Goal: Task Accomplishment & Management: Complete application form

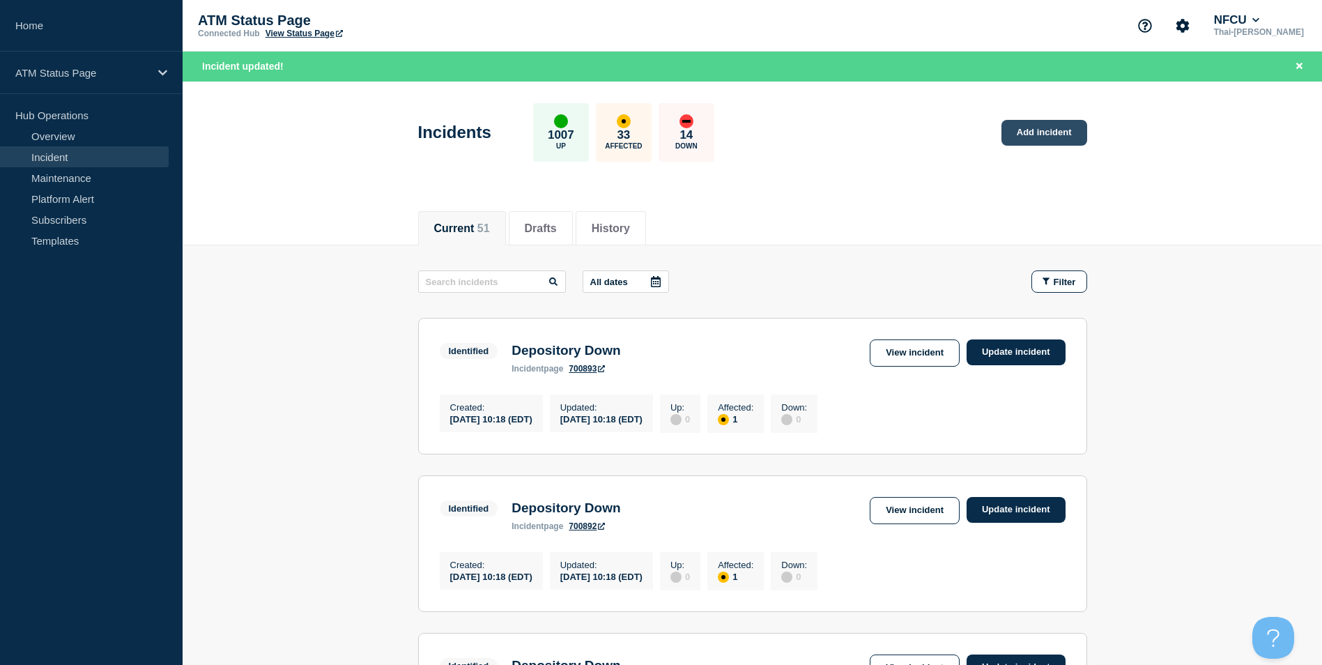
click at [1081, 122] on link "Add incident" at bounding box center [1044, 133] width 86 height 26
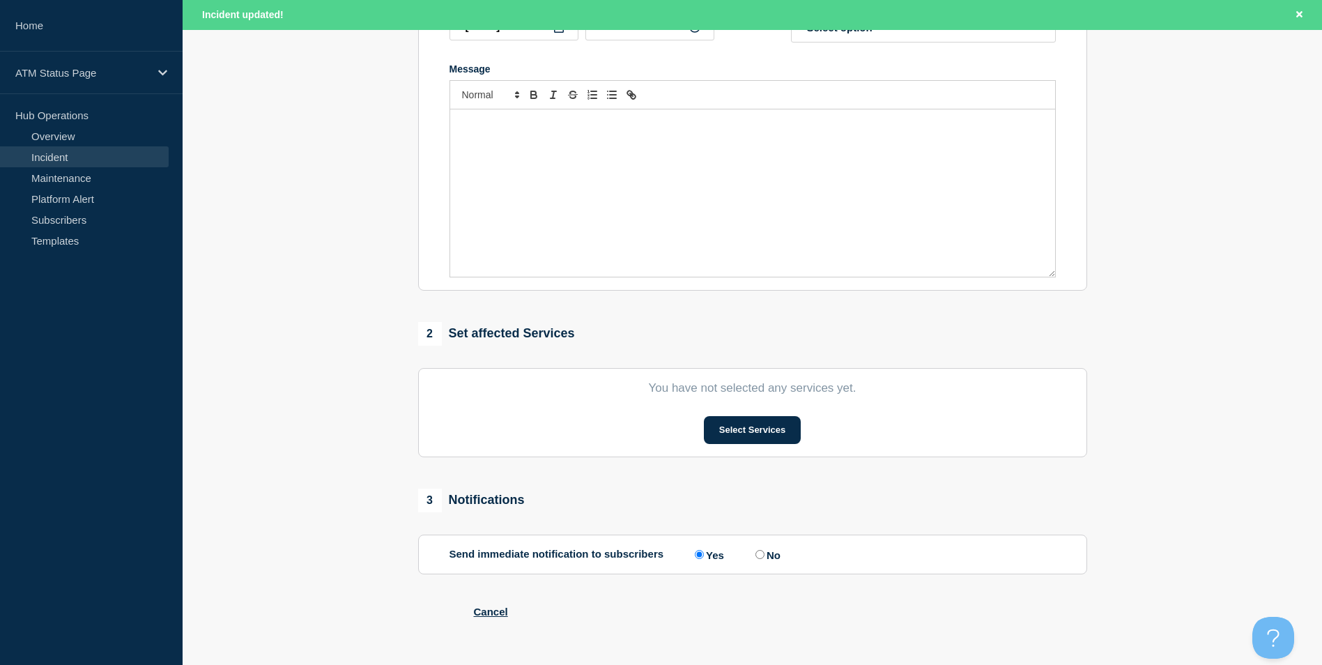
scroll to position [325, 0]
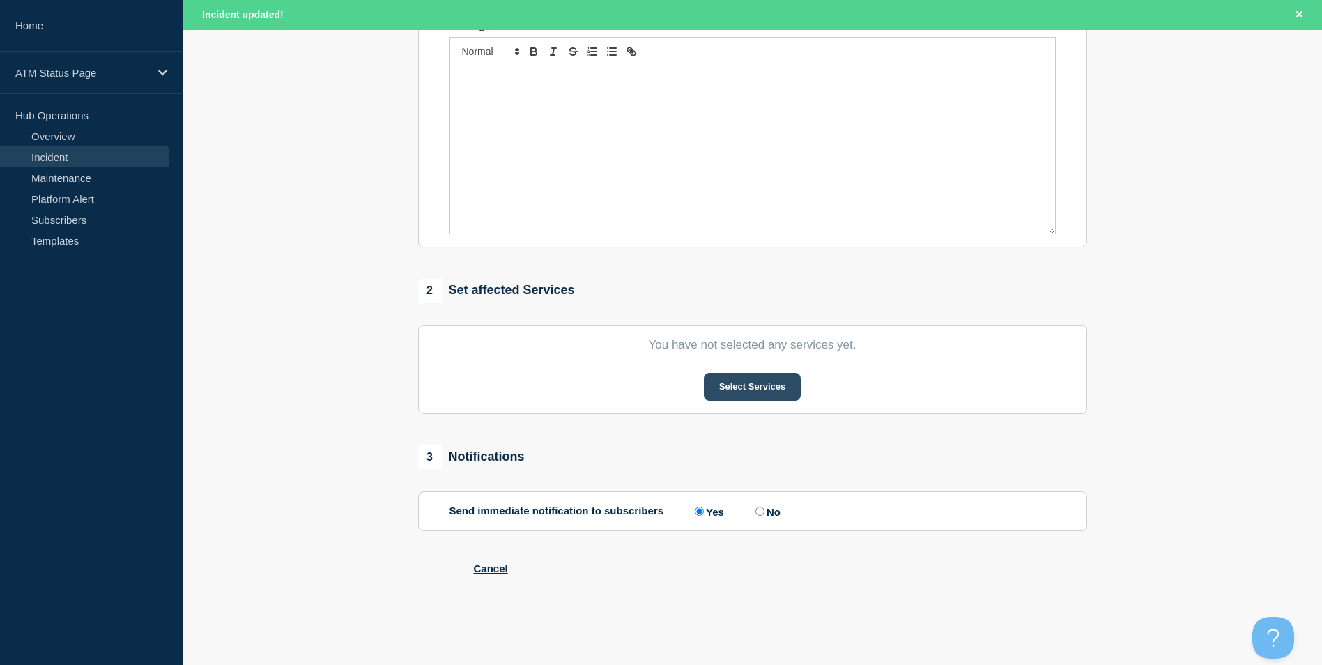
click at [744, 378] on button "Select Services" at bounding box center [752, 387] width 97 height 28
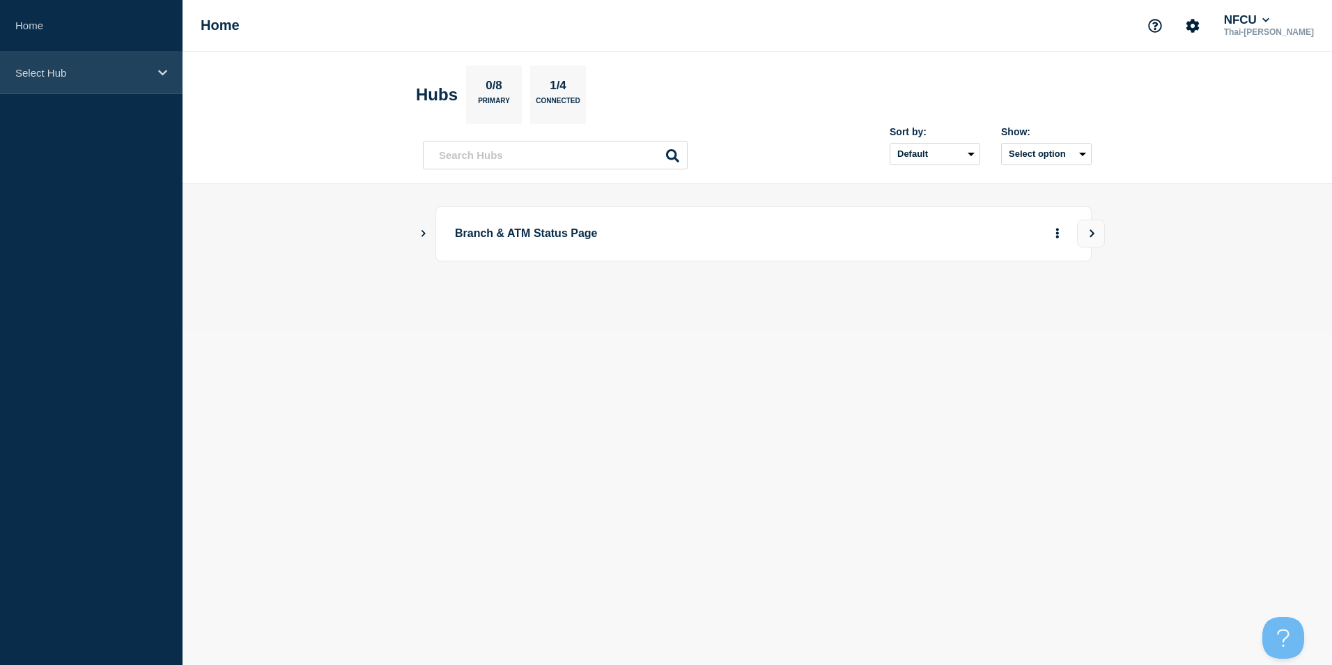
click at [90, 82] on div "Select Hub" at bounding box center [91, 73] width 183 height 43
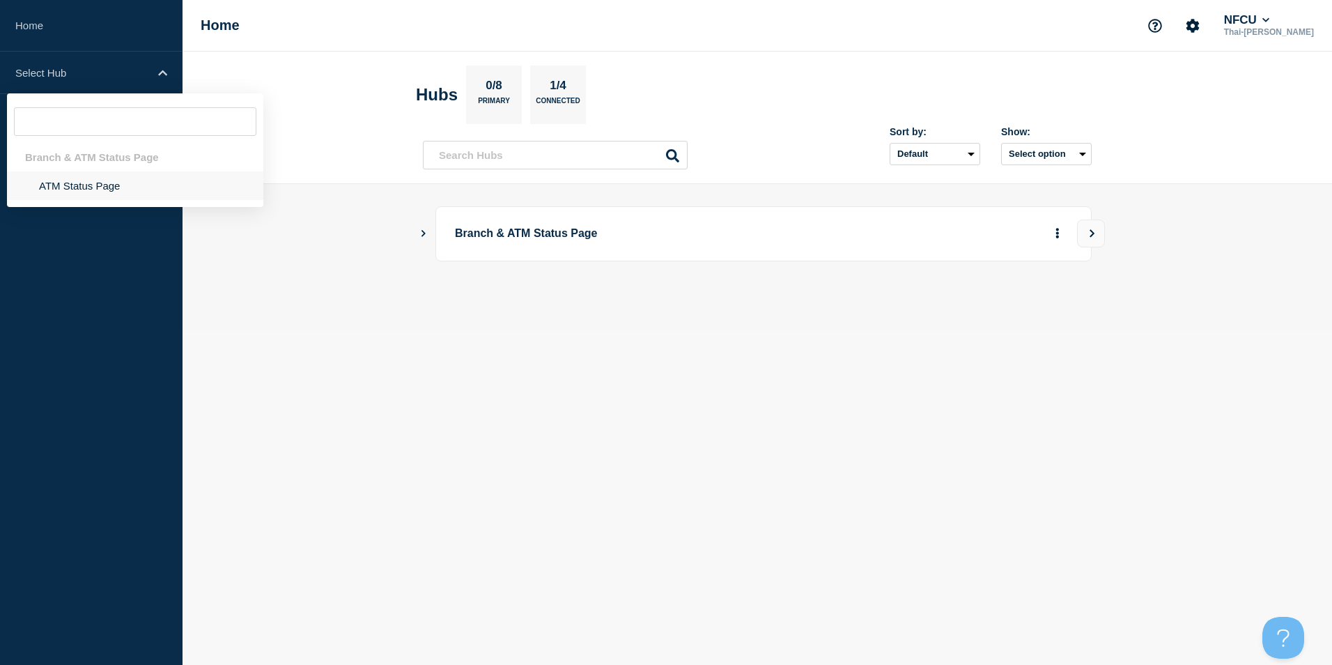
click at [90, 190] on li "ATM Status Page" at bounding box center [135, 185] width 256 height 29
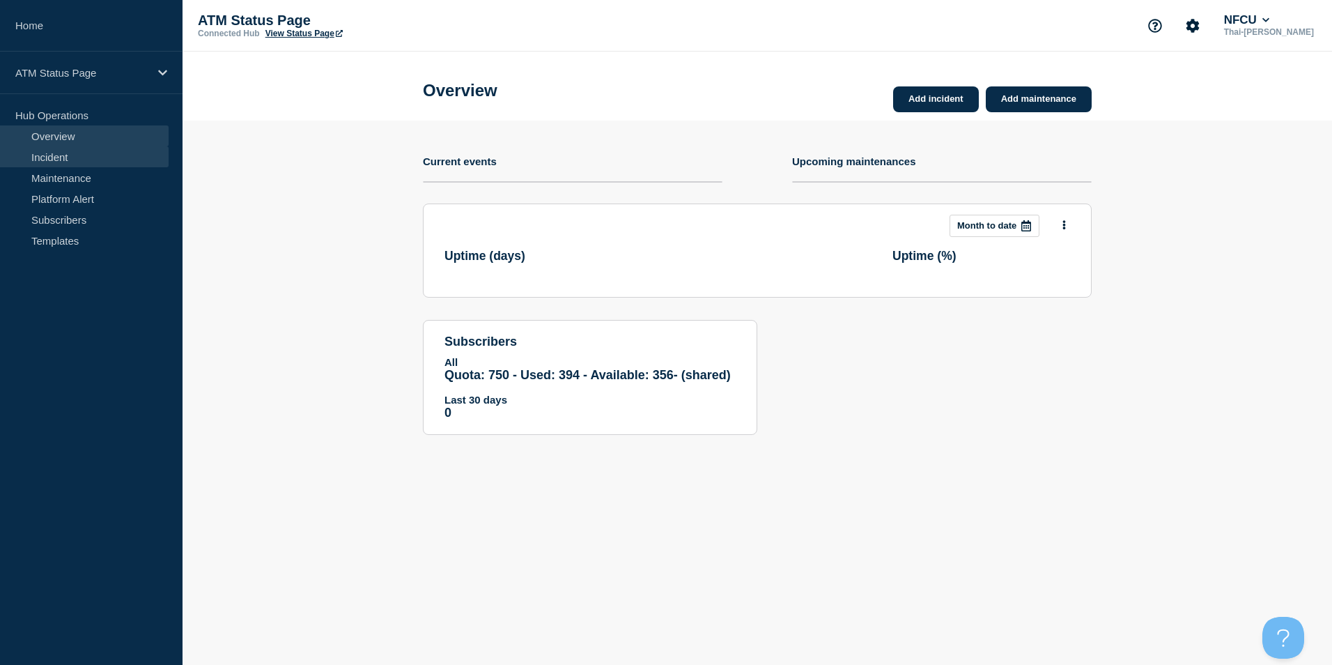
click at [63, 152] on link "Incident" at bounding box center [84, 156] width 169 height 21
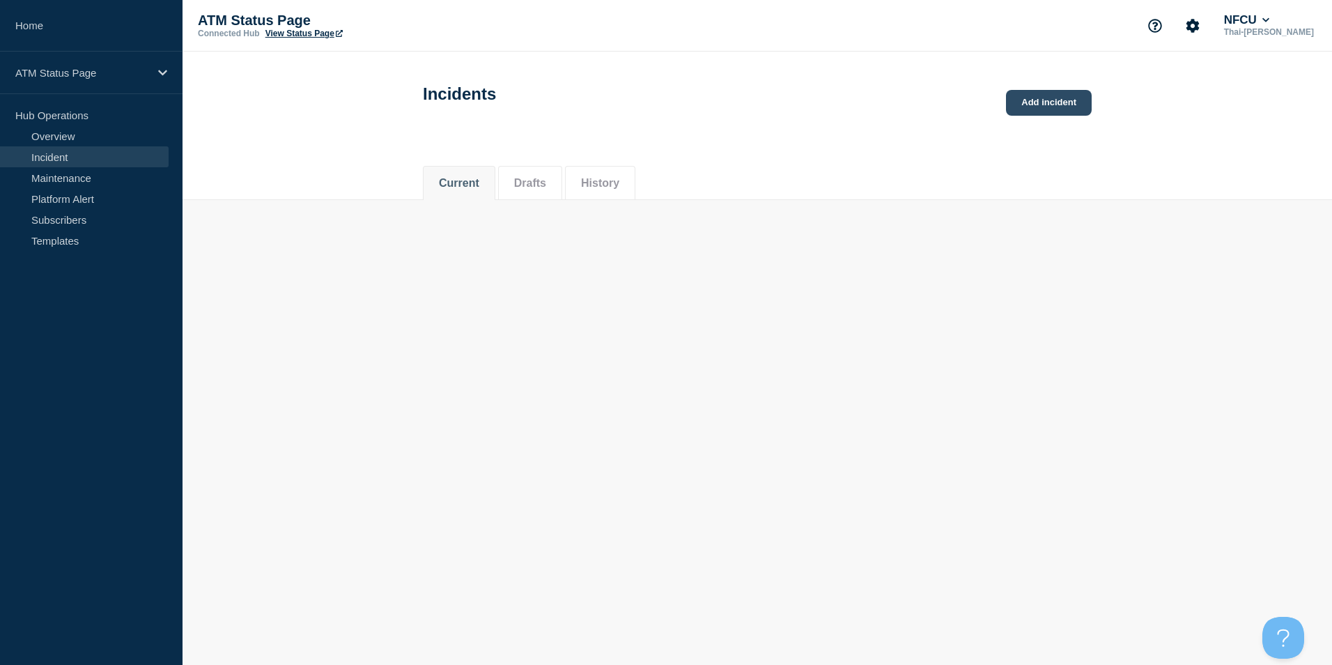
click at [1036, 116] on link "Add incident" at bounding box center [1049, 103] width 86 height 26
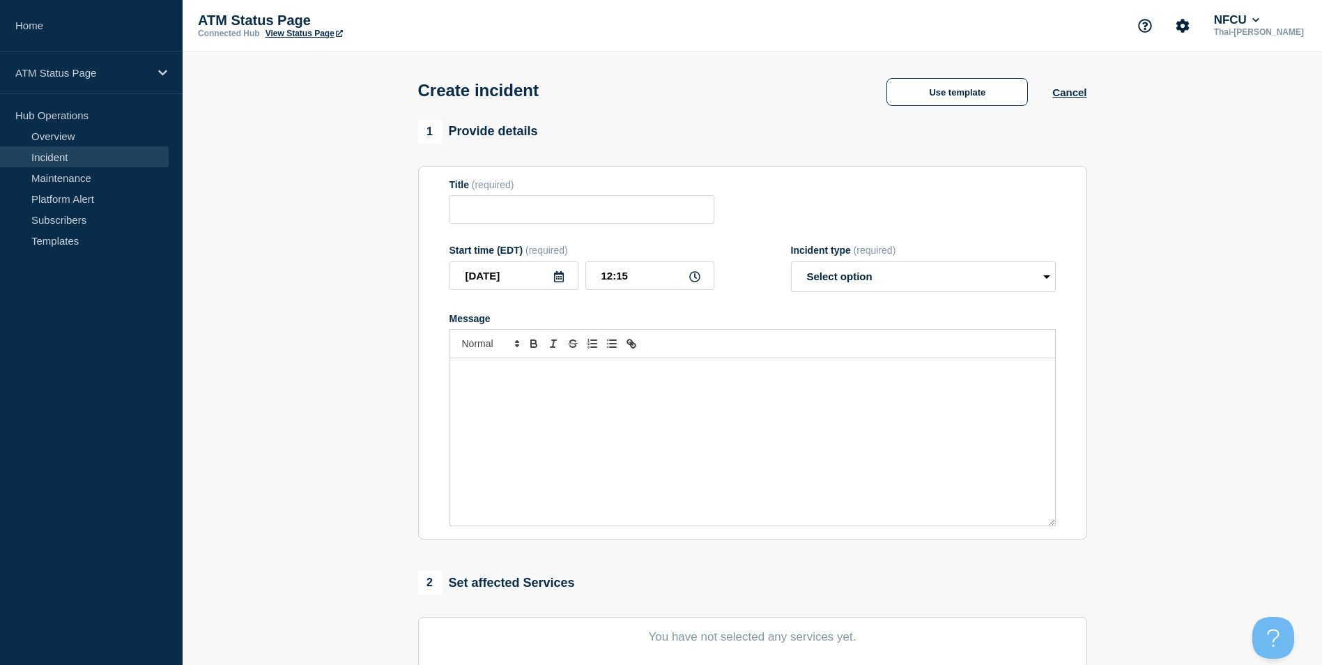
scroll to position [279, 0]
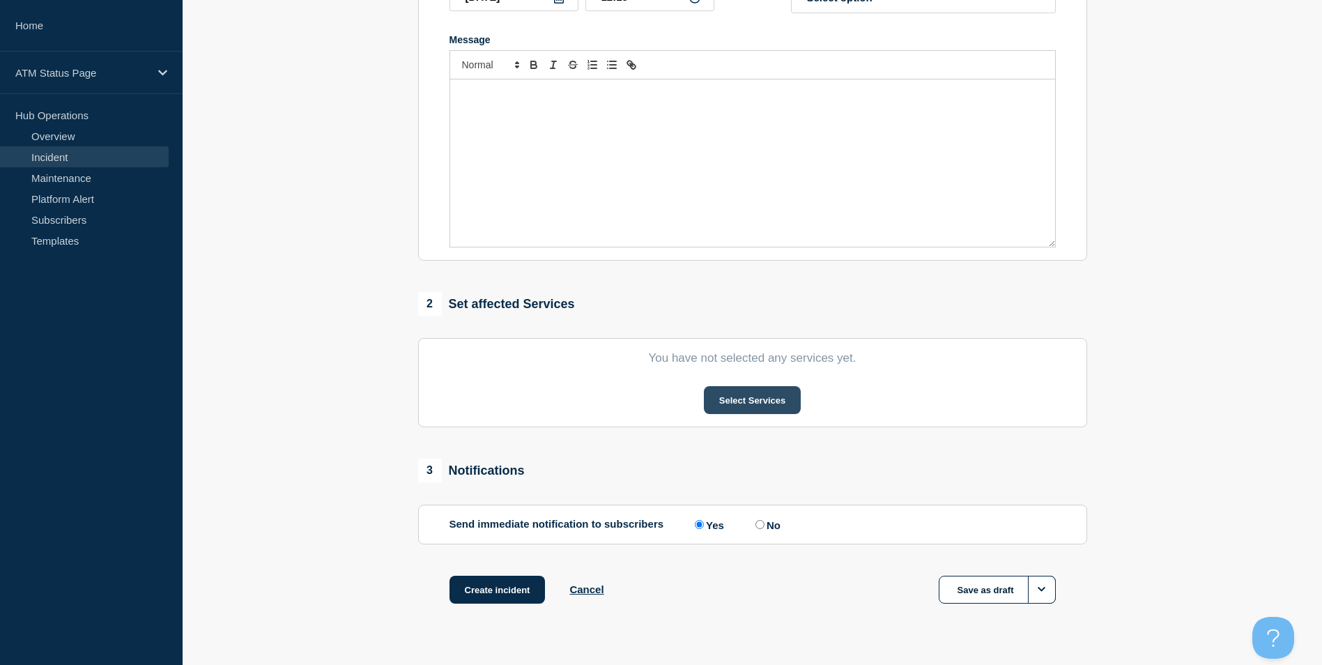
click at [739, 394] on button "Select Services" at bounding box center [752, 400] width 97 height 28
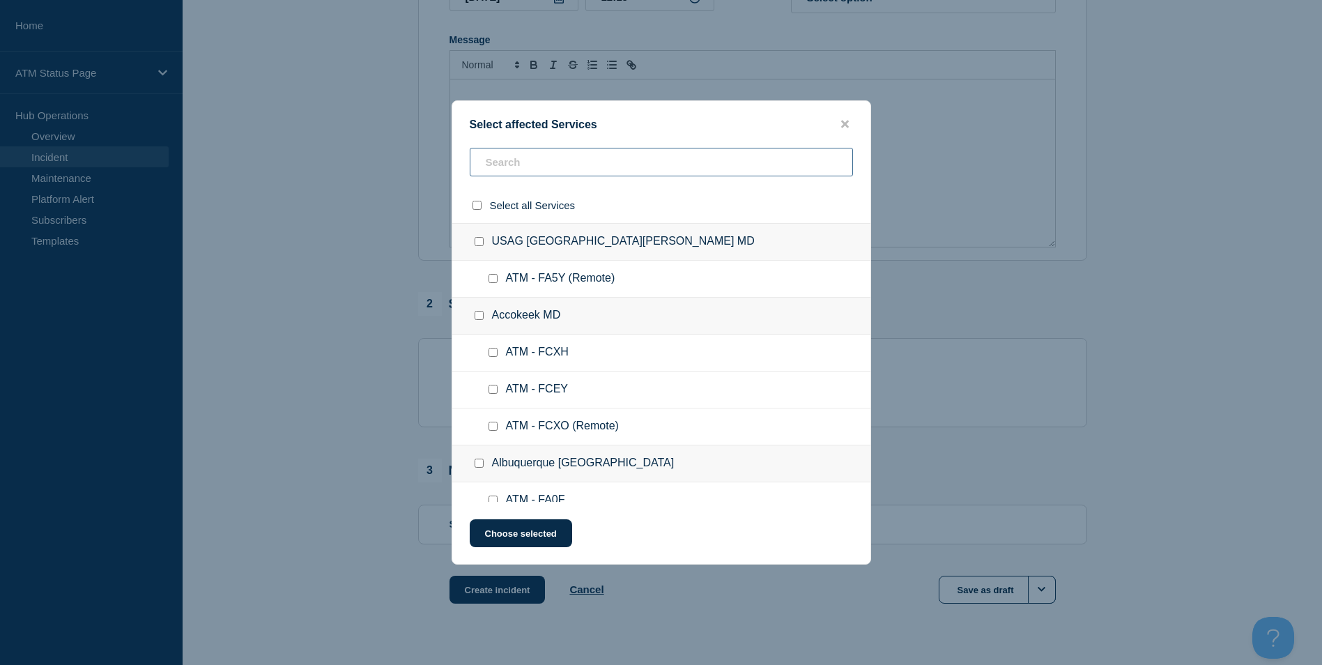
click at [541, 175] on input "text" at bounding box center [661, 162] width 383 height 29
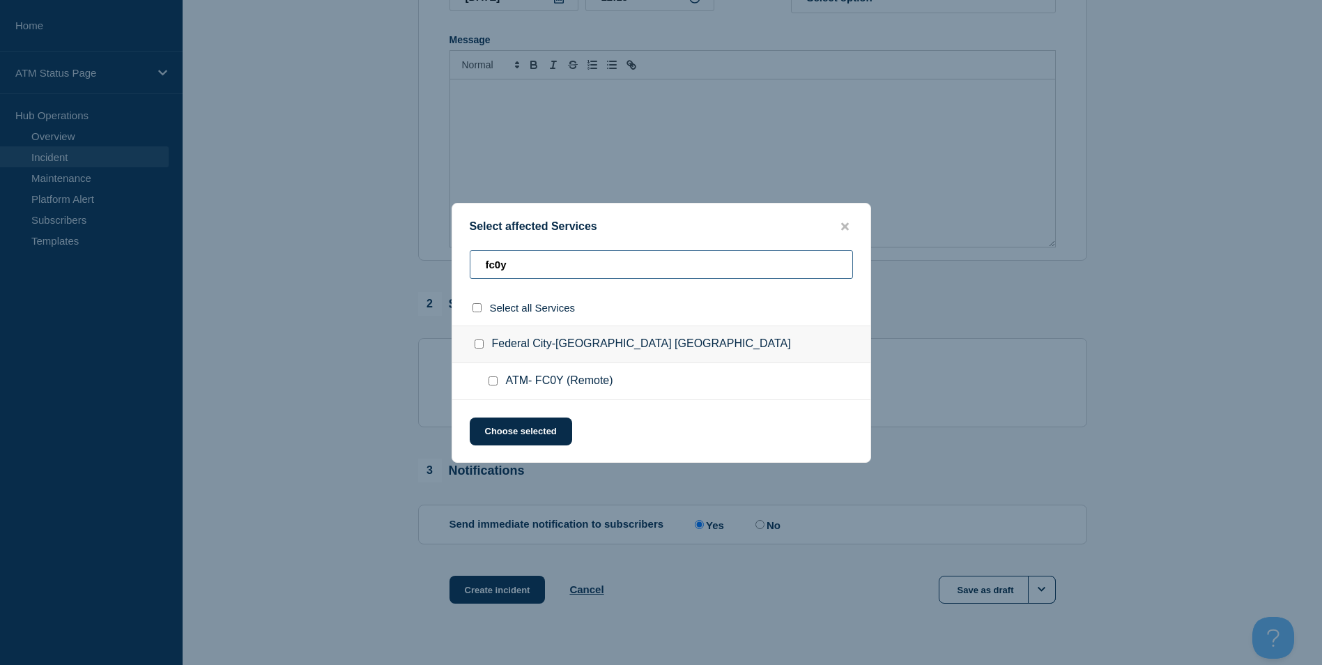
type input "fc0y"
click at [493, 382] on input "ATM- FC0Y (Remote) checkbox" at bounding box center [492, 380] width 9 height 9
checkbox input "true"
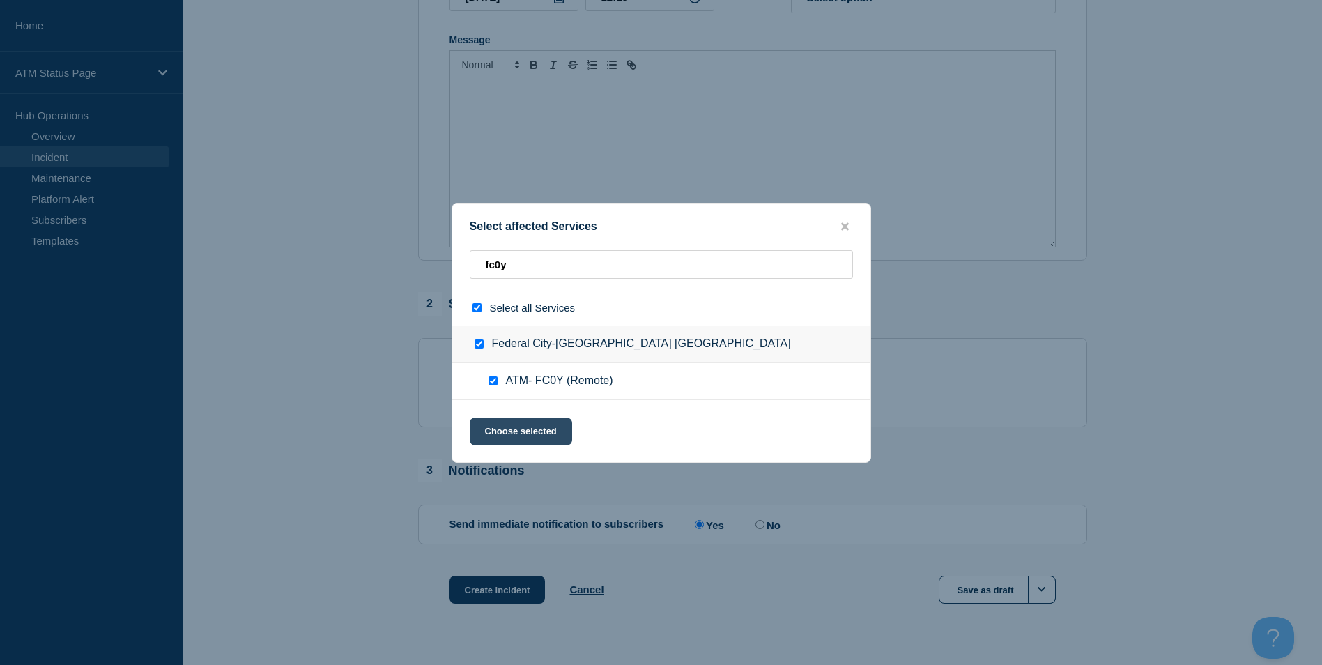
click at [518, 433] on button "Choose selected" at bounding box center [521, 431] width 102 height 28
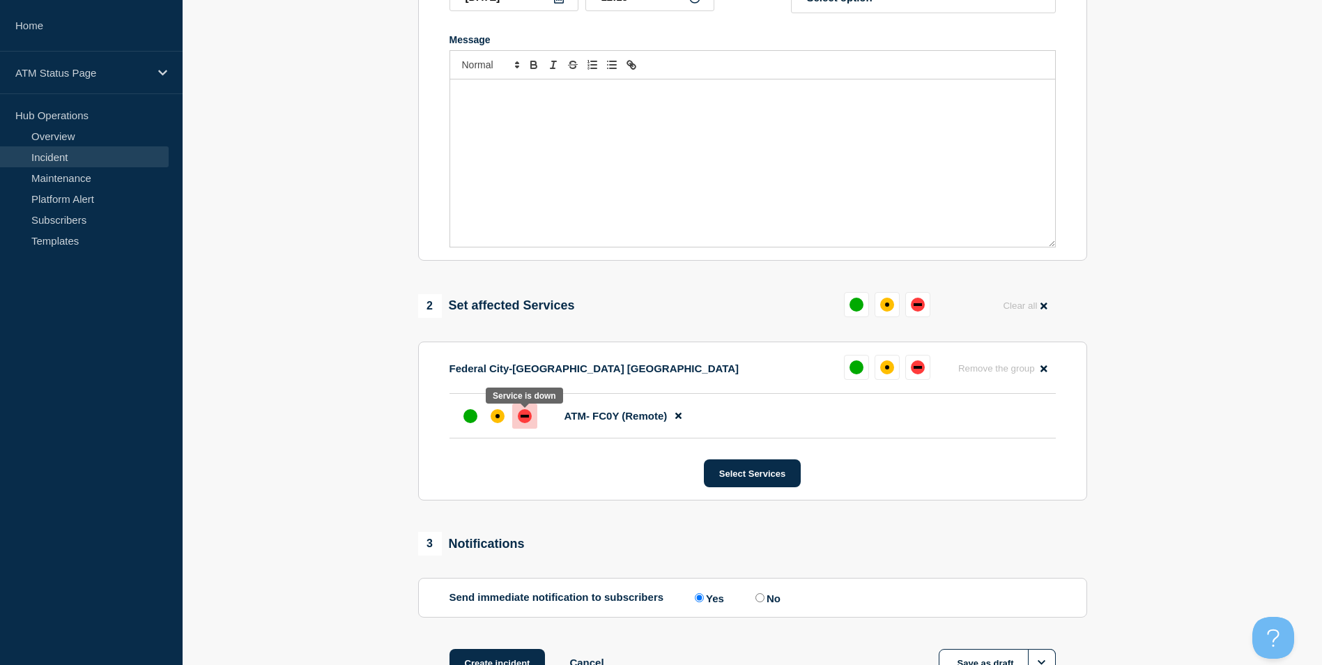
click at [523, 428] on div at bounding box center [524, 415] width 25 height 25
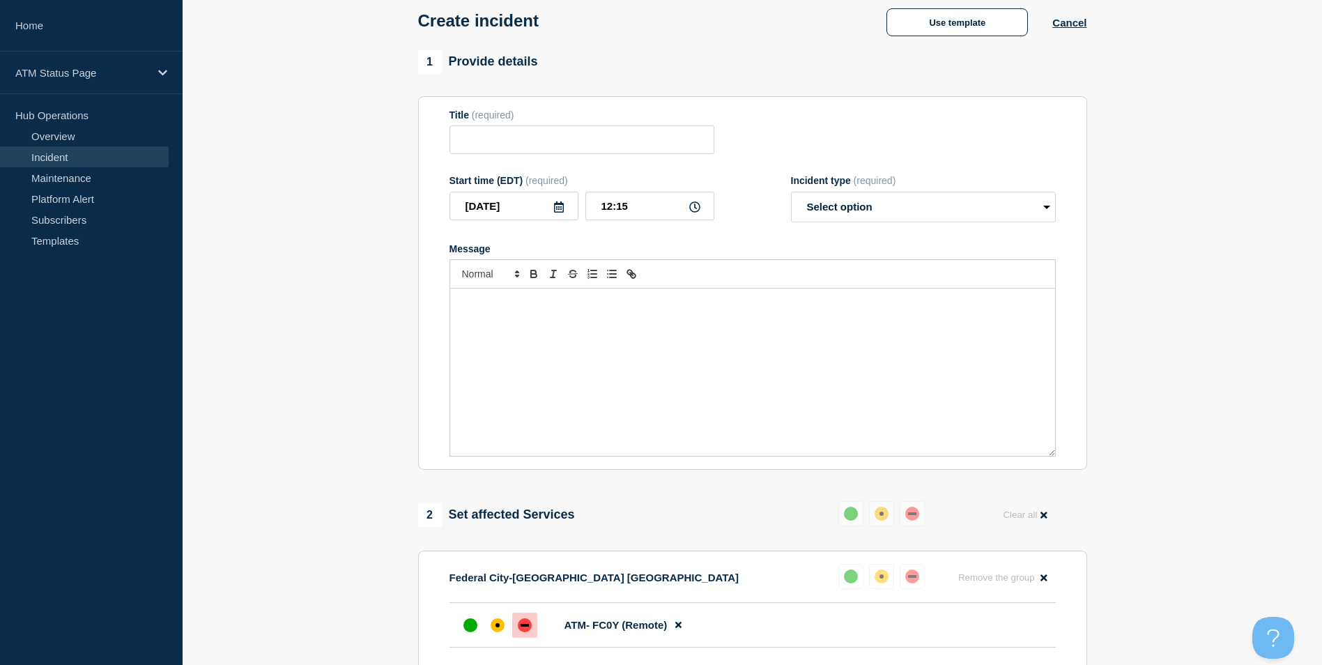
scroll to position [0, 0]
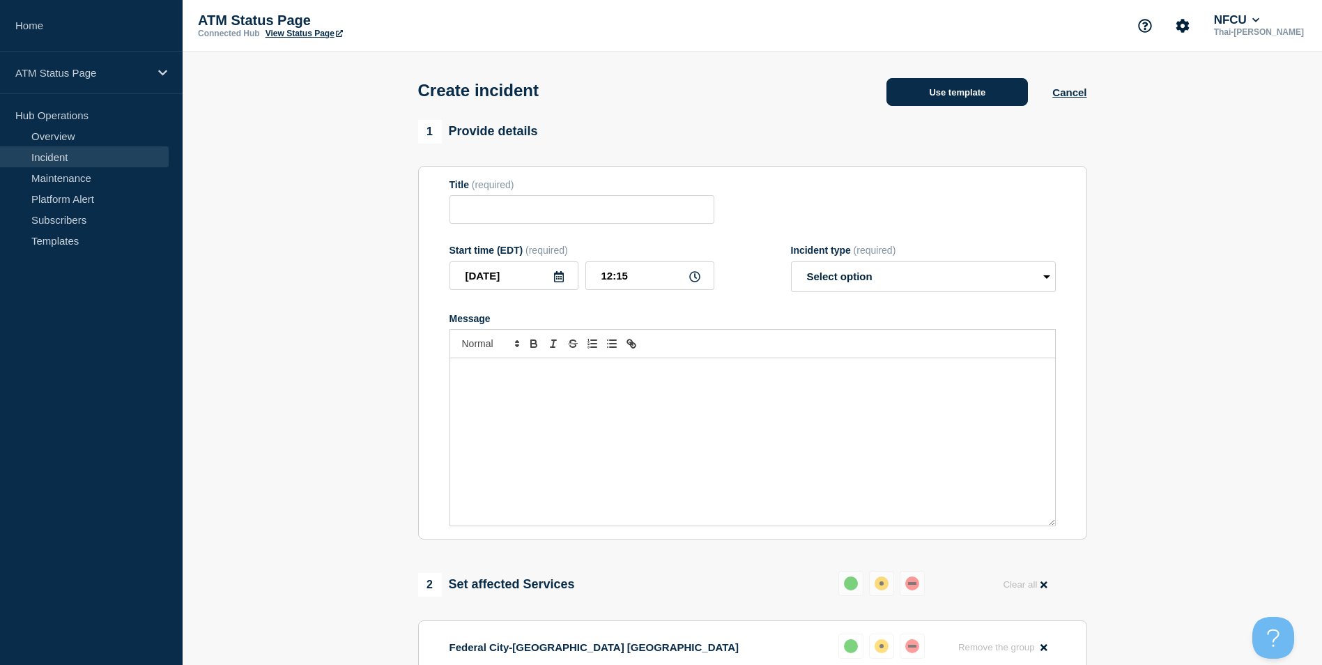
click at [987, 103] on button "Use template" at bounding box center [956, 92] width 141 height 28
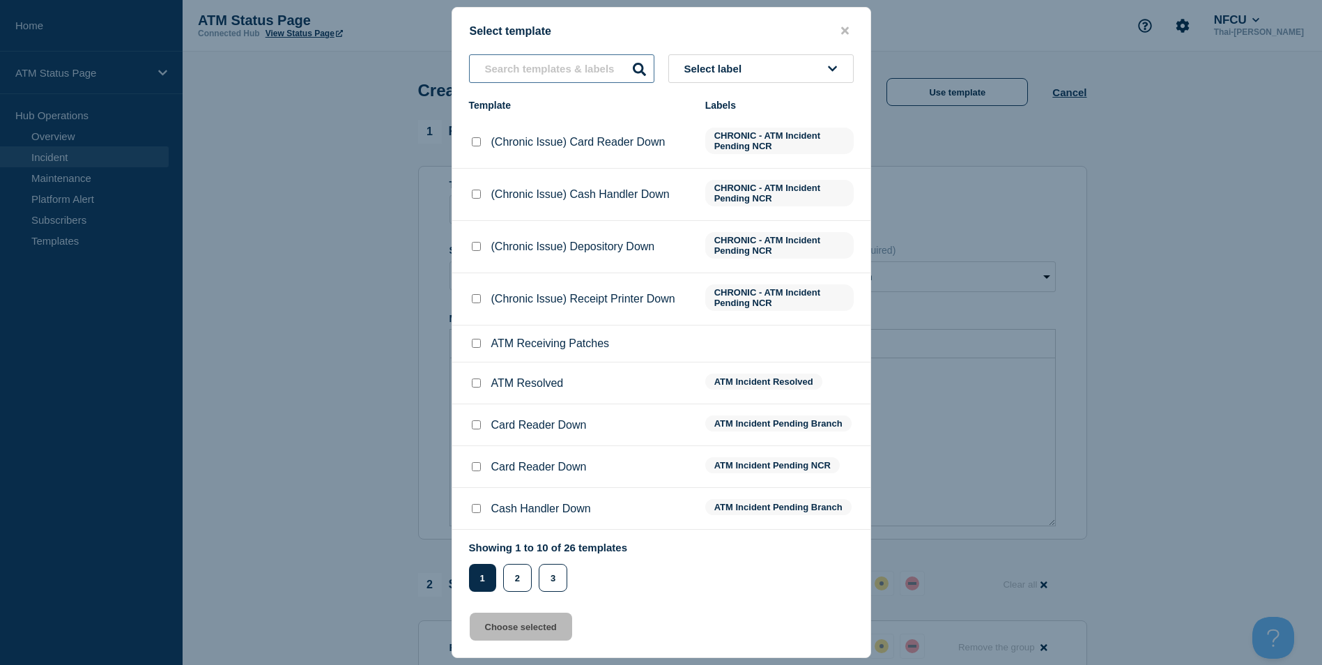
click at [539, 68] on input "text" at bounding box center [561, 68] width 185 height 29
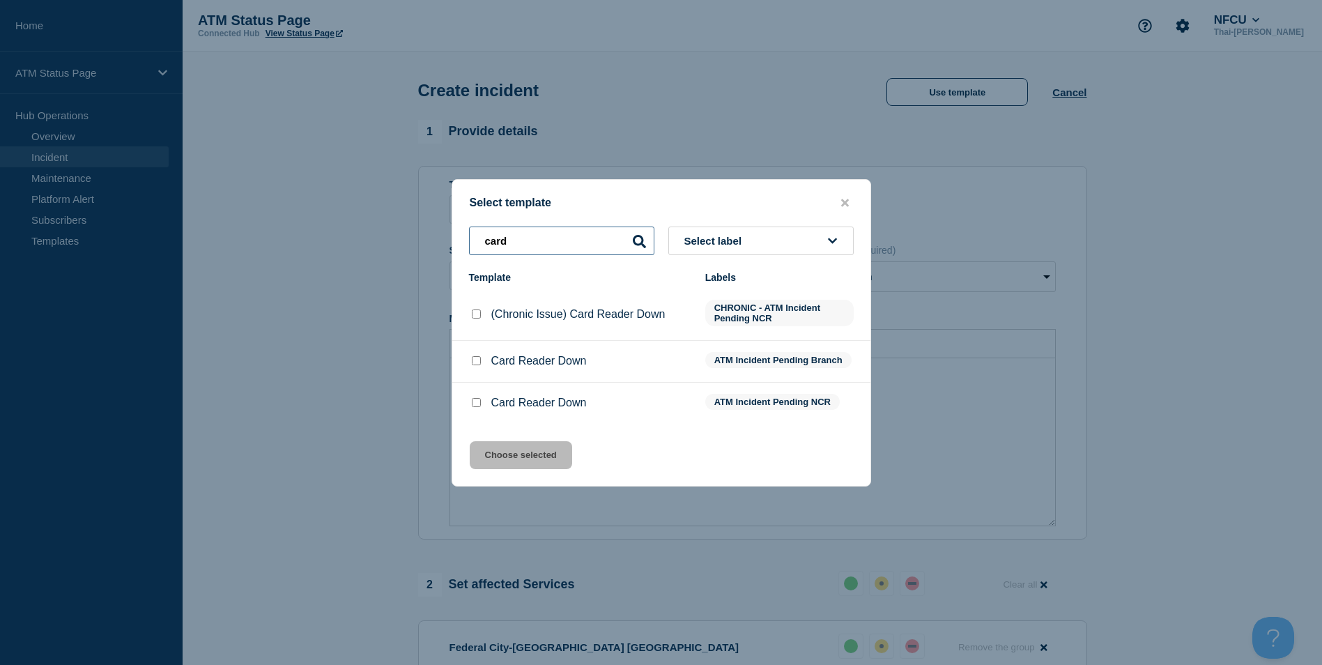
type input "card"
click at [479, 406] on input "Card Reader Down checkbox" at bounding box center [476, 402] width 9 height 9
checkbox input "true"
click at [521, 468] on button "Choose selected" at bounding box center [521, 455] width 102 height 28
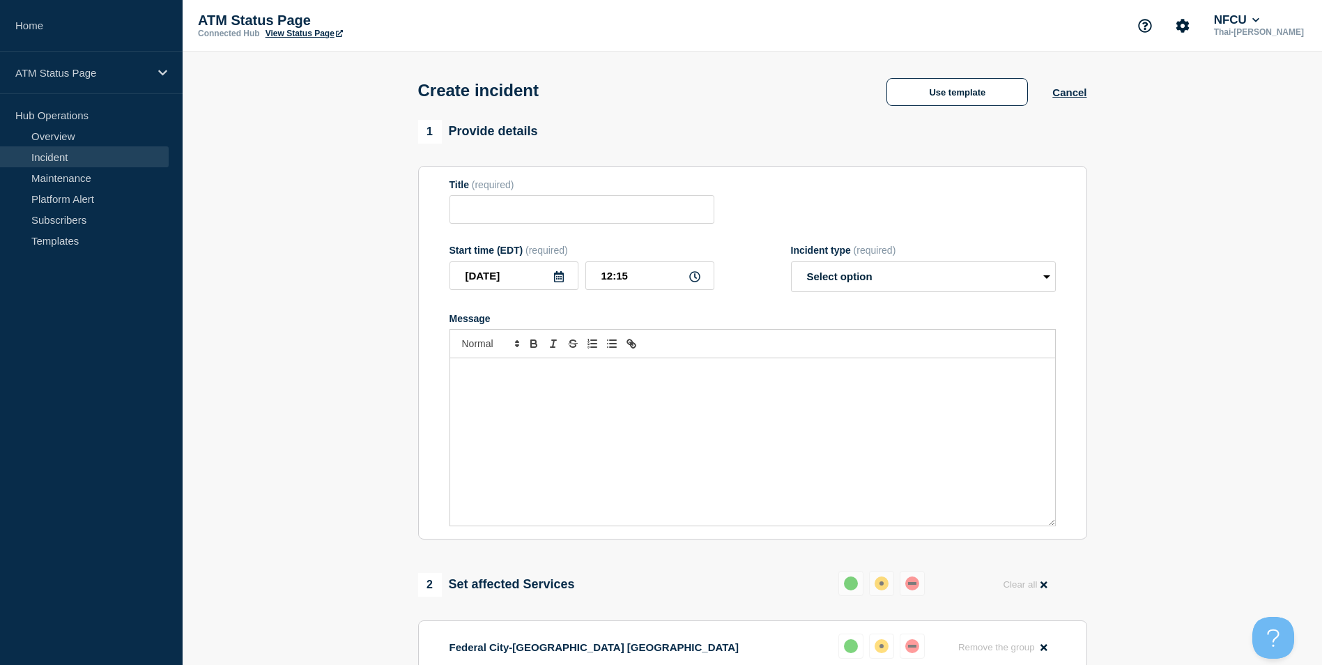
type input "Card Reader Down"
select select "identified"
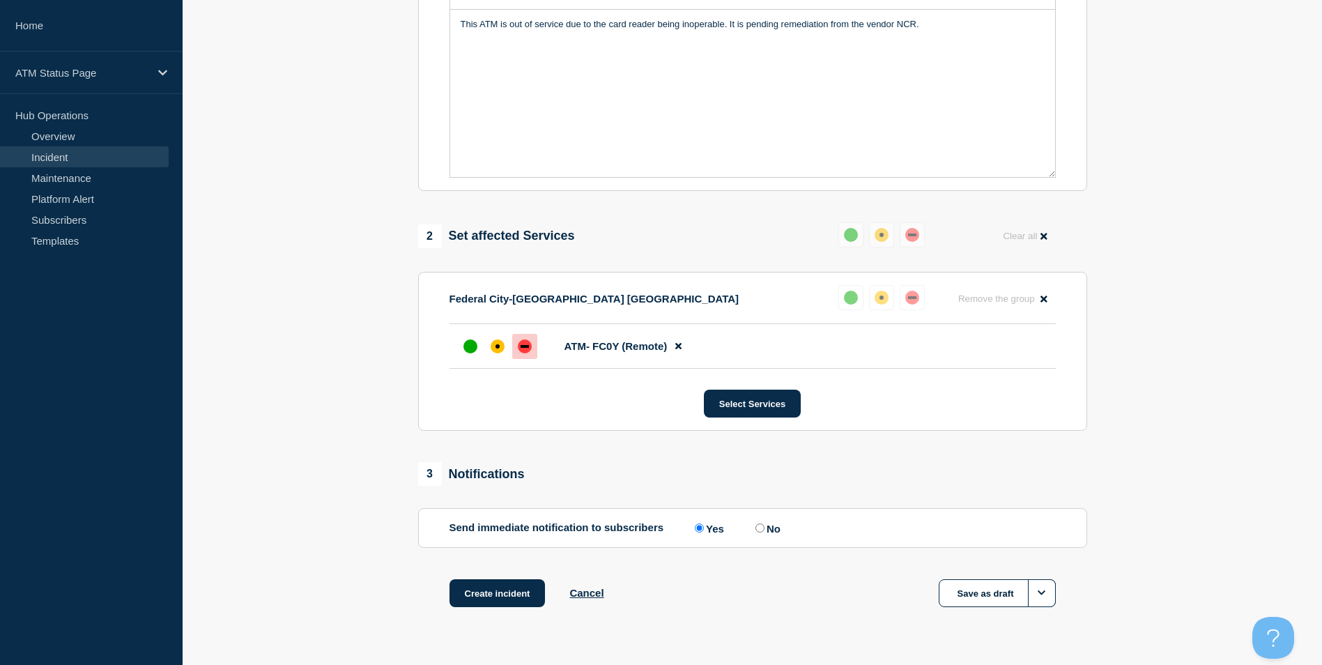
scroll to position [385, 0]
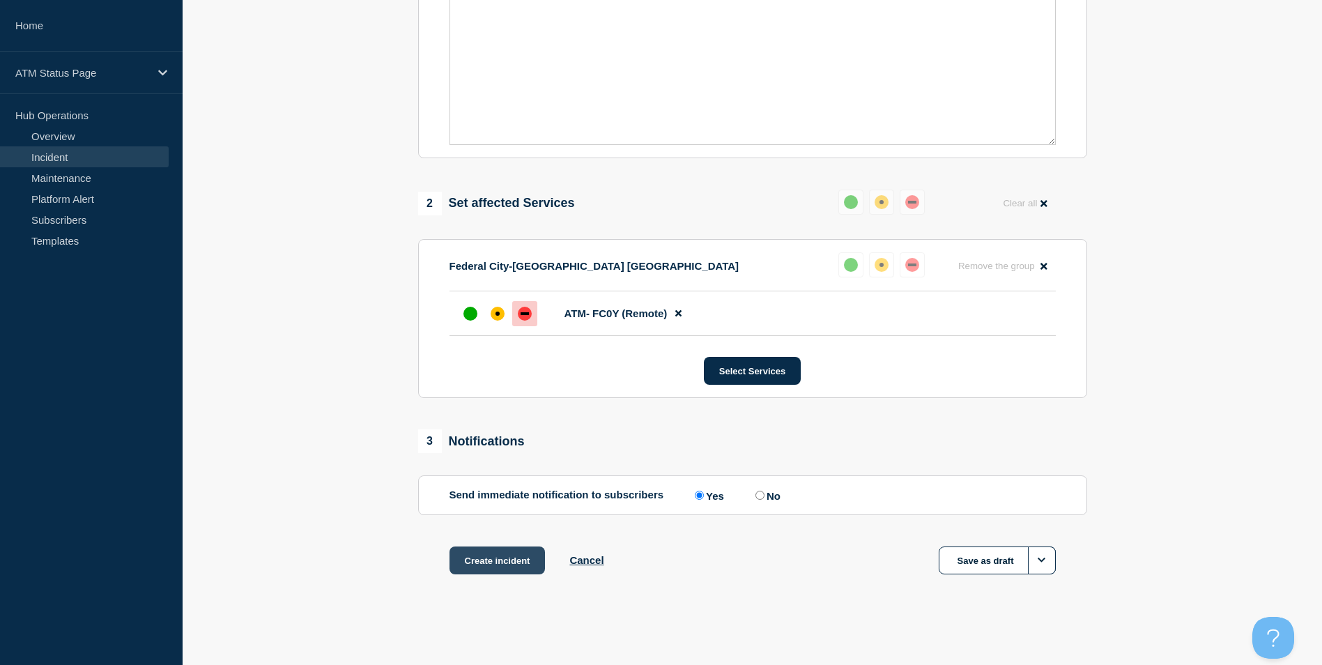
click at [504, 557] on button "Create incident" at bounding box center [497, 560] width 96 height 28
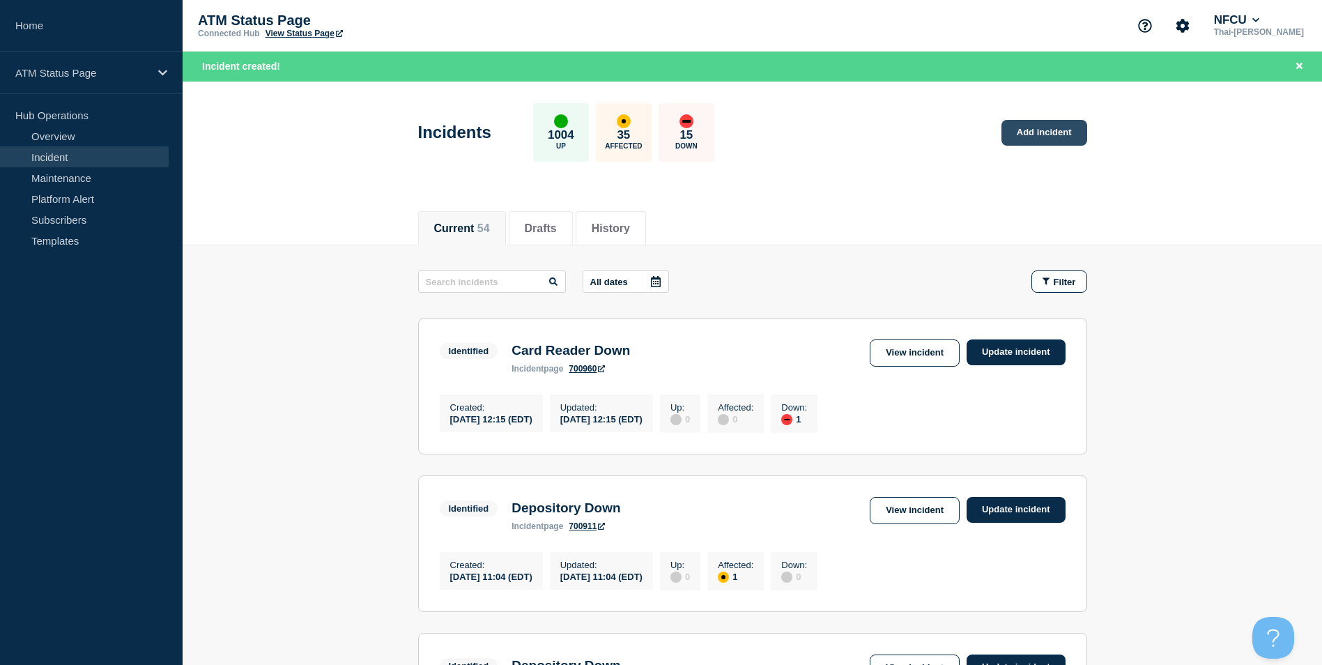
click at [1072, 141] on link "Add incident" at bounding box center [1044, 133] width 86 height 26
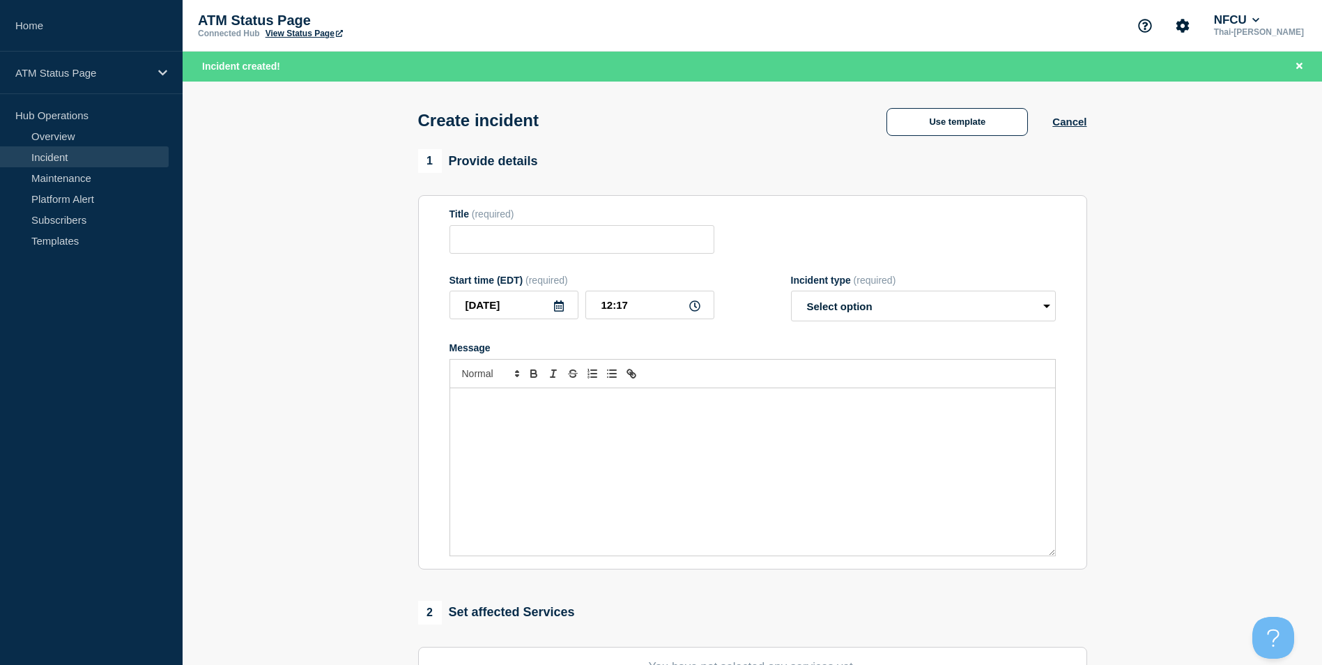
scroll to position [341, 0]
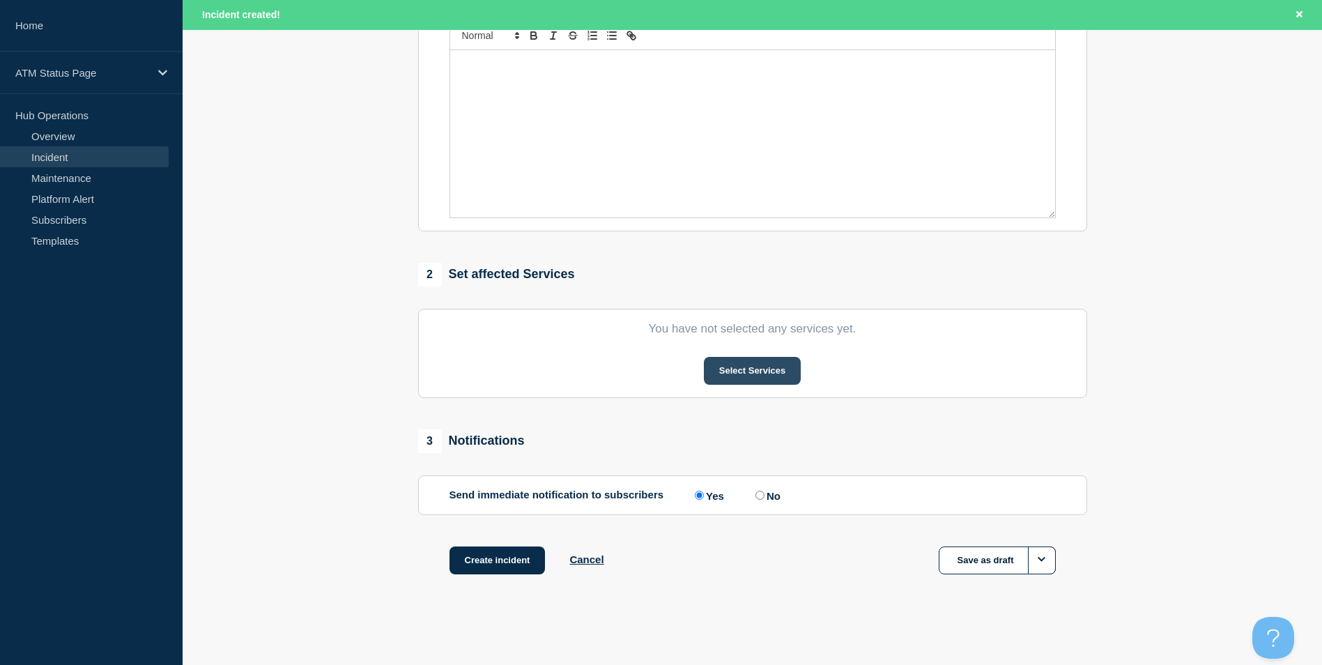
click at [749, 374] on button "Select Services" at bounding box center [752, 371] width 97 height 28
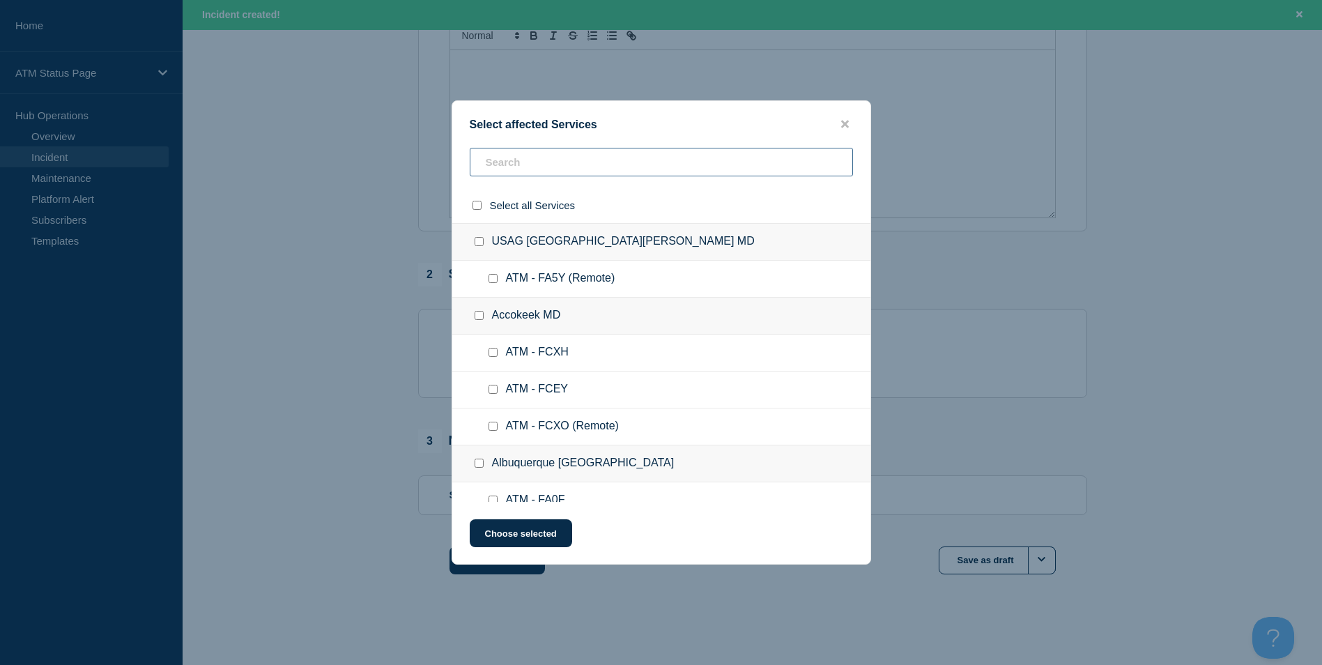
click at [507, 157] on input "text" at bounding box center [661, 162] width 383 height 29
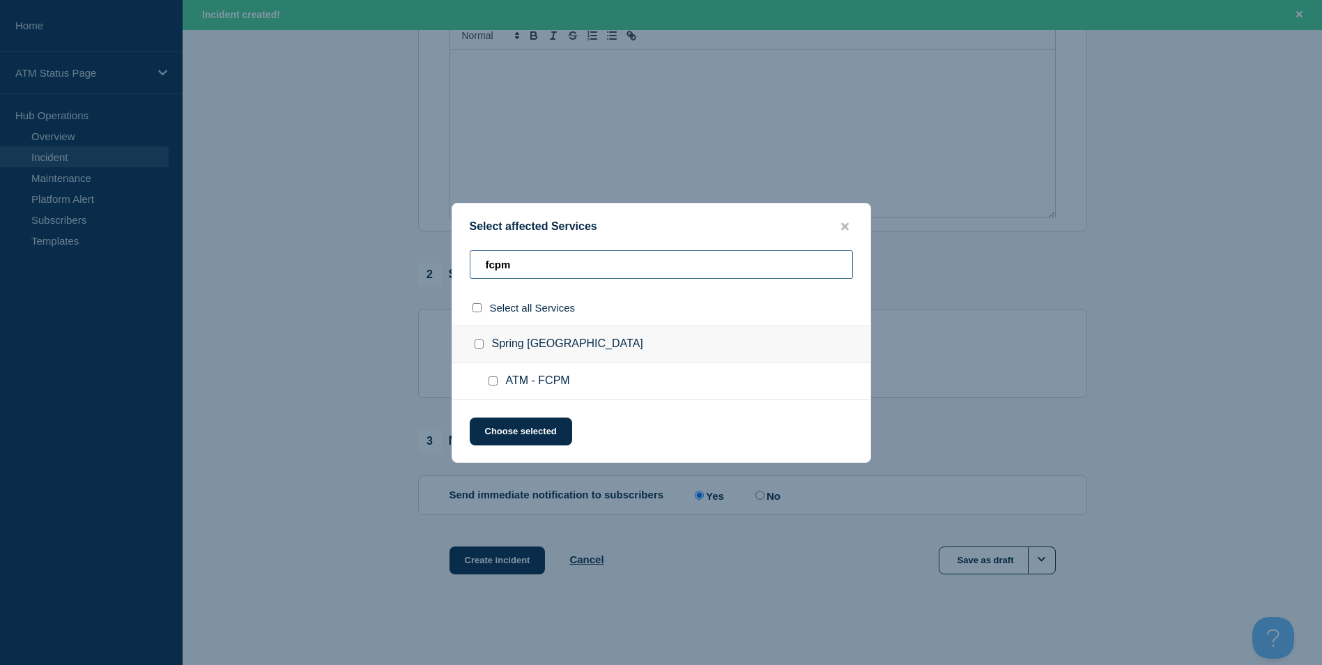
type input "fcpm"
click at [494, 385] on input "ATM - FCPM checkbox" at bounding box center [492, 380] width 9 height 9
checkbox input "true"
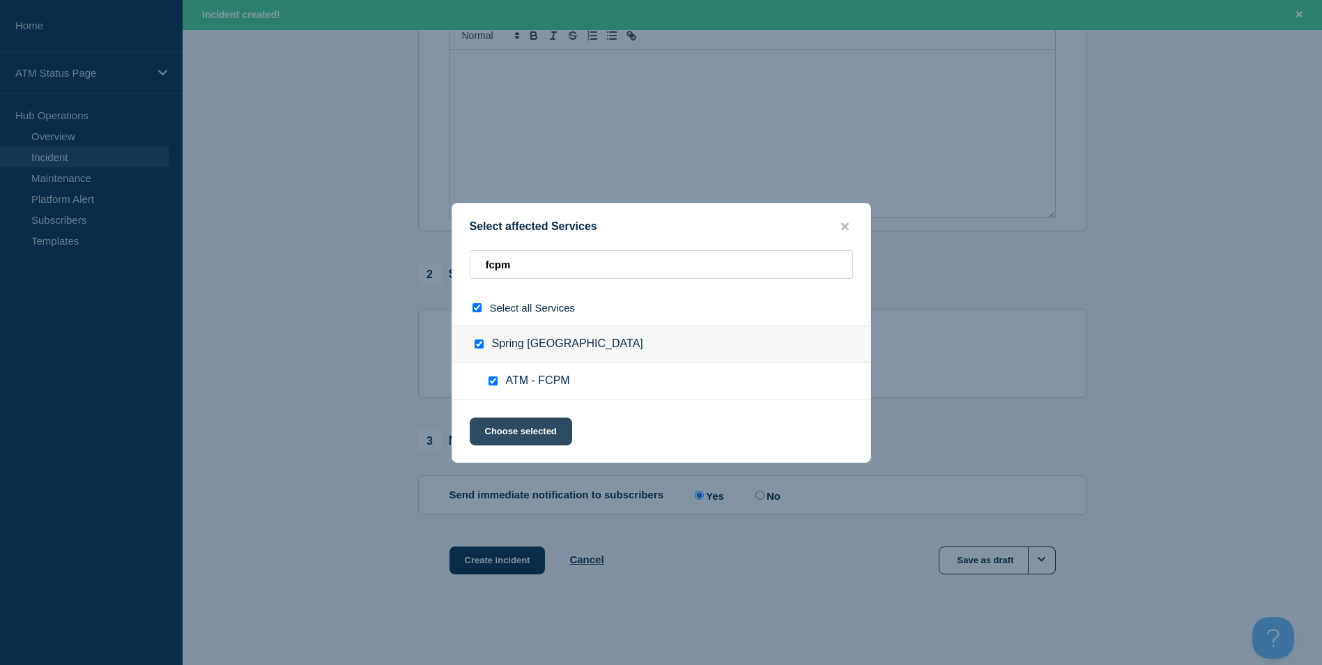
click at [516, 435] on button "Choose selected" at bounding box center [521, 431] width 102 height 28
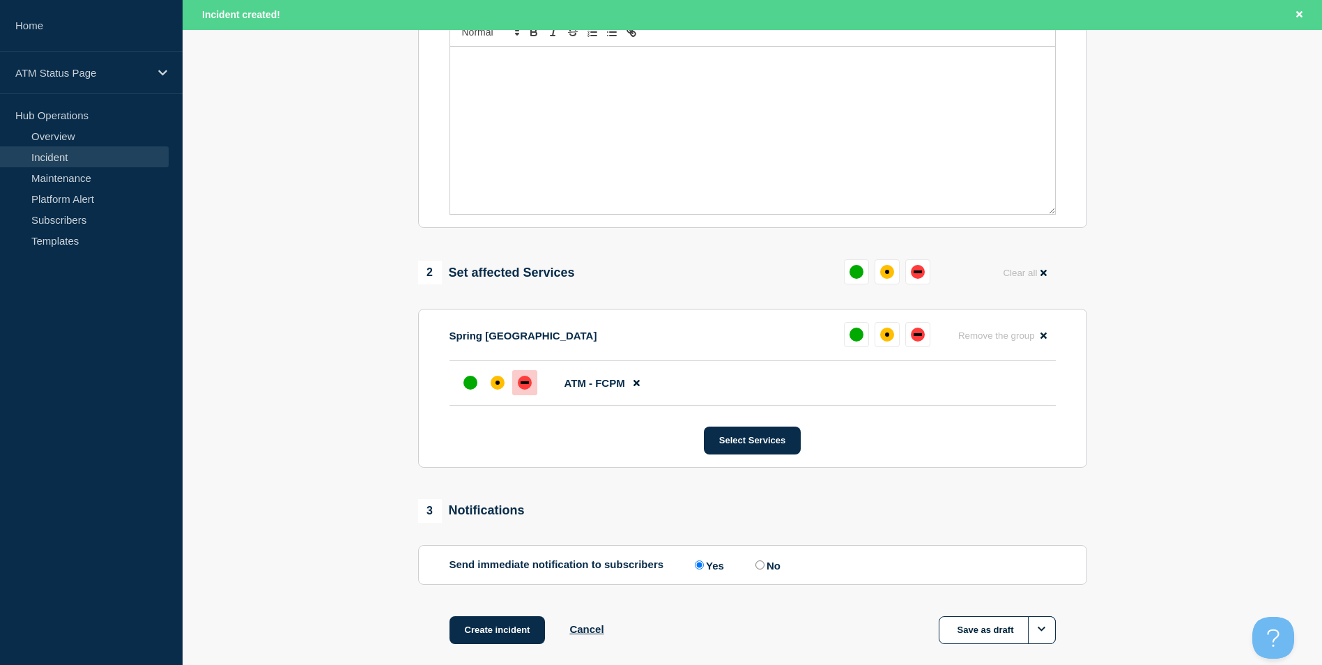
click at [530, 385] on div "down" at bounding box center [525, 383] width 14 height 14
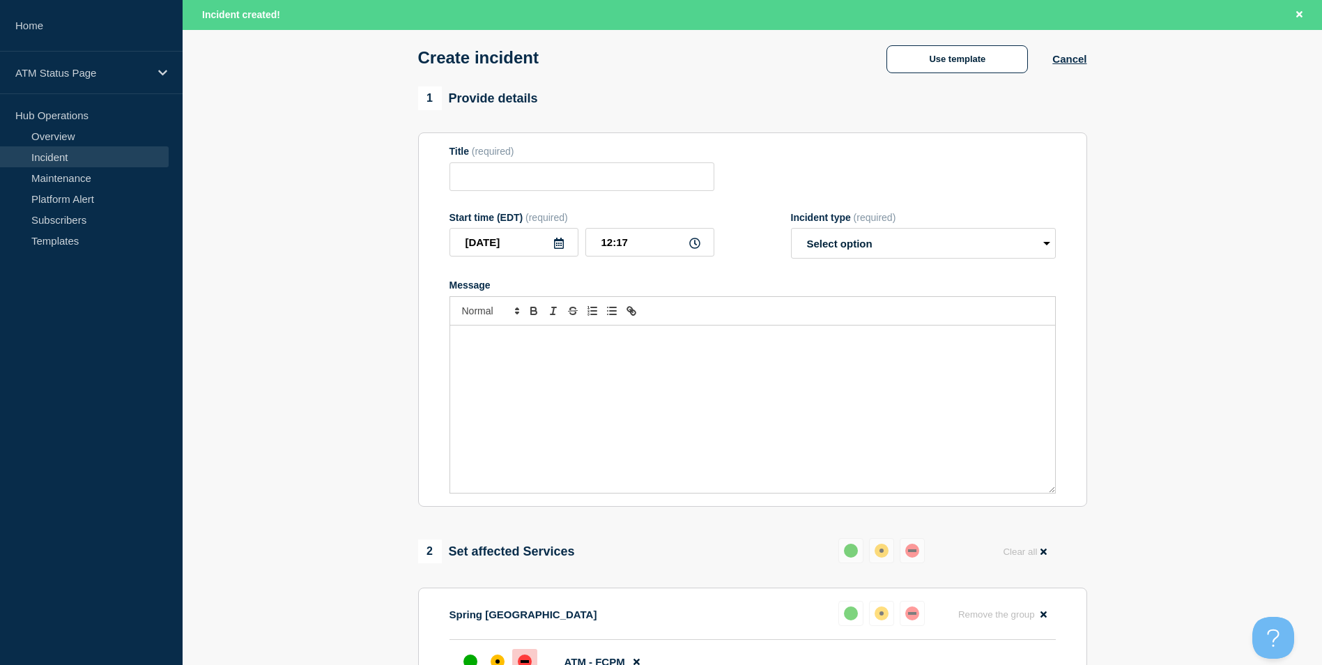
scroll to position [0, 0]
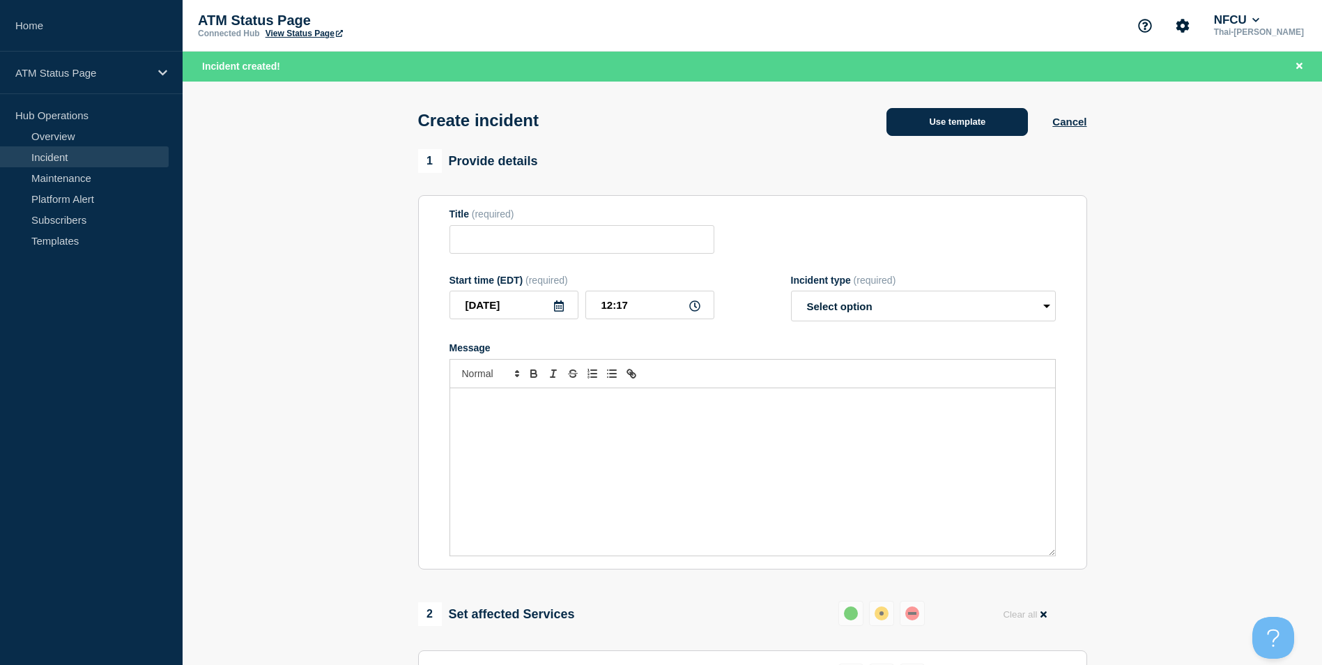
click at [955, 128] on button "Use template" at bounding box center [956, 122] width 141 height 28
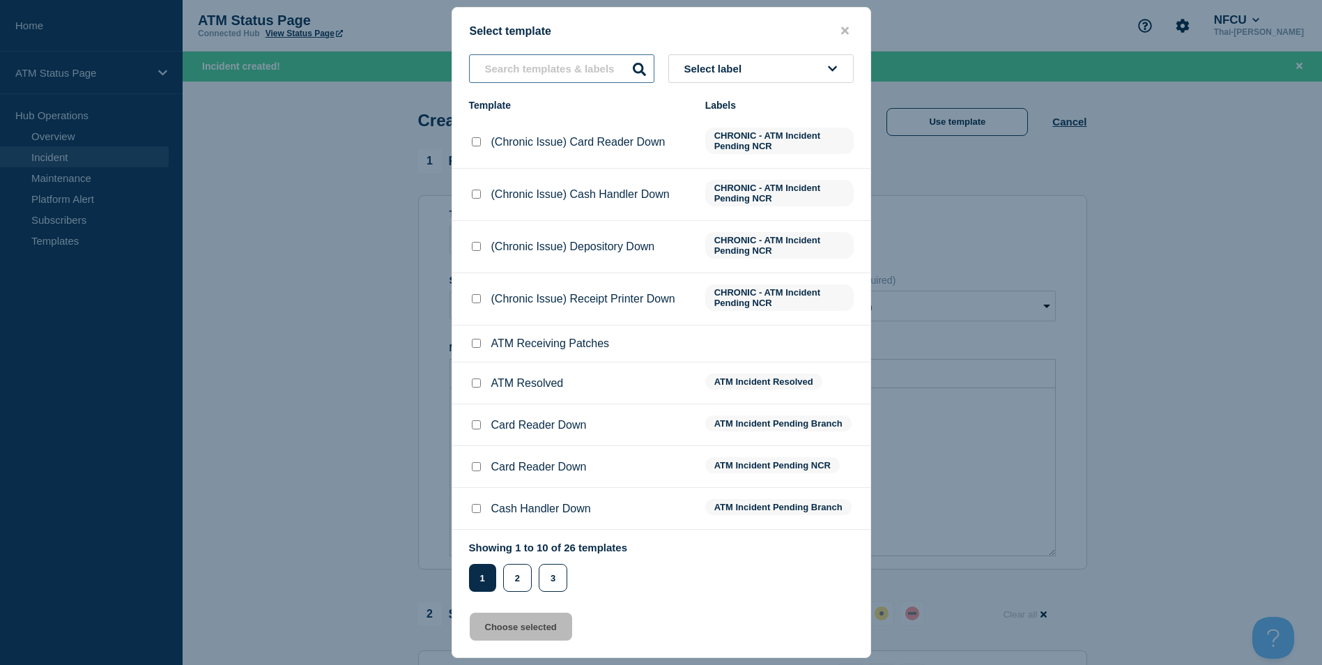
click at [525, 67] on input "text" at bounding box center [561, 68] width 185 height 29
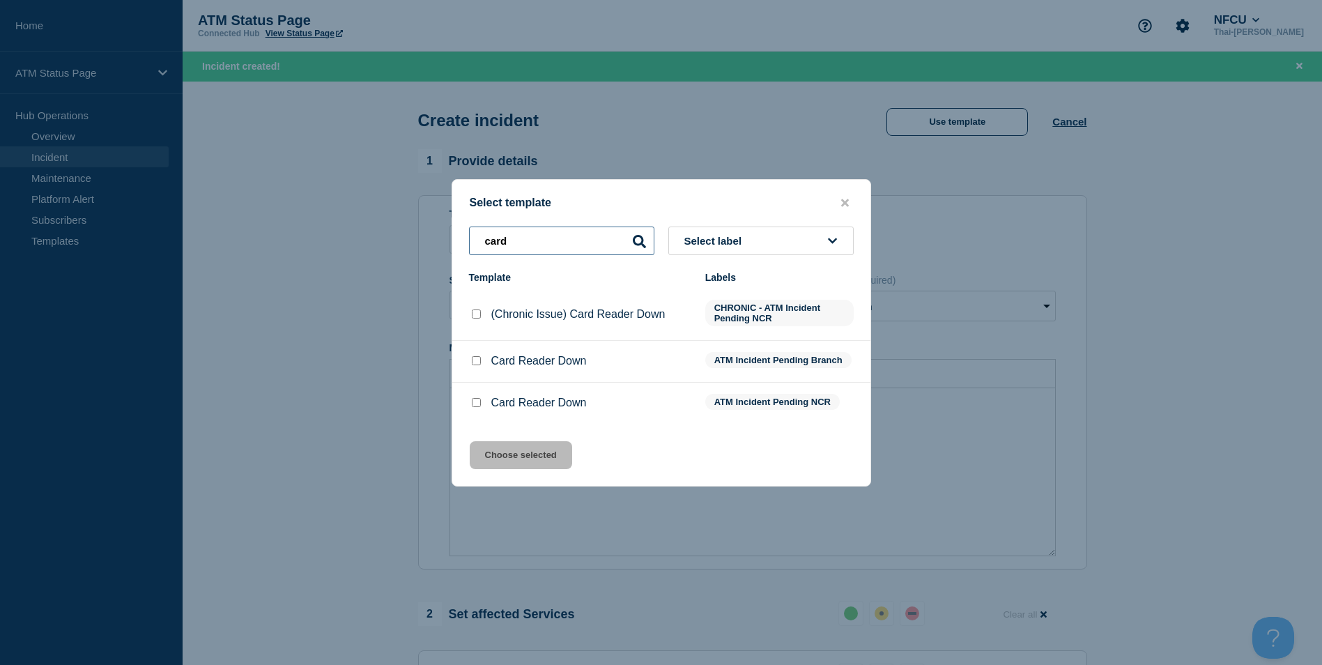
type input "card"
click at [472, 362] on input "Card Reader Down checkbox" at bounding box center [476, 360] width 9 height 9
checkbox input "true"
click at [534, 459] on button "Choose selected" at bounding box center [521, 455] width 102 height 28
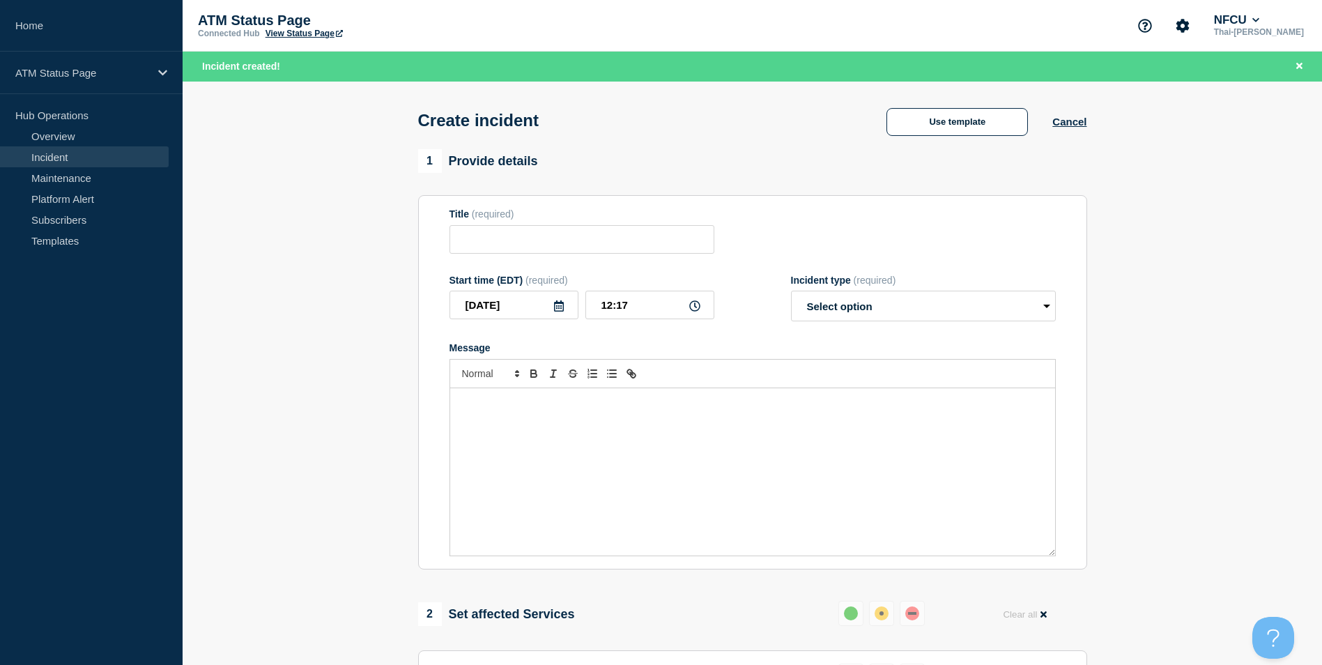
type input "Card Reader Down"
select select "identified"
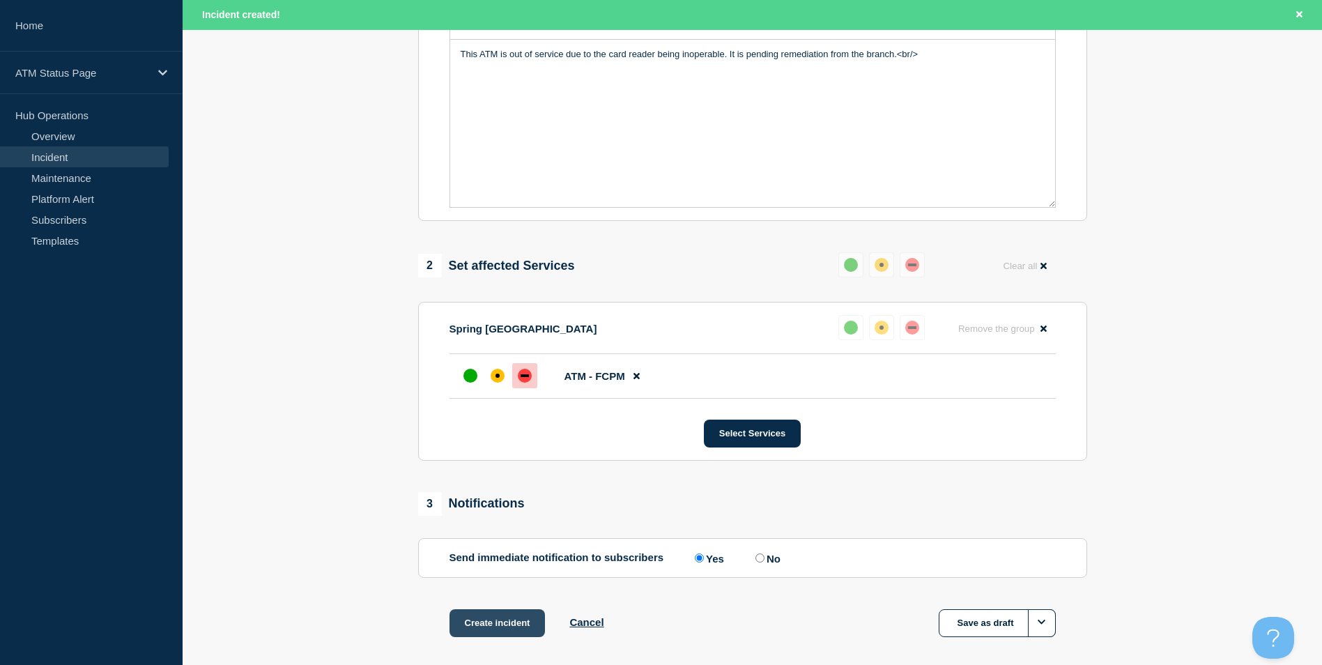
scroll to position [415, 0]
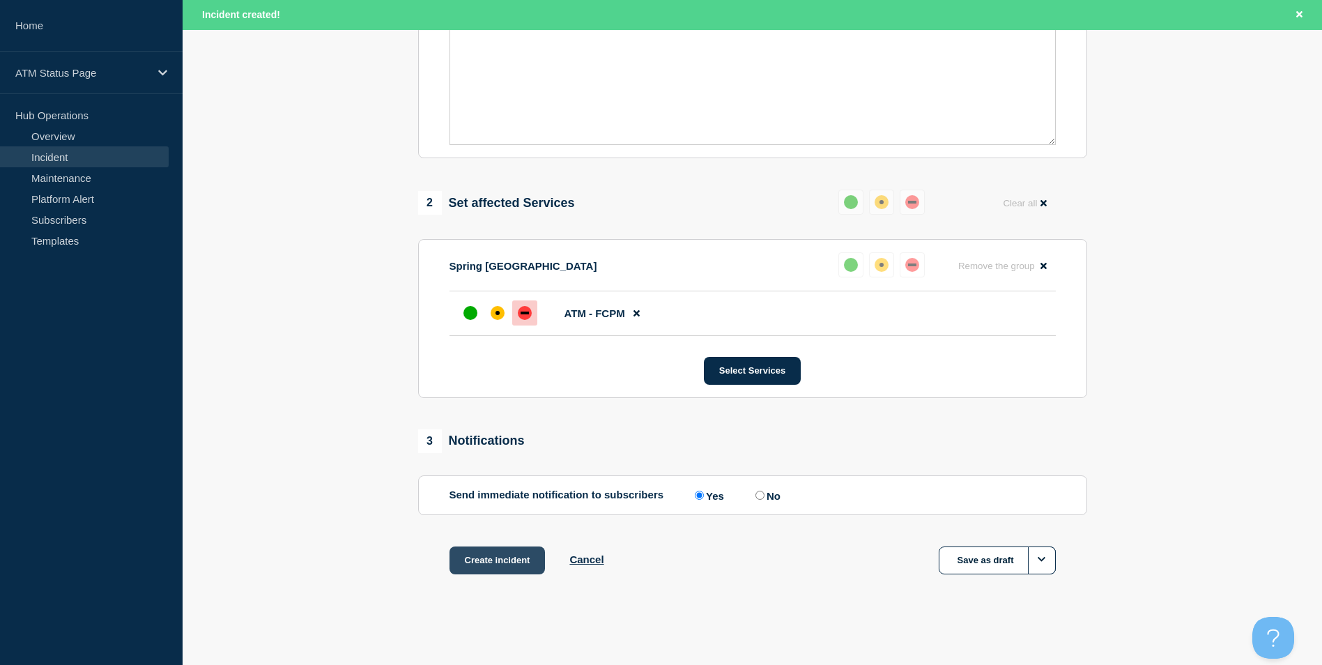
click at [504, 551] on button "Create incident" at bounding box center [497, 560] width 96 height 28
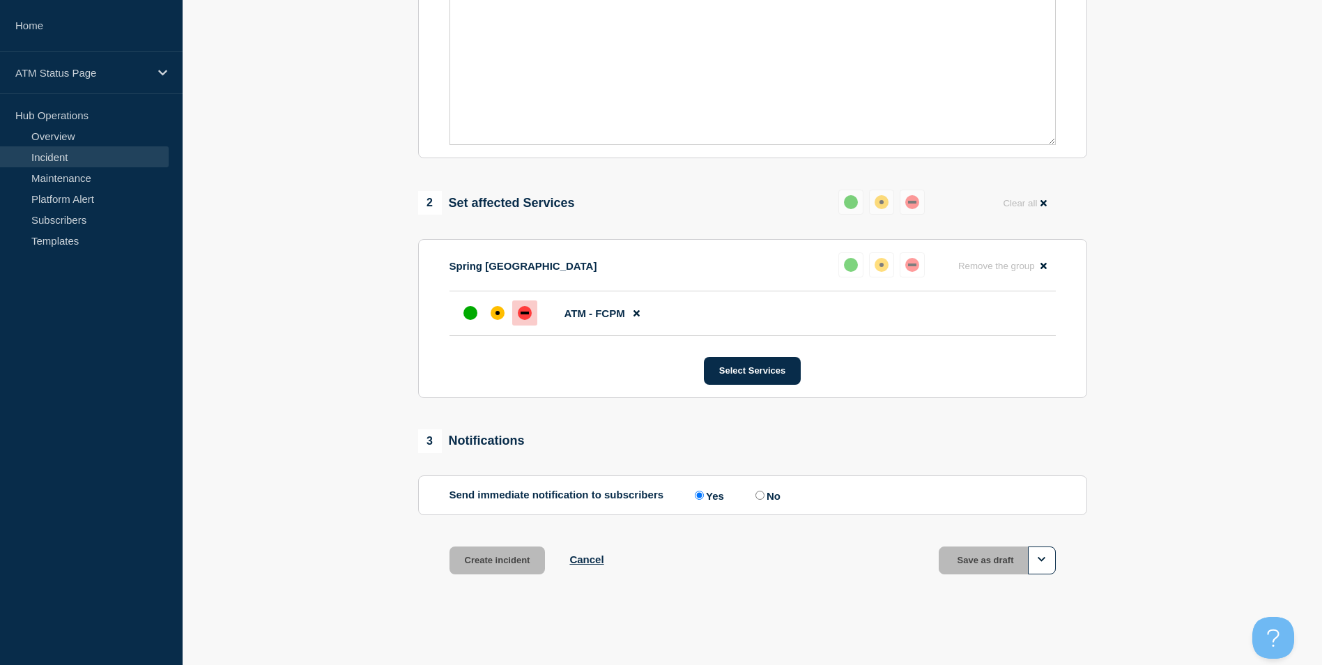
scroll to position [385, 0]
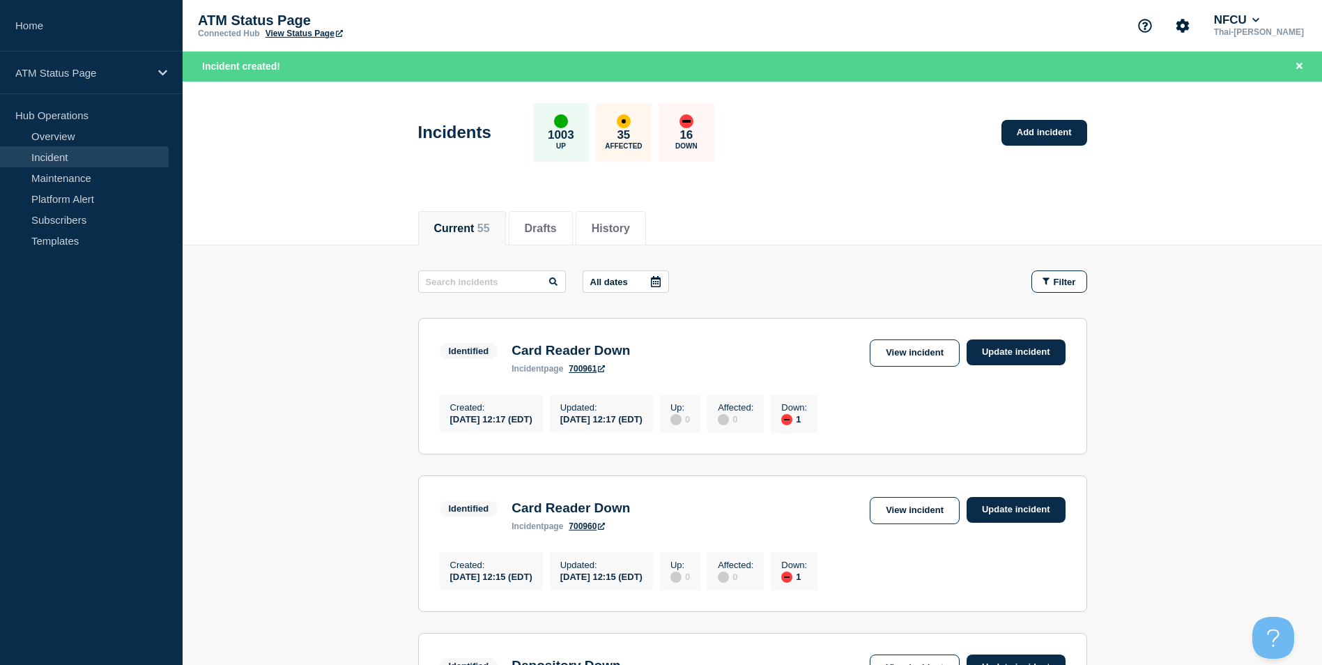
click at [1157, 198] on div "Current 55 Drafts History" at bounding box center [752, 221] width 1139 height 48
click at [1051, 146] on div "Incidents 1003 Up 35 Affected 16 Down Add incident" at bounding box center [752, 127] width 700 height 85
click at [1051, 134] on link "Add incident" at bounding box center [1044, 133] width 86 height 26
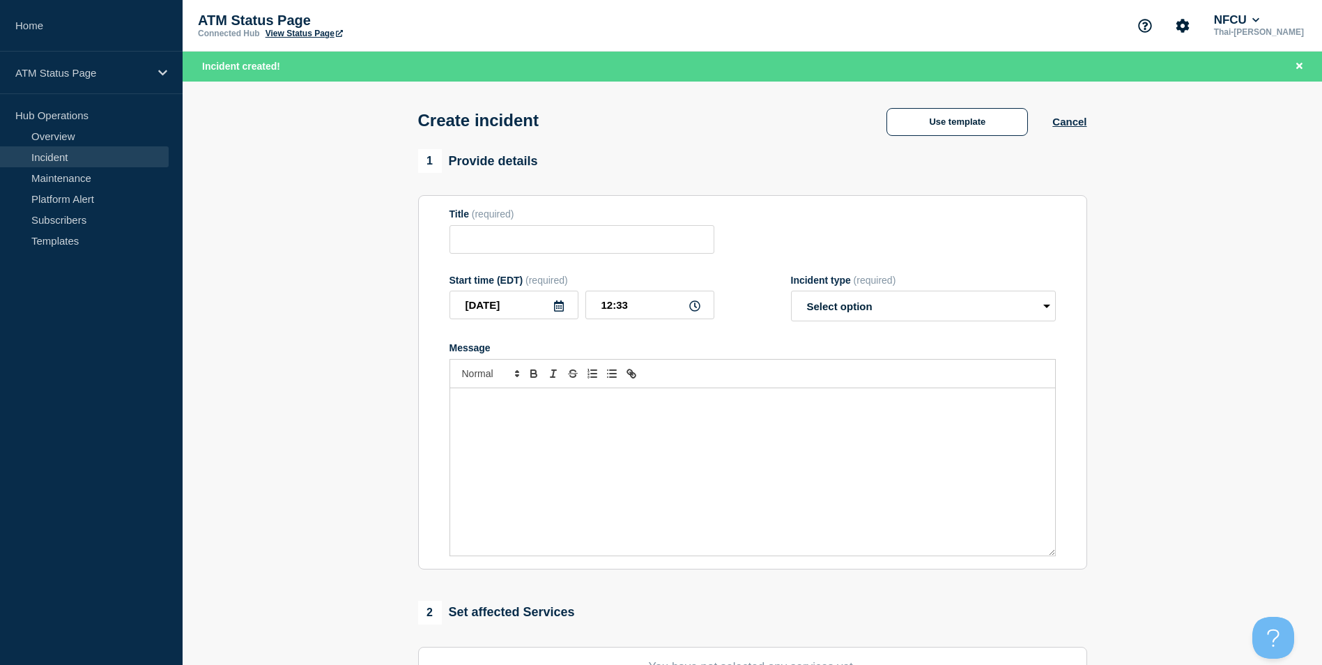
scroll to position [209, 0]
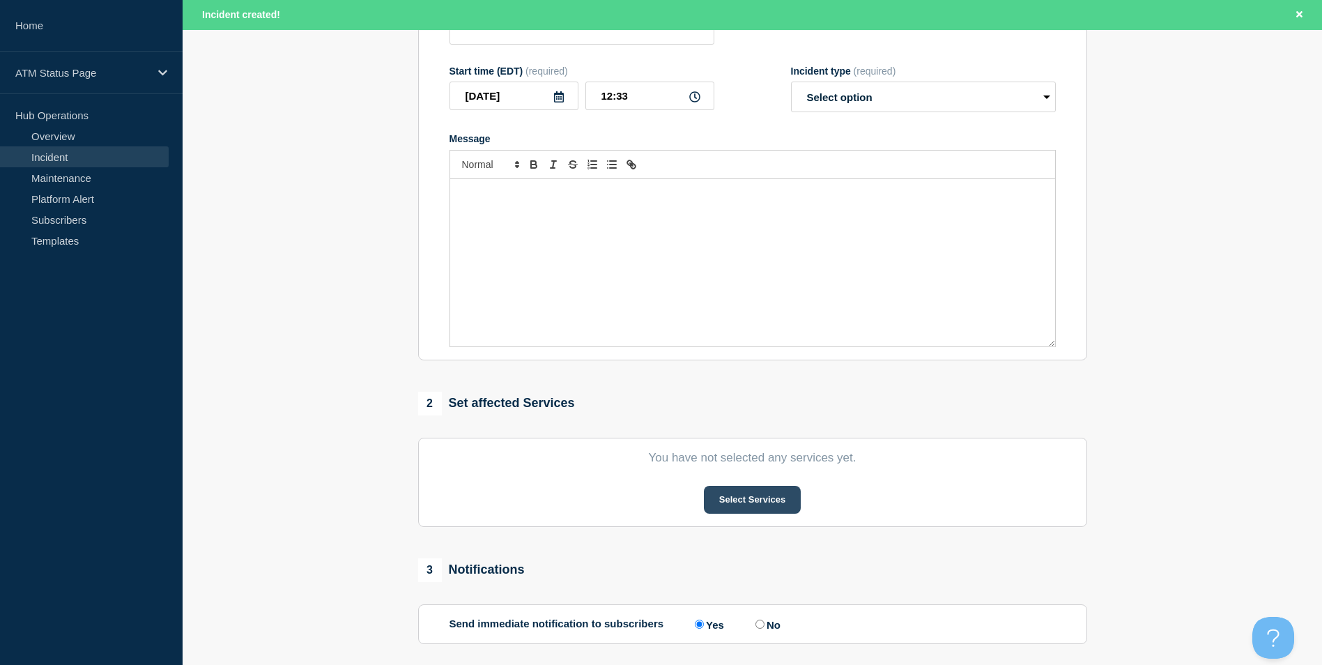
click at [746, 502] on button "Select Services" at bounding box center [752, 500] width 97 height 28
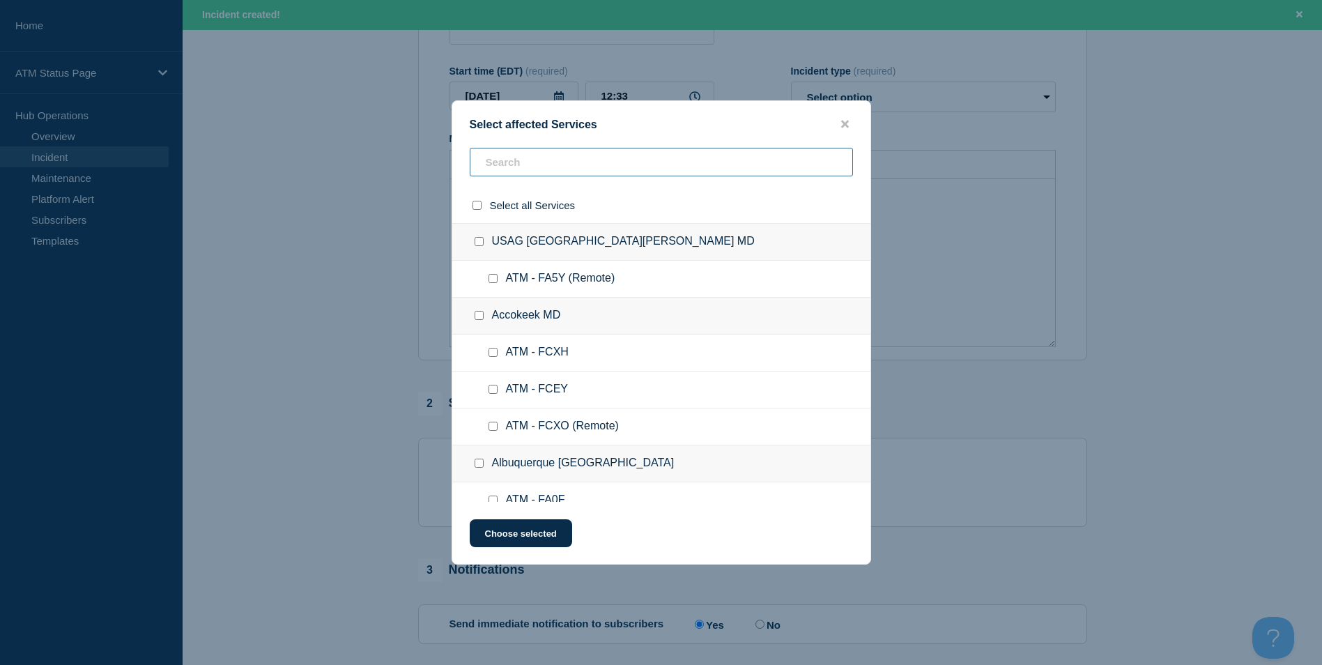
click at [526, 176] on input "text" at bounding box center [661, 162] width 383 height 29
click at [525, 162] on input "text" at bounding box center [661, 162] width 383 height 29
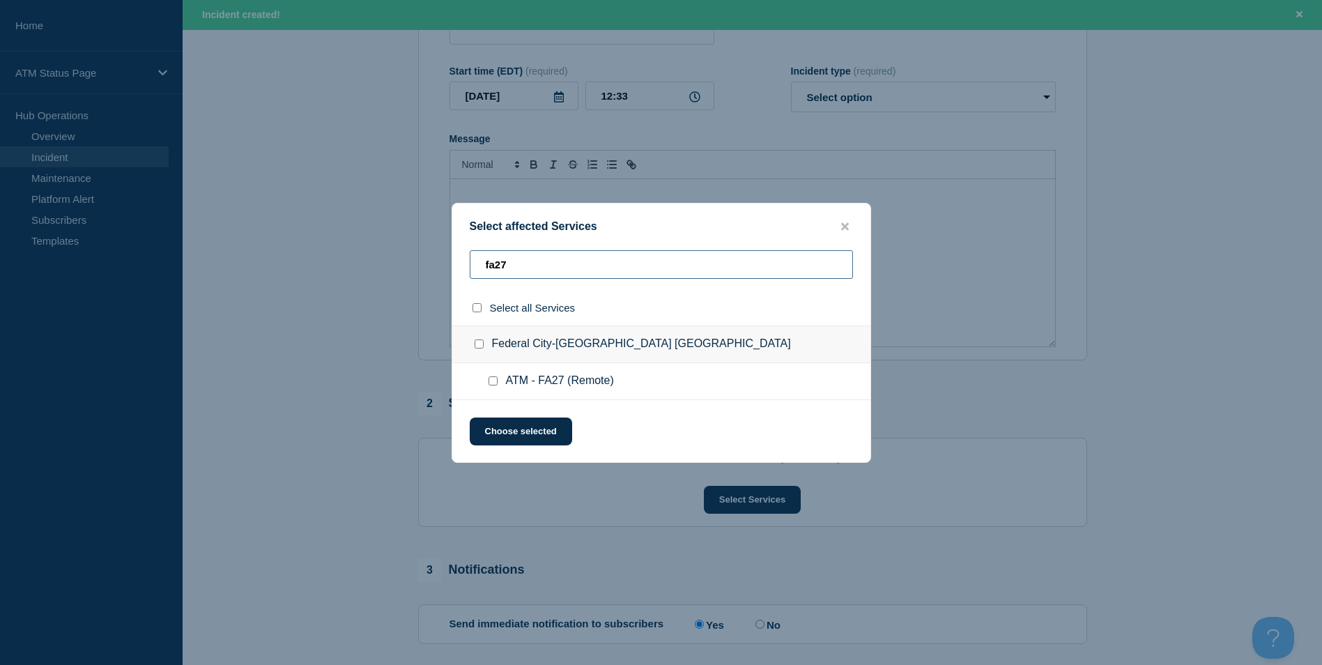
type input "fa27"
click at [495, 385] on input "ATM - FA27 (Remote) checkbox" at bounding box center [492, 380] width 9 height 9
checkbox input "true"
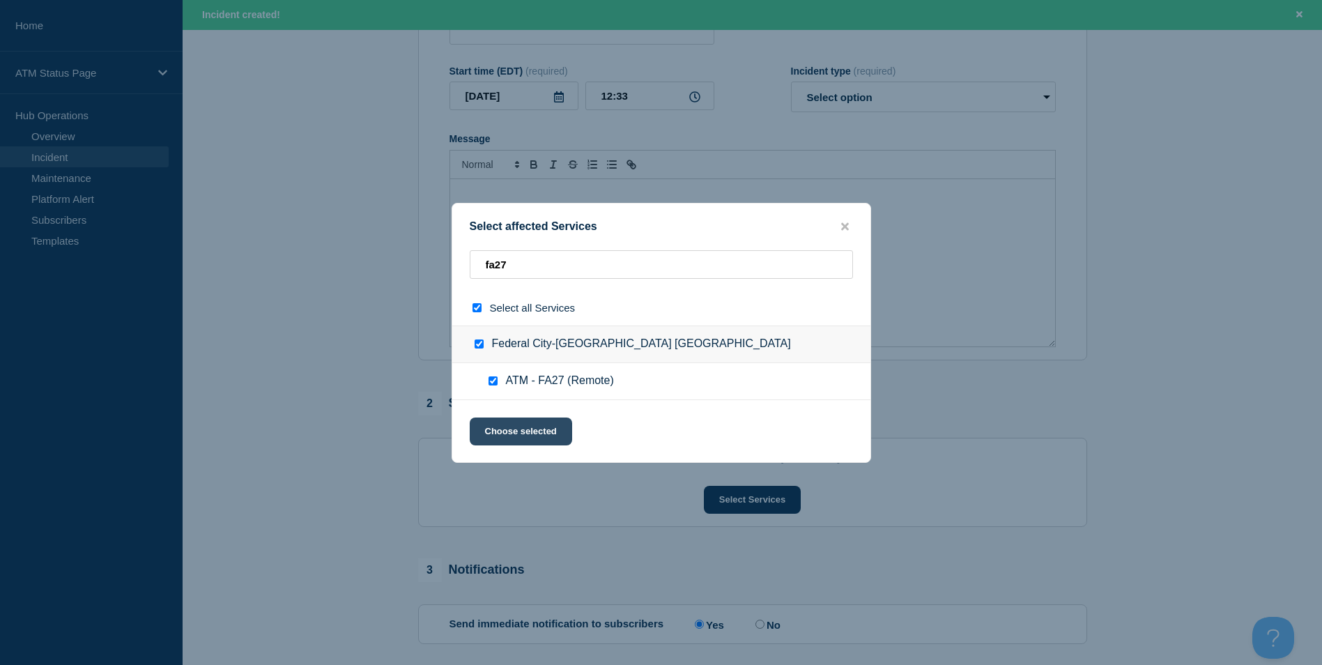
click at [532, 428] on button "Choose selected" at bounding box center [521, 431] width 102 height 28
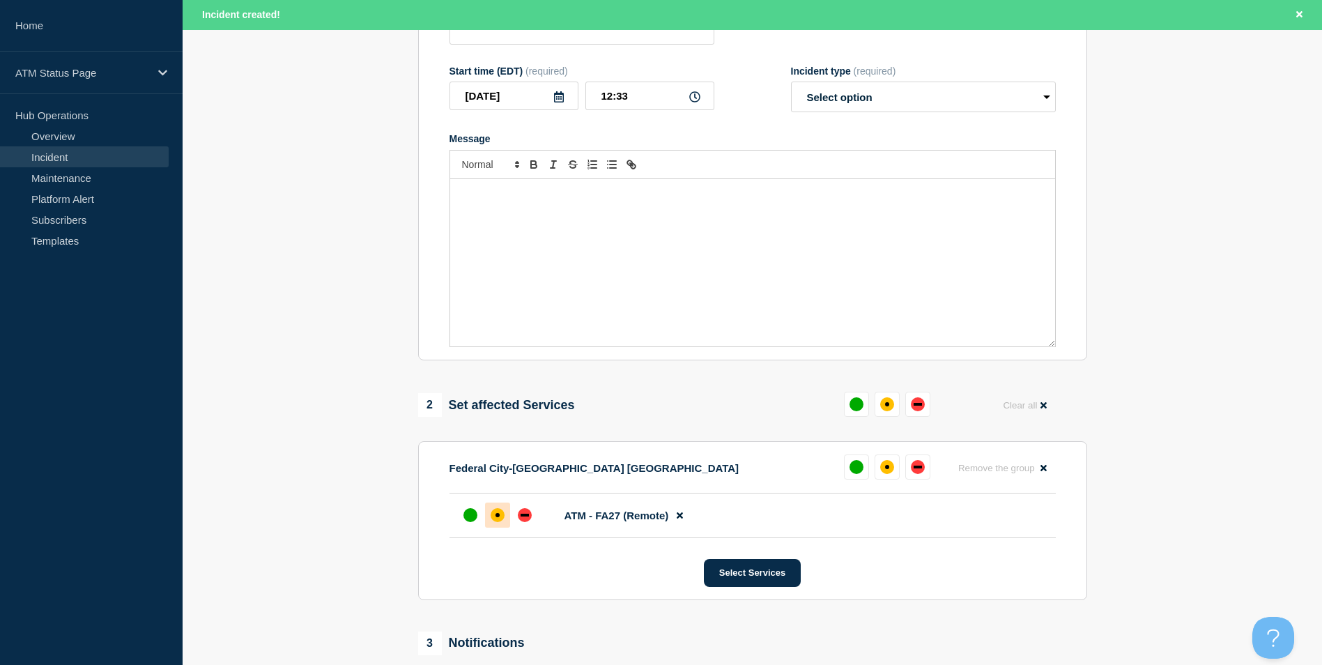
click at [503, 527] on div at bounding box center [497, 514] width 25 height 25
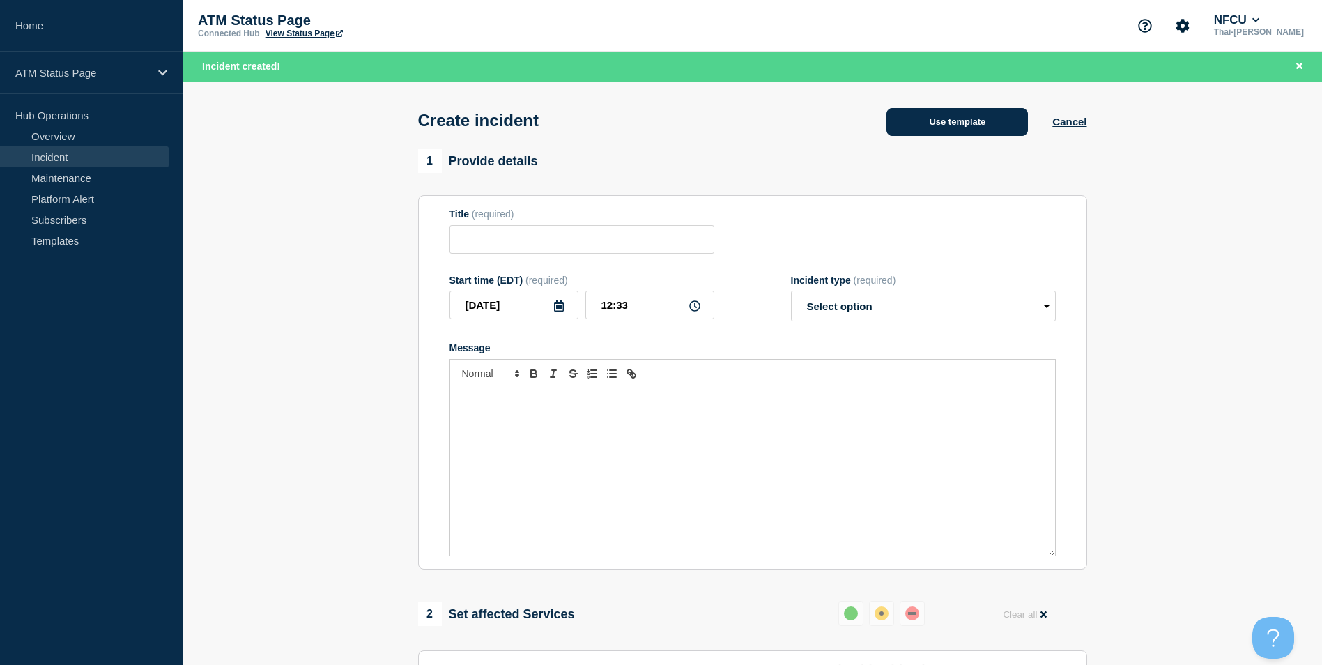
click at [944, 126] on button "Use template" at bounding box center [956, 122] width 141 height 28
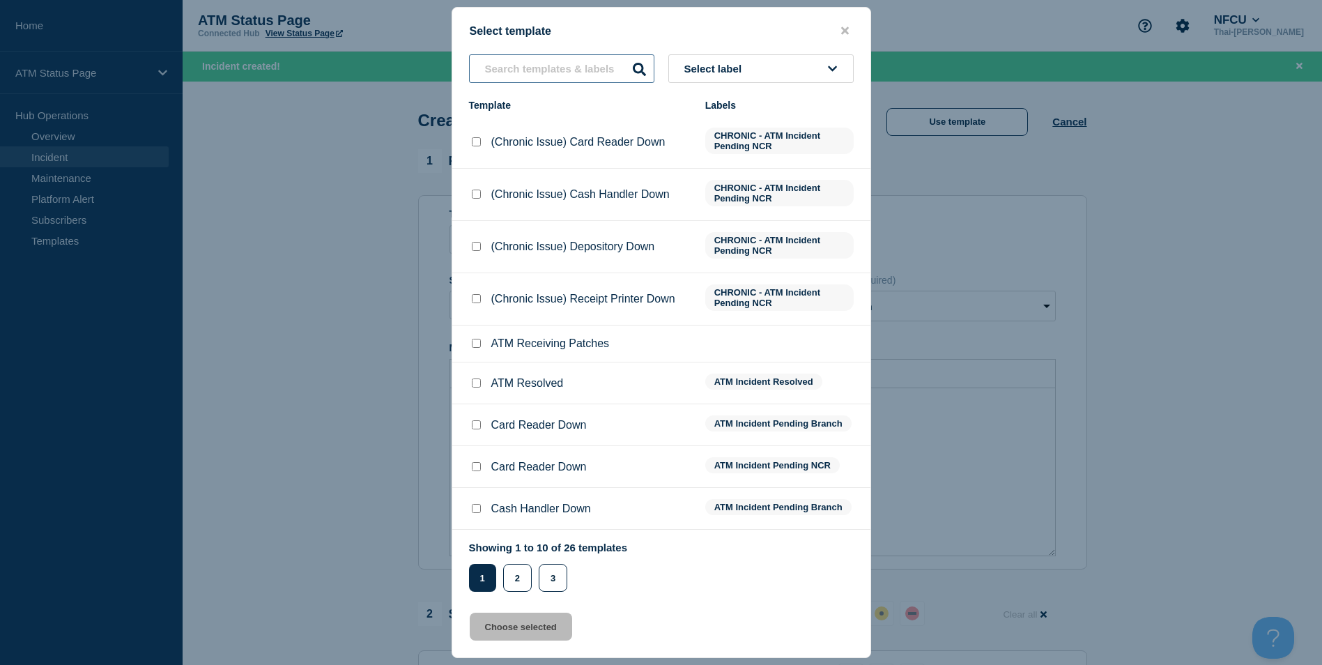
click at [530, 66] on input "text" at bounding box center [561, 68] width 185 height 29
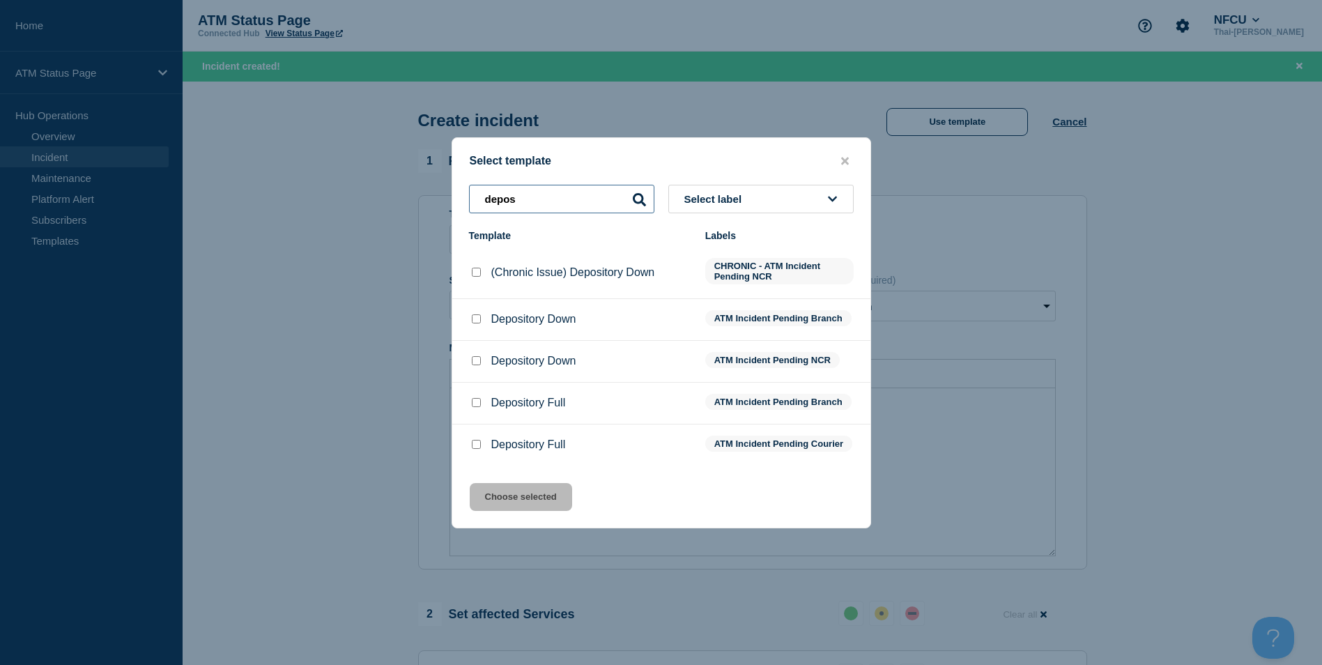
type input "depos"
click at [477, 357] on input "Depository Down checkbox" at bounding box center [476, 360] width 9 height 9
checkbox input "true"
click at [530, 507] on button "Choose selected" at bounding box center [521, 497] width 102 height 28
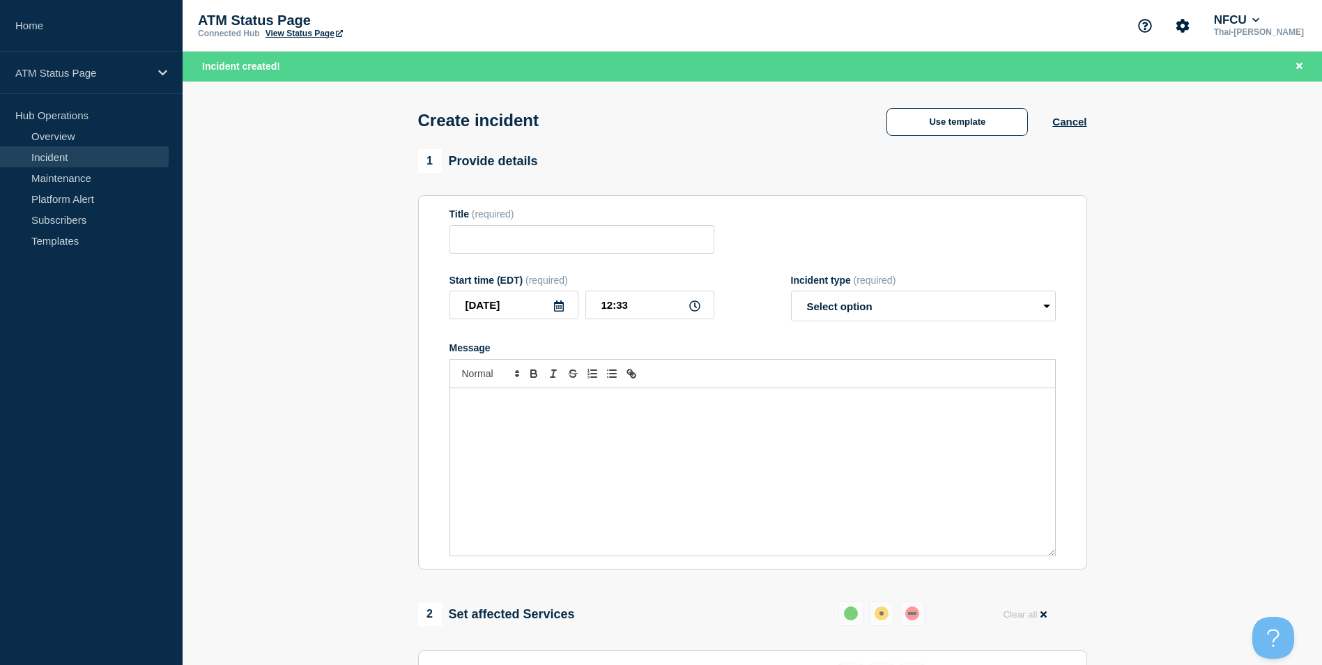
type input "Depository Down"
select select "identified"
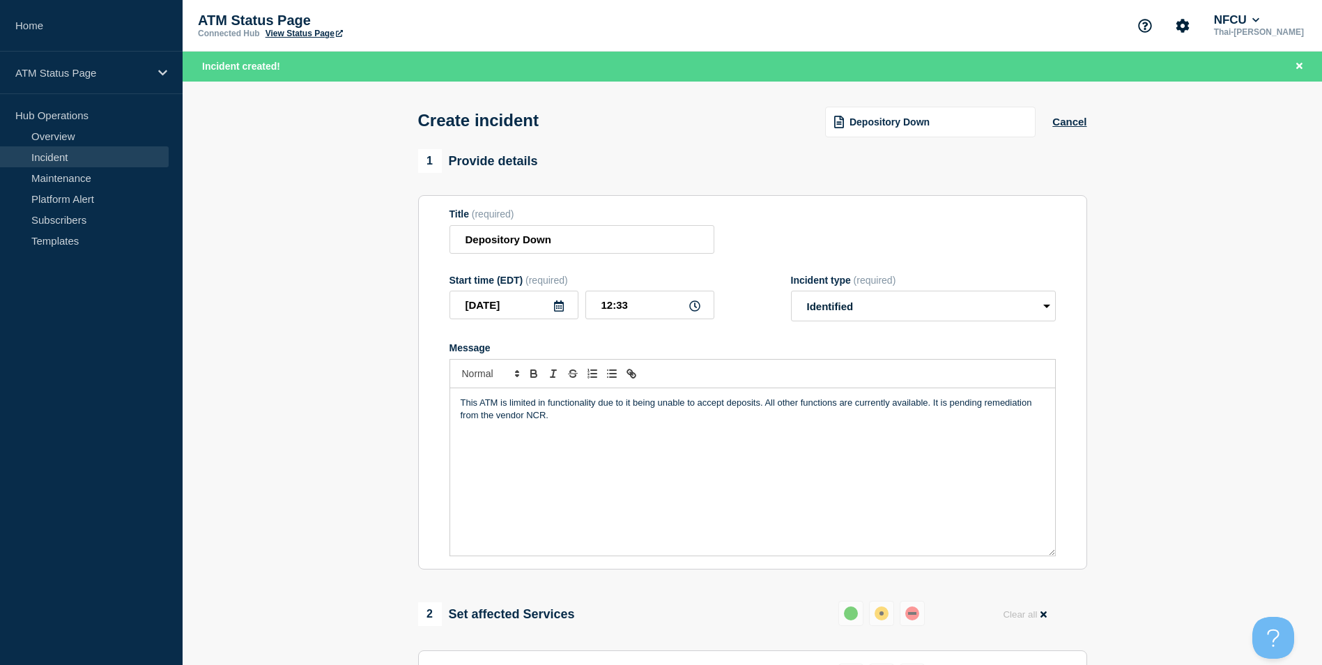
scroll to position [415, 0]
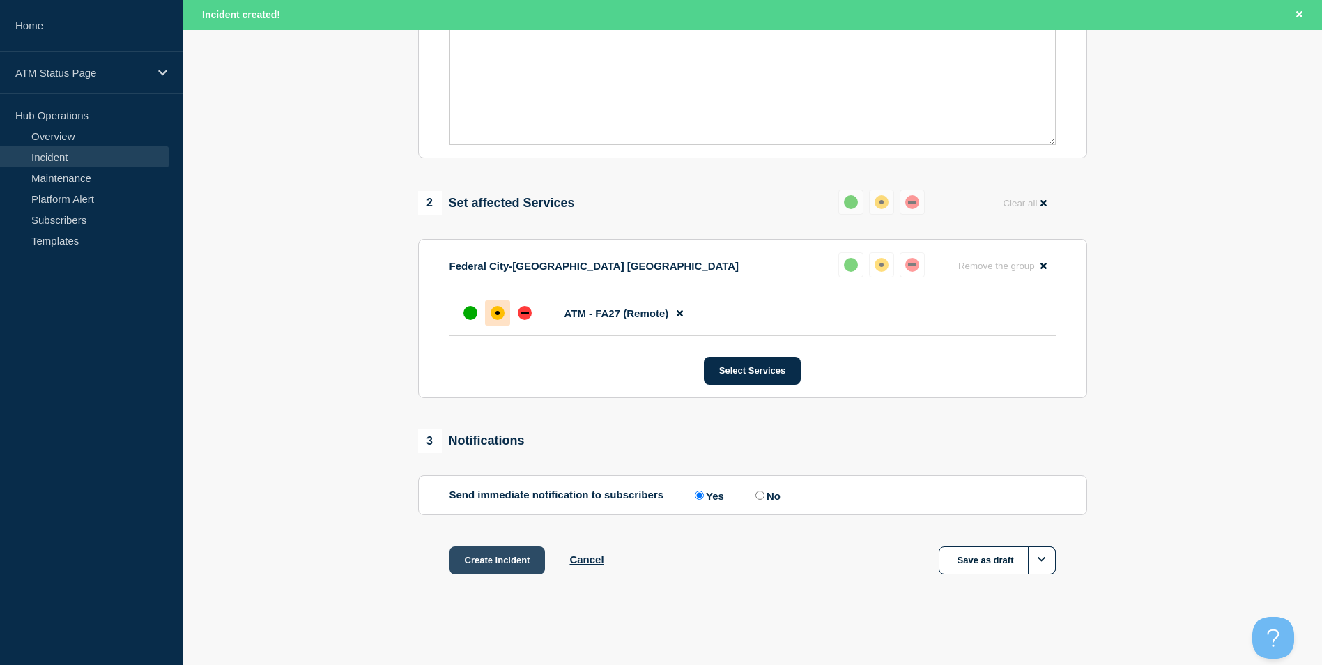
click at [484, 554] on button "Create incident" at bounding box center [497, 560] width 96 height 28
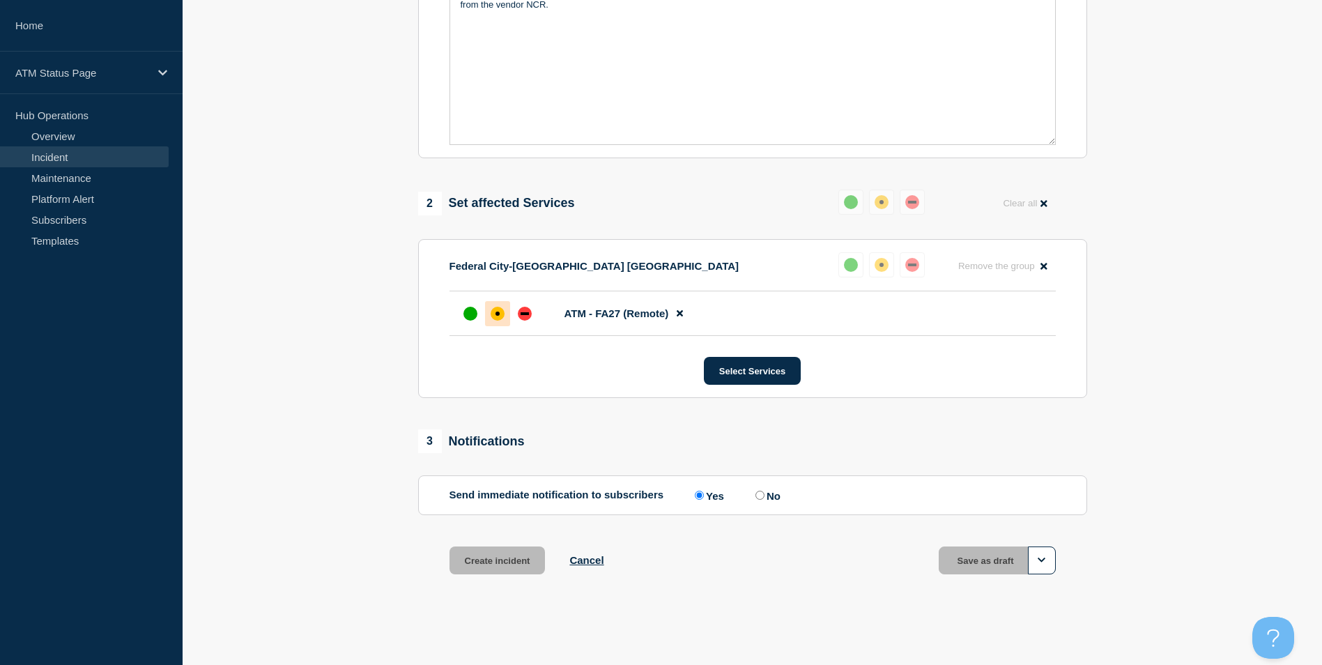
scroll to position [385, 0]
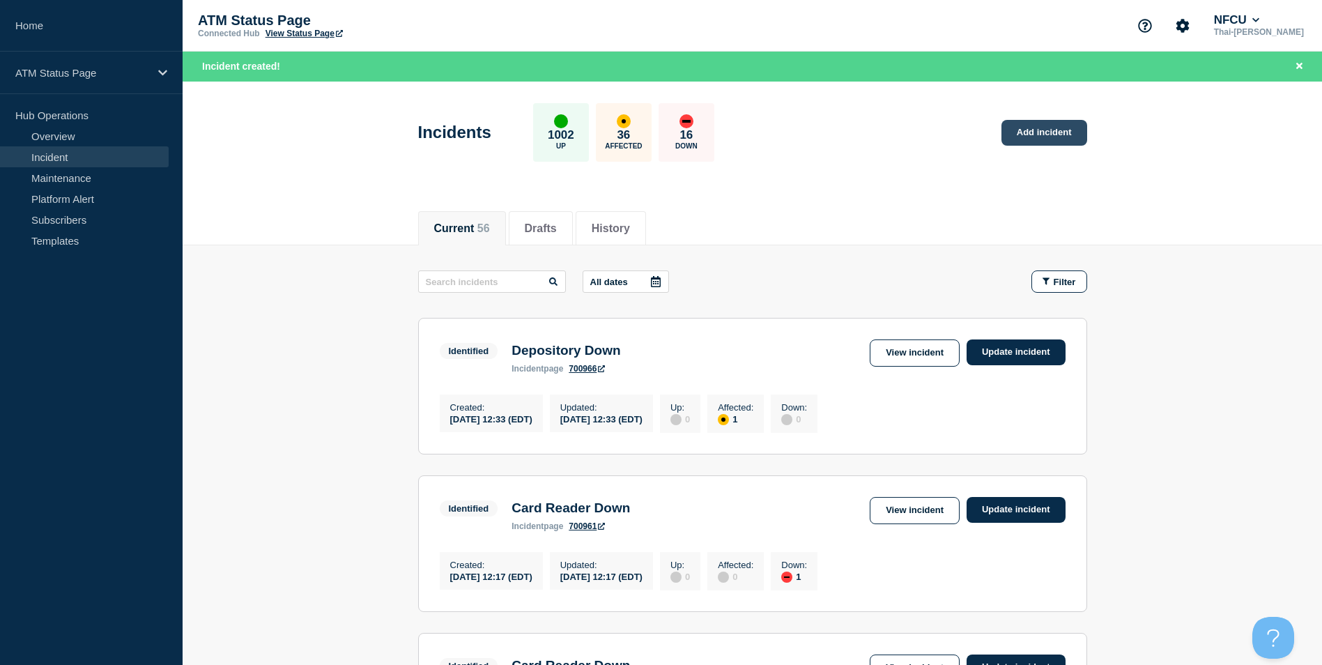
click at [1042, 130] on link "Add incident" at bounding box center [1044, 133] width 86 height 26
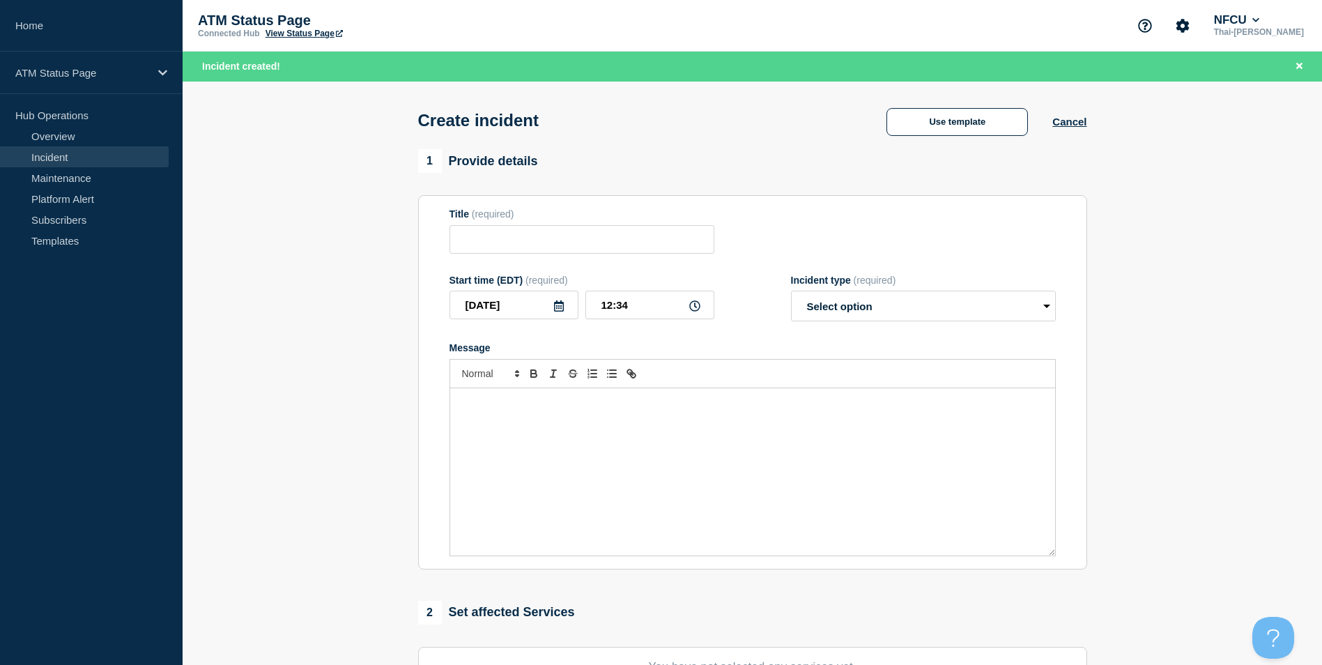
scroll to position [341, 0]
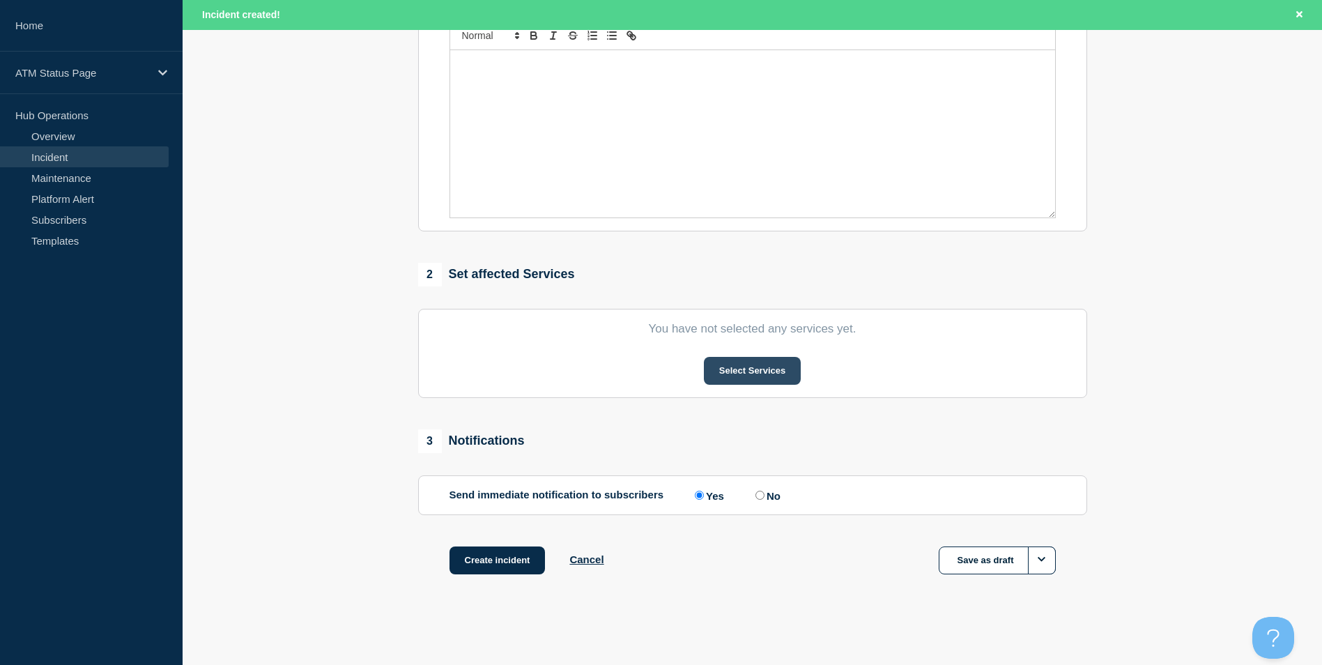
click at [744, 379] on button "Select Services" at bounding box center [752, 371] width 97 height 28
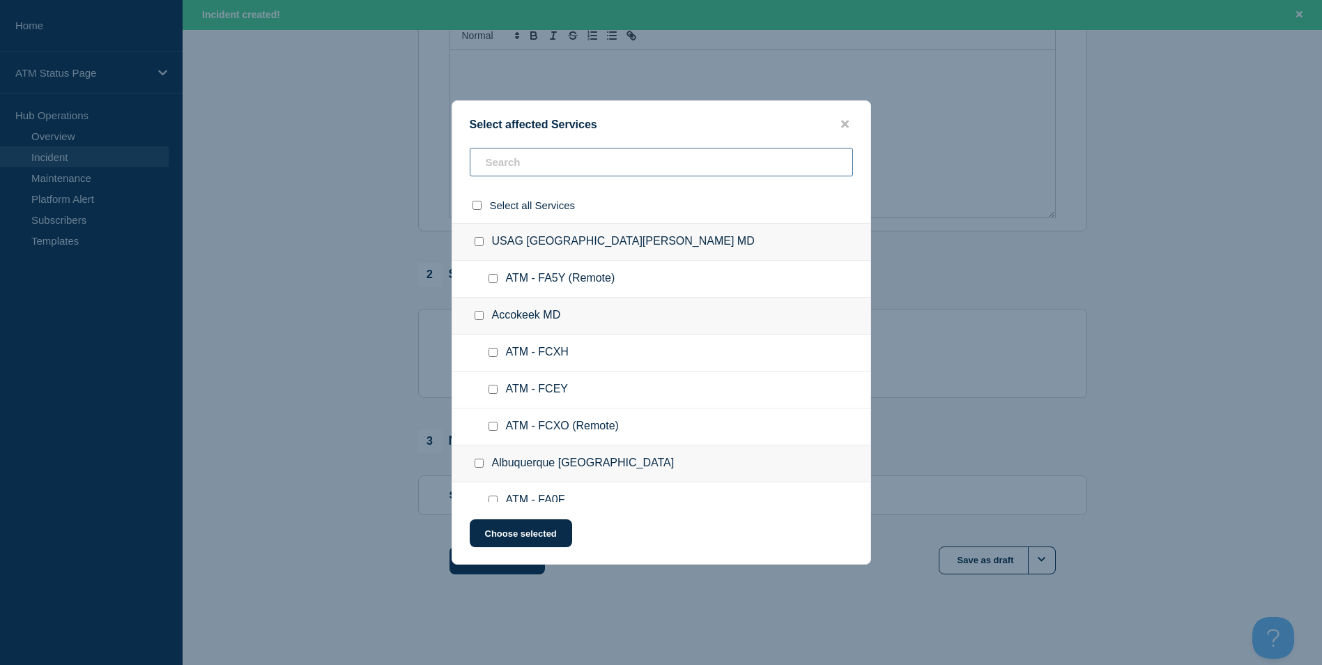
click at [553, 160] on input "text" at bounding box center [661, 162] width 383 height 29
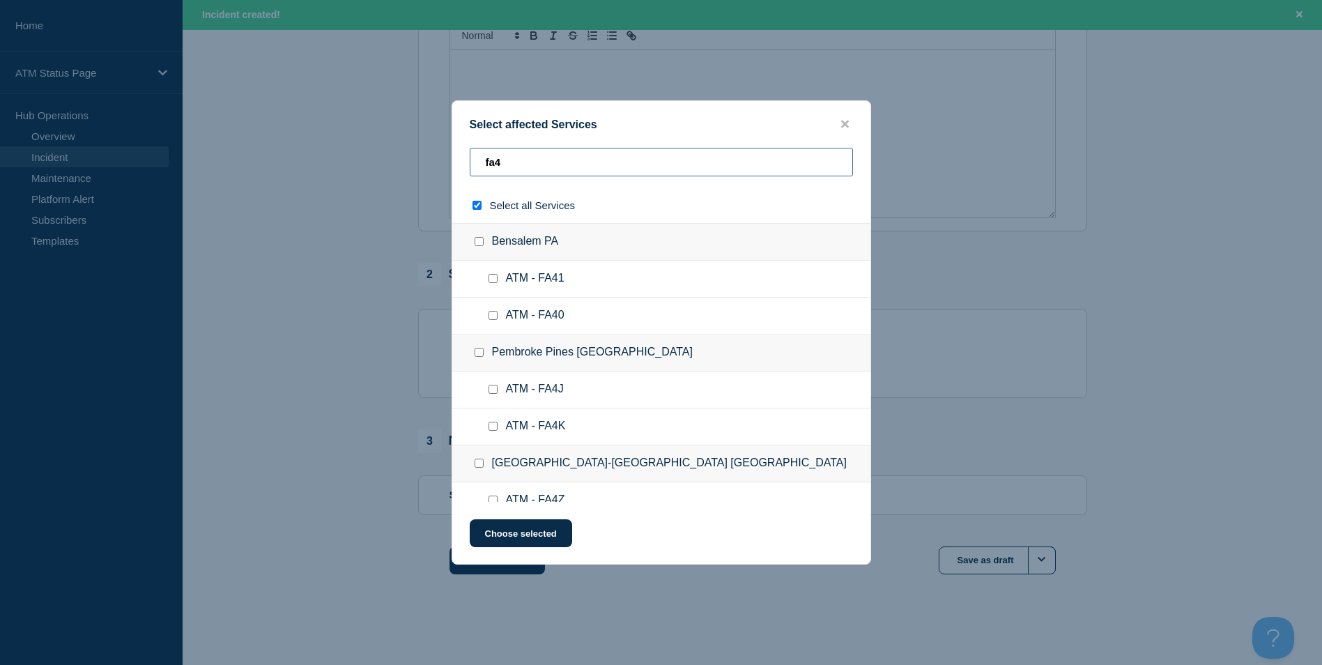
type input "fa4y"
checkbox input "true"
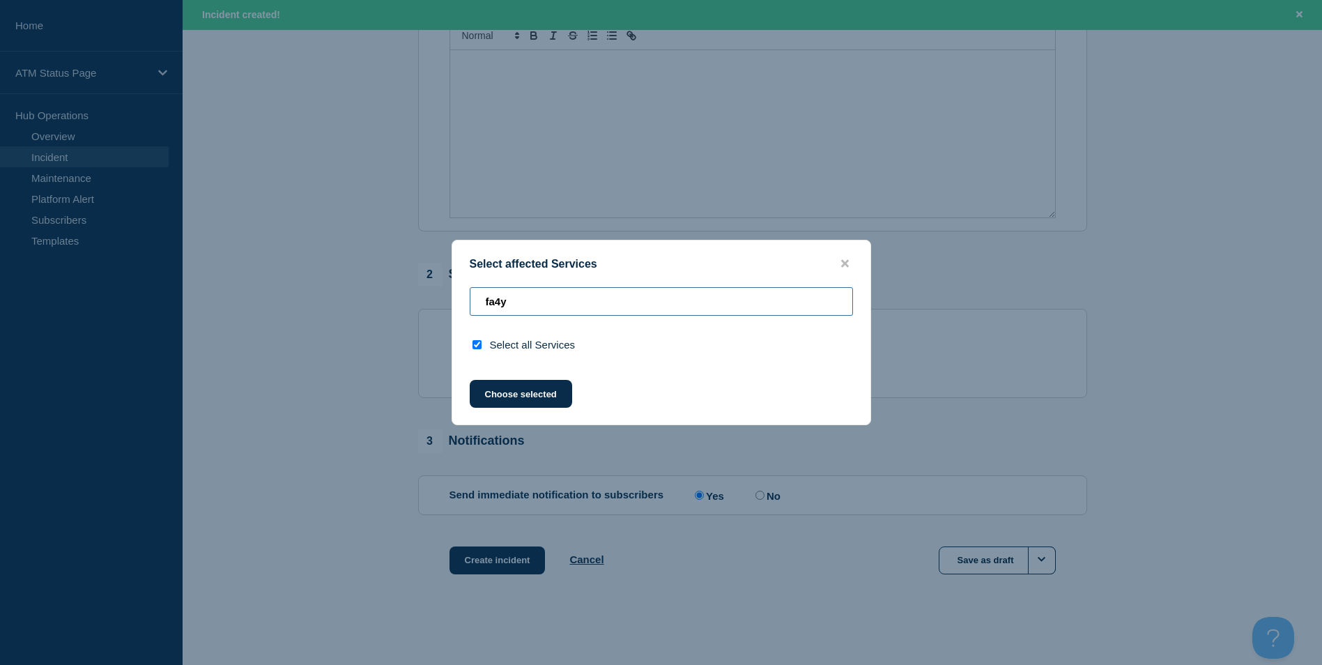
type input "fa4"
checkbox input "false"
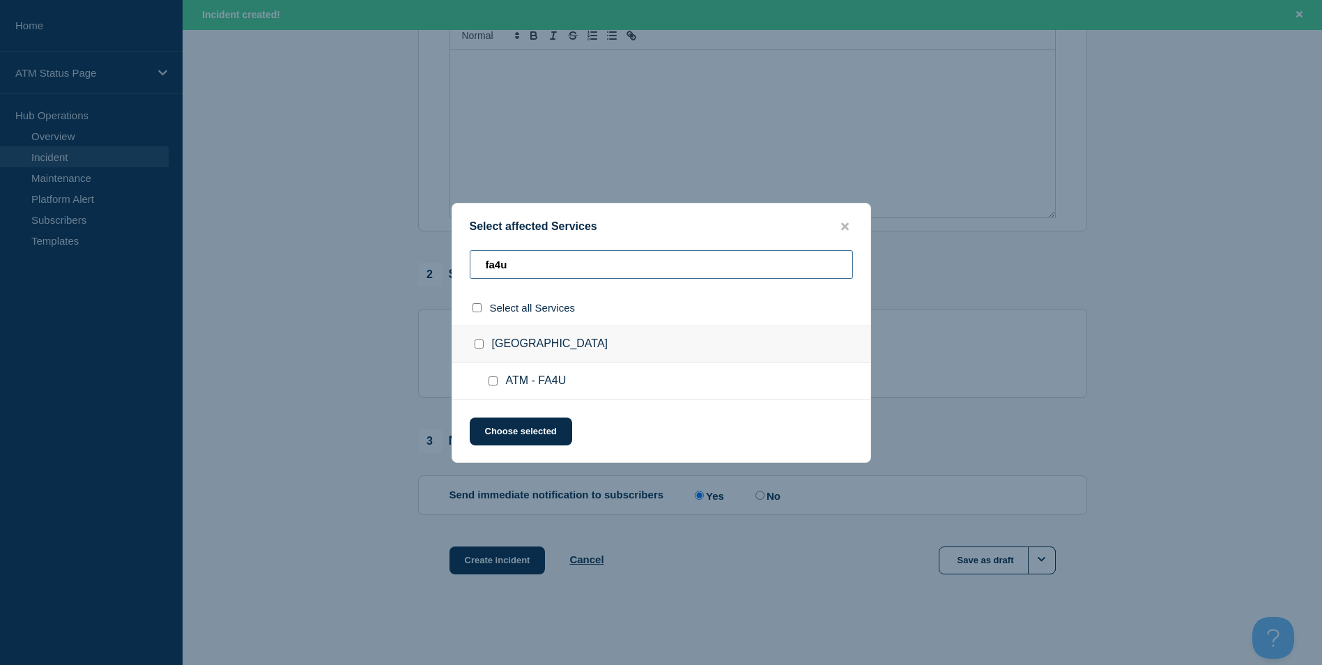
type input "fa4u"
click at [493, 380] on input "ATM - FA4U checkbox" at bounding box center [492, 380] width 9 height 9
checkbox input "true"
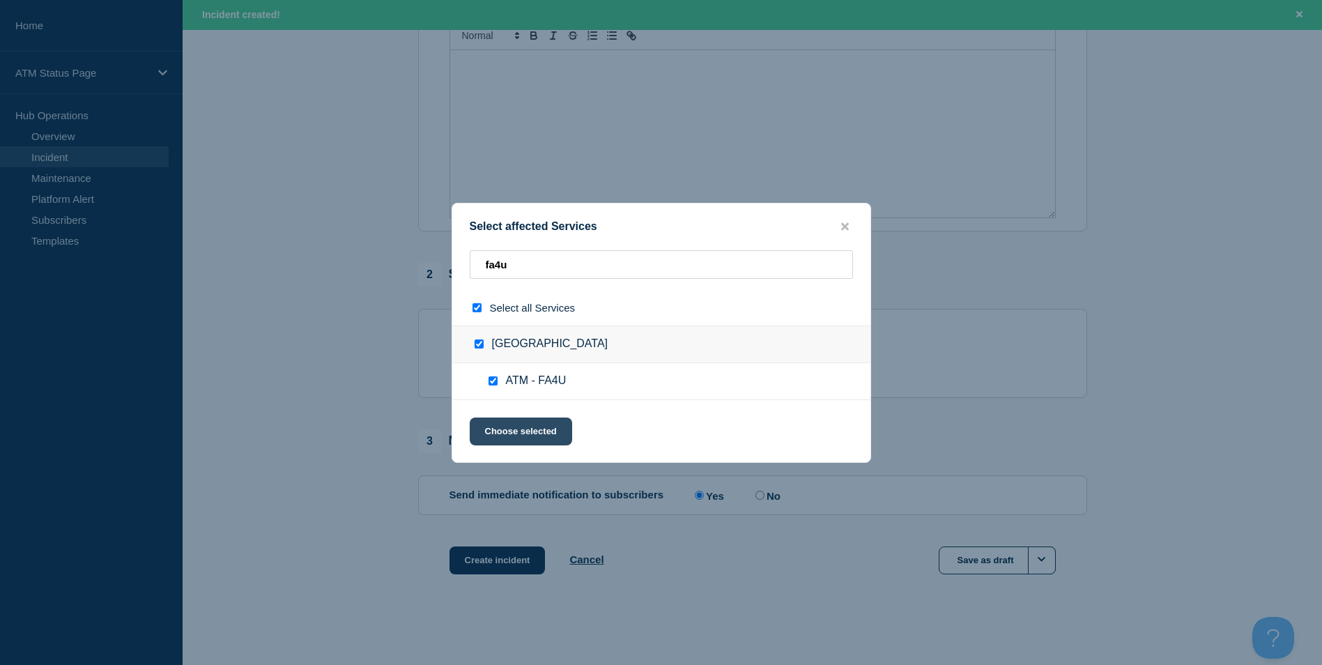
click at [529, 434] on button "Choose selected" at bounding box center [521, 431] width 102 height 28
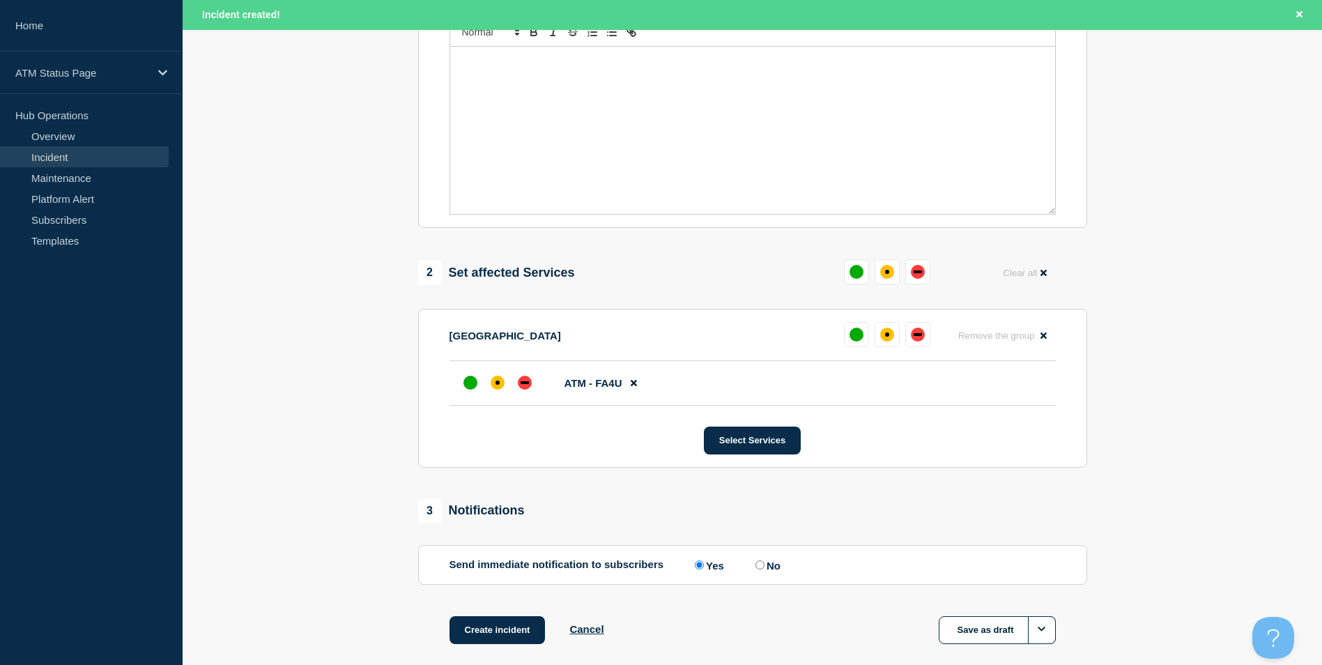
scroll to position [415, 0]
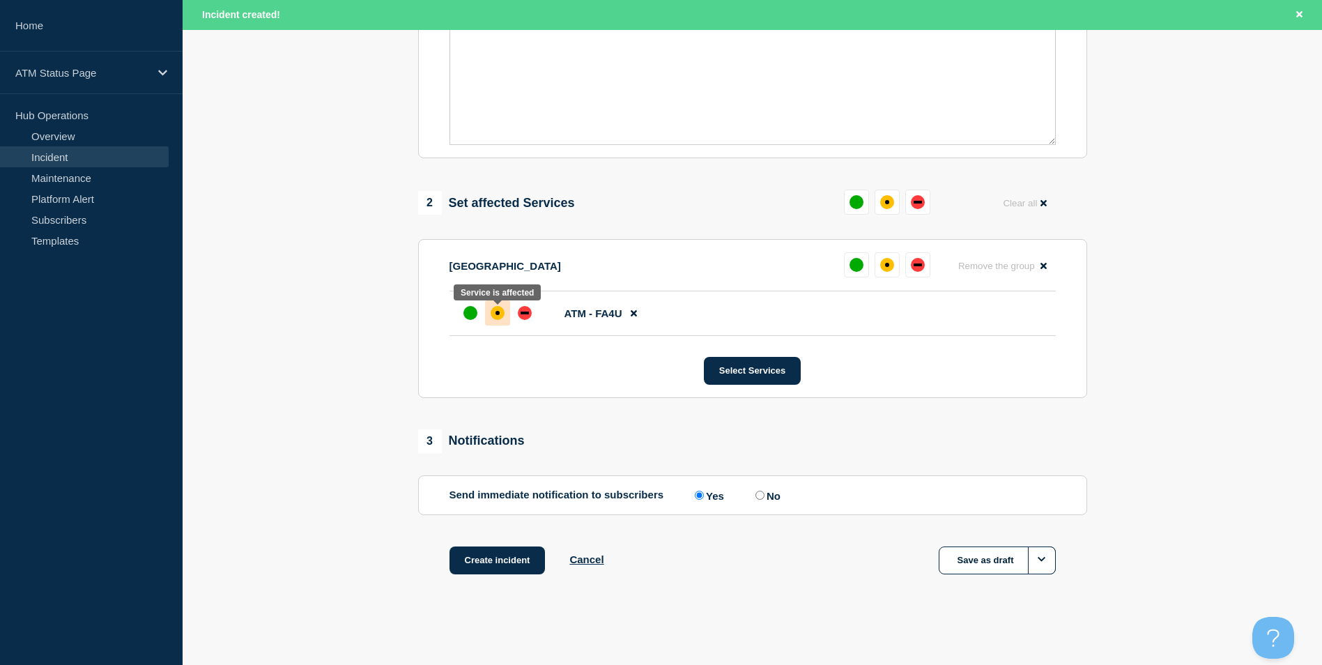
click at [502, 314] on div "affected" at bounding box center [498, 313] width 14 height 14
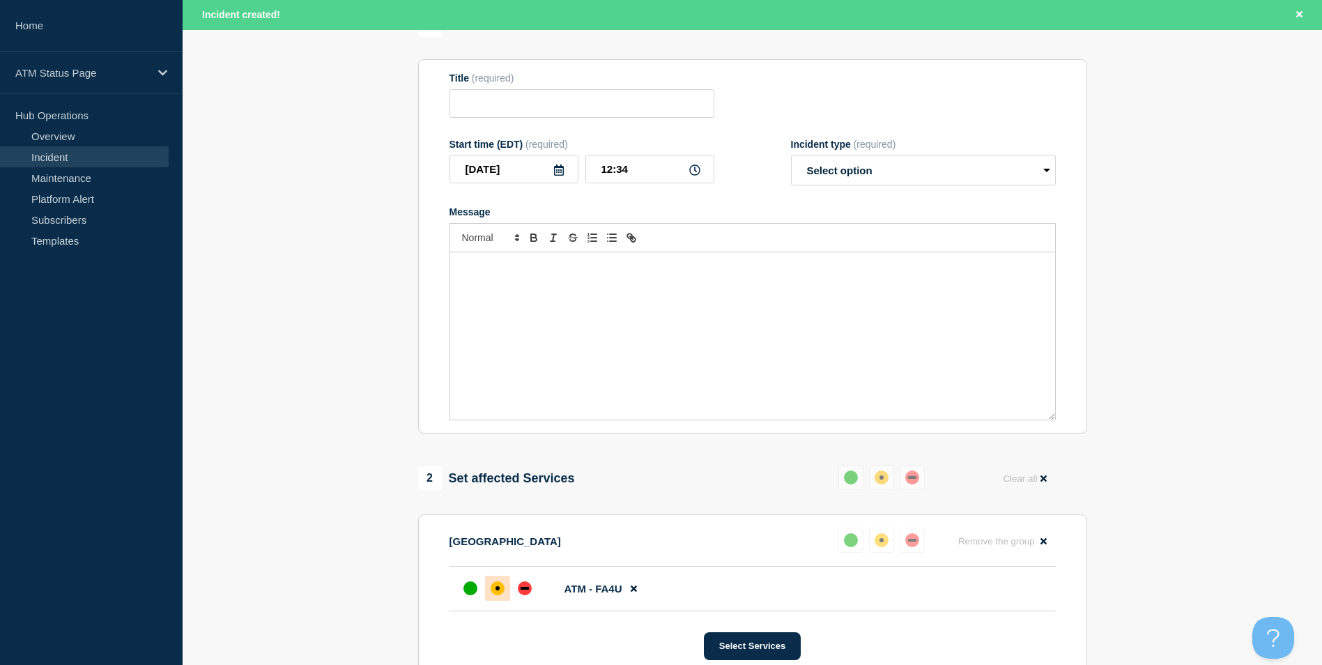
scroll to position [0, 0]
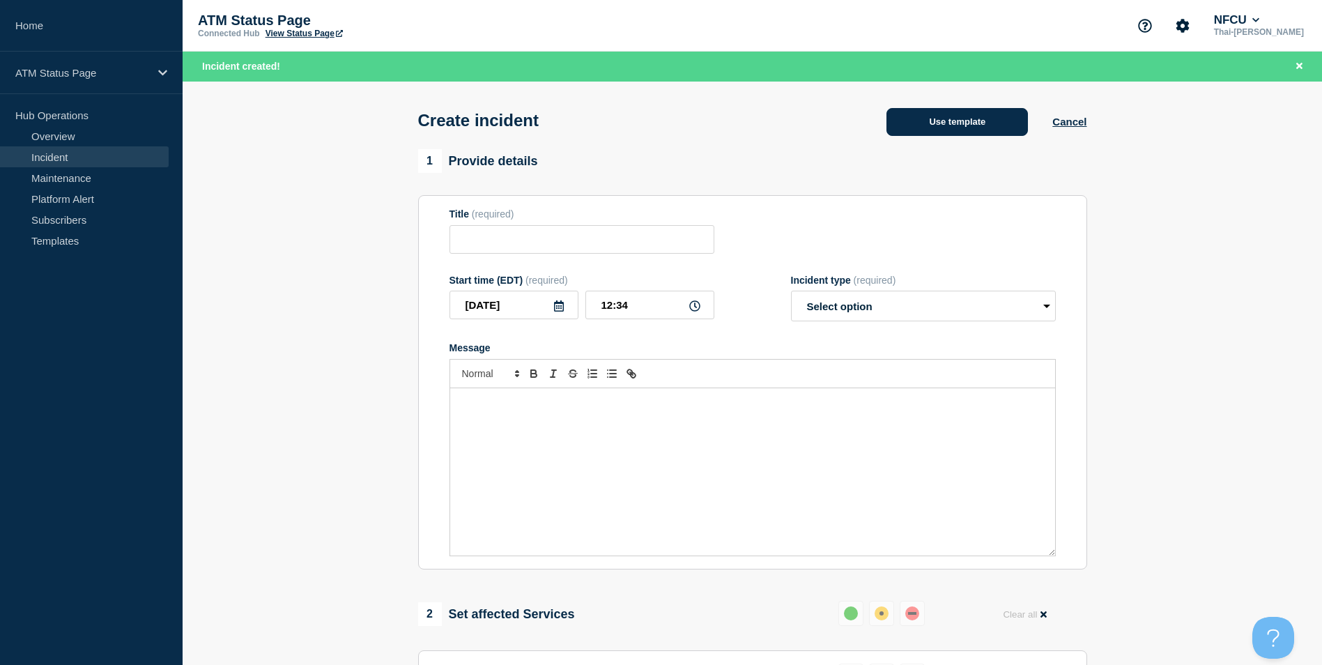
click at [941, 130] on button "Use template" at bounding box center [956, 122] width 141 height 28
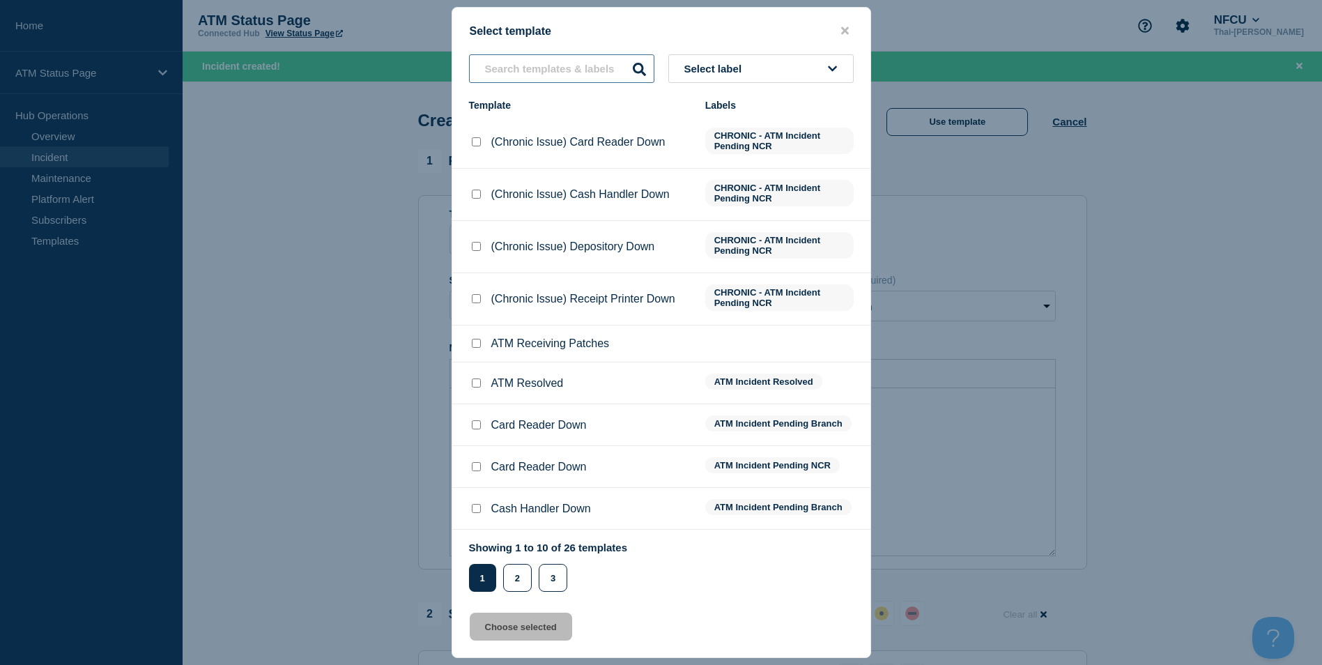
click at [543, 63] on input "text" at bounding box center [561, 68] width 185 height 29
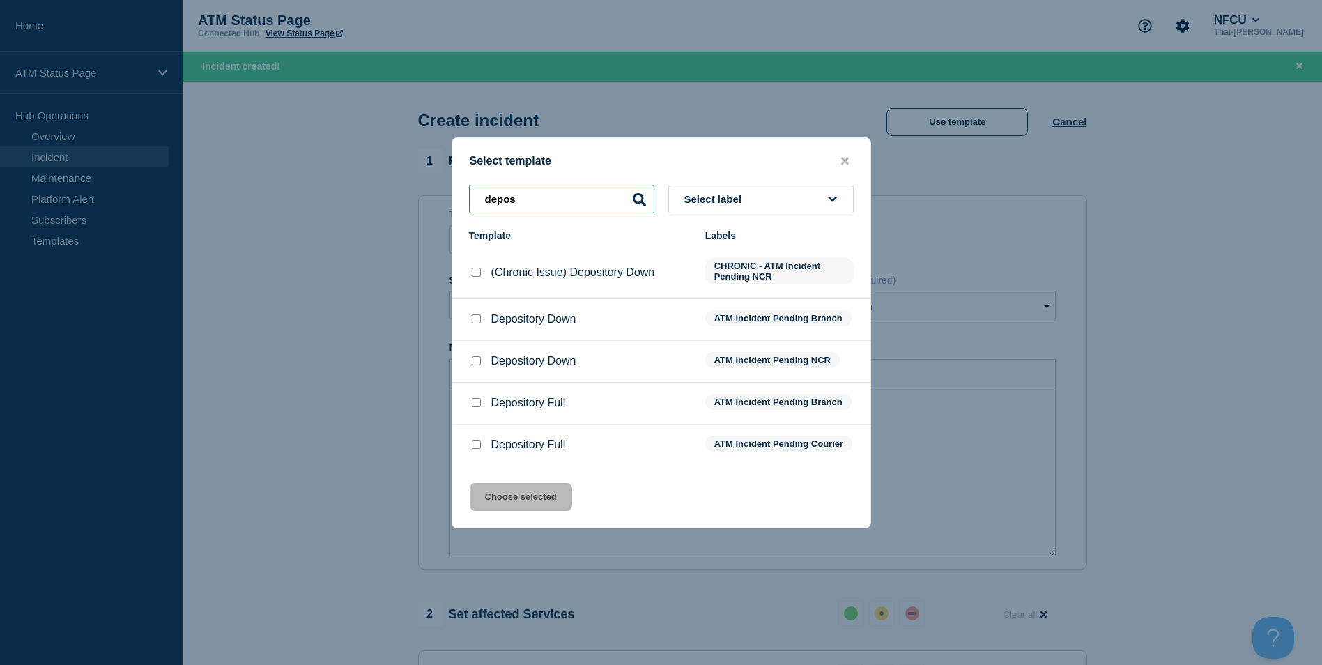
type input "depos"
click at [479, 318] on input "Depository Down checkbox" at bounding box center [476, 318] width 9 height 9
checkbox input "true"
click at [535, 500] on button "Choose selected" at bounding box center [521, 497] width 102 height 28
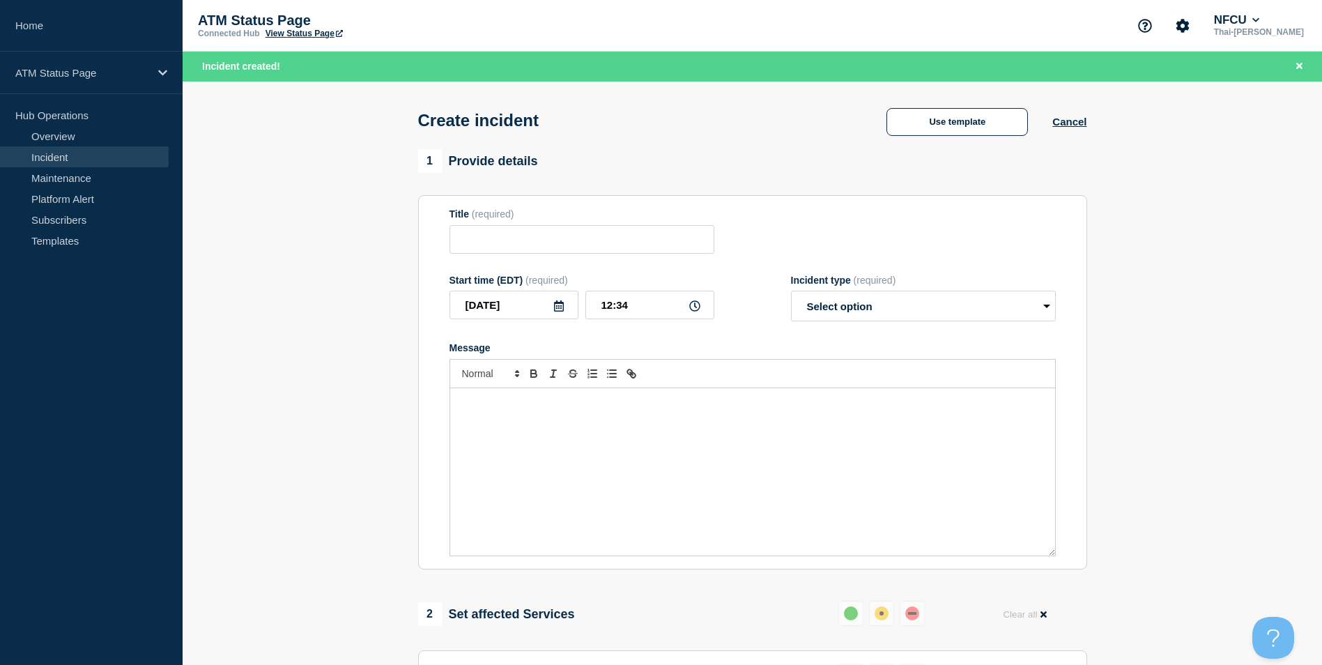
type input "Depository Down"
select select "identified"
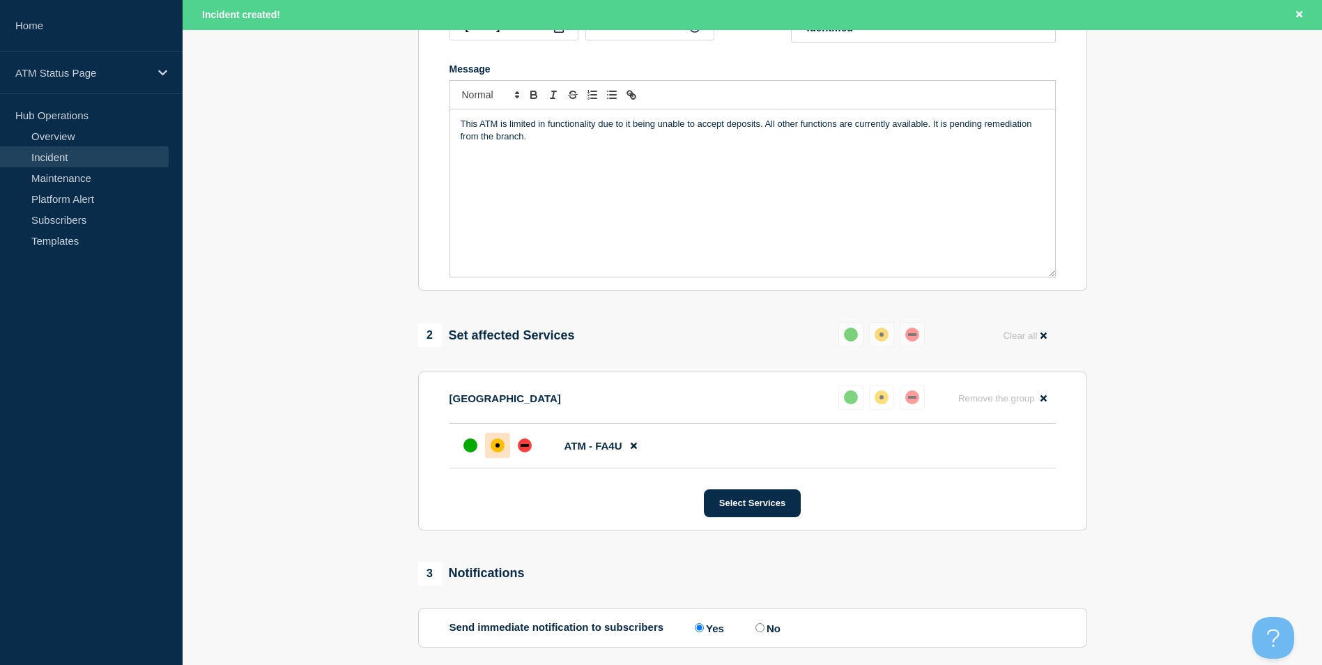
scroll to position [415, 0]
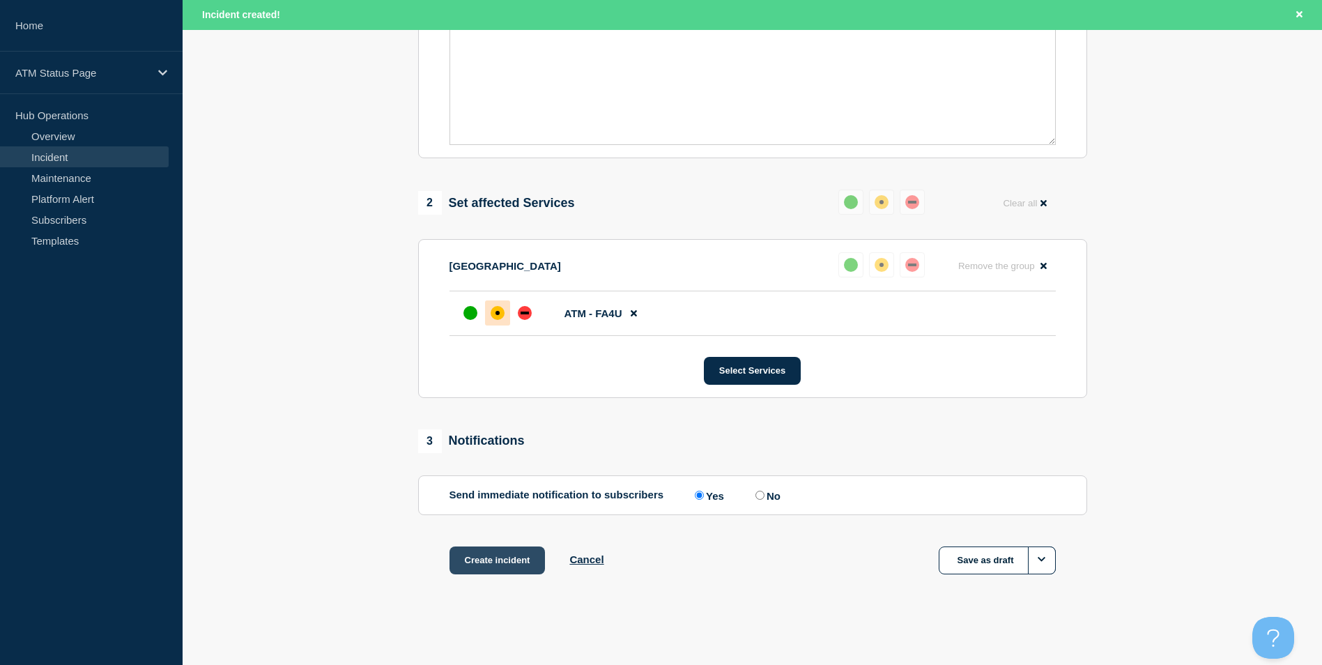
click at [472, 557] on button "Create incident" at bounding box center [497, 560] width 96 height 28
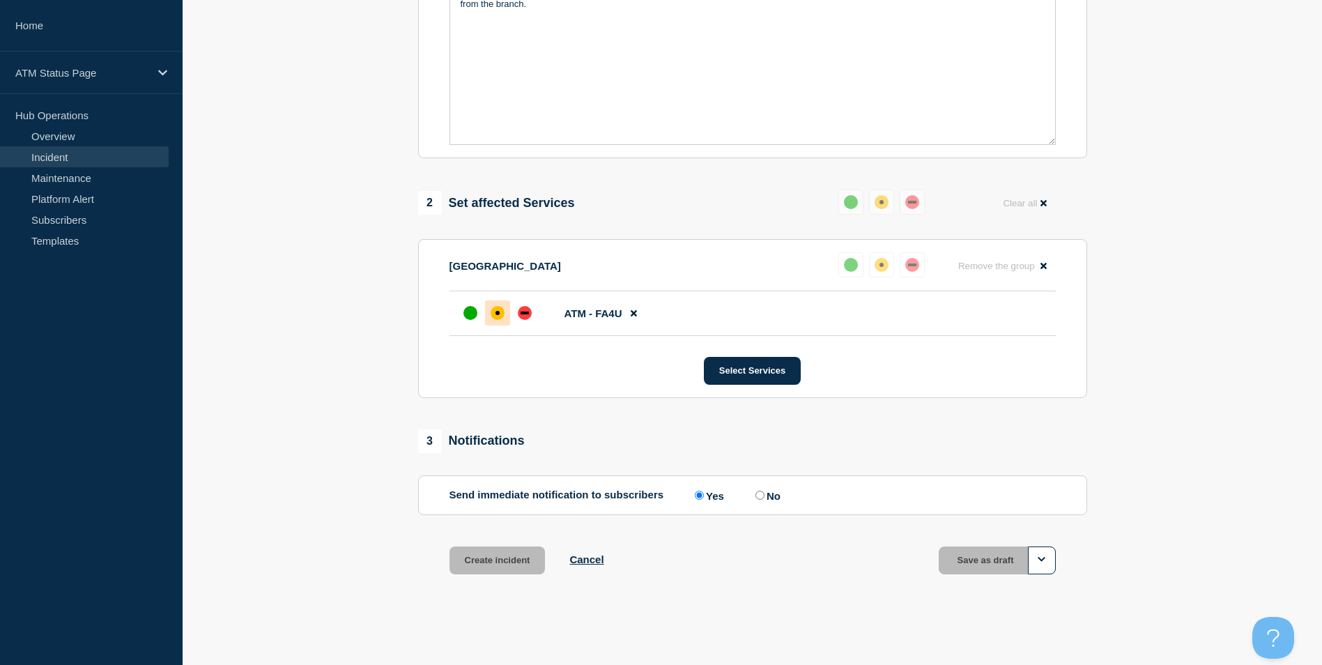
scroll to position [385, 0]
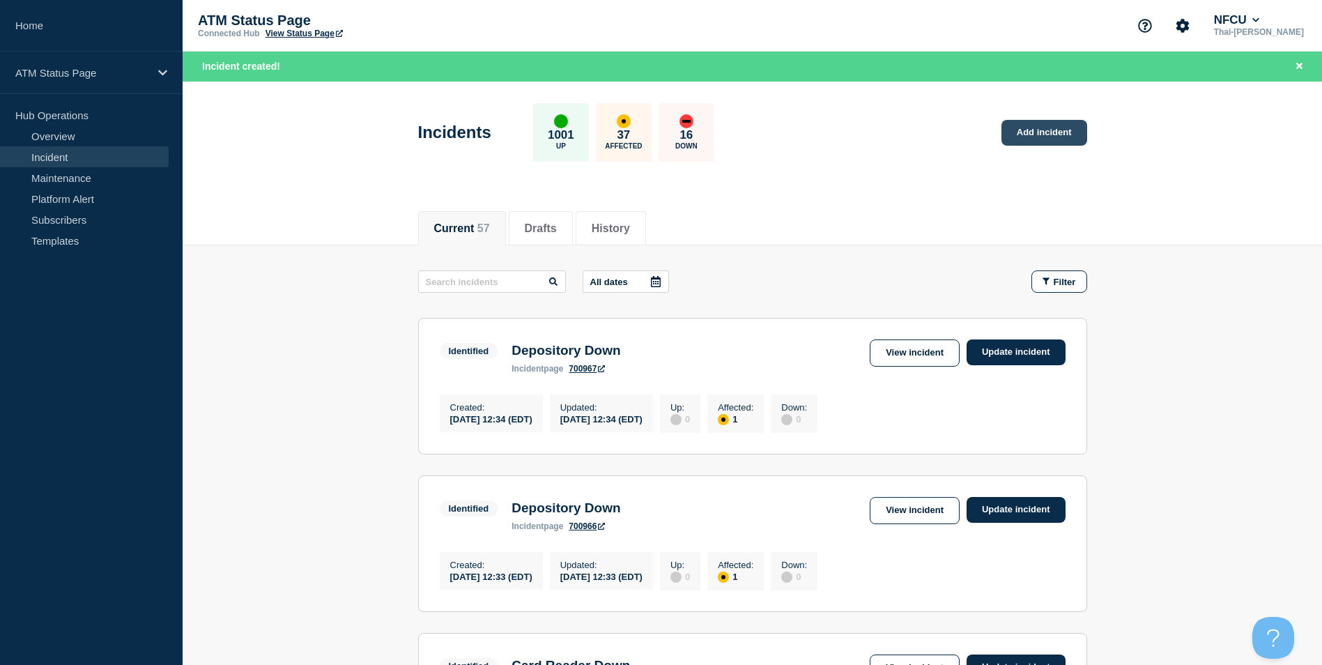
click at [1028, 130] on link "Add incident" at bounding box center [1044, 133] width 86 height 26
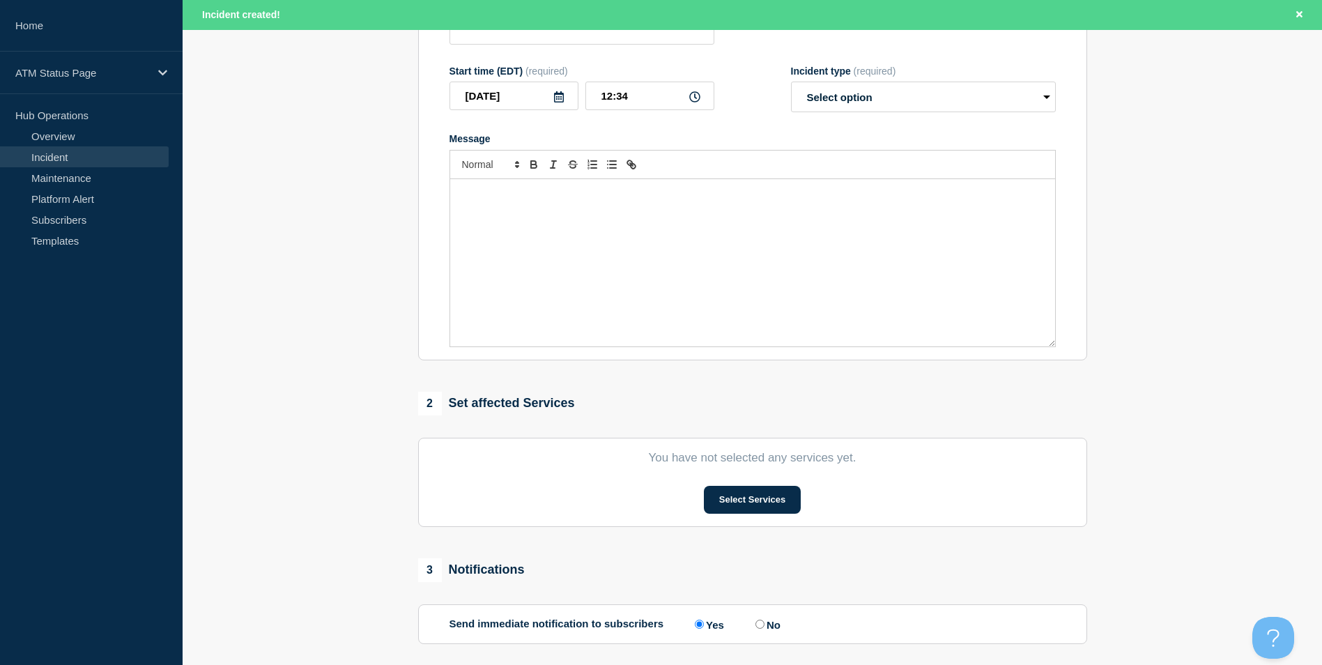
scroll to position [279, 0]
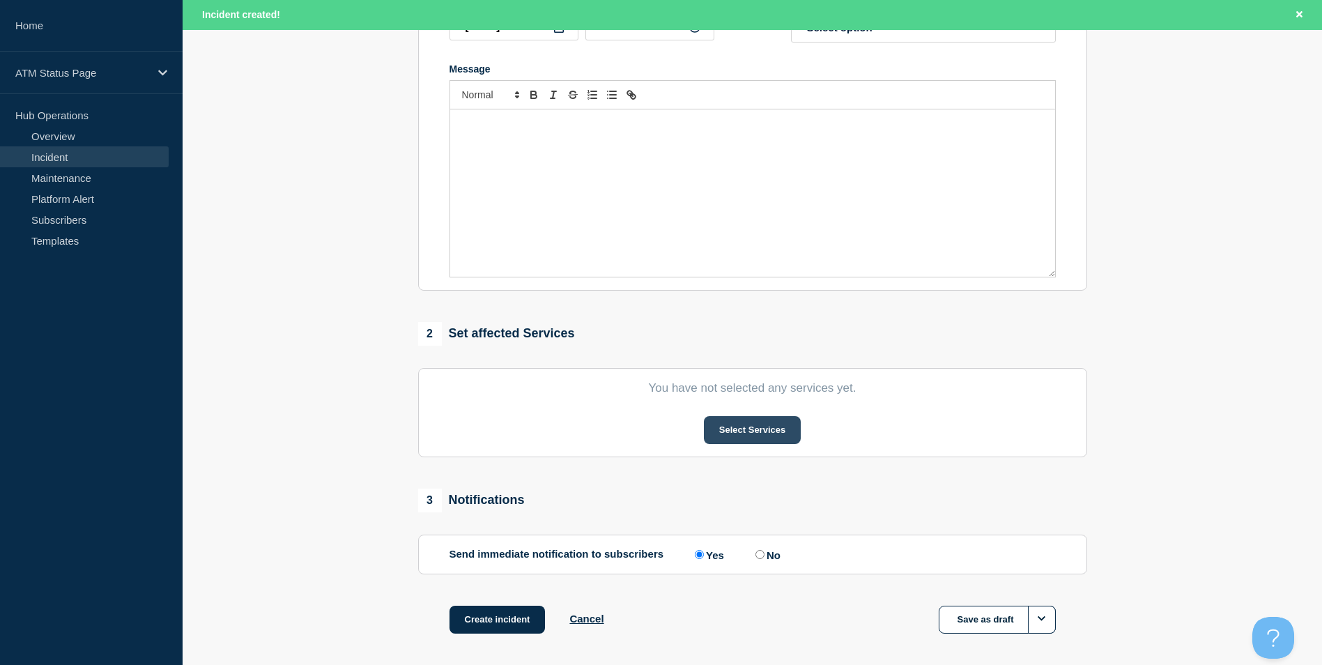
click at [741, 425] on button "Select Services" at bounding box center [752, 430] width 97 height 28
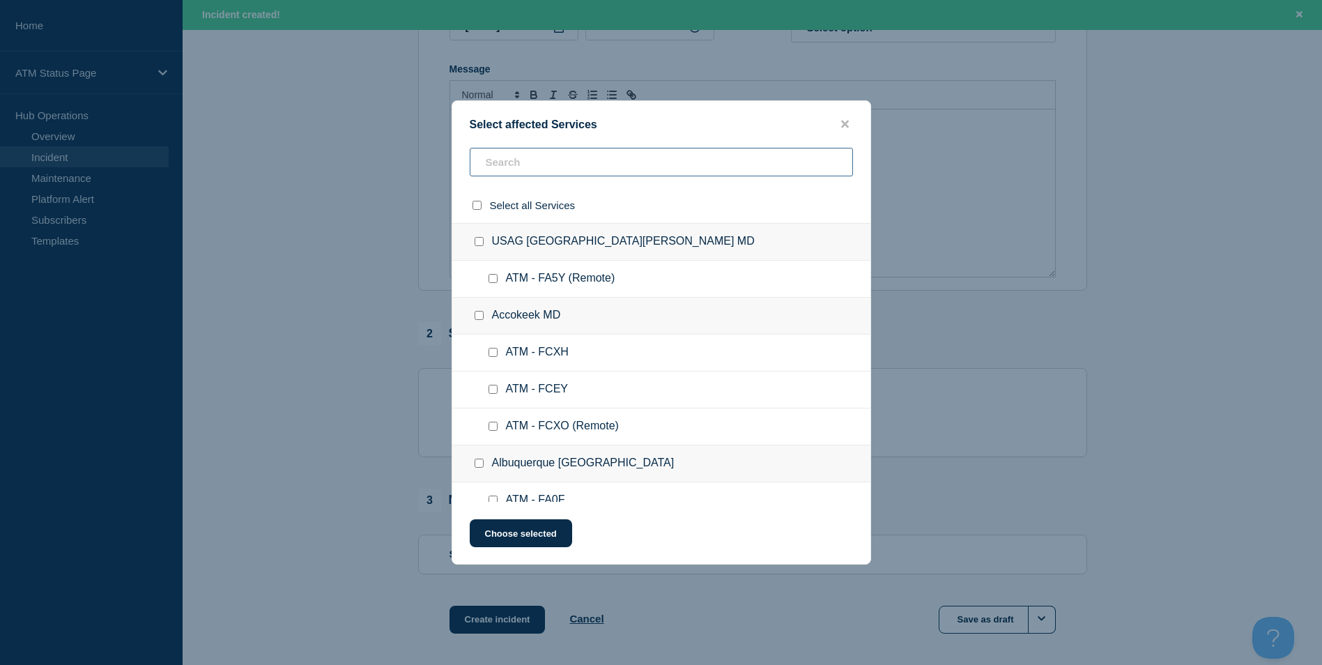
click at [539, 164] on input "text" at bounding box center [661, 162] width 383 height 29
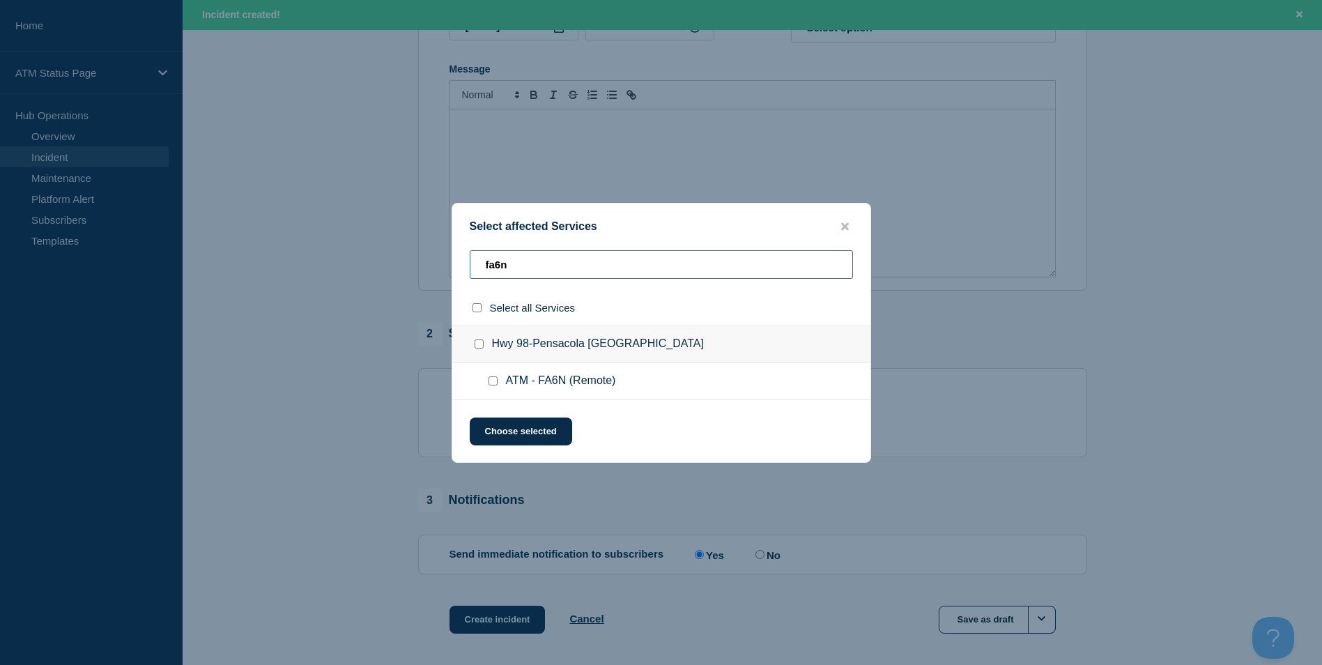
type input "fa6n"
click at [491, 380] on input "ATM - FA6N (Remote) checkbox" at bounding box center [492, 380] width 9 height 9
checkbox input "true"
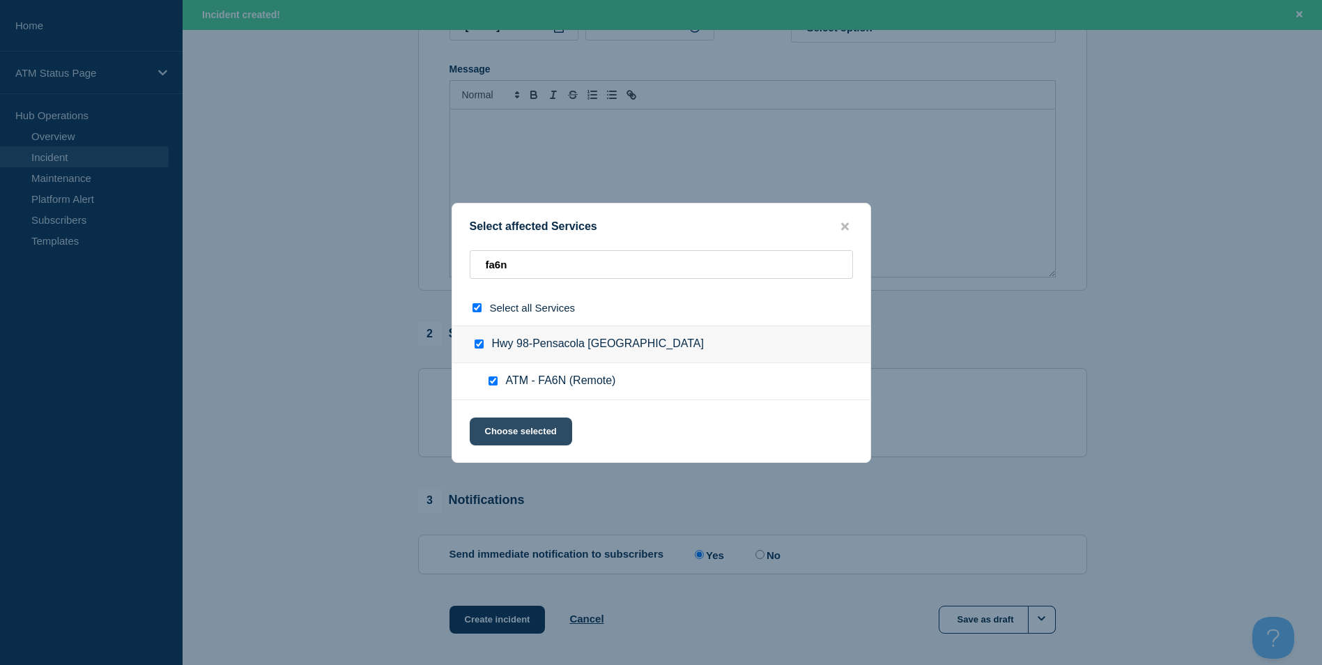
click at [534, 439] on button "Choose selected" at bounding box center [521, 431] width 102 height 28
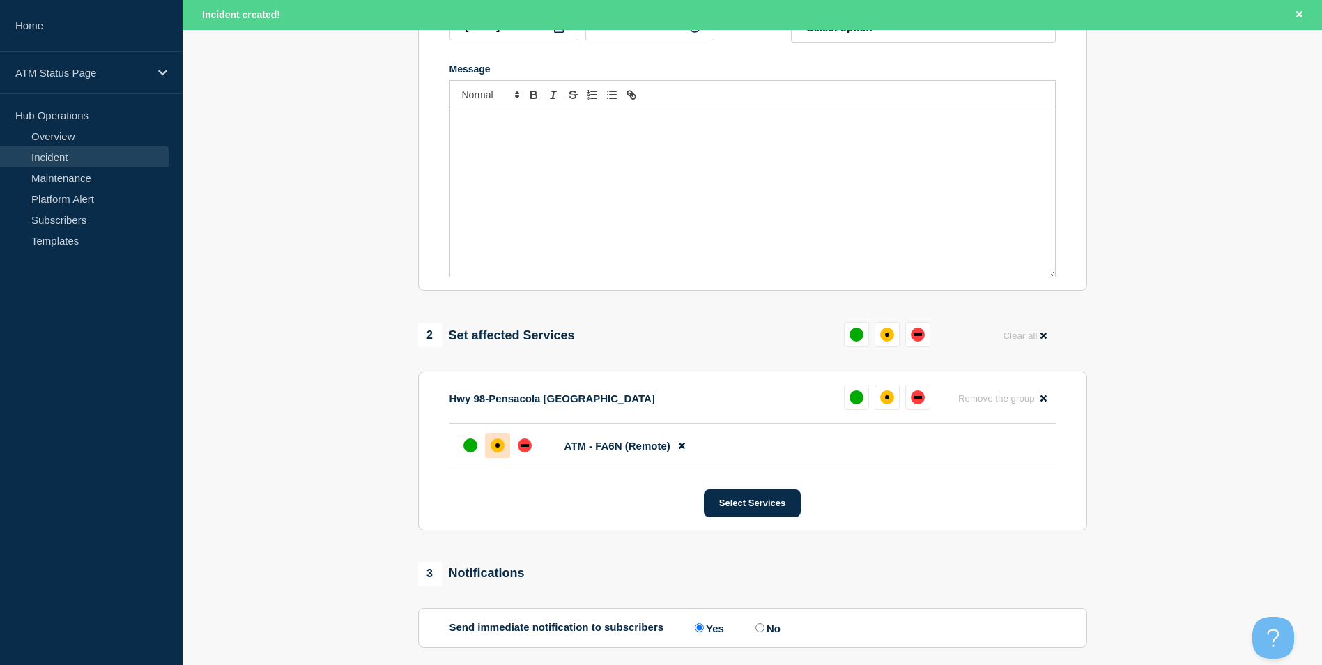
click at [499, 443] on div "affected" at bounding box center [498, 445] width 14 height 14
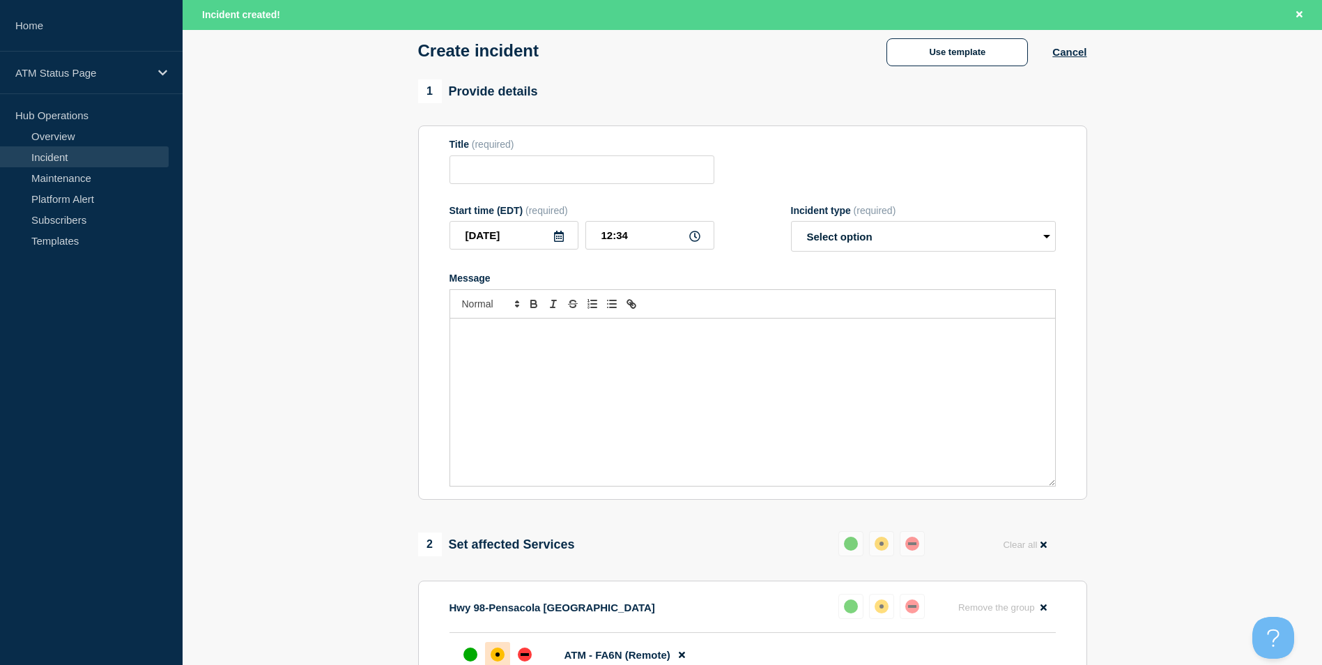
scroll to position [0, 0]
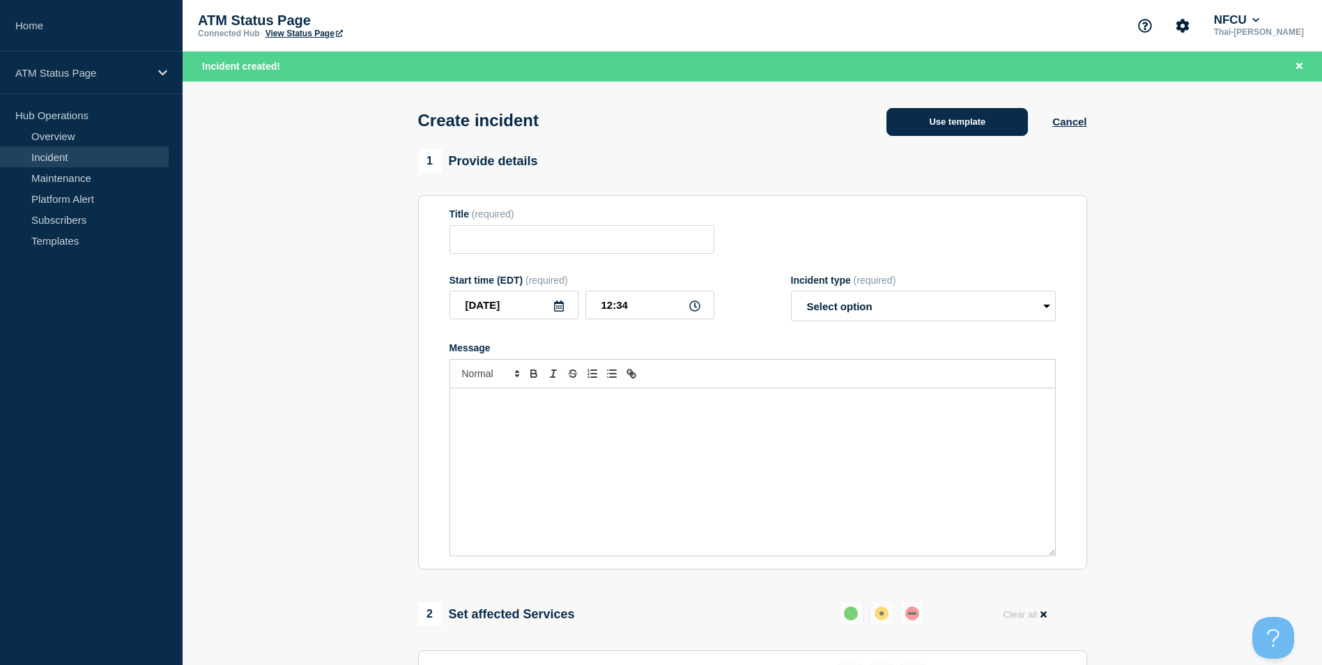
click at [976, 128] on button "Use template" at bounding box center [956, 122] width 141 height 28
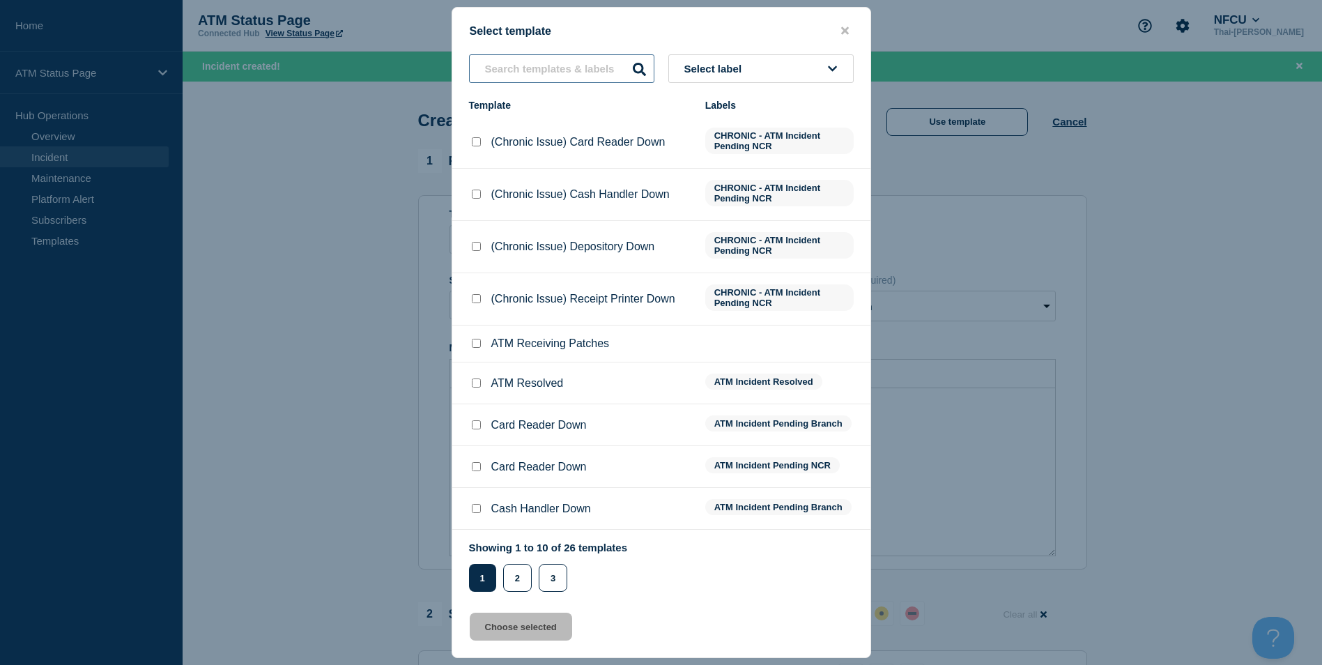
click at [551, 80] on input "text" at bounding box center [561, 68] width 185 height 29
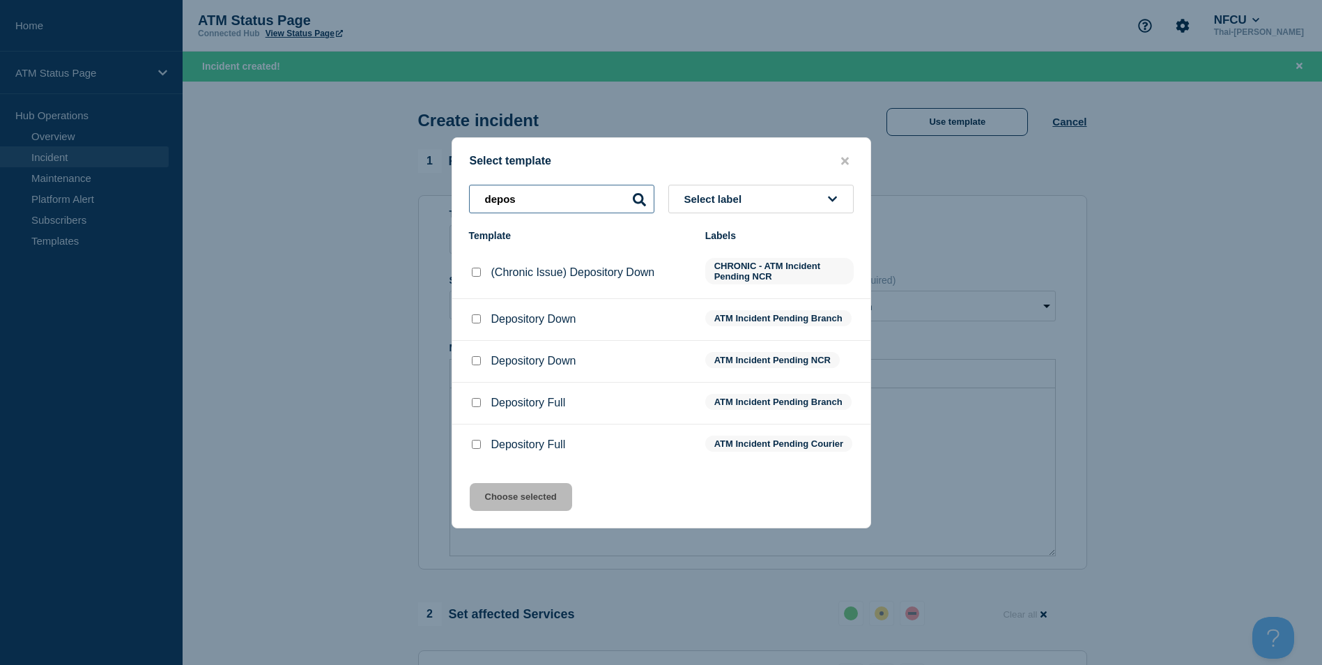
type input "depos"
click at [472, 356] on input "Depository Down checkbox" at bounding box center [476, 360] width 9 height 9
checkbox input "true"
click at [521, 502] on button "Choose selected" at bounding box center [521, 497] width 102 height 28
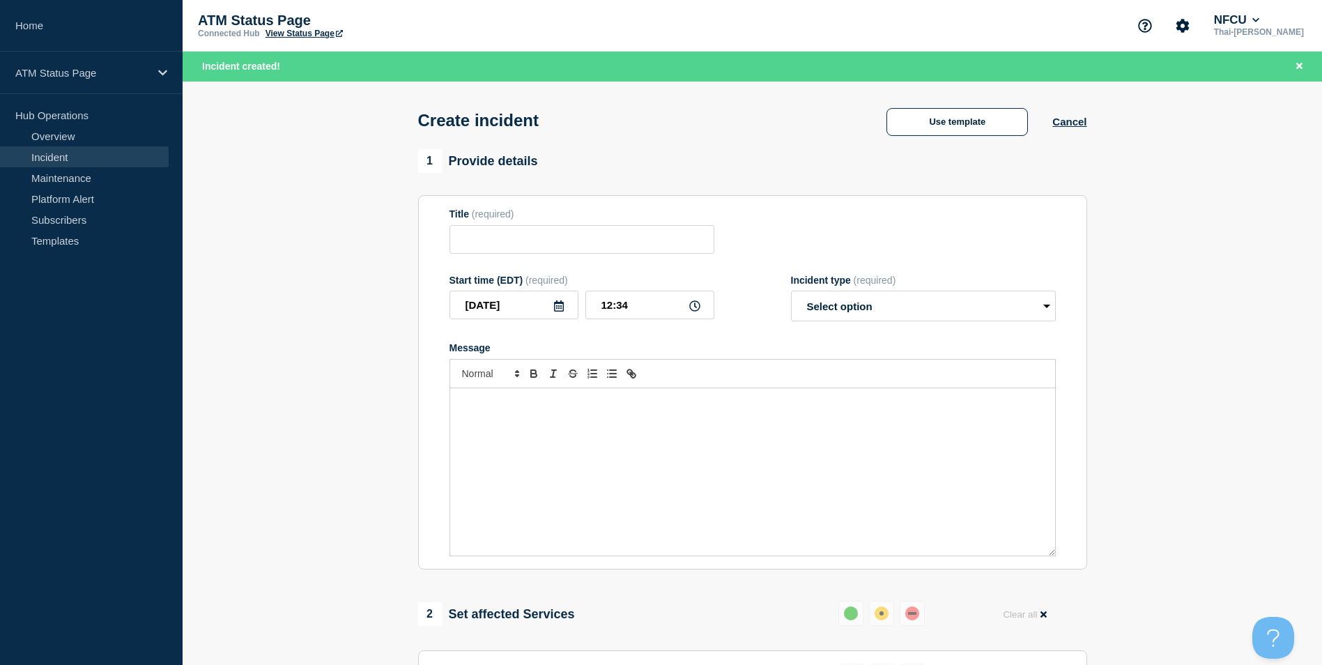
type input "Depository Down"
select select "identified"
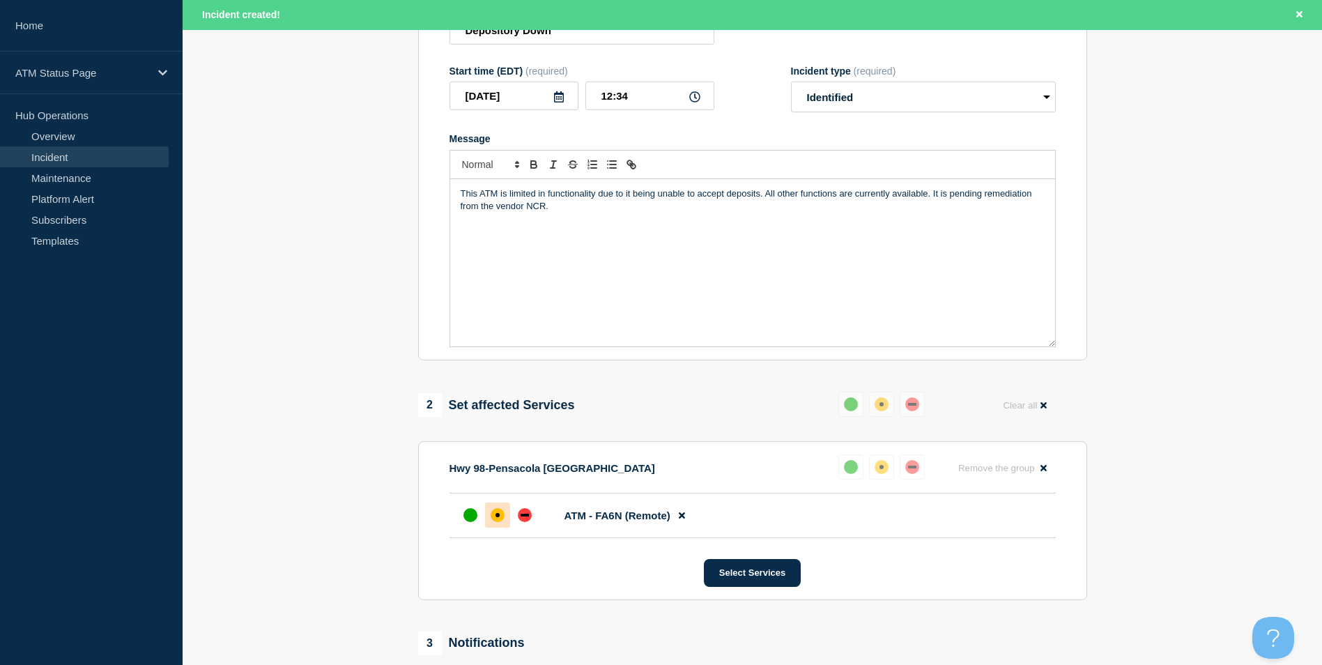
scroll to position [348, 0]
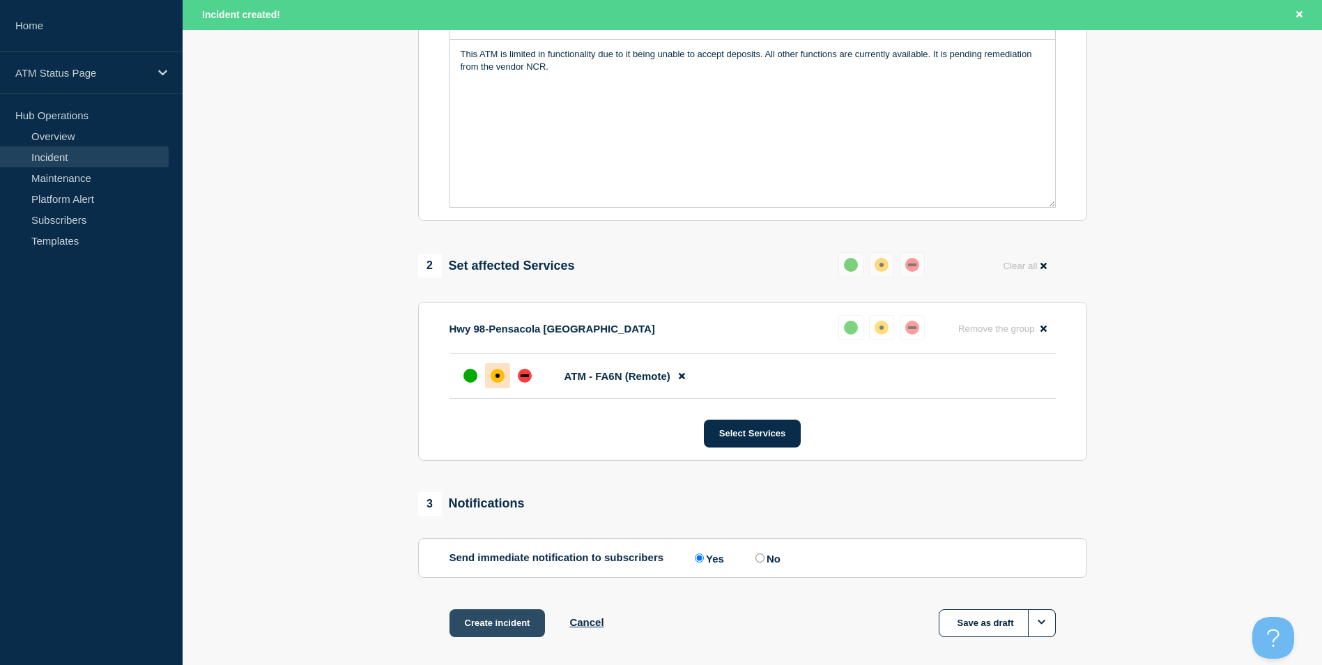
click at [494, 622] on button "Create incident" at bounding box center [497, 623] width 96 height 28
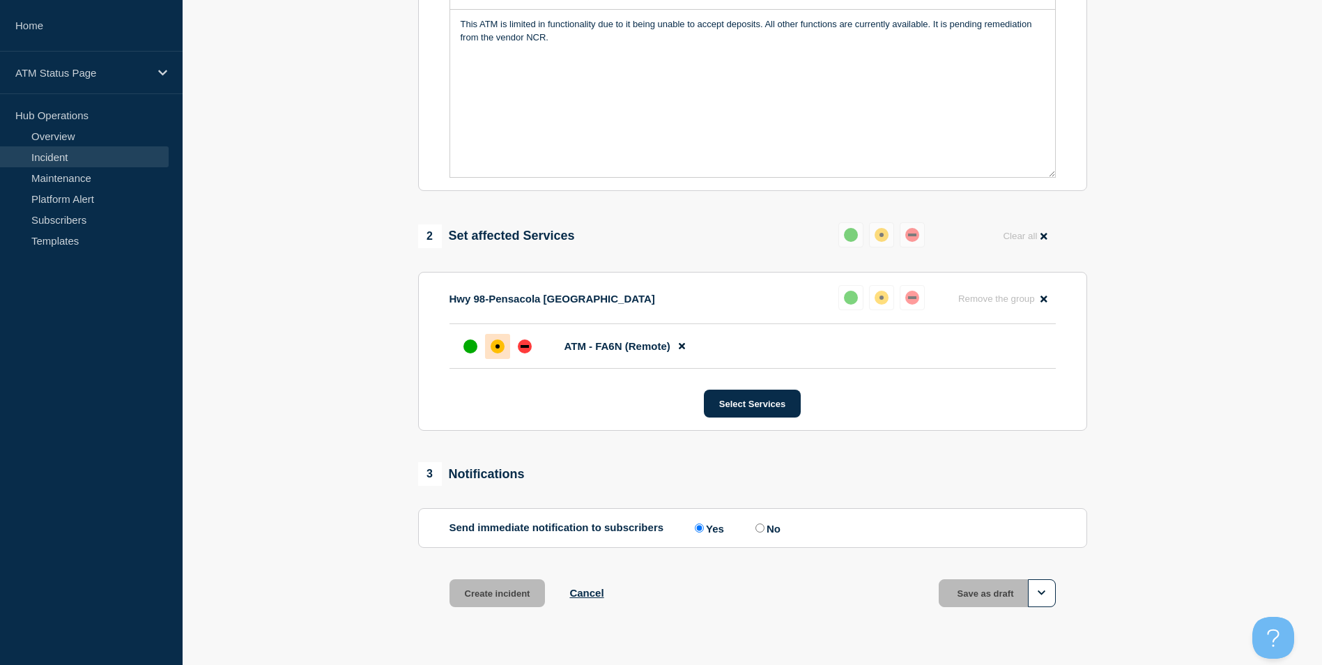
scroll to position [319, 0]
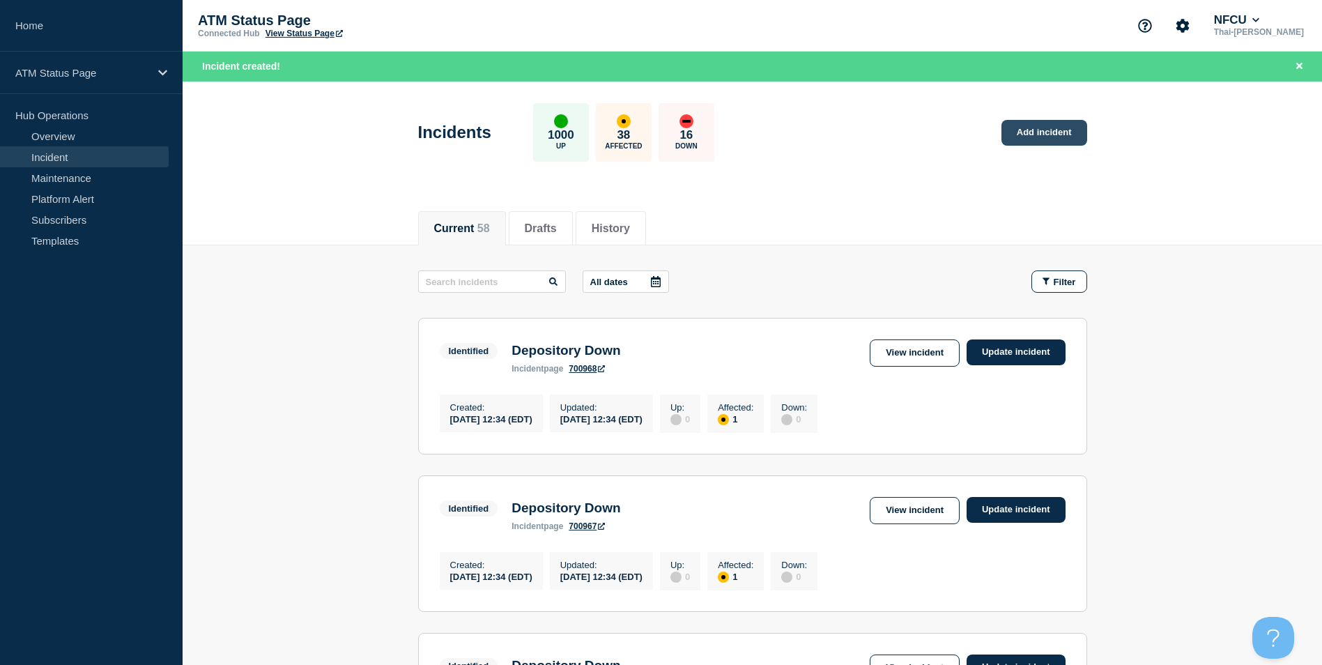
click at [1068, 130] on link "Add incident" at bounding box center [1044, 133] width 86 height 26
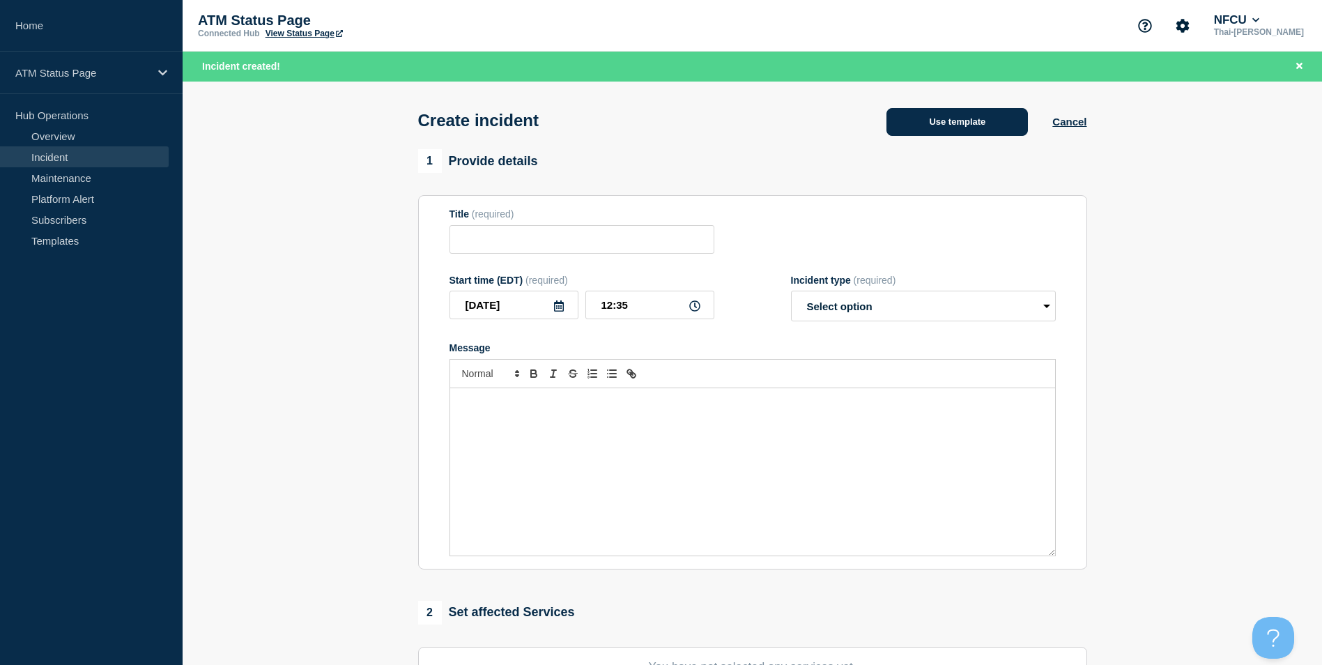
click at [973, 119] on button "Use template" at bounding box center [956, 122] width 141 height 28
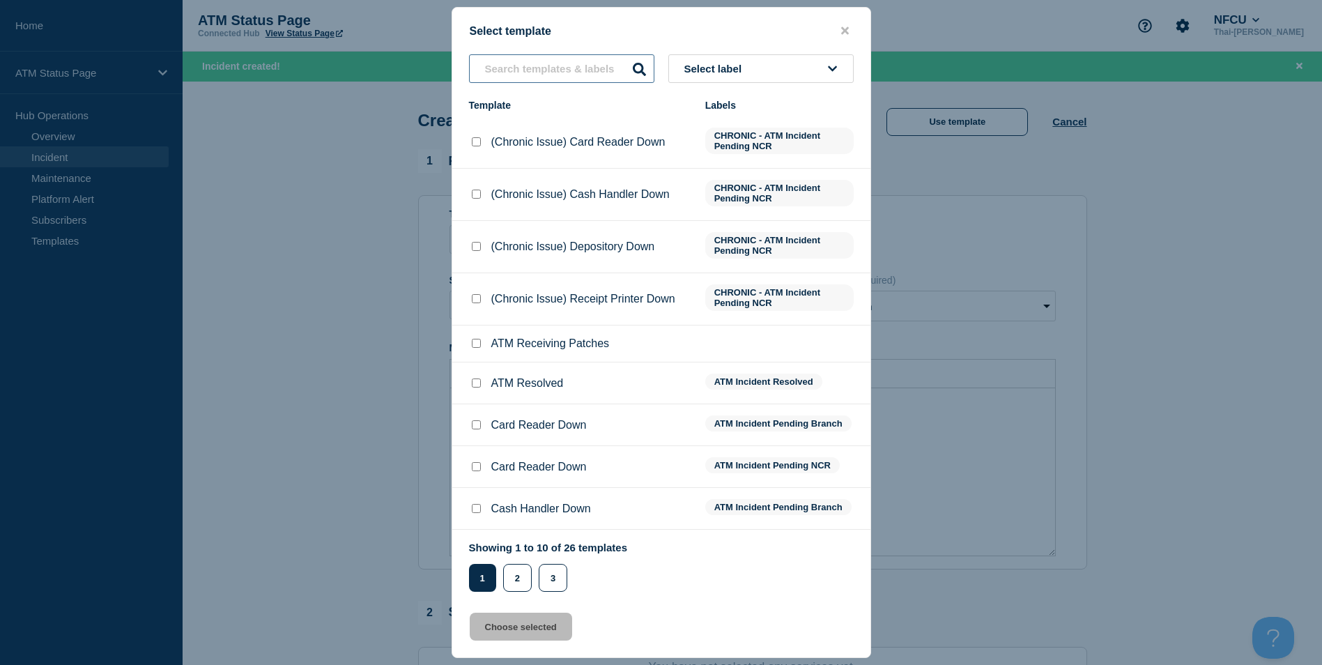
click at [580, 70] on input "text" at bounding box center [561, 68] width 185 height 29
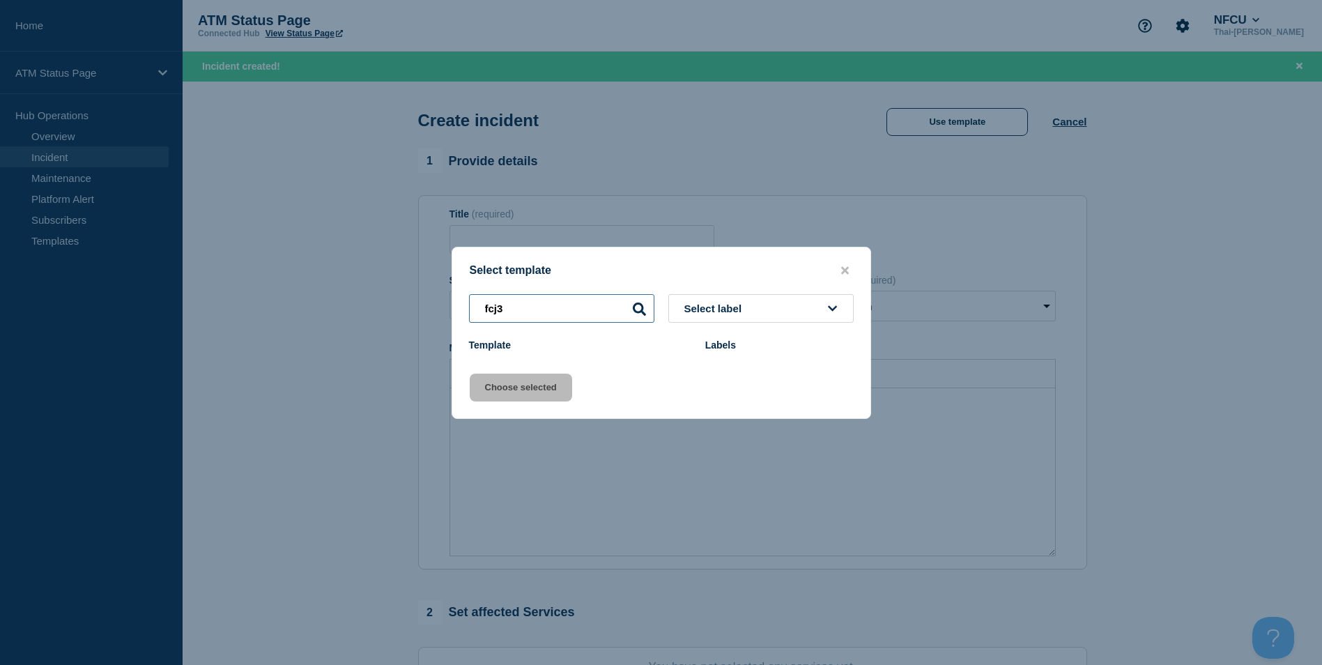
type input "fcj3"
click at [849, 268] on button "close button" at bounding box center [845, 270] width 16 height 13
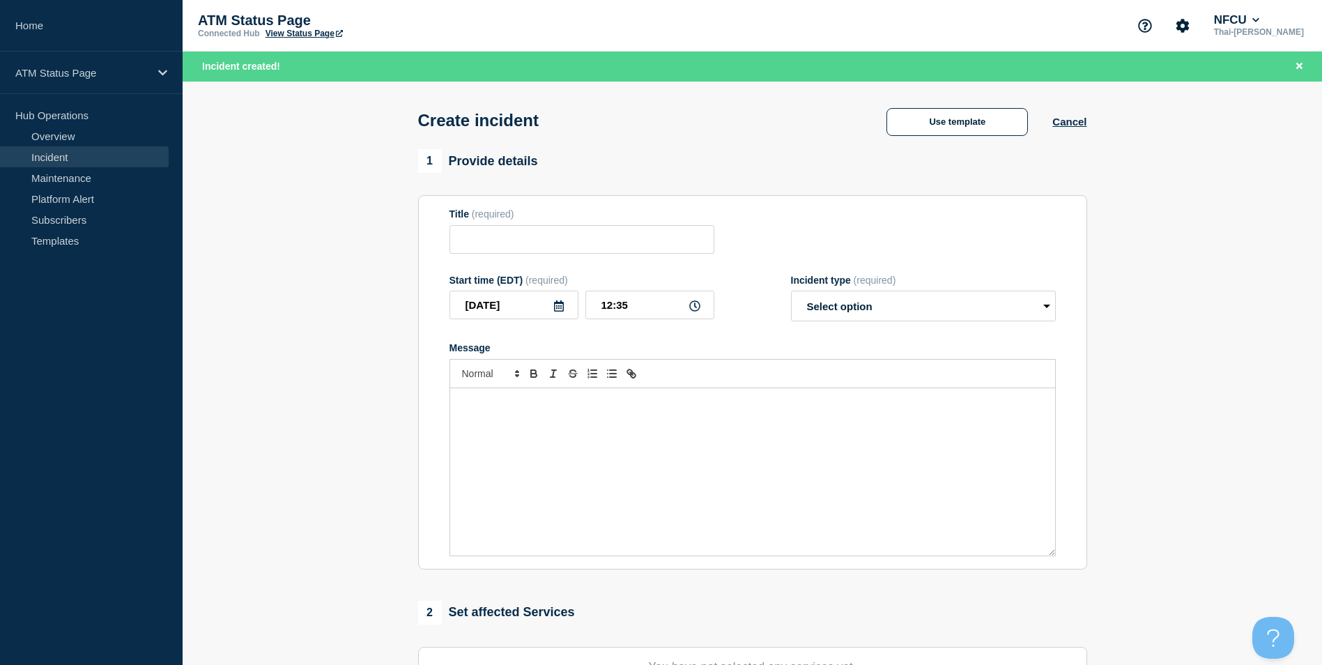
scroll to position [341, 0]
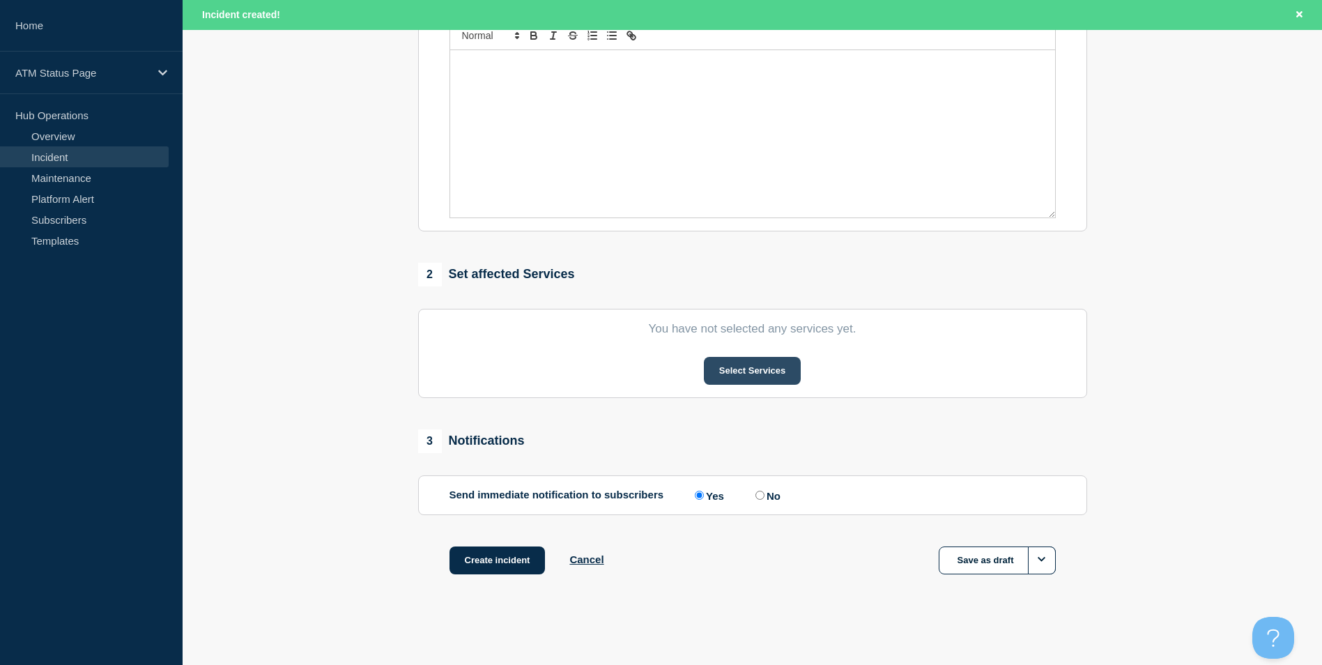
click at [756, 375] on button "Select Services" at bounding box center [752, 371] width 97 height 28
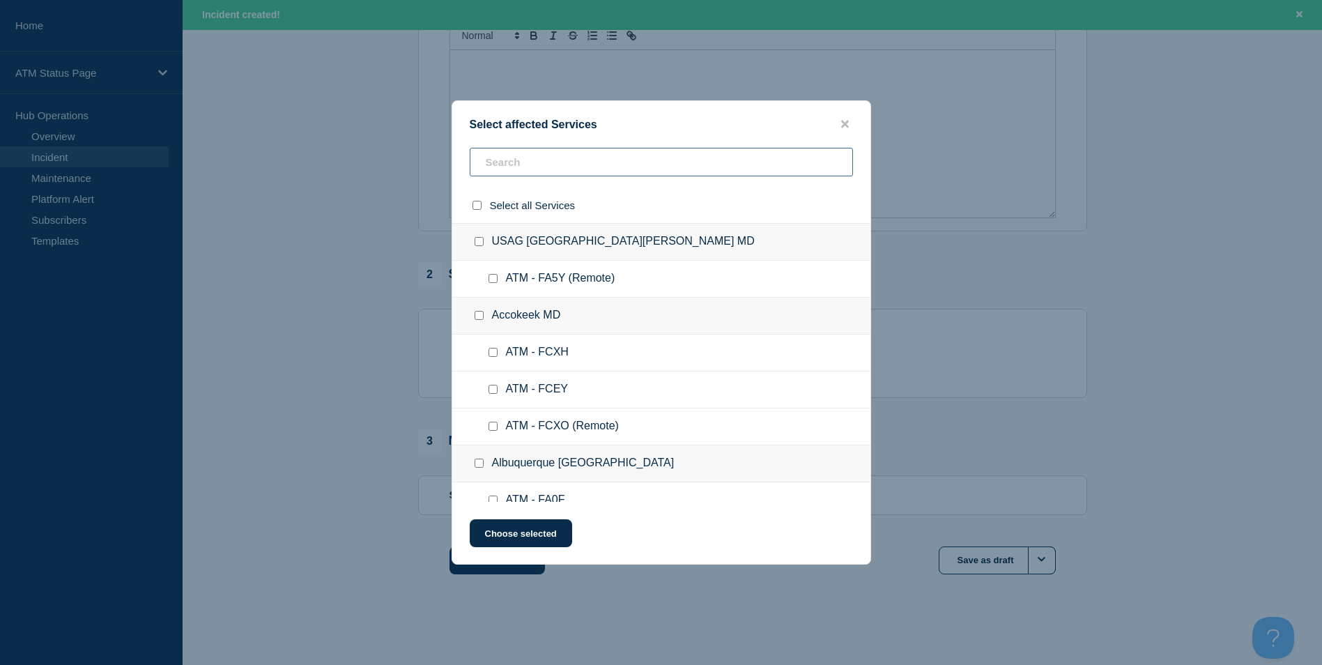
click at [546, 161] on input "text" at bounding box center [661, 162] width 383 height 29
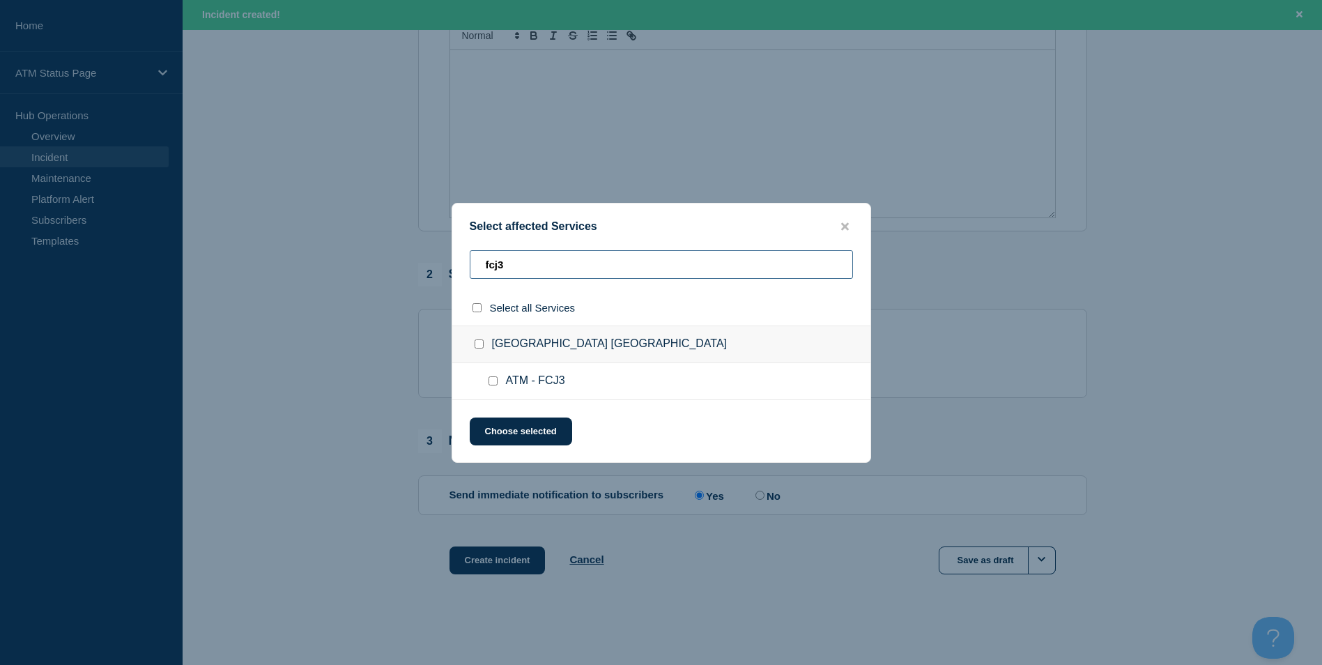
type input "fcj3"
click at [488, 384] on input "ATM - FCJ3 checkbox" at bounding box center [492, 380] width 9 height 9
checkbox input "true"
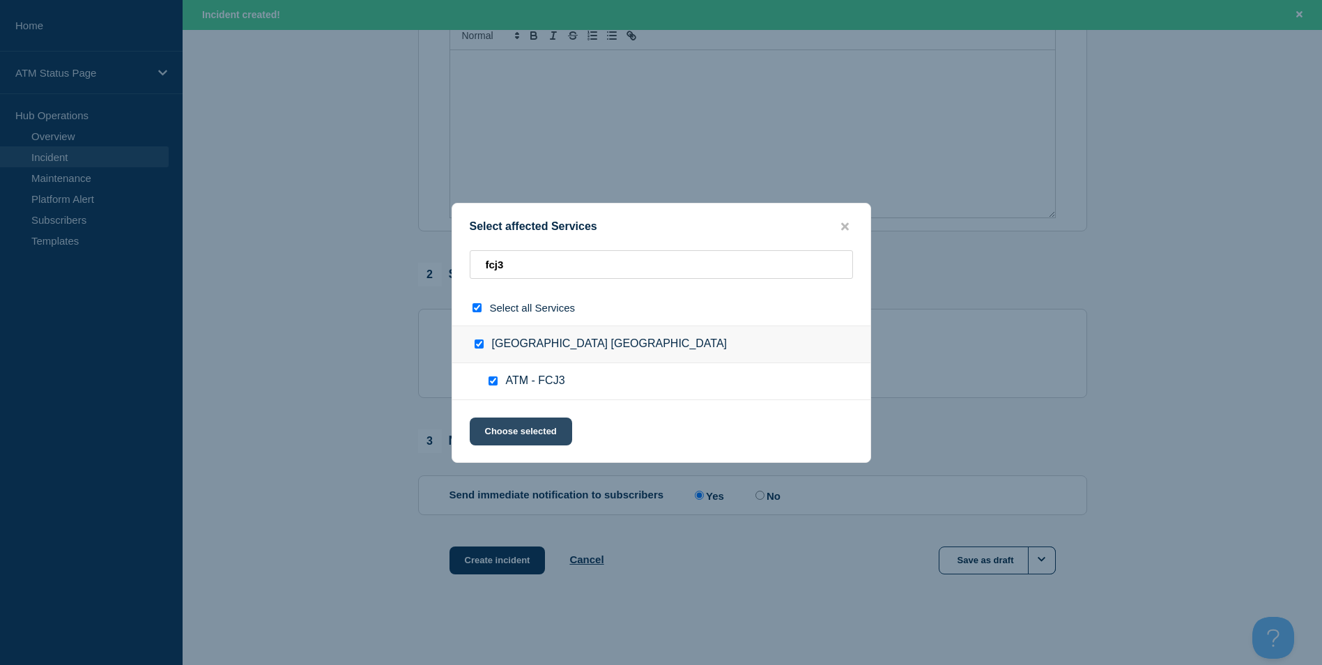
click at [521, 428] on button "Choose selected" at bounding box center [521, 431] width 102 height 28
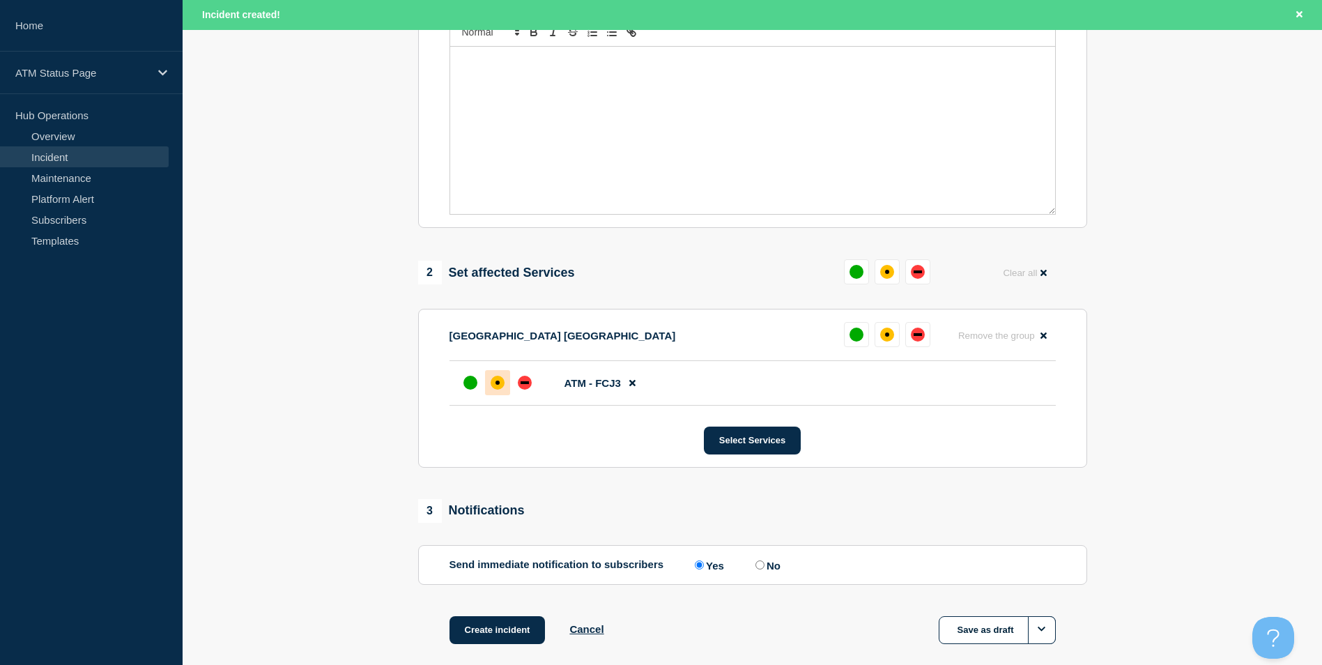
click at [496, 385] on div "affected" at bounding box center [497, 382] width 4 height 4
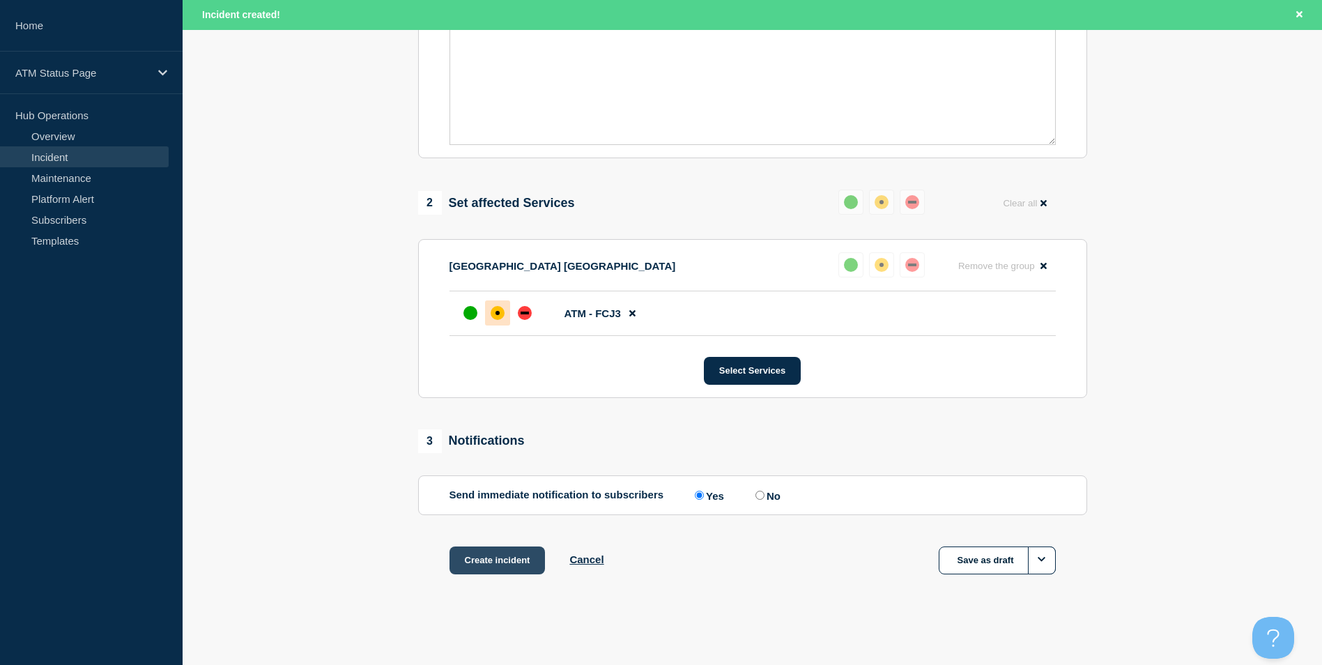
click at [498, 560] on button "Create incident" at bounding box center [497, 560] width 96 height 28
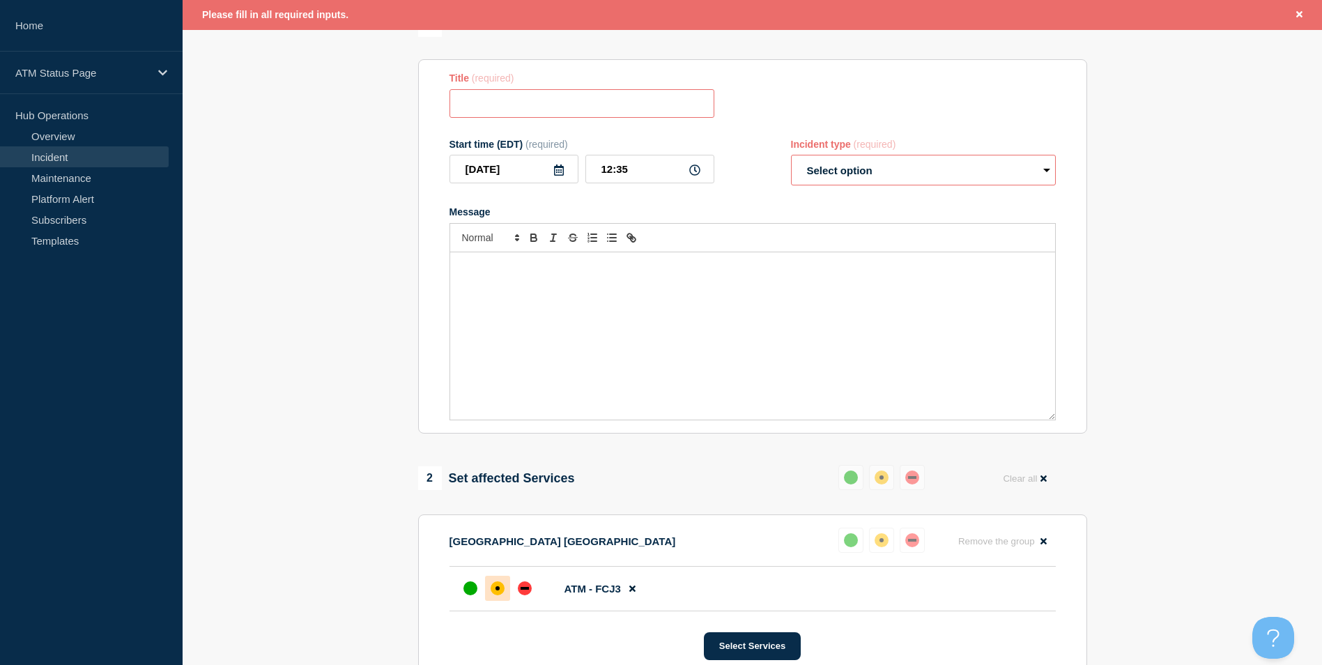
scroll to position [66, 0]
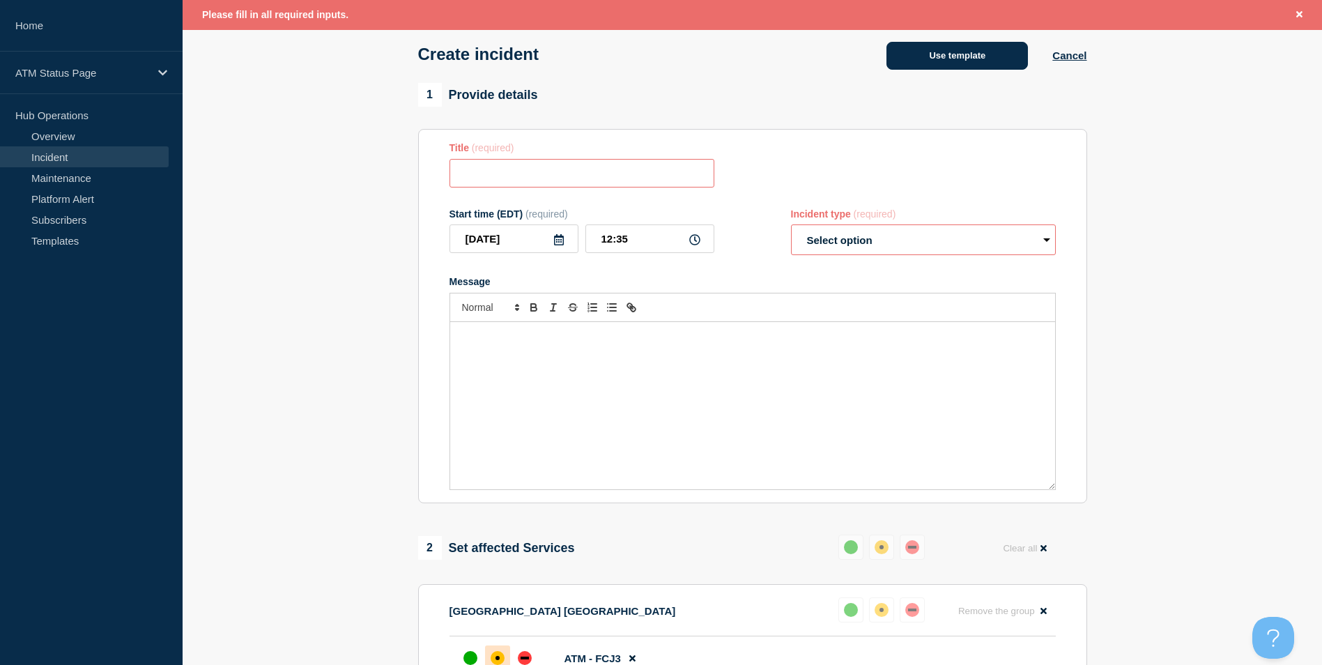
click at [975, 52] on button "Use template" at bounding box center [956, 56] width 141 height 28
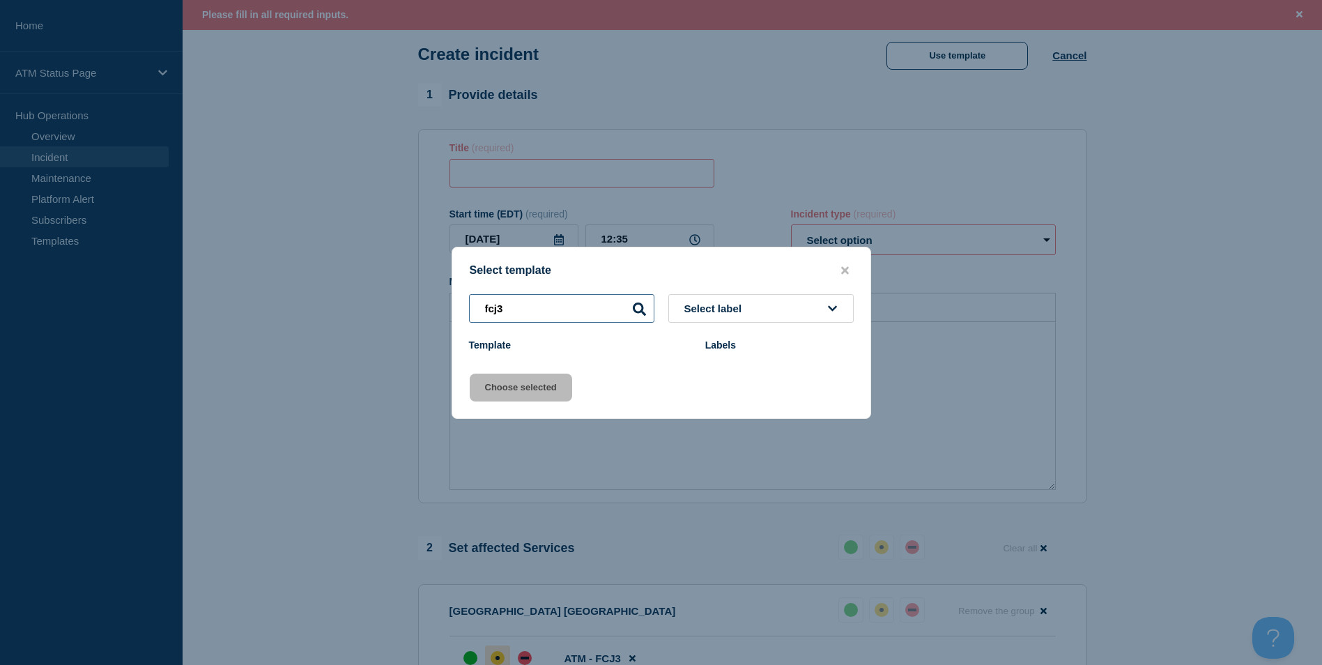
drag, startPoint x: 539, startPoint y: 309, endPoint x: 419, endPoint y: 309, distance: 120.6
click at [419, 309] on div "Select template fcj3 Select label Template Labels Choose selected" at bounding box center [661, 332] width 1322 height 665
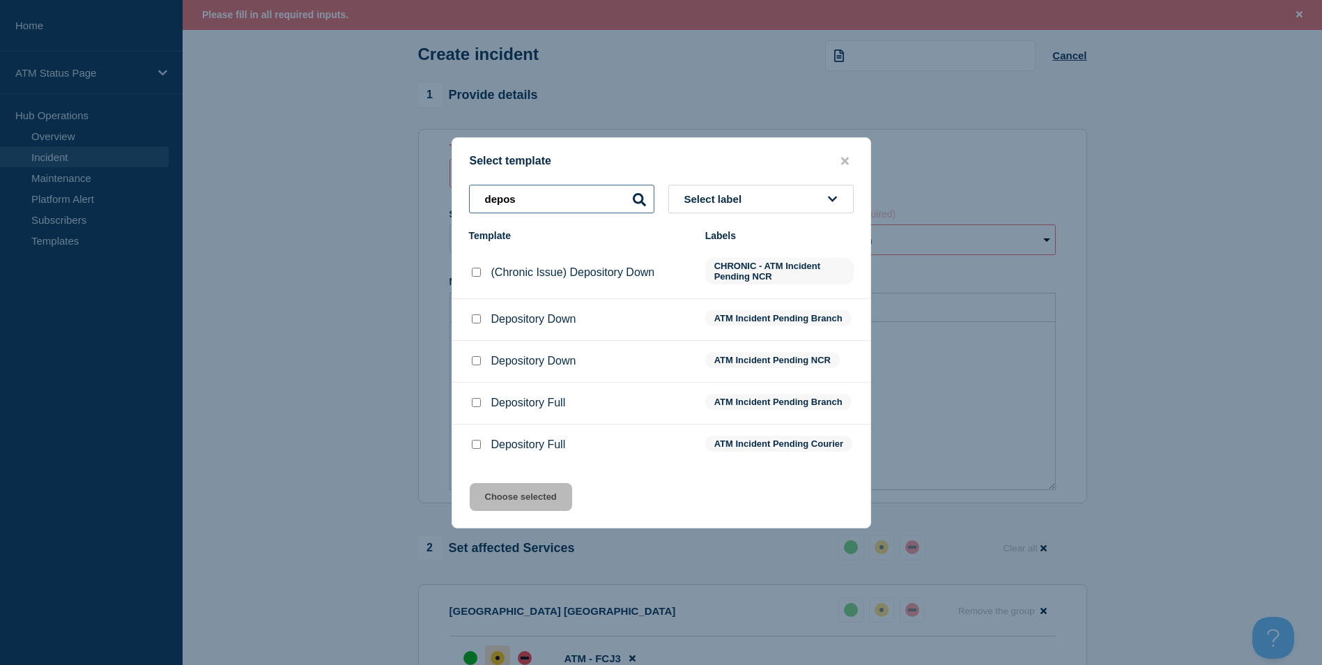
type input "depos"
click at [475, 315] on input "Depository Down checkbox" at bounding box center [476, 318] width 9 height 9
checkbox input "true"
click at [532, 524] on div "Select template depos Select label Template Labels (Chronic Issue) Depository D…" at bounding box center [662, 332] width 420 height 391
click at [537, 494] on button "Choose selected" at bounding box center [521, 497] width 102 height 28
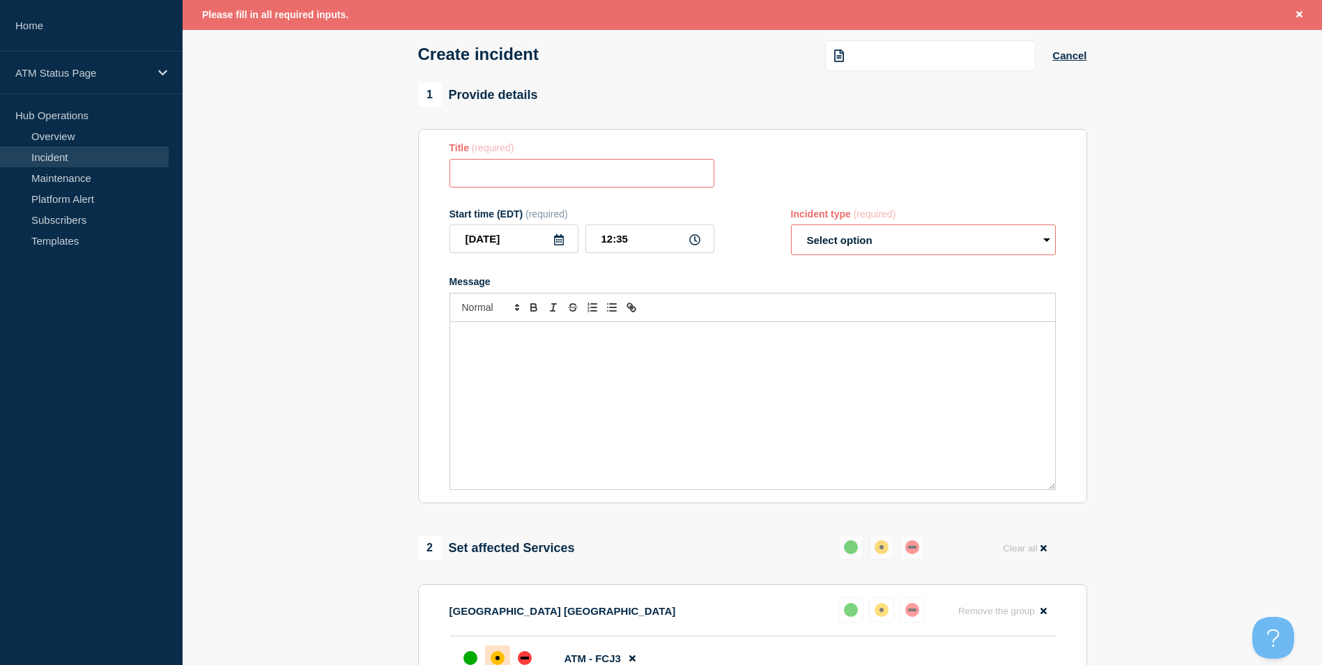
type input "Depository Down"
select select "identified"
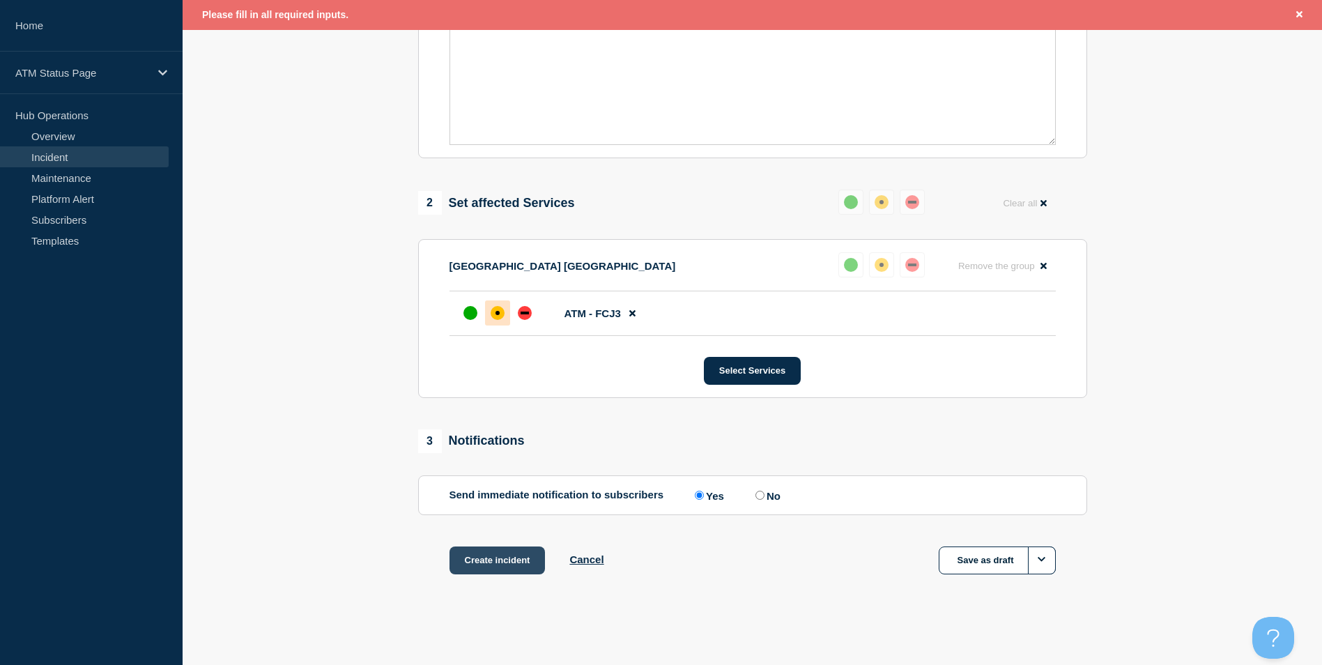
drag, startPoint x: 500, startPoint y: 562, endPoint x: 422, endPoint y: 538, distance: 81.8
click at [500, 563] on button "Create incident" at bounding box center [497, 560] width 96 height 28
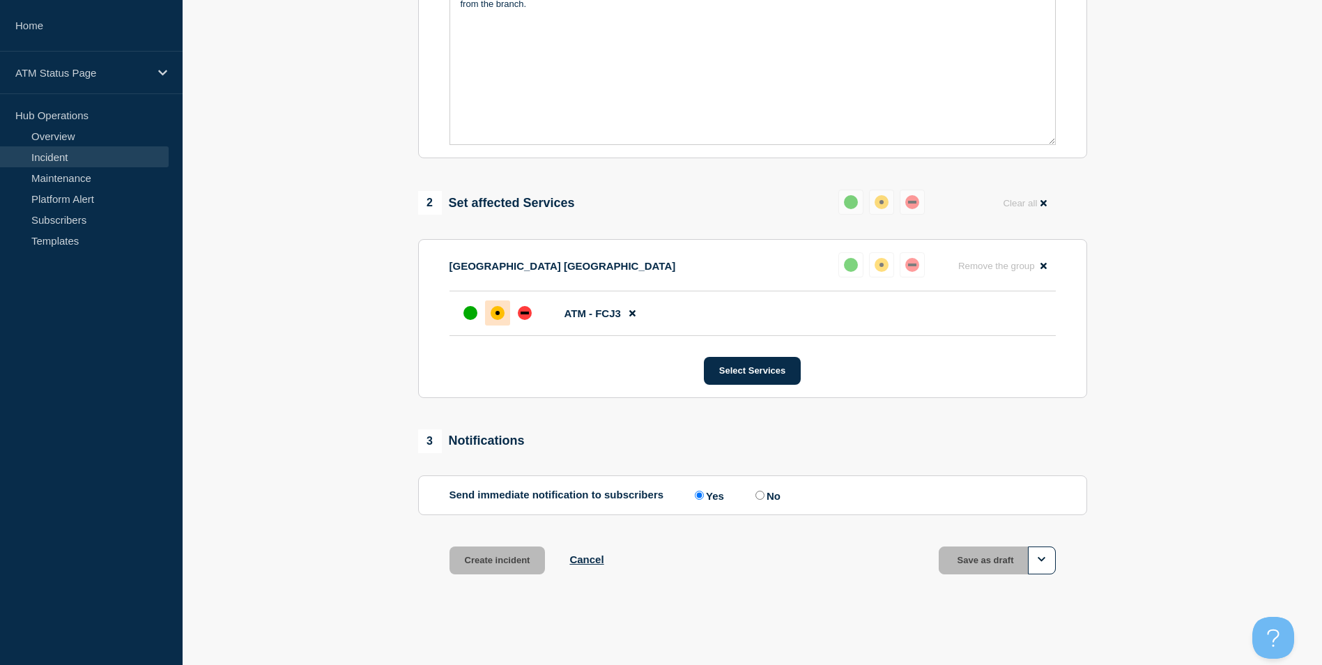
scroll to position [385, 0]
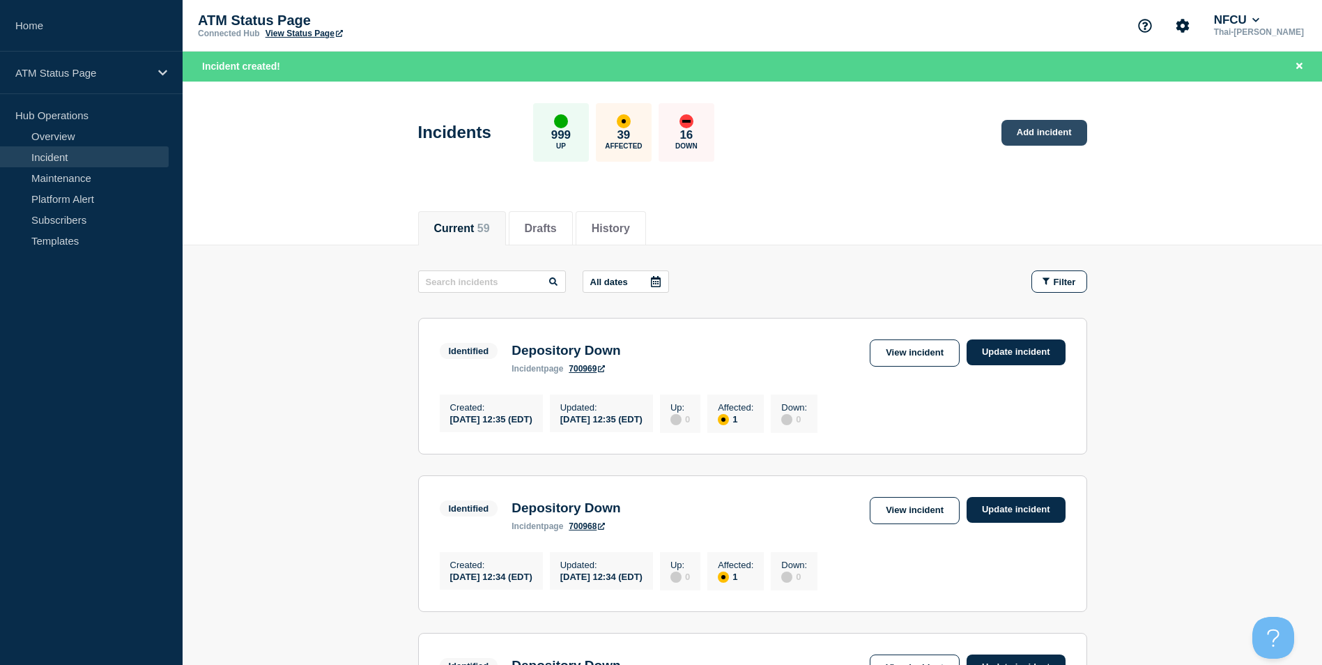
click at [1062, 127] on link "Add incident" at bounding box center [1044, 133] width 86 height 26
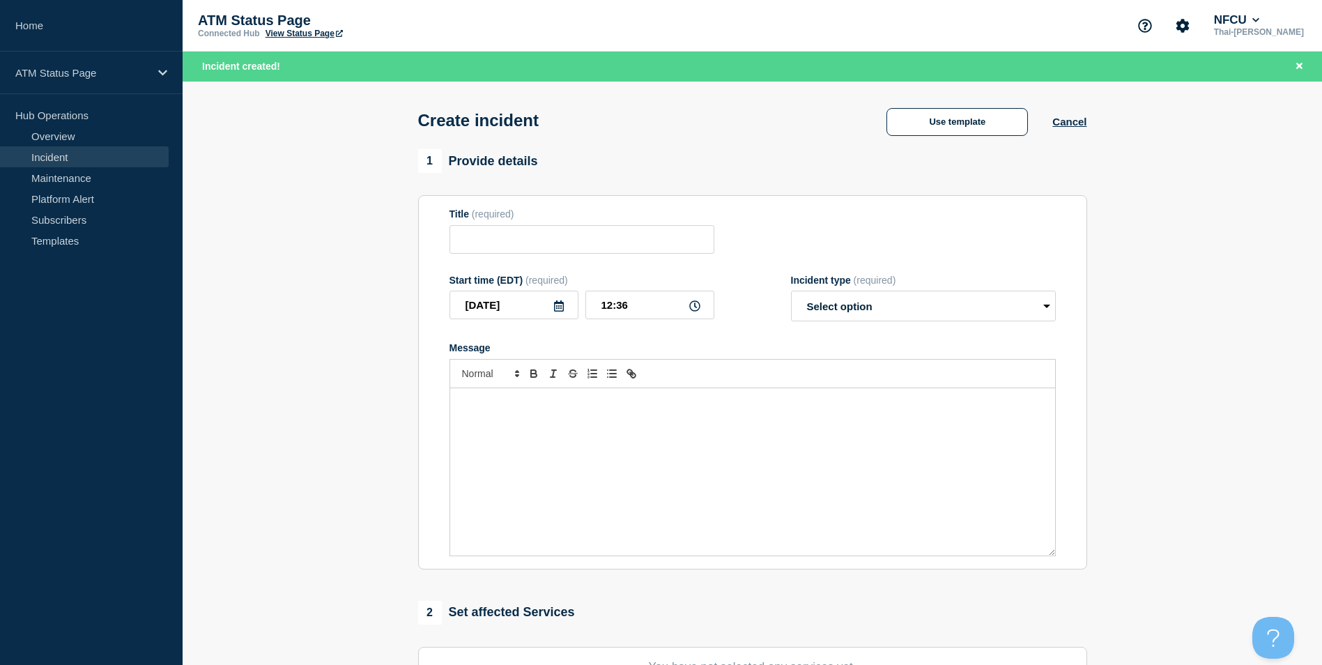
scroll to position [341, 0]
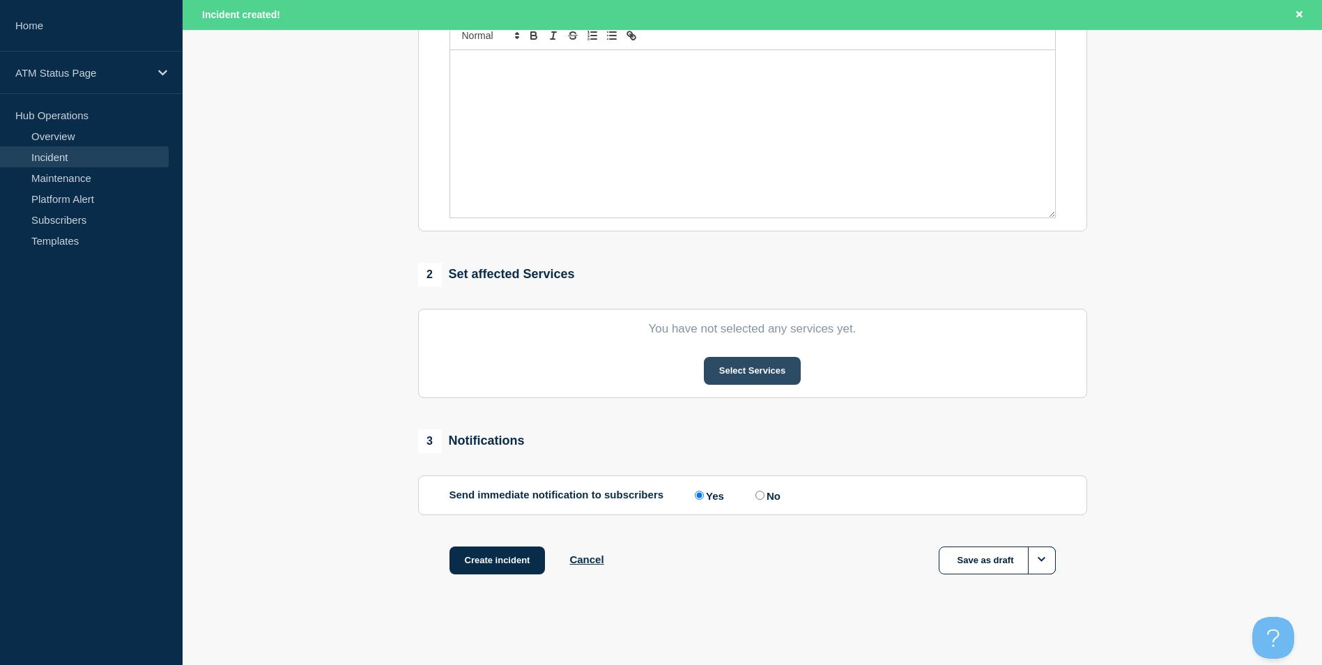
click at [773, 377] on button "Select Services" at bounding box center [752, 371] width 97 height 28
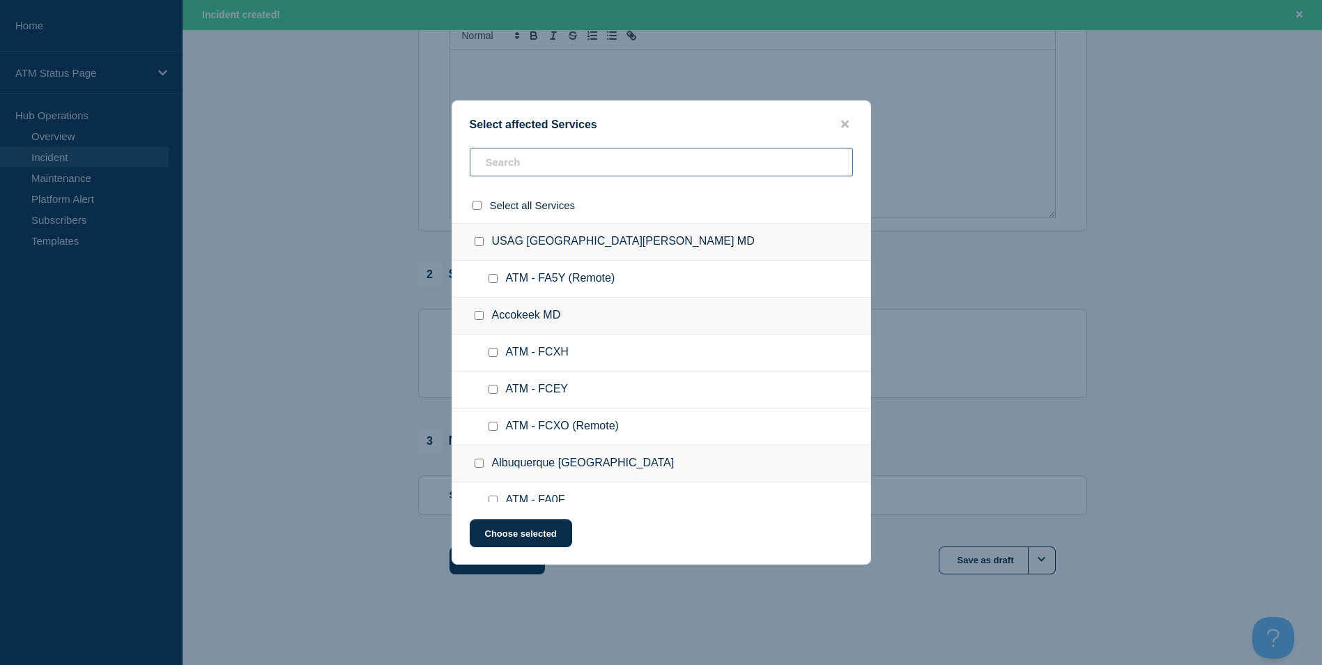
click at [541, 168] on input "text" at bounding box center [661, 162] width 383 height 29
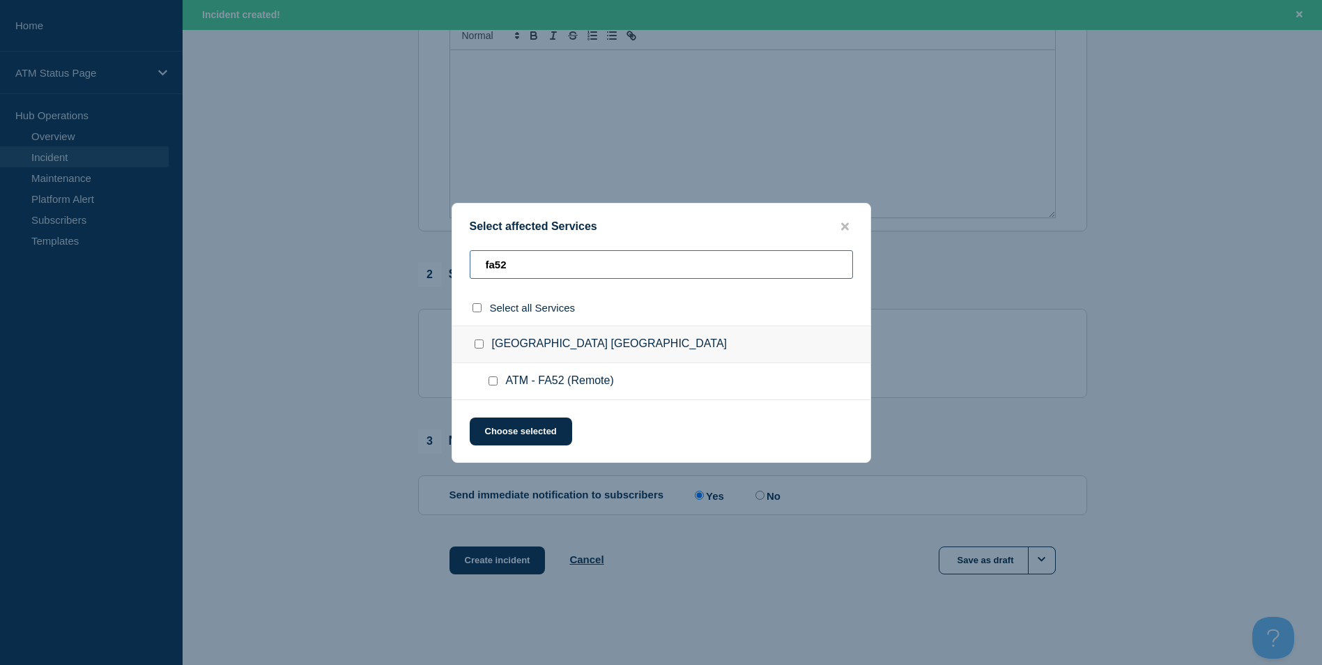
type input "fa52"
click at [496, 380] on input "ATM - FA52 (Remote) checkbox" at bounding box center [492, 380] width 9 height 9
checkbox input "true"
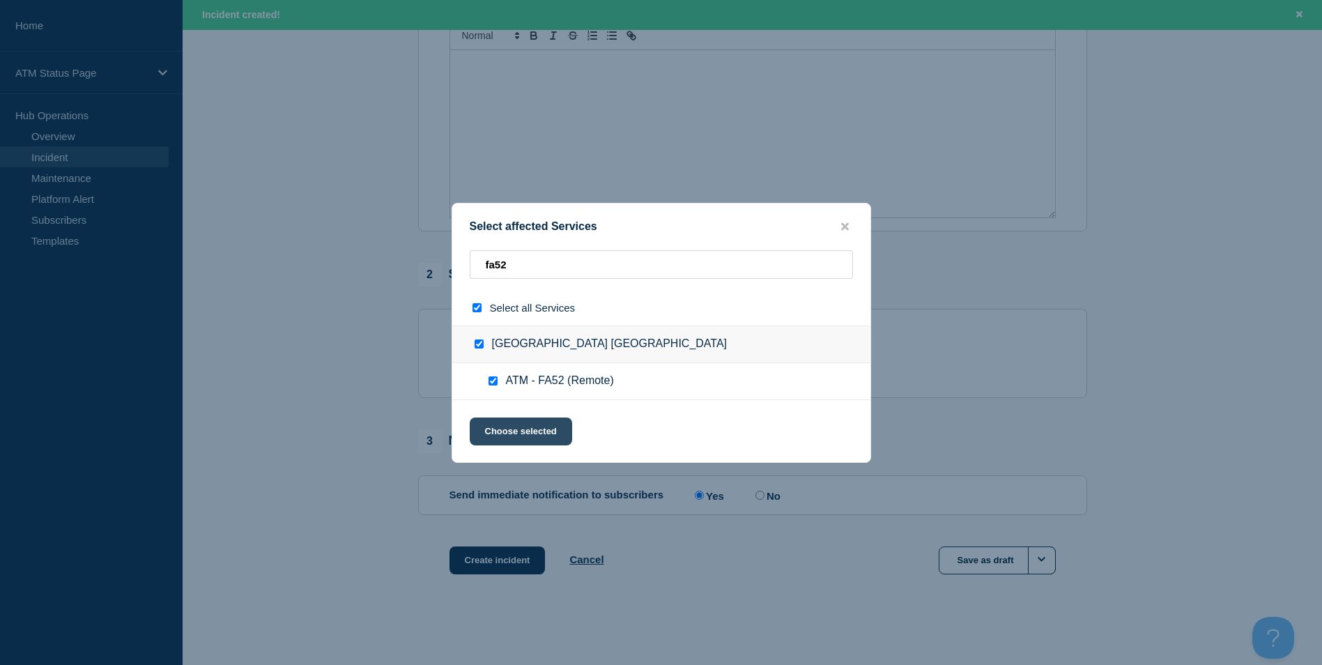
click at [507, 428] on button "Choose selected" at bounding box center [521, 431] width 102 height 28
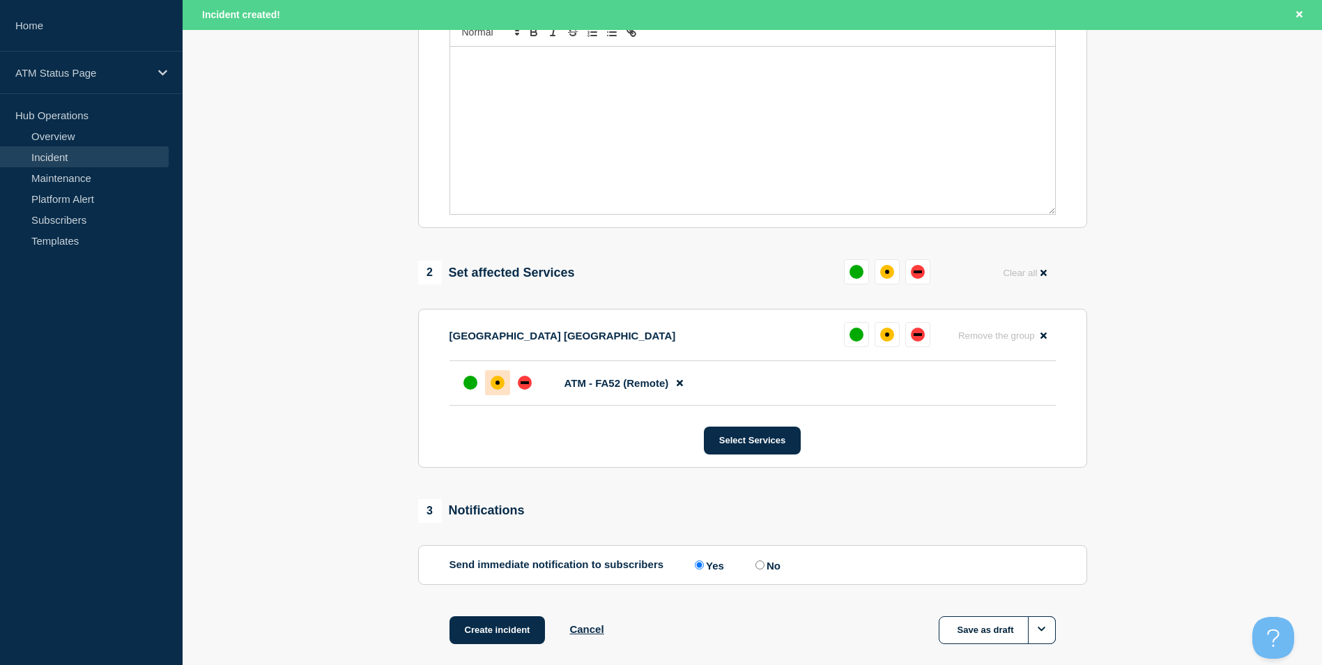
click at [501, 390] on div "affected" at bounding box center [498, 383] width 14 height 14
drag, startPoint x: 521, startPoint y: 389, endPoint x: 557, endPoint y: 381, distance: 37.0
click at [521, 389] on div "down" at bounding box center [525, 383] width 14 height 14
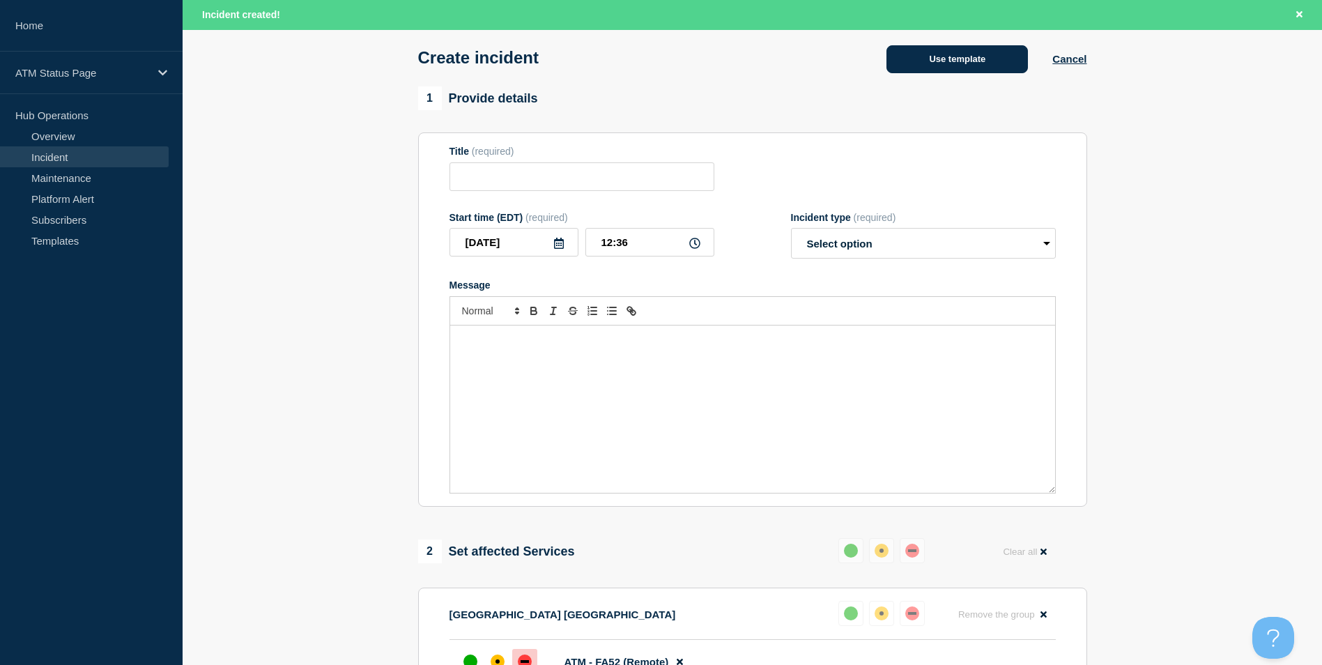
click at [990, 58] on button "Use template" at bounding box center [956, 59] width 141 height 28
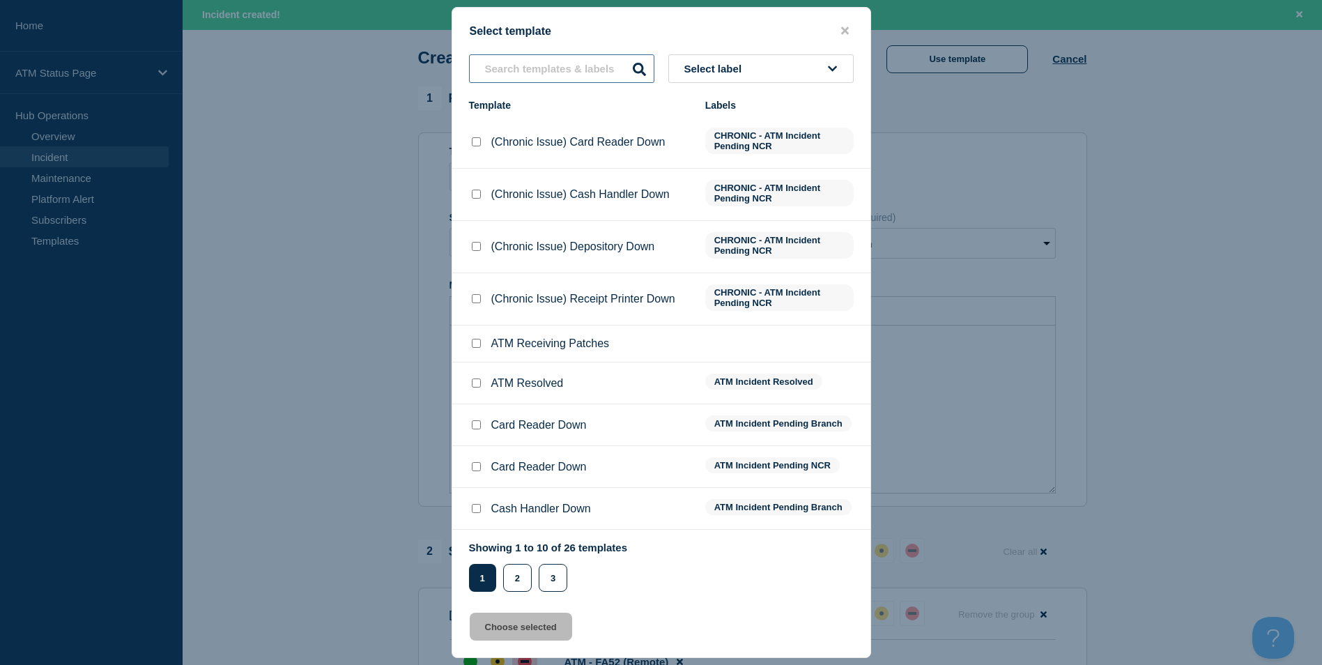
click at [547, 72] on input "text" at bounding box center [561, 68] width 185 height 29
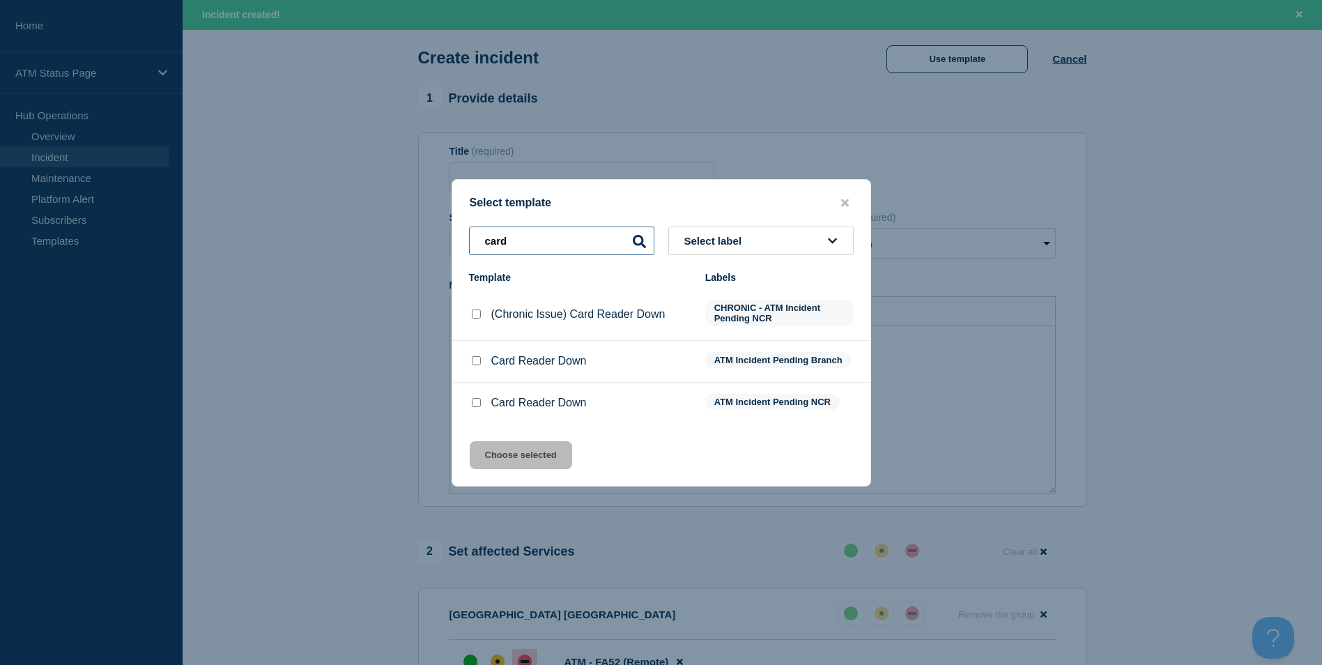
type input "card"
click at [476, 406] on input "Card Reader Down checkbox" at bounding box center [476, 402] width 9 height 9
checkbox input "true"
click at [534, 468] on button "Choose selected" at bounding box center [521, 455] width 102 height 28
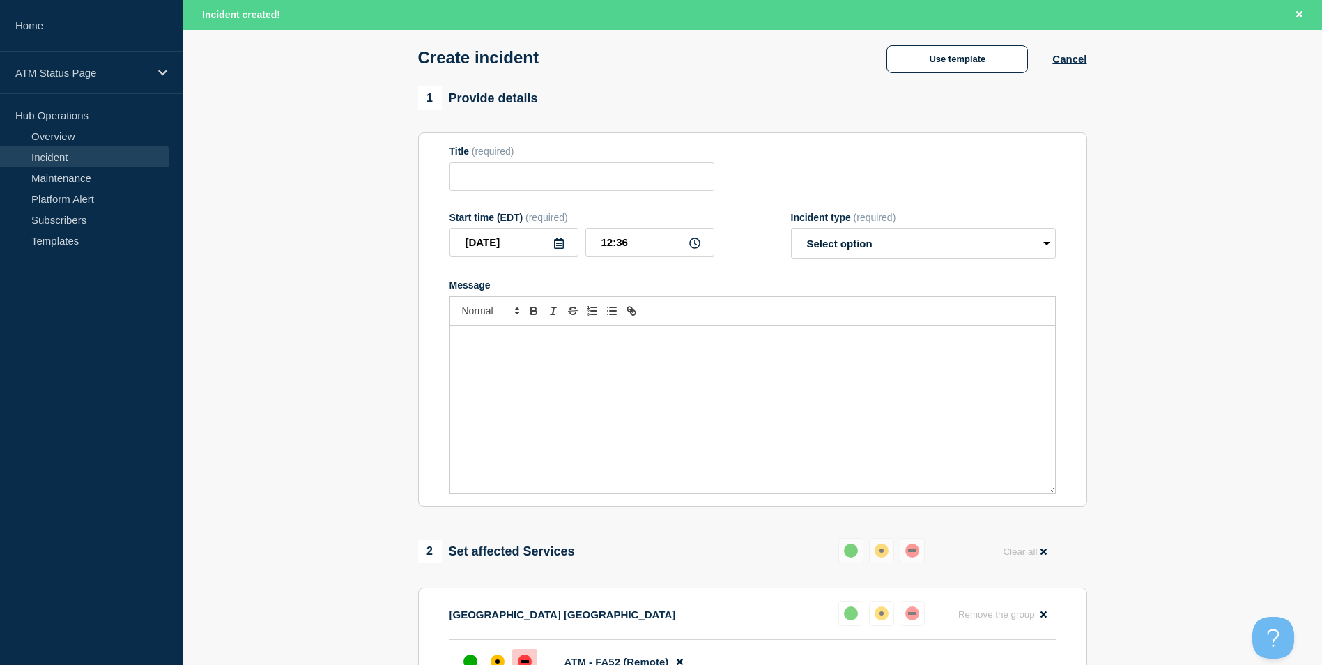
type input "Card Reader Down"
select select "identified"
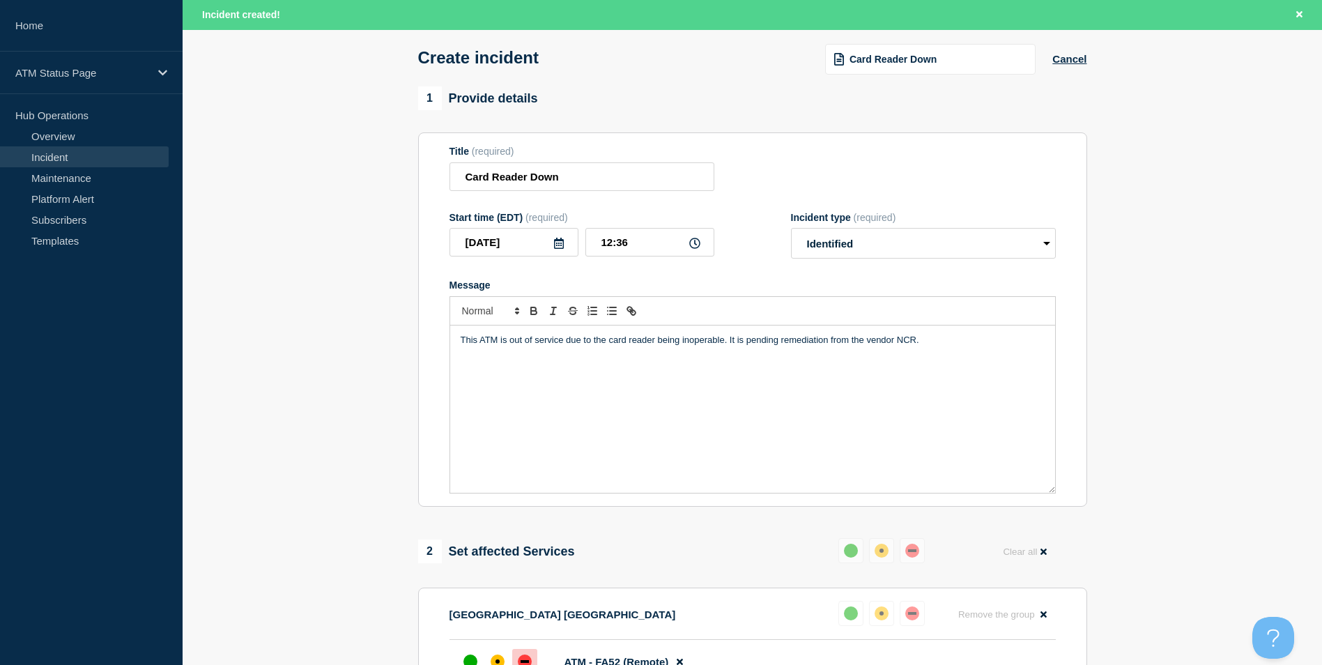
scroll to position [415, 0]
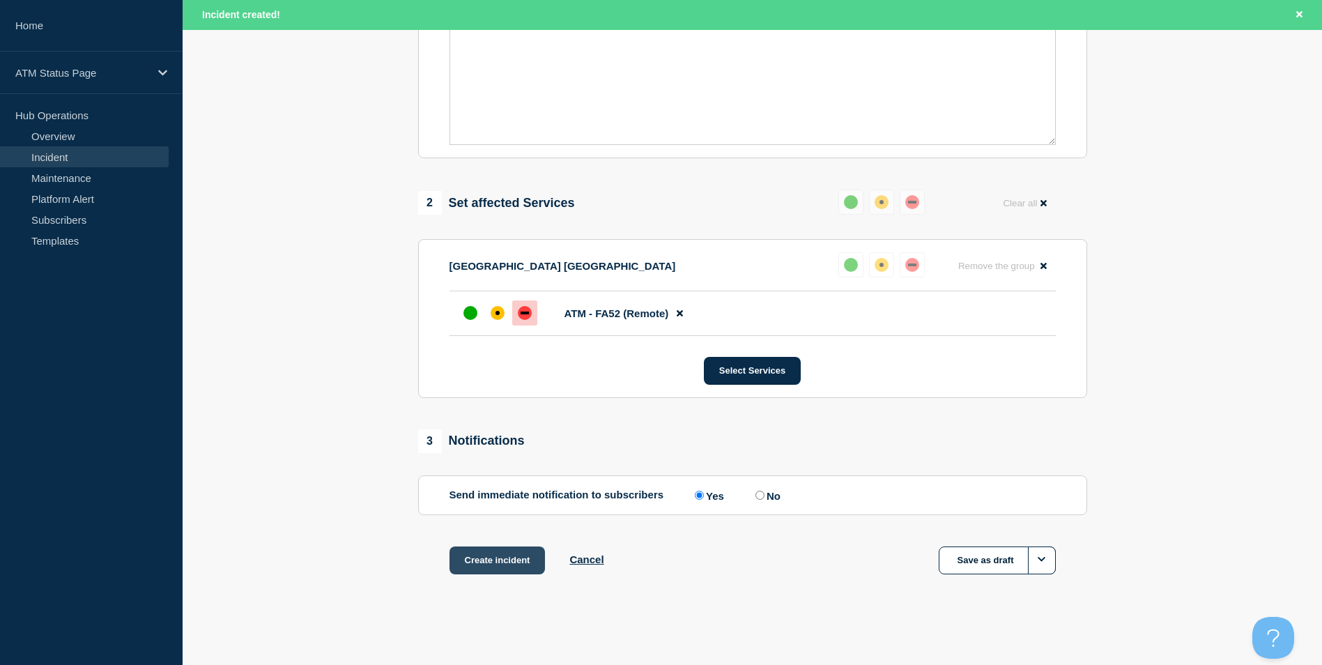
click at [525, 565] on button "Create incident" at bounding box center [497, 560] width 96 height 28
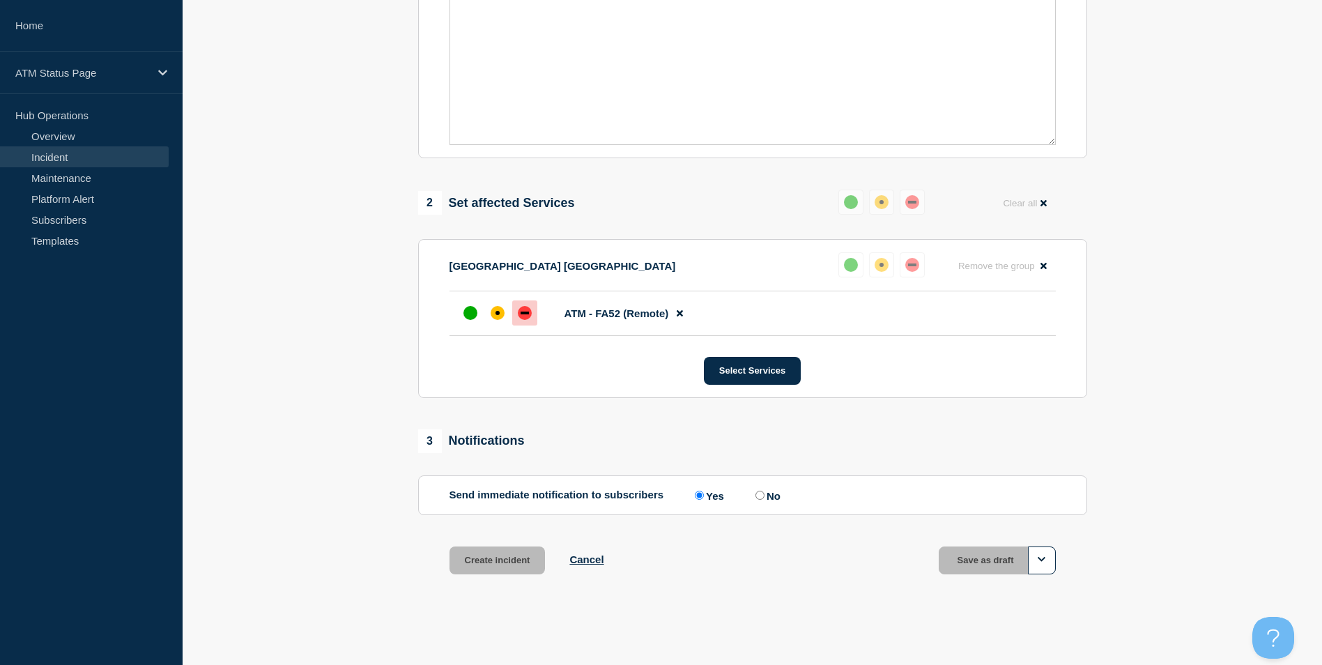
scroll to position [385, 0]
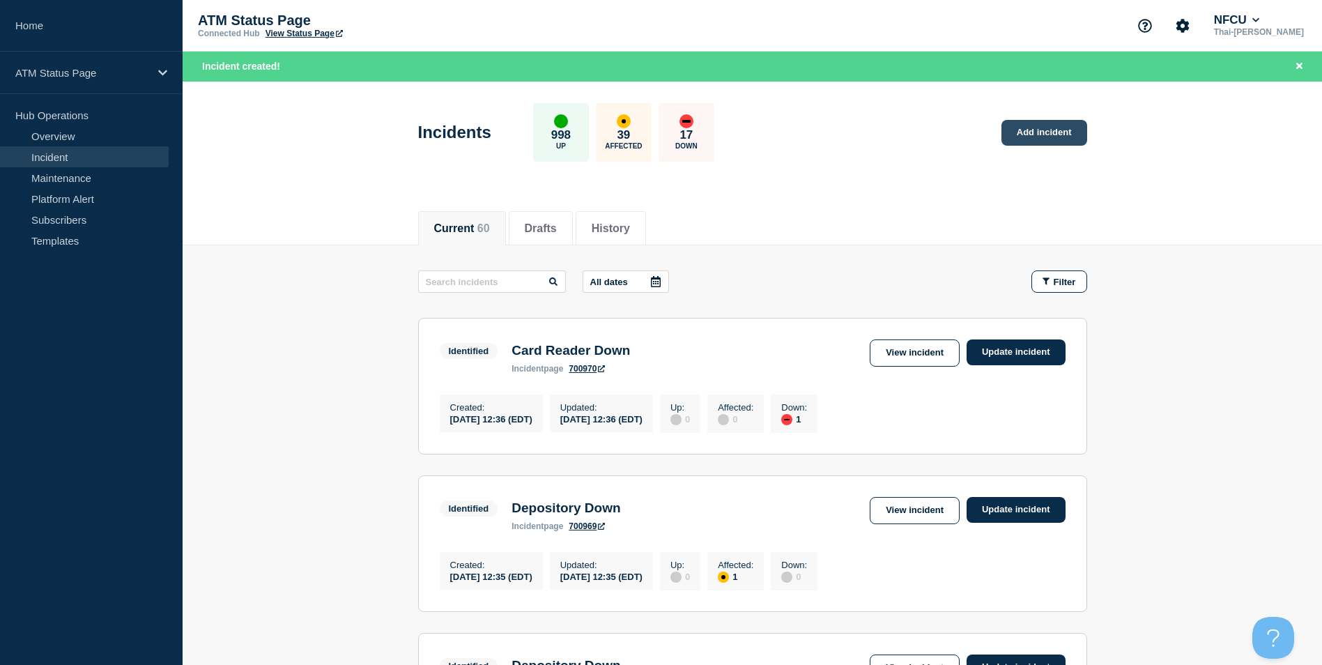
click at [1059, 121] on link "Add incident" at bounding box center [1044, 133] width 86 height 26
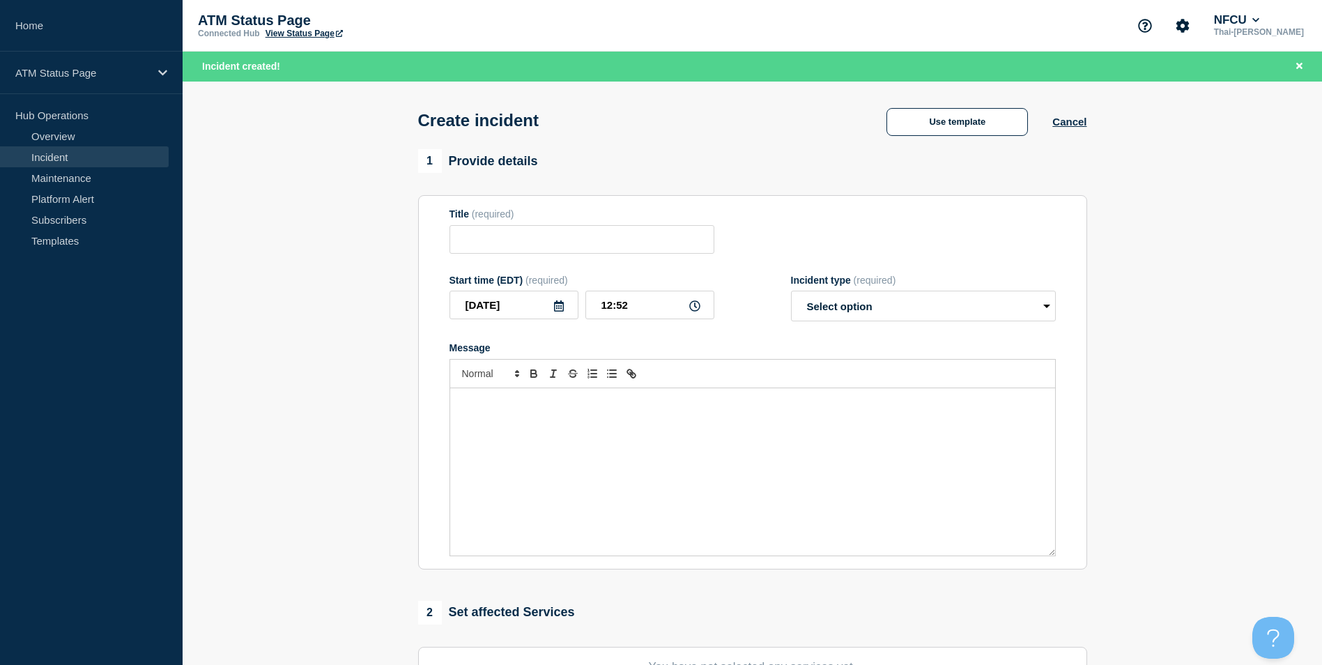
scroll to position [341, 0]
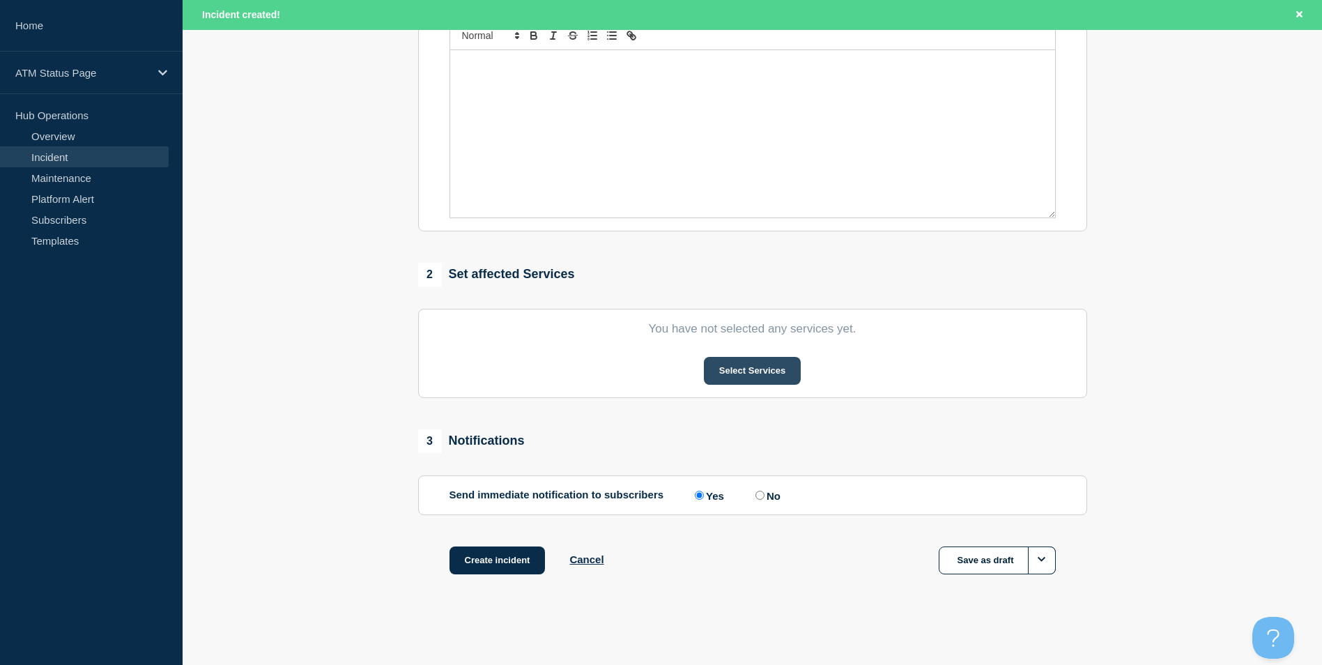
click at [752, 368] on button "Select Services" at bounding box center [752, 371] width 97 height 28
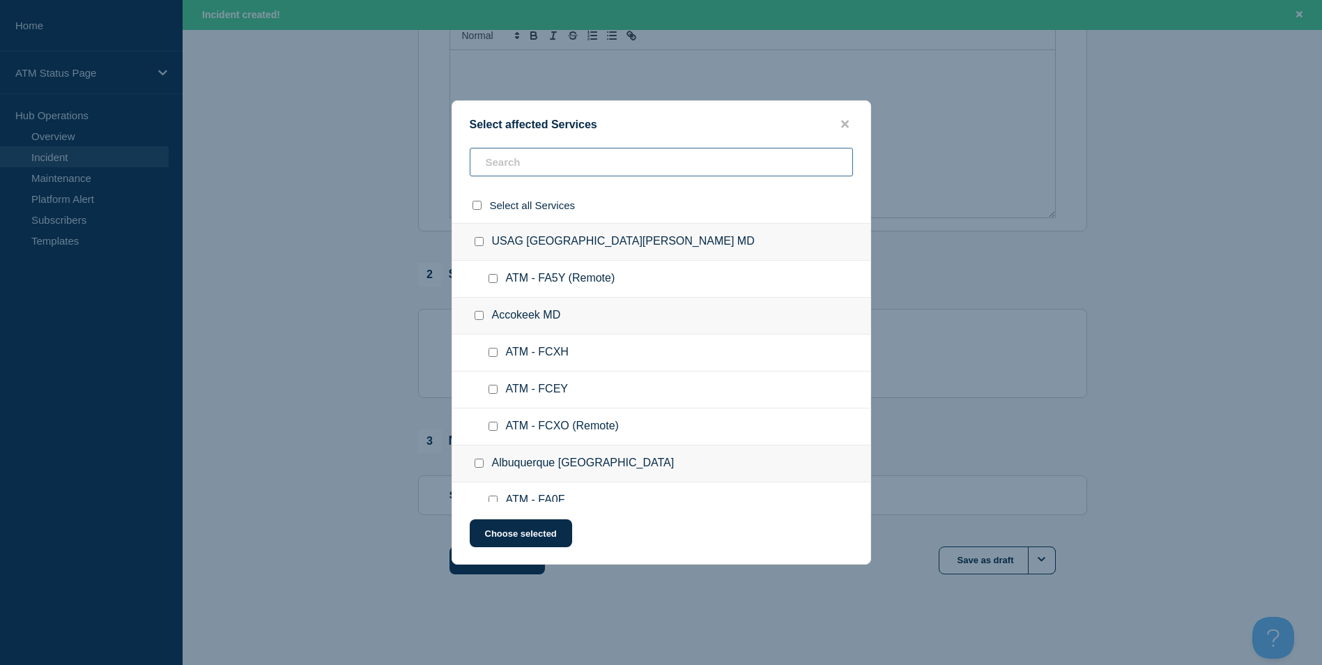
click at [541, 160] on input "text" at bounding box center [661, 162] width 383 height 29
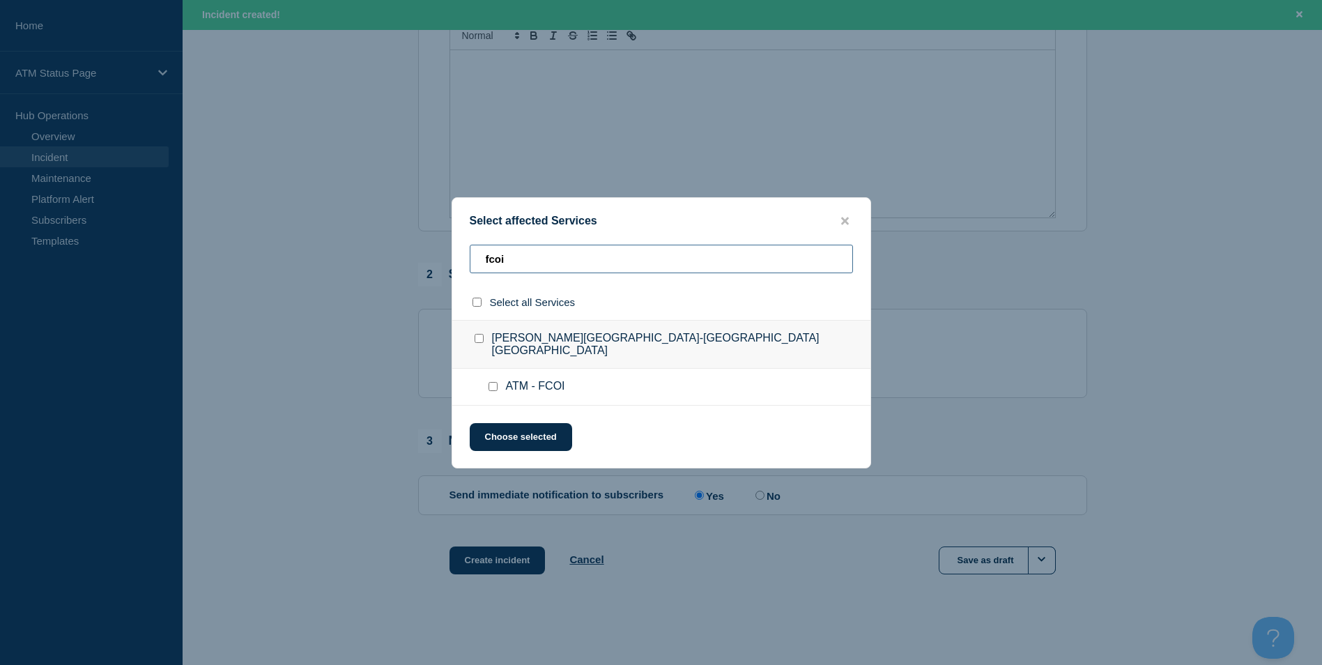
type input "fcoi"
click at [490, 382] on input "ATM - FCOI checkbox" at bounding box center [492, 386] width 9 height 9
checkbox input "true"
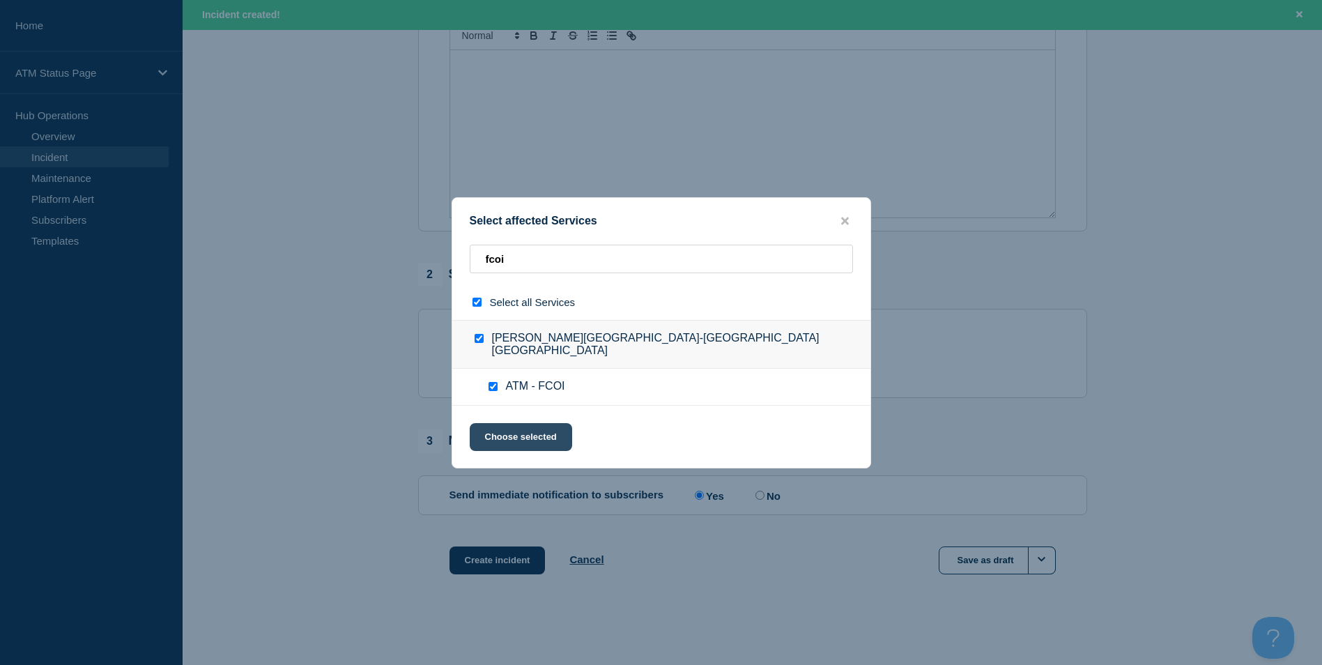
click at [514, 446] on button "Choose selected" at bounding box center [521, 437] width 102 height 28
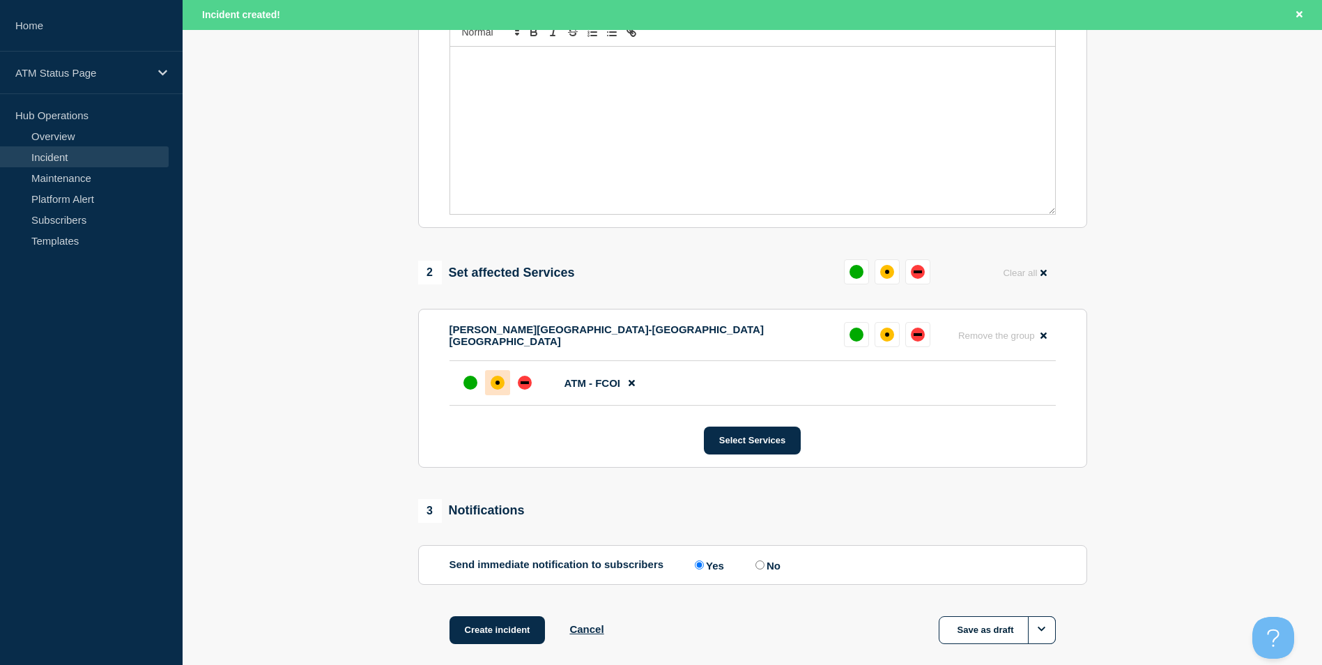
click at [492, 394] on div at bounding box center [497, 382] width 25 height 25
click at [521, 388] on div "down" at bounding box center [525, 383] width 14 height 14
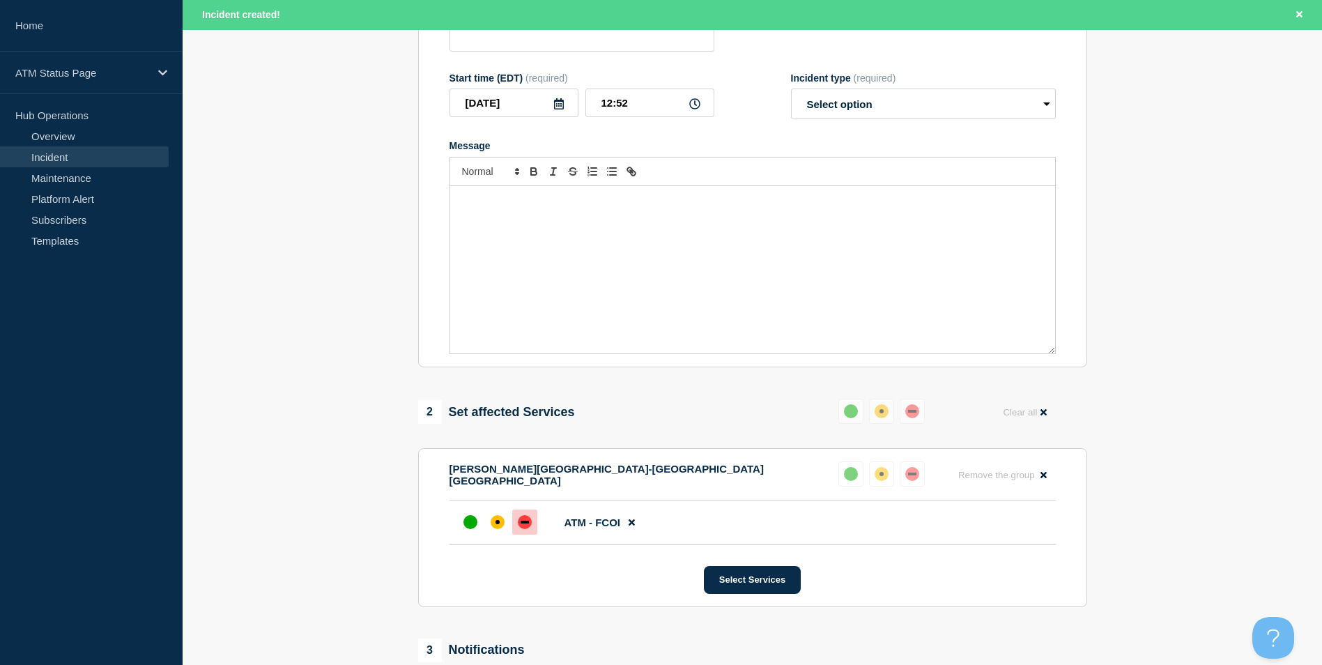
scroll to position [0, 0]
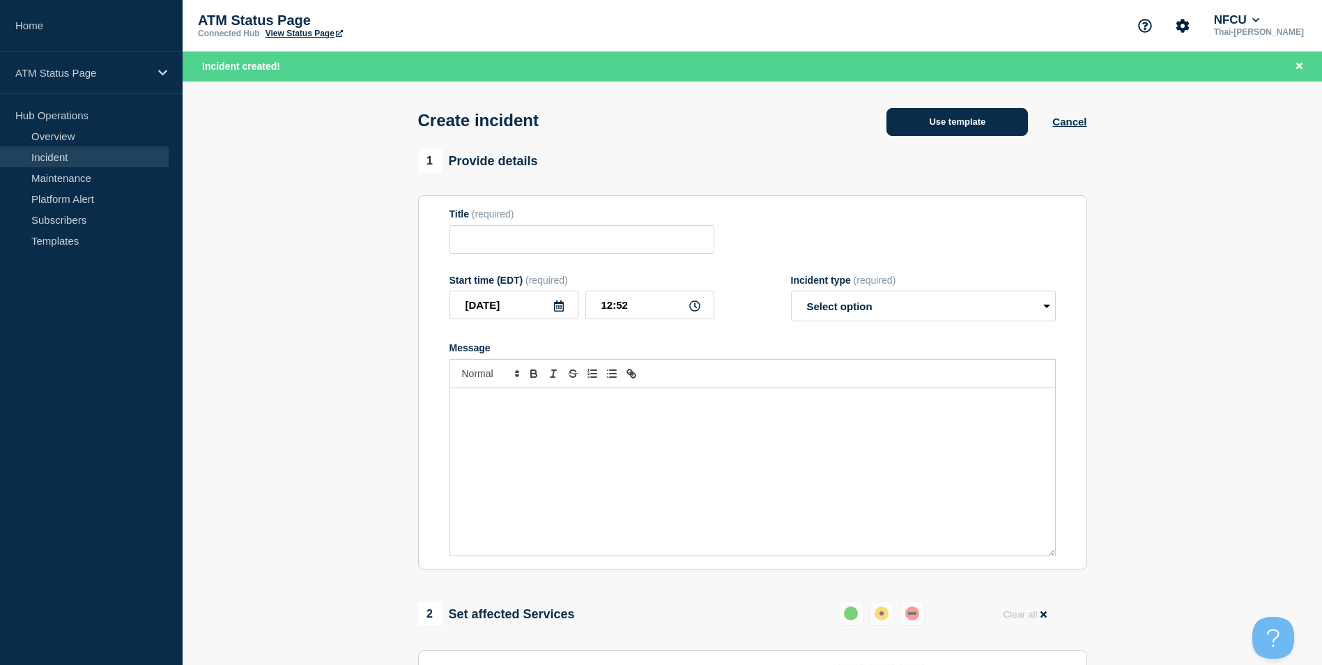
click at [980, 117] on button "Use template" at bounding box center [956, 122] width 141 height 28
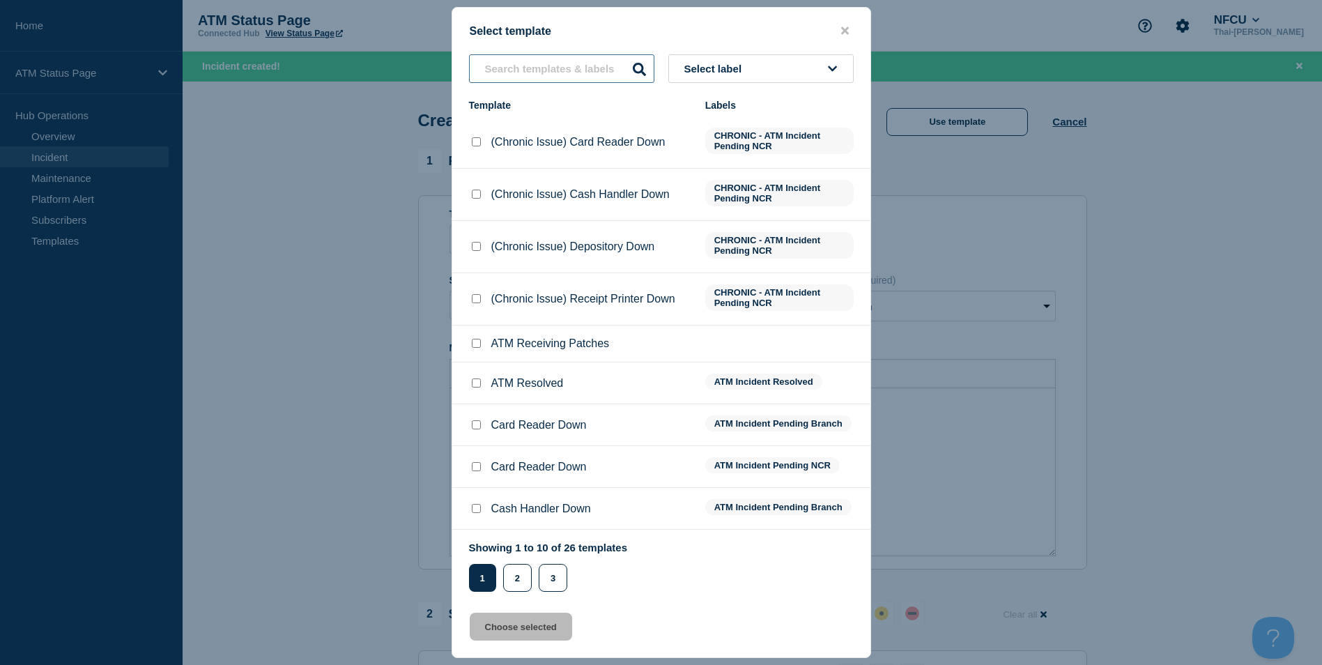
click at [544, 68] on input "text" at bounding box center [561, 68] width 185 height 29
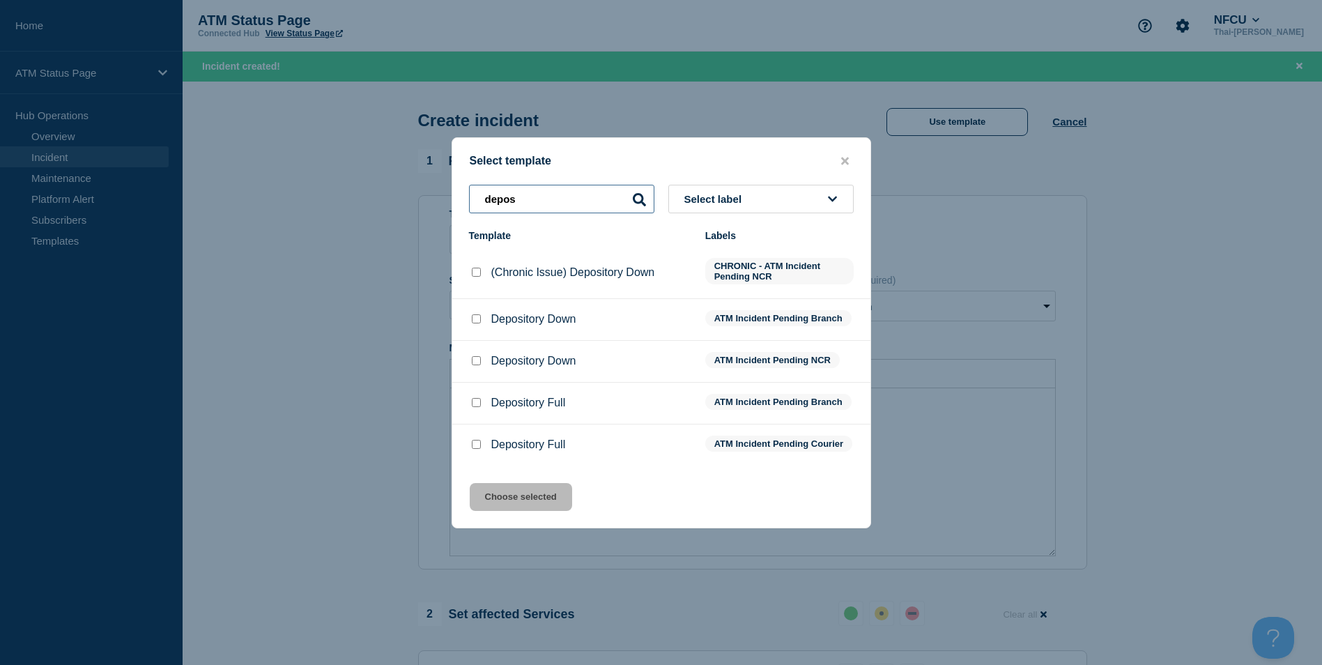
drag, startPoint x: 525, startPoint y: 189, endPoint x: 436, endPoint y: 179, distance: 90.4
click at [436, 178] on div "Select template depos Select label Template Labels (Chronic Issue) Depository D…" at bounding box center [661, 332] width 1322 height 665
type input "cas"
click at [475, 356] on input "Cash Handler Down checkbox" at bounding box center [476, 360] width 9 height 9
checkbox input "true"
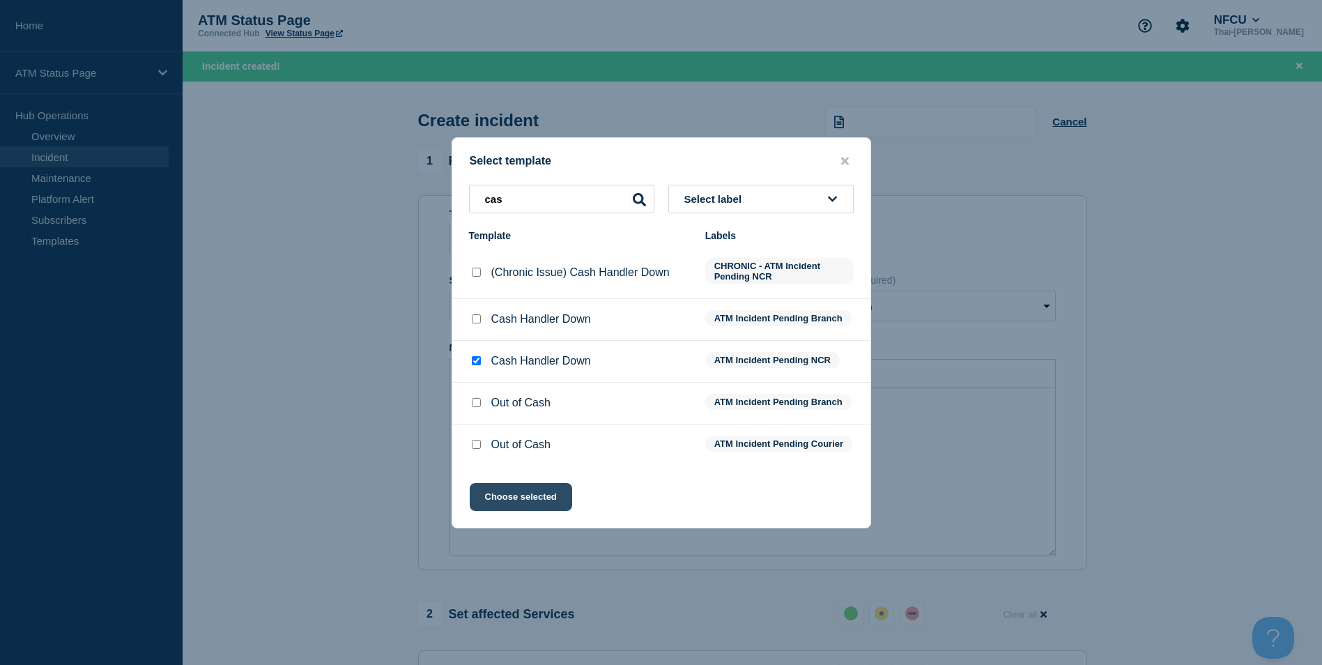
click at [507, 500] on button "Choose selected" at bounding box center [521, 497] width 102 height 28
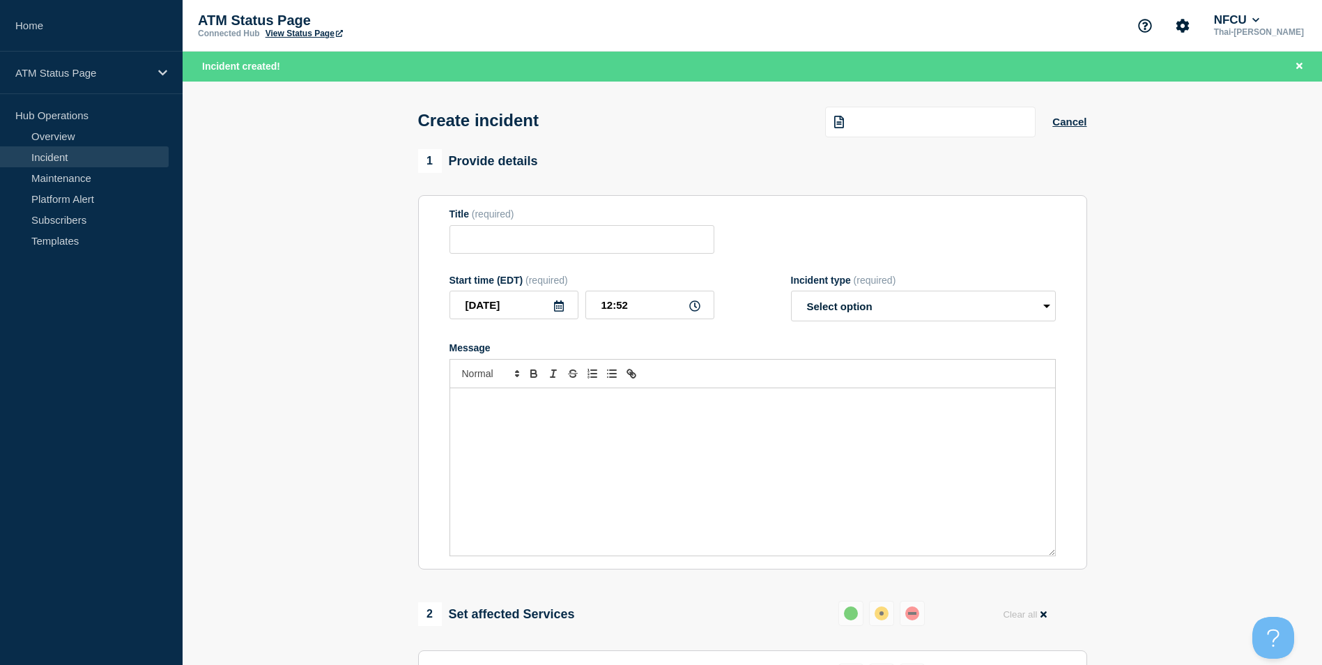
type input "Cash Handler Down"
select select "identified"
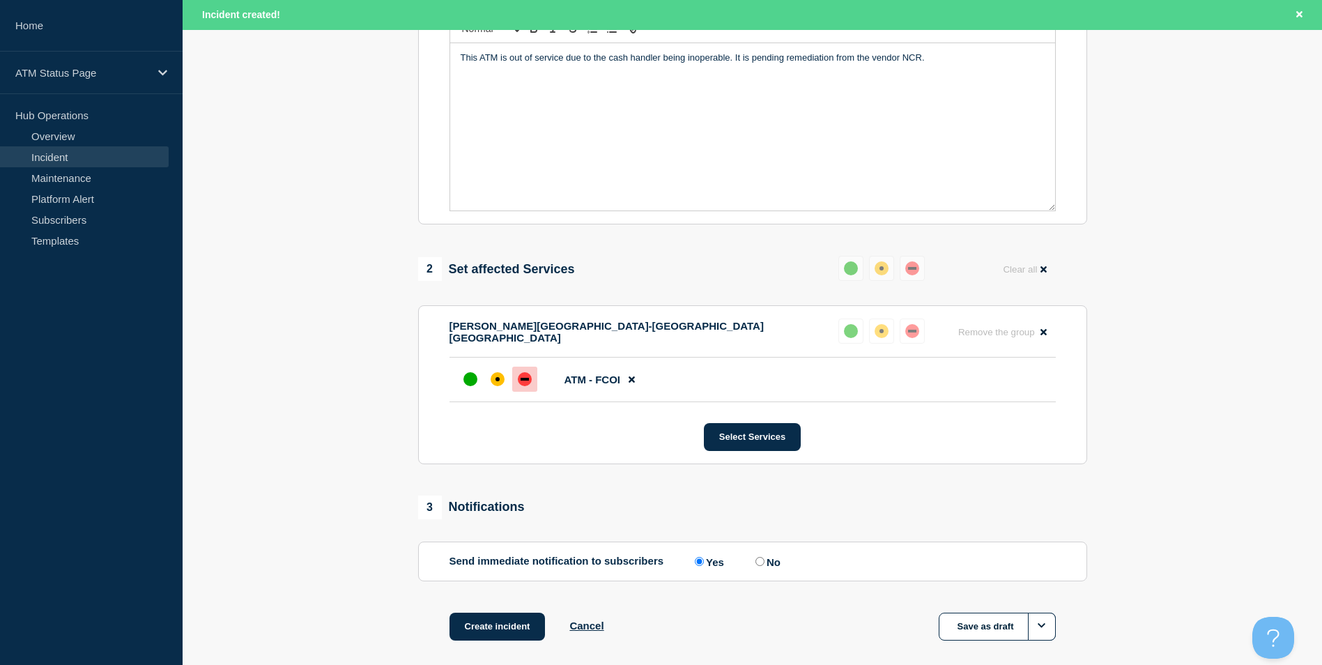
scroll to position [66, 0]
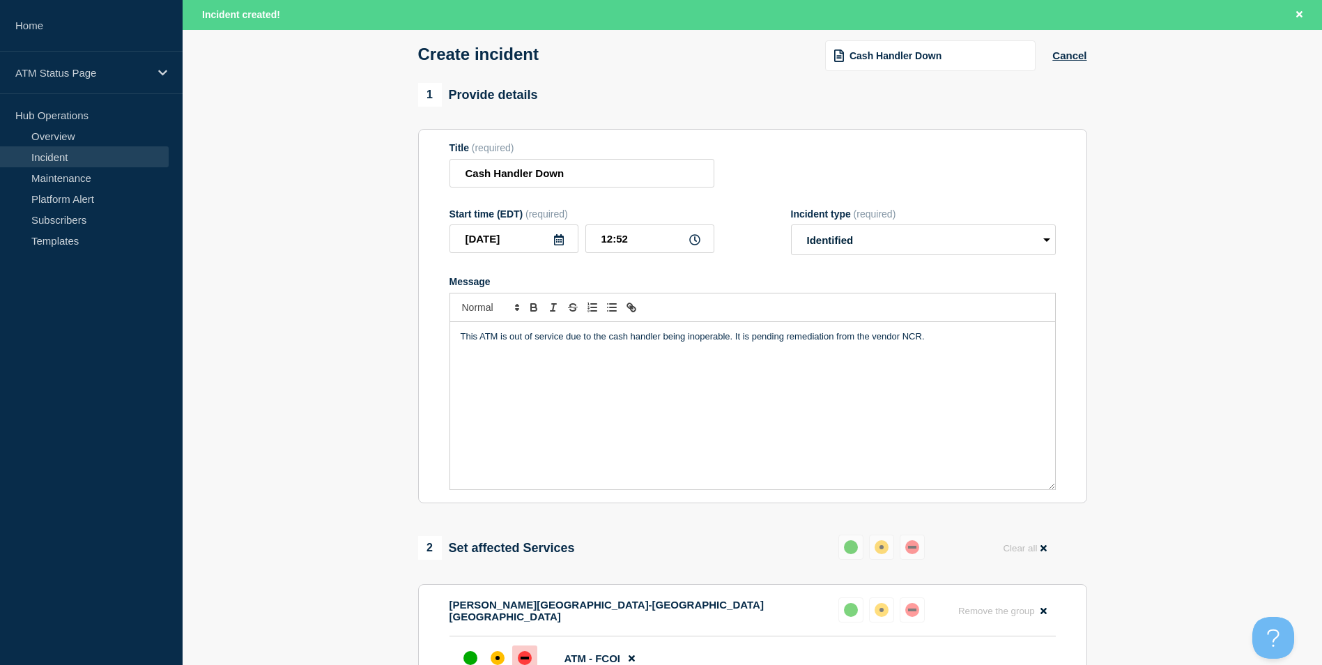
click at [918, 66] on div "Cash Handler Down" at bounding box center [930, 55] width 210 height 31
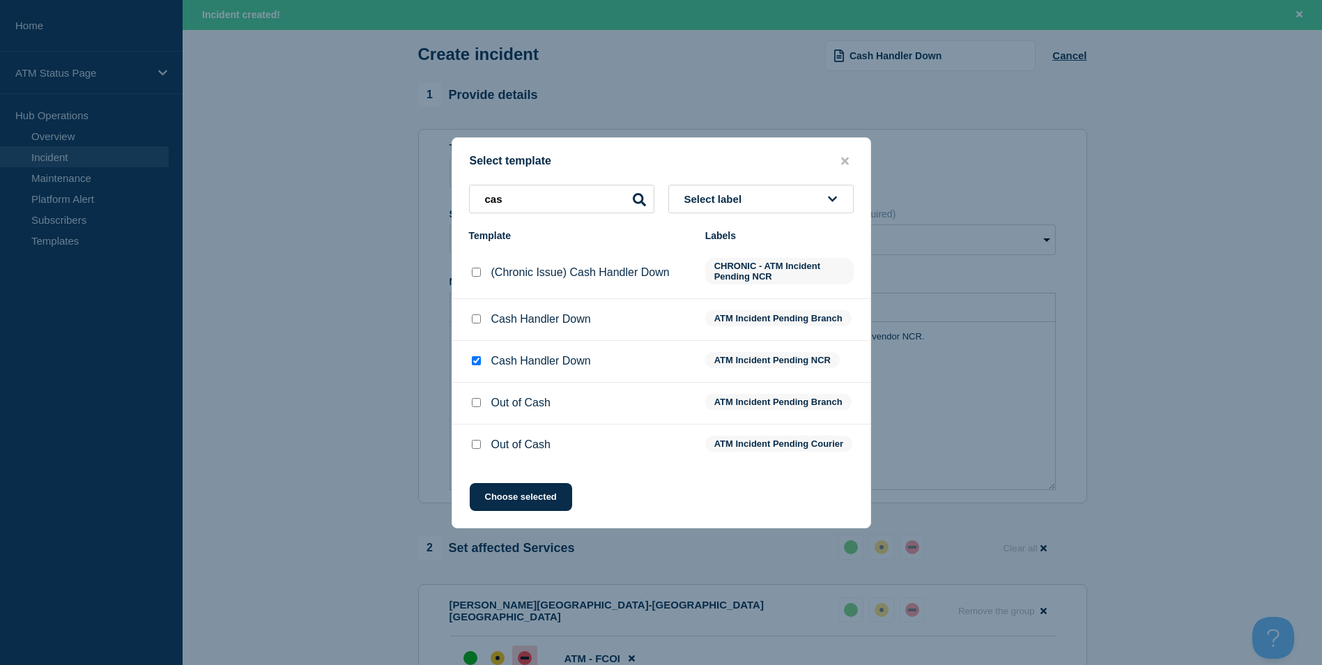
click at [475, 314] on input "Cash Handler Down checkbox" at bounding box center [476, 318] width 9 height 9
checkbox input "true"
checkbox input "false"
click at [518, 509] on button "Choose selected" at bounding box center [521, 497] width 102 height 28
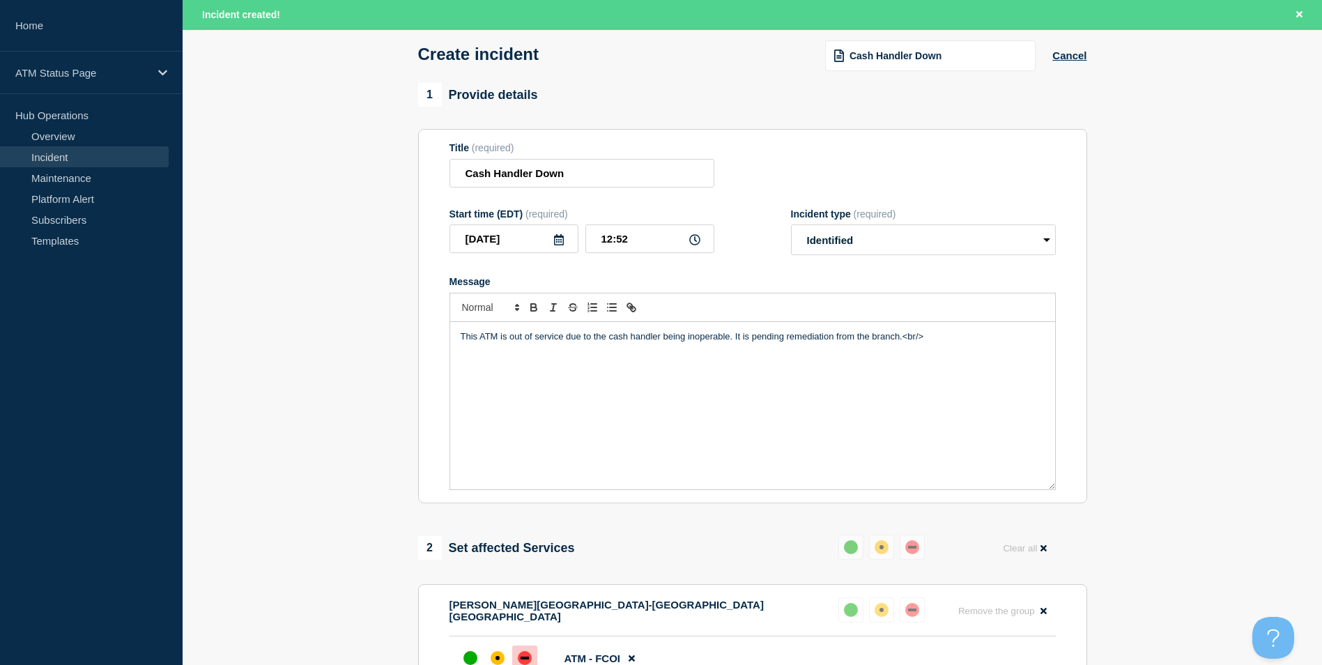
scroll to position [415, 0]
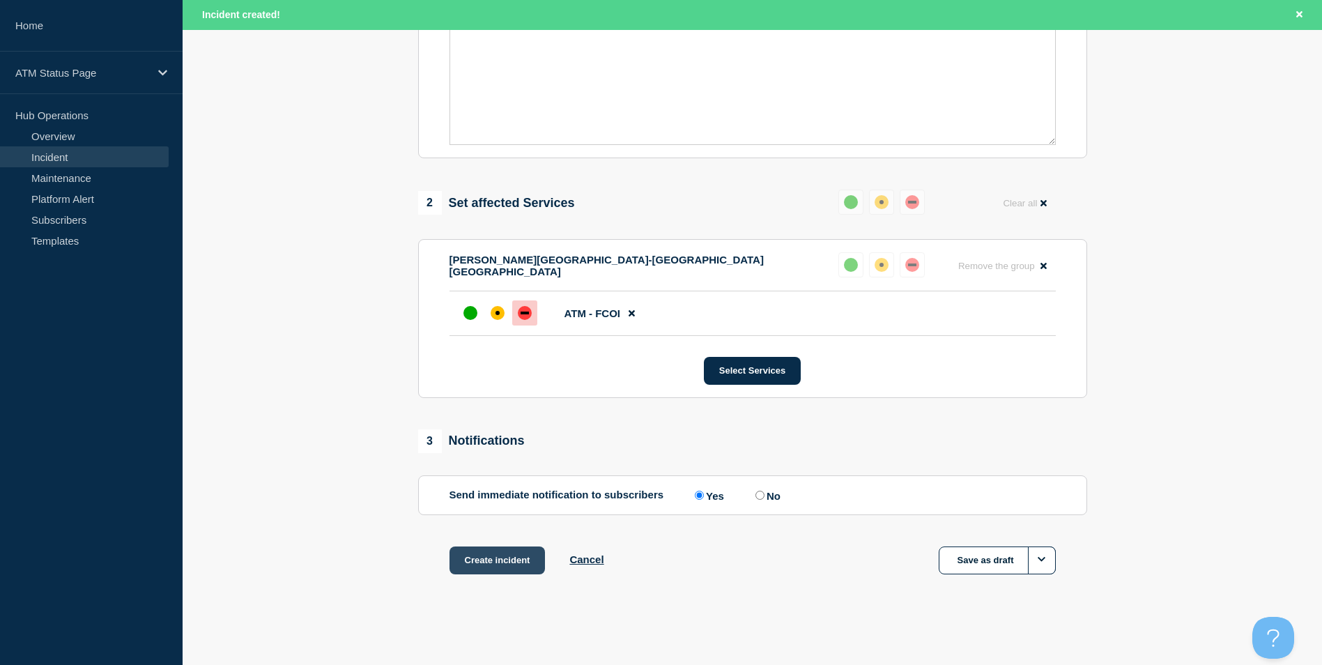
click at [491, 565] on button "Create incident" at bounding box center [497, 560] width 96 height 28
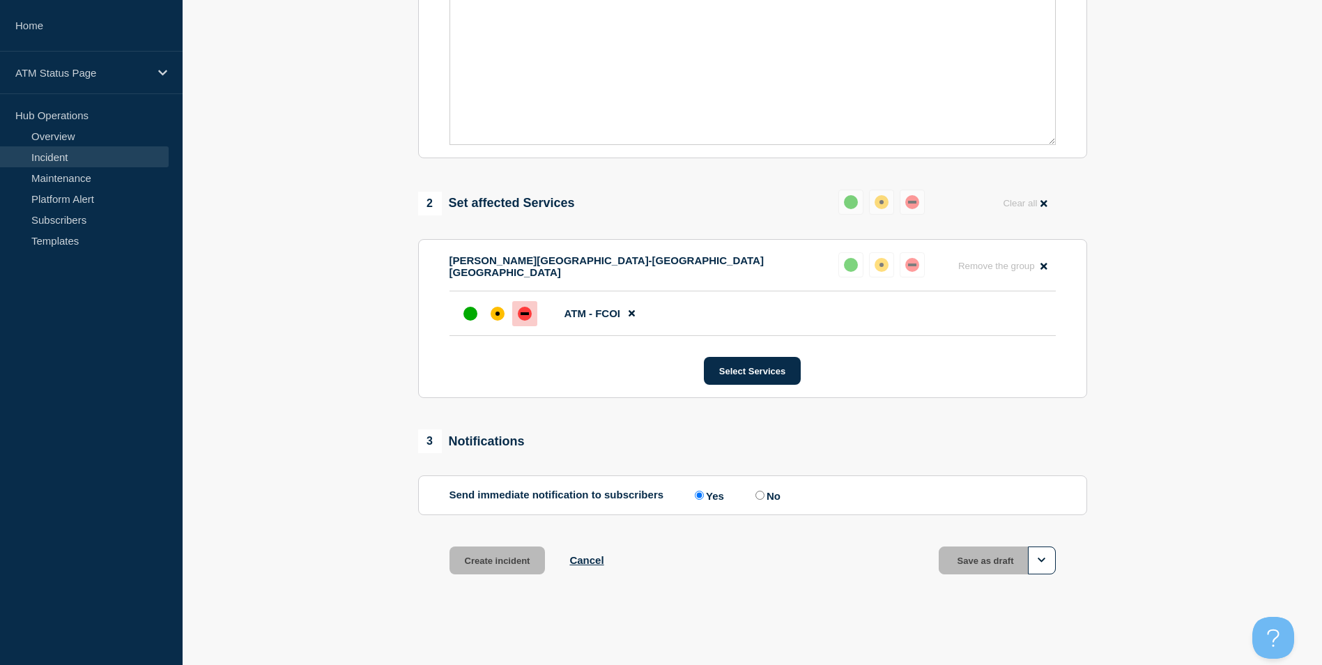
scroll to position [385, 0]
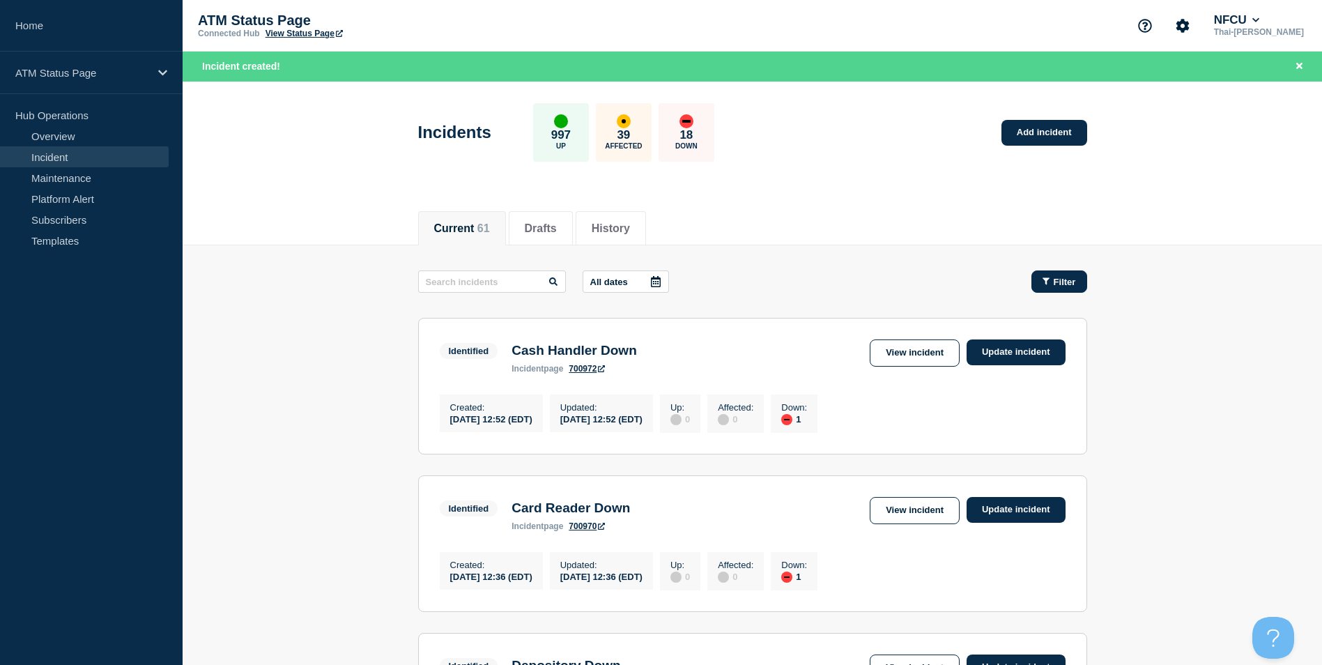
click at [1074, 286] on span "Filter" at bounding box center [1065, 282] width 22 height 10
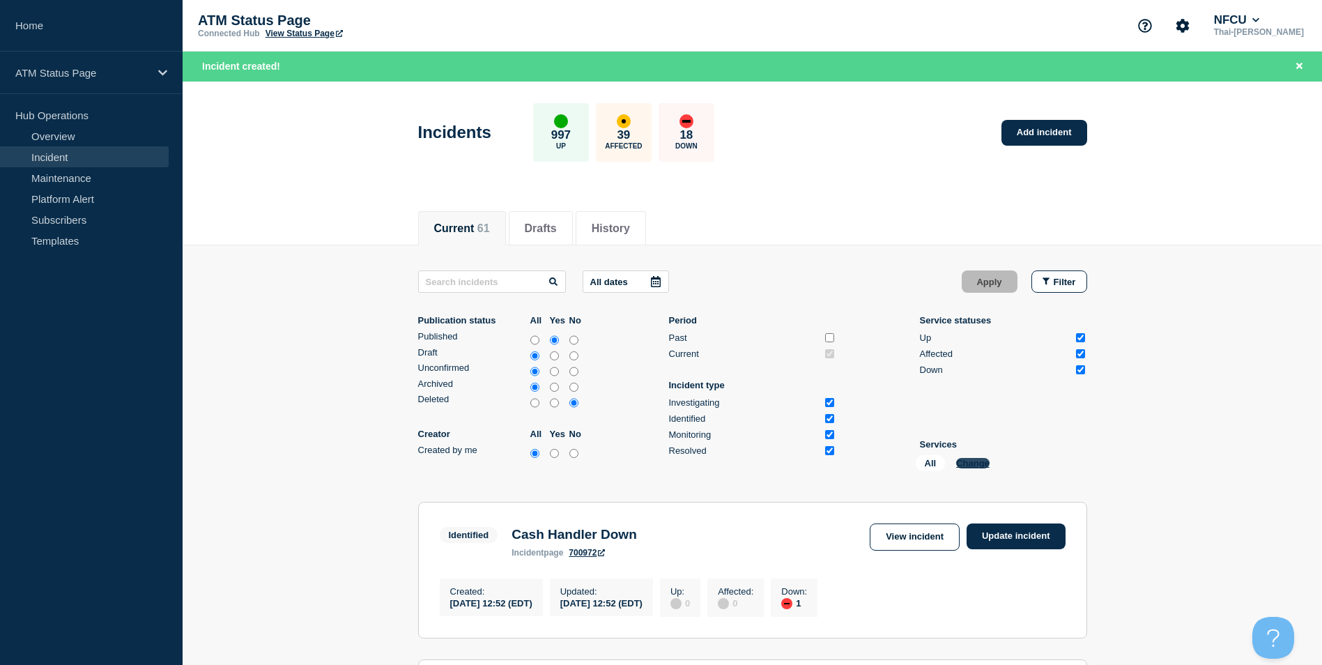
click at [970, 462] on button "Change" at bounding box center [972, 463] width 33 height 10
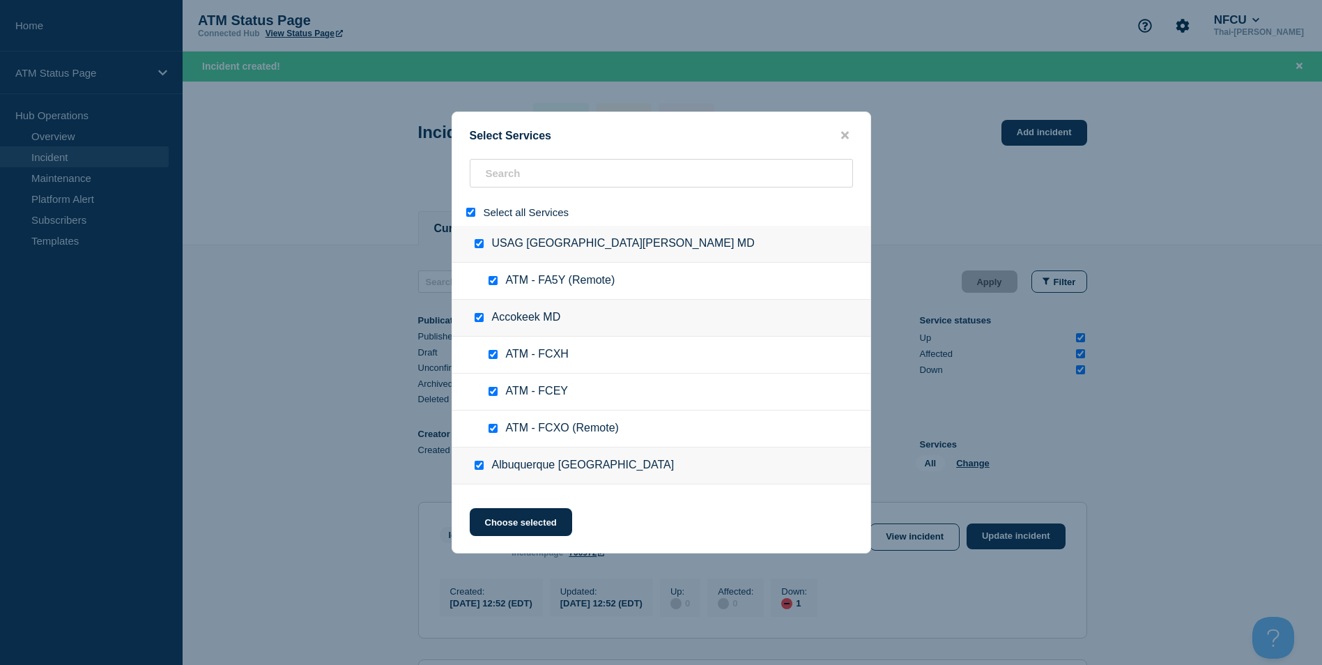
click at [472, 464] on div at bounding box center [482, 466] width 20 height 14
click at [468, 210] on input "select all" at bounding box center [470, 212] width 9 height 9
checkbox input "false"
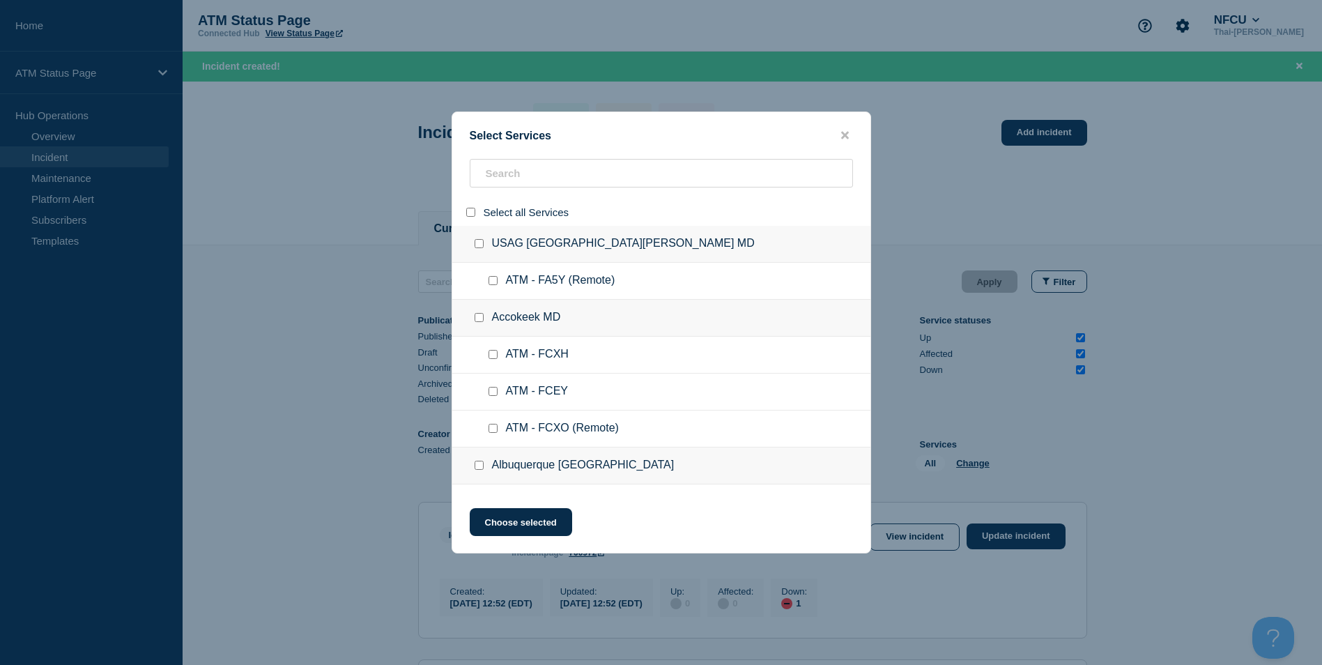
checkbox input "false"
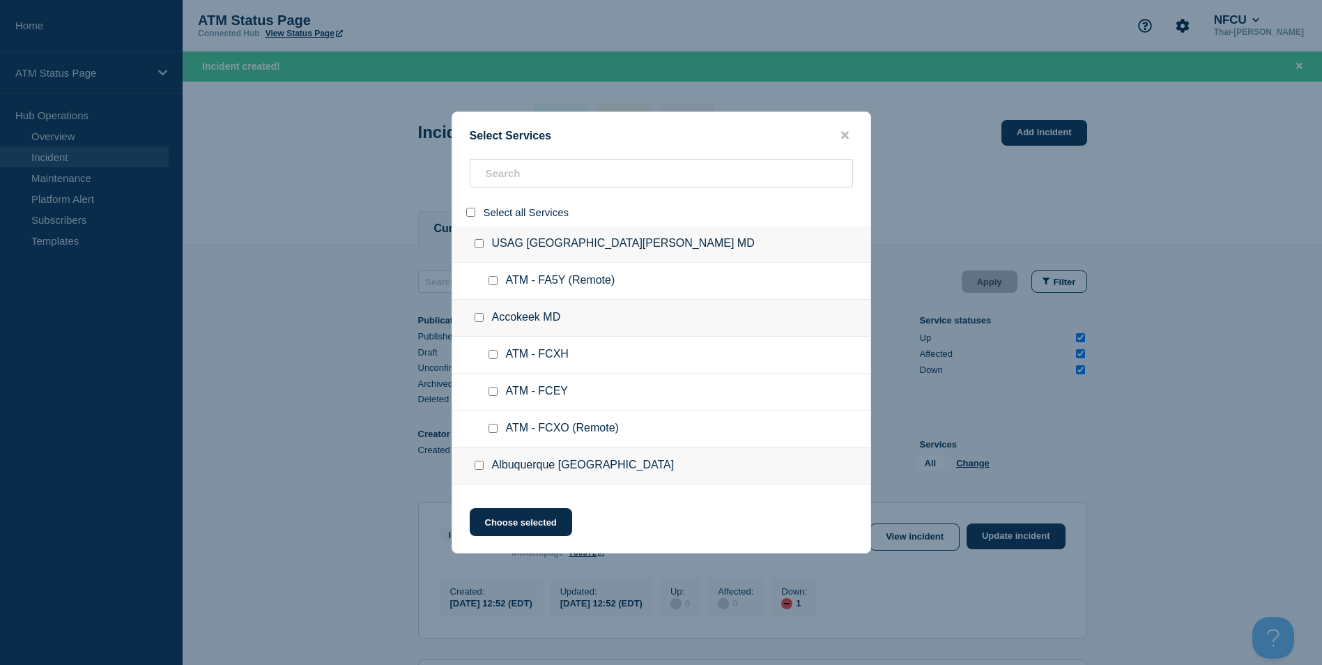
checkbox input "false"
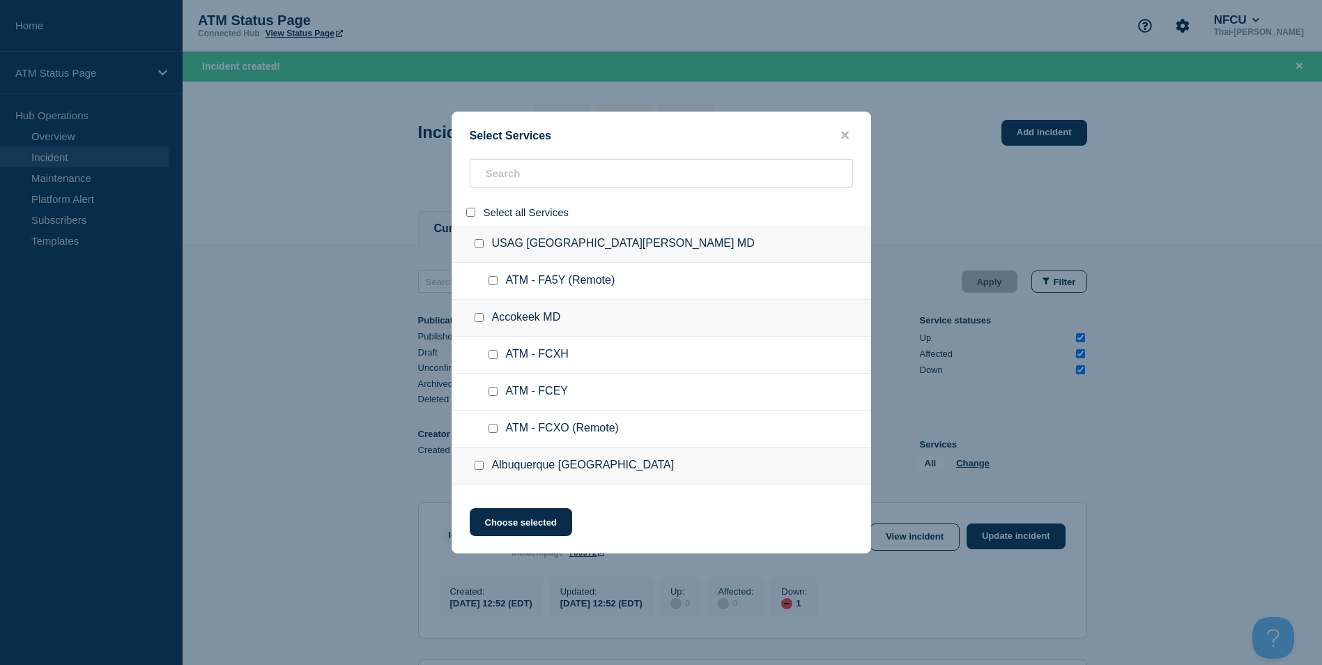
checkbox input "false"
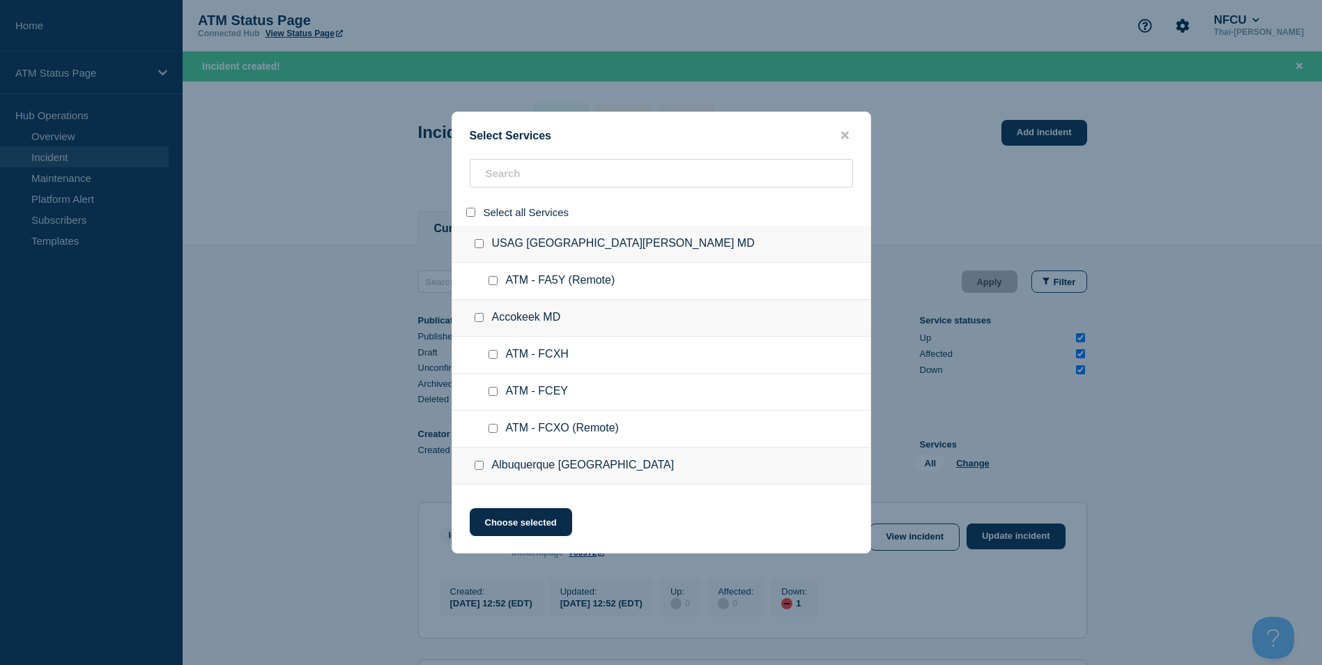
checkbox input "false"
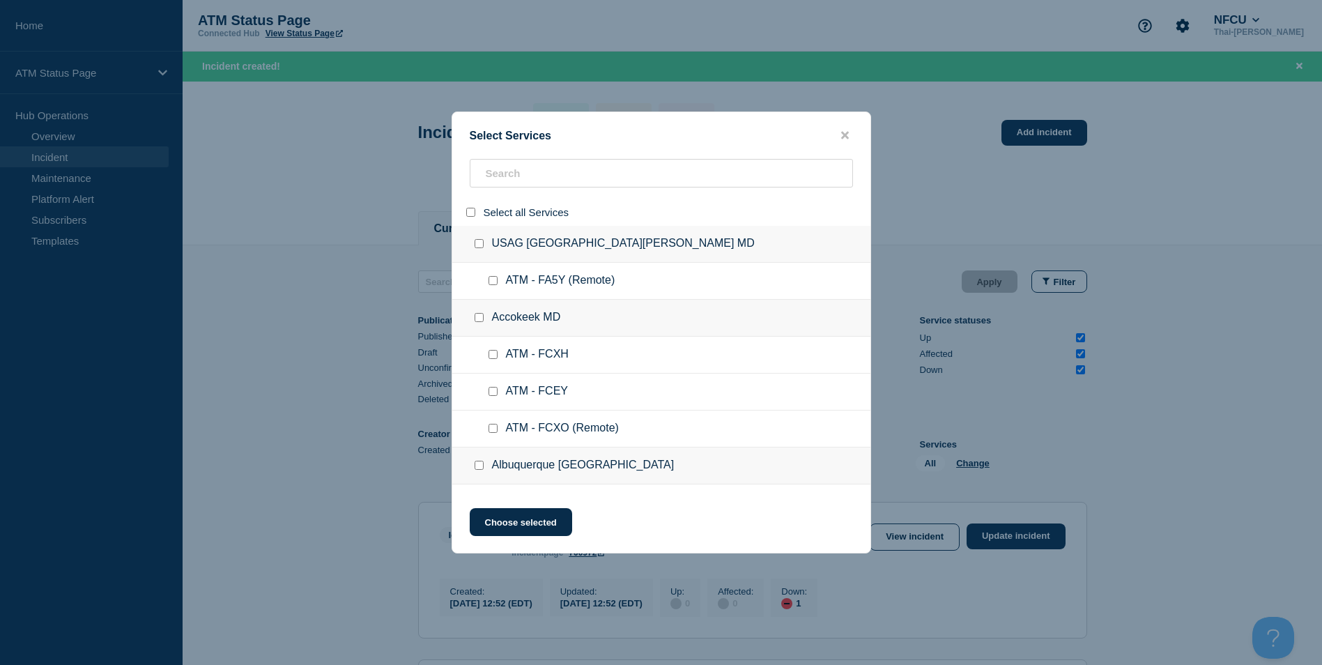
checkbox input "false"
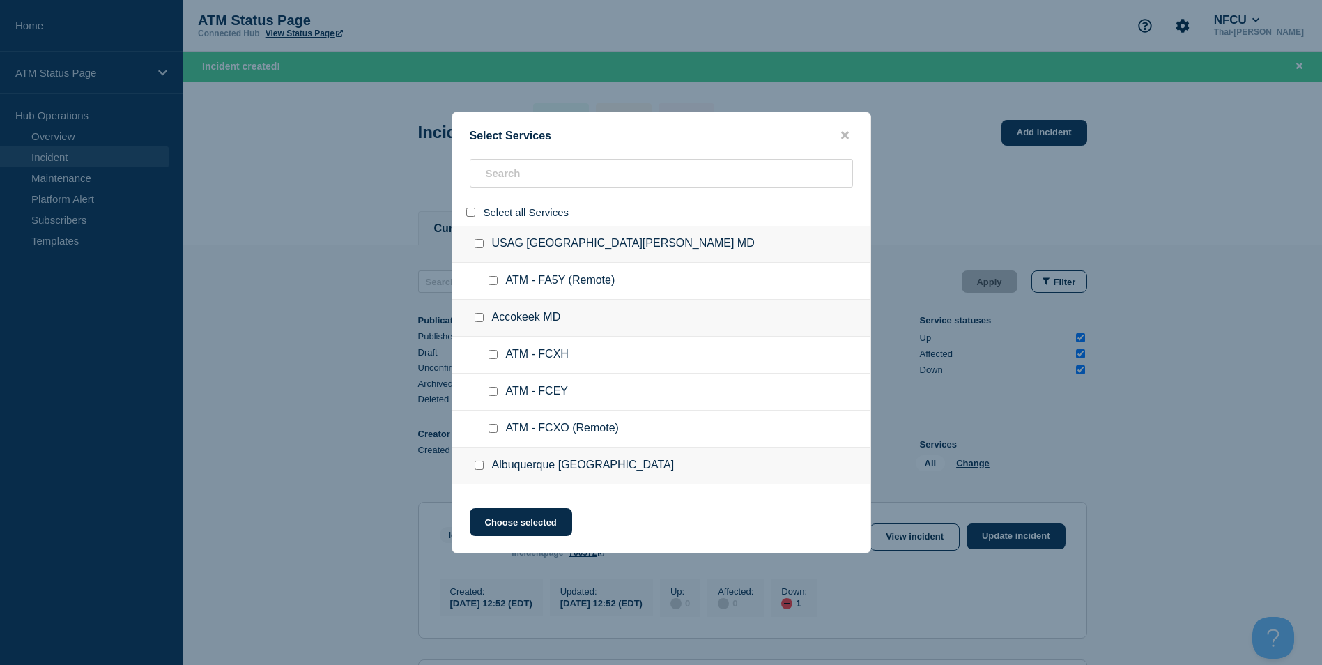
checkbox input "false"
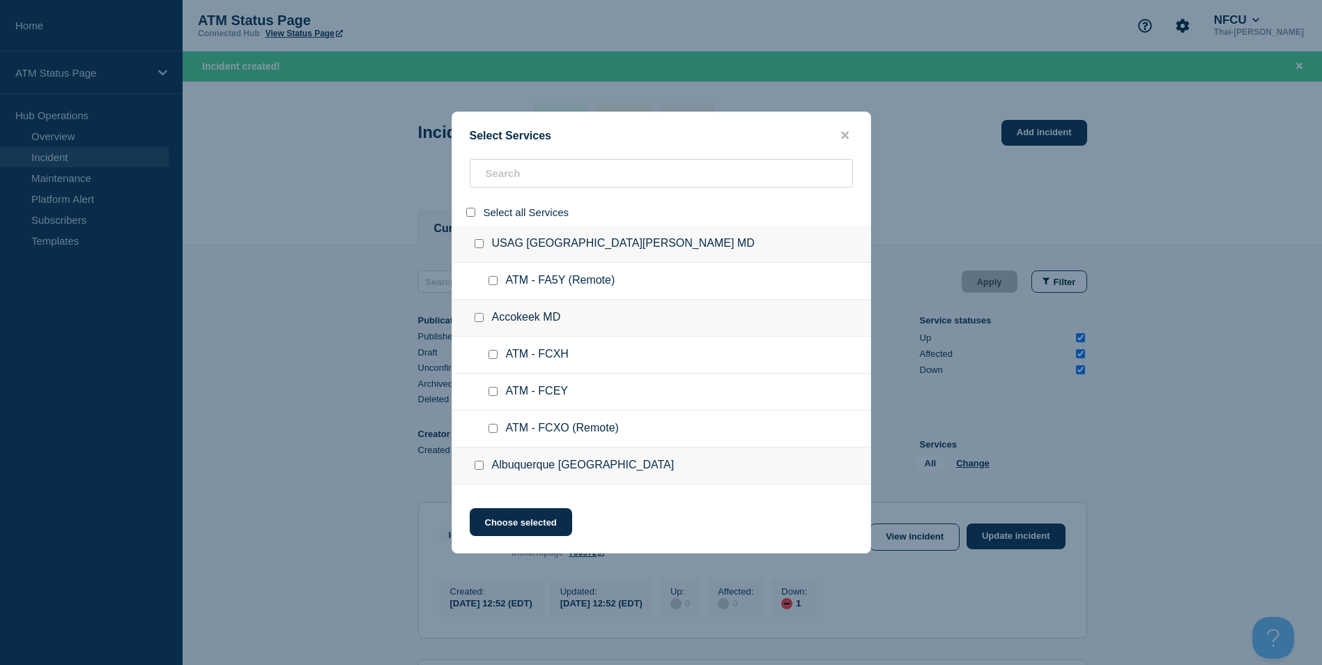
checkbox input "false"
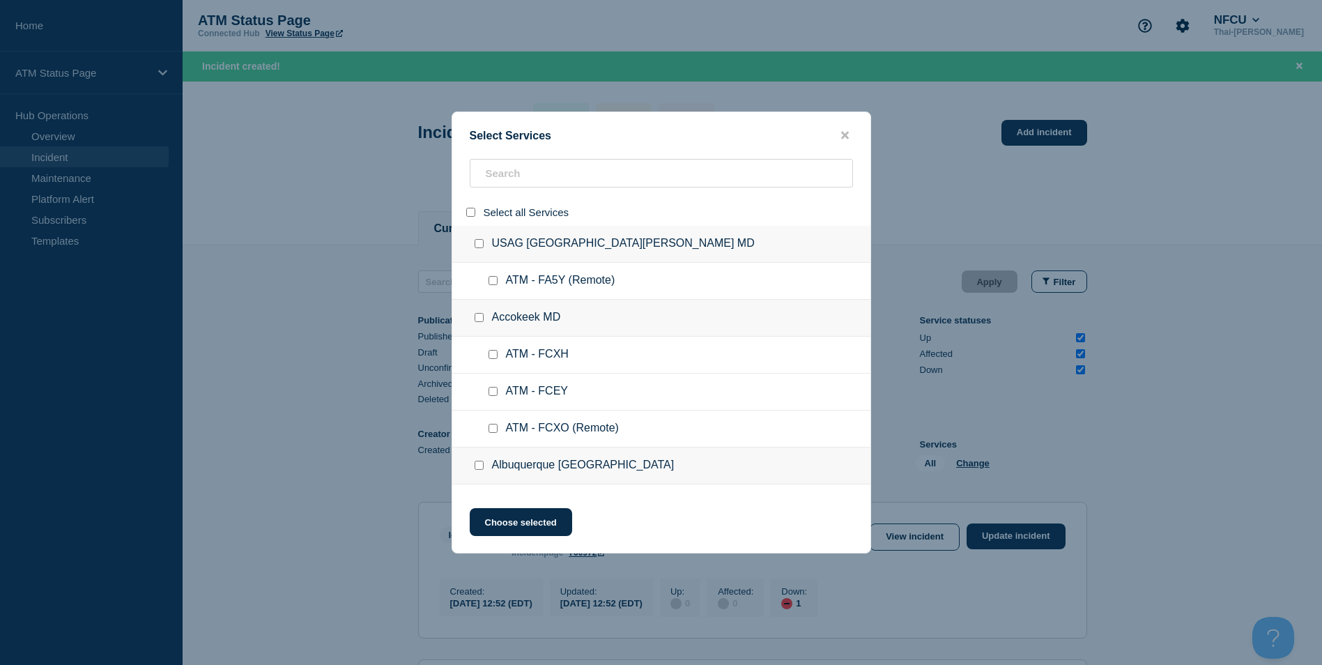
checkbox input "false"
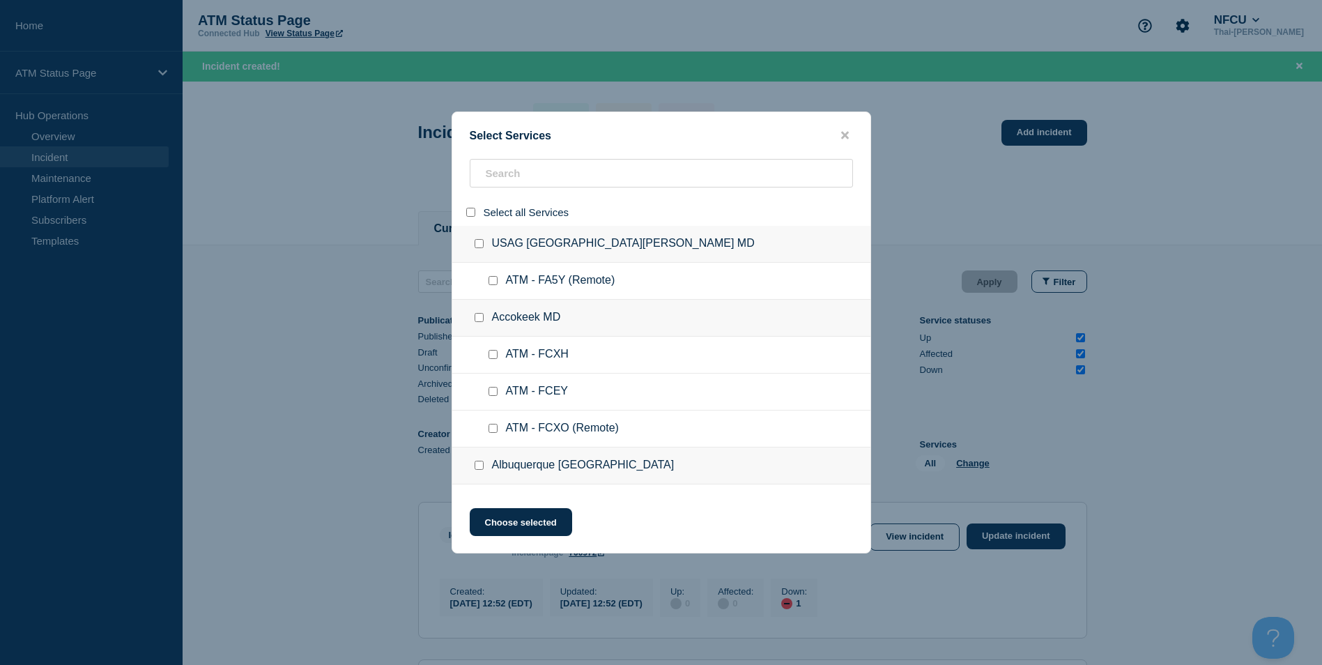
checkbox input "false"
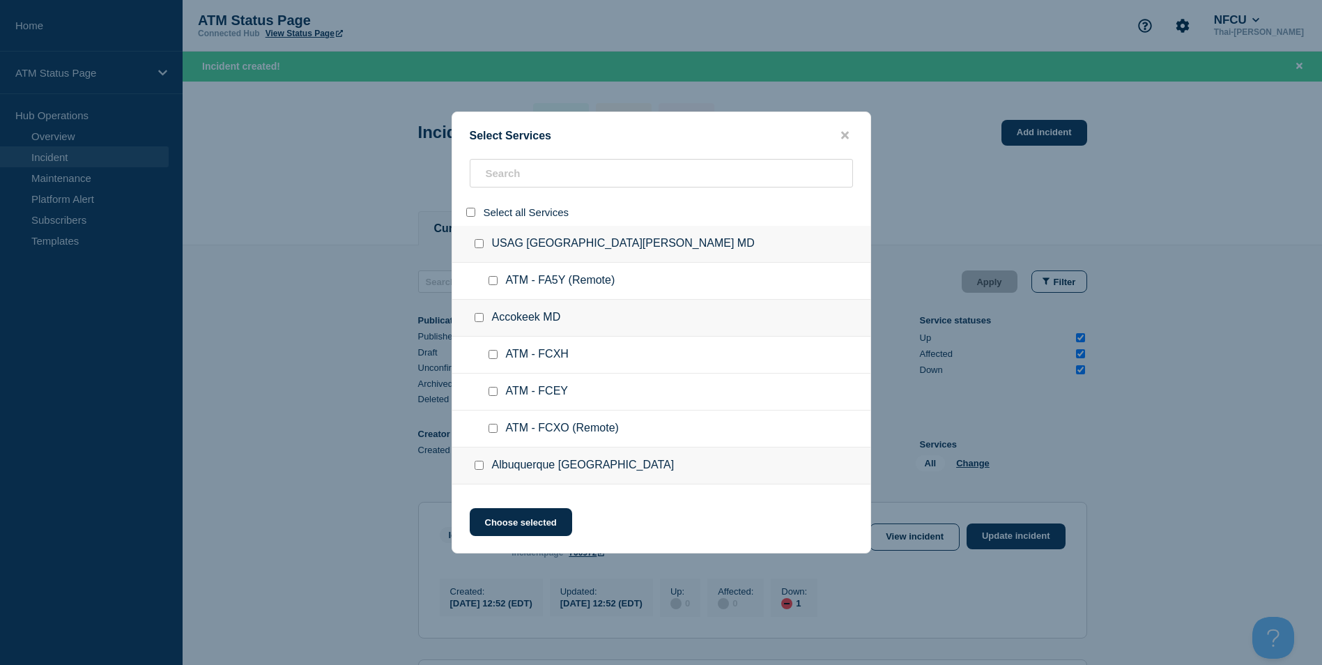
checkbox input "false"
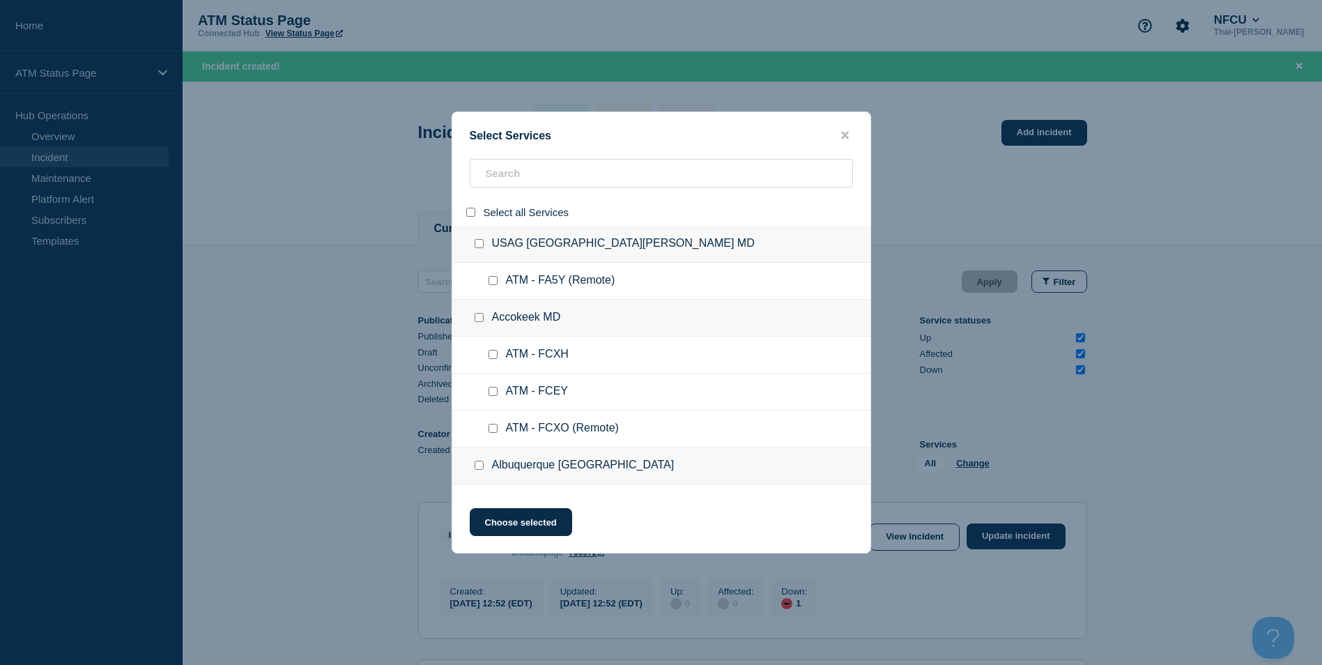
checkbox input "false"
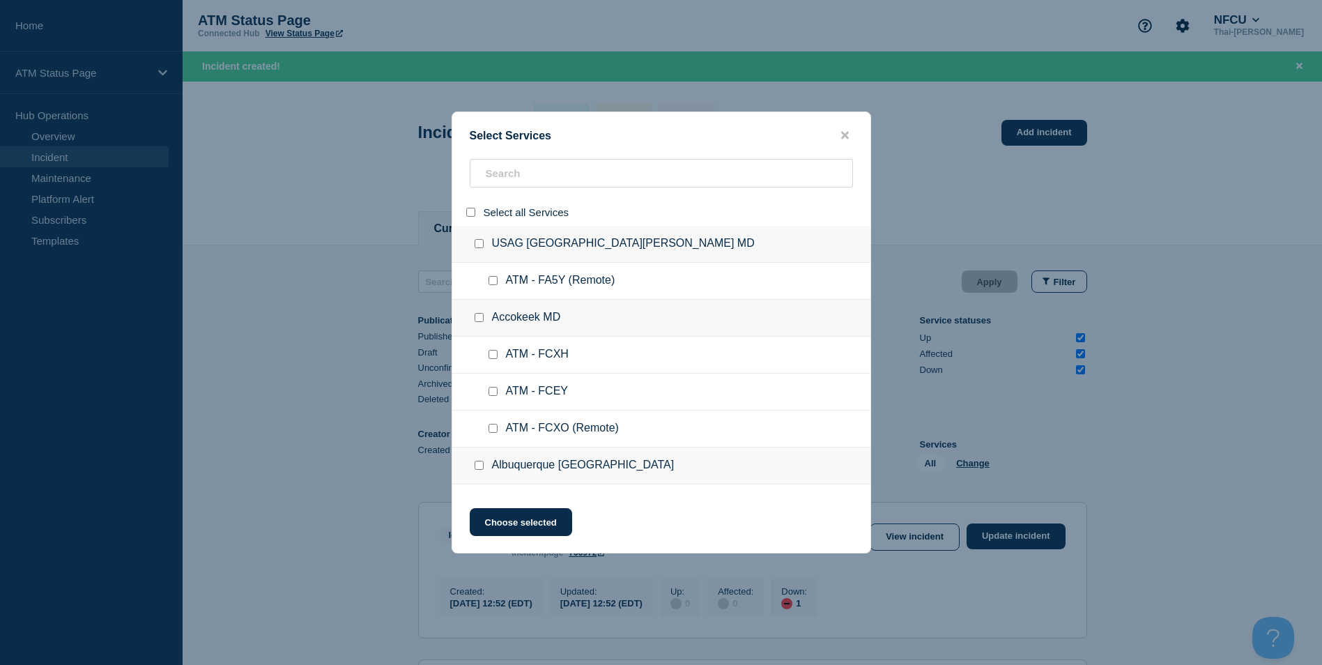
checkbox input "false"
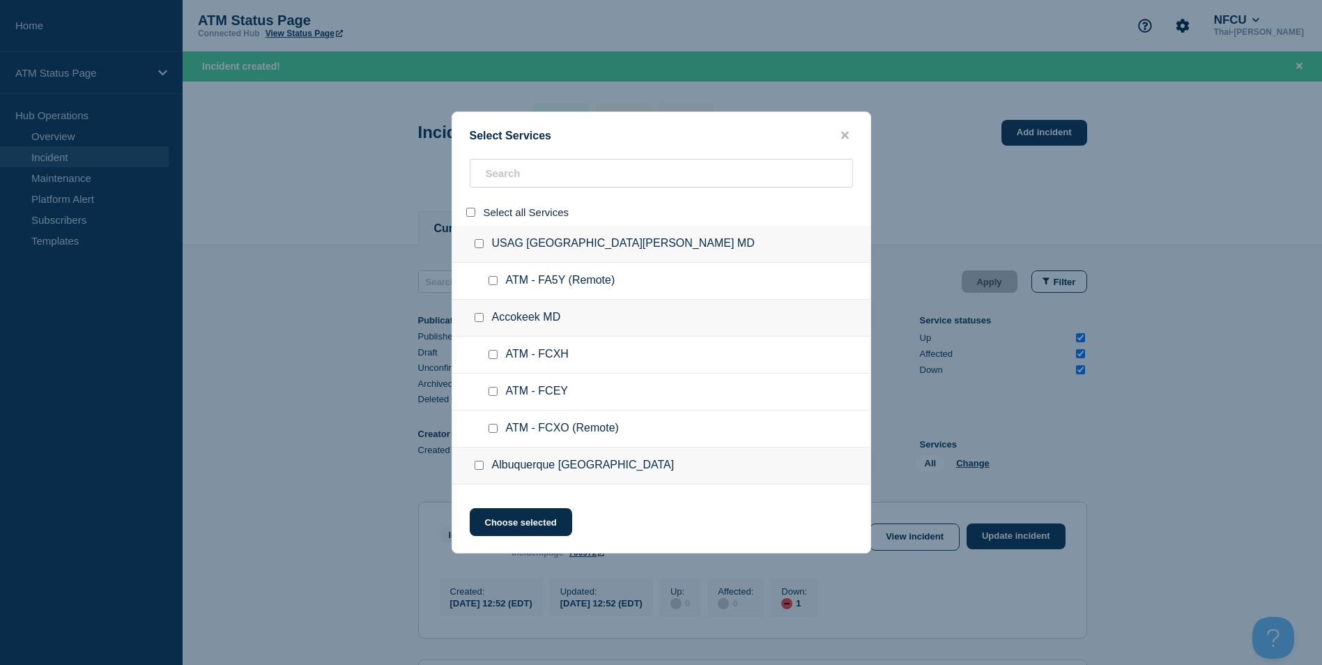
checkbox input "false"
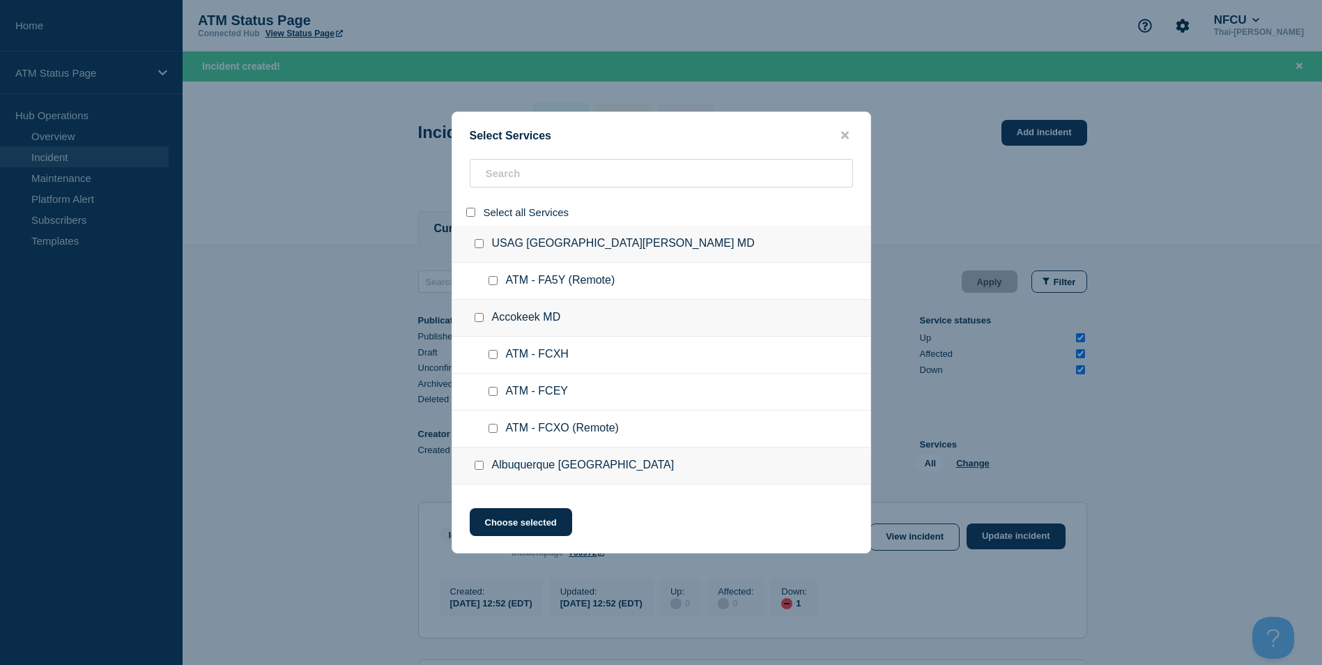
checkbox input "false"
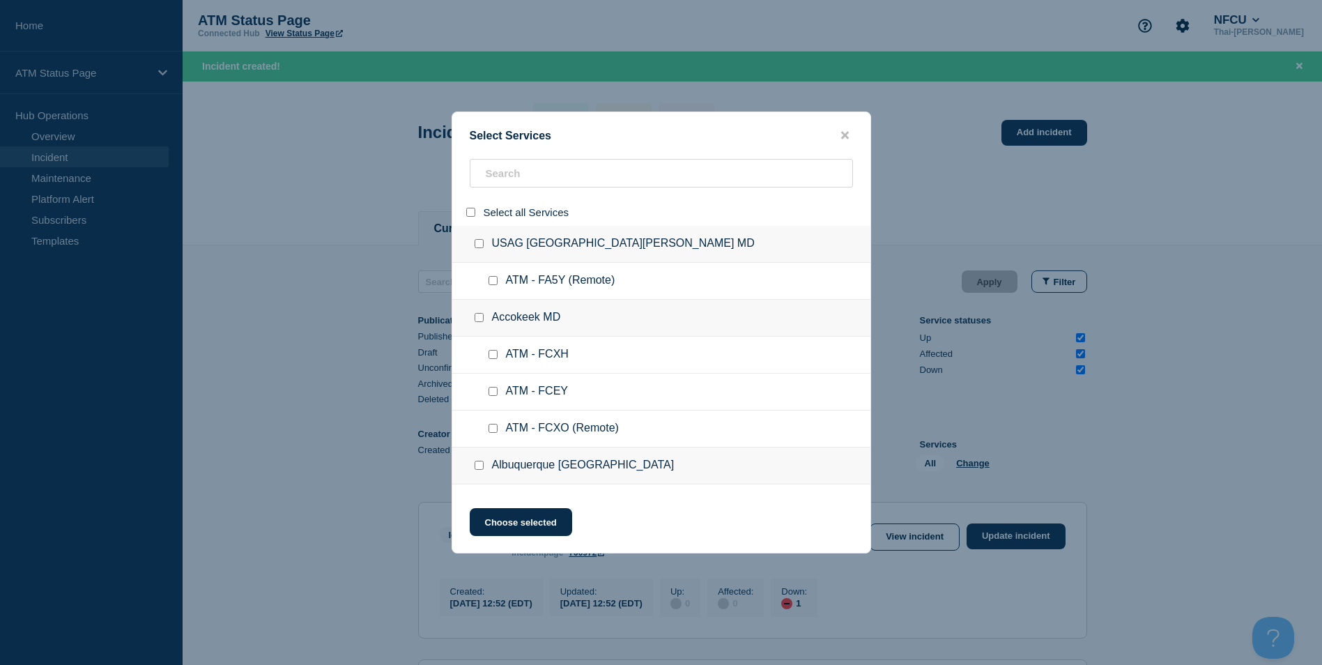
checkbox input "false"
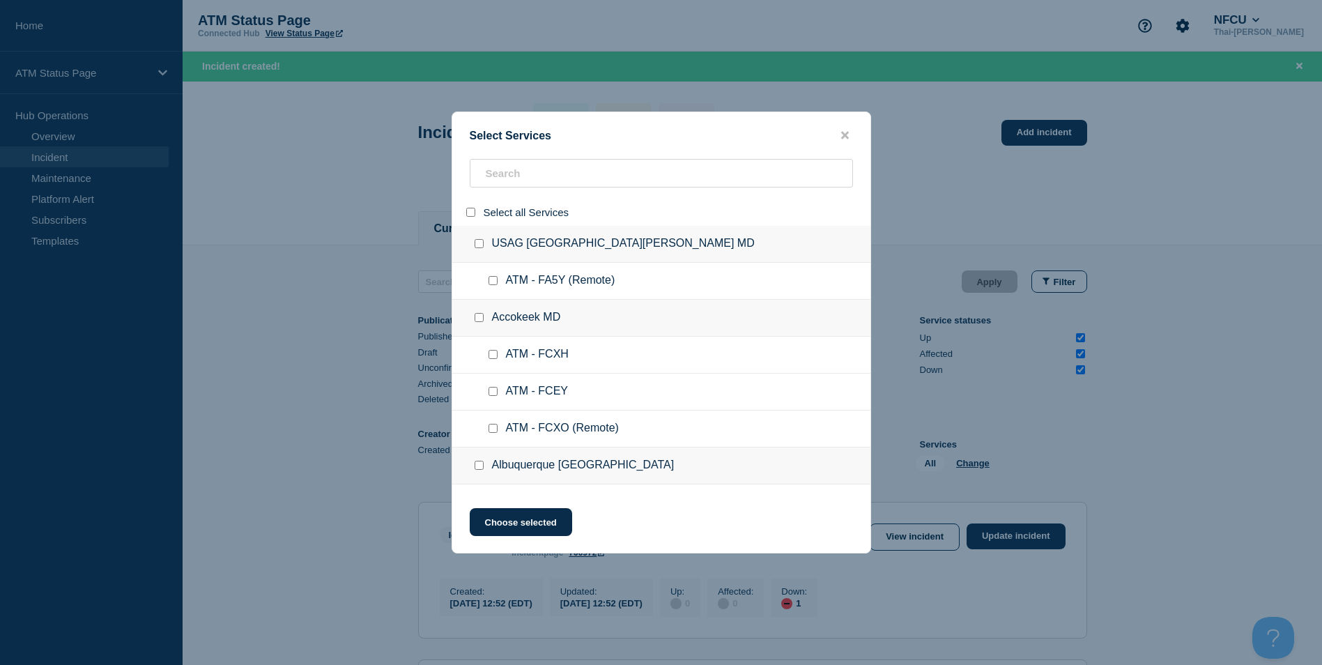
checkbox input "false"
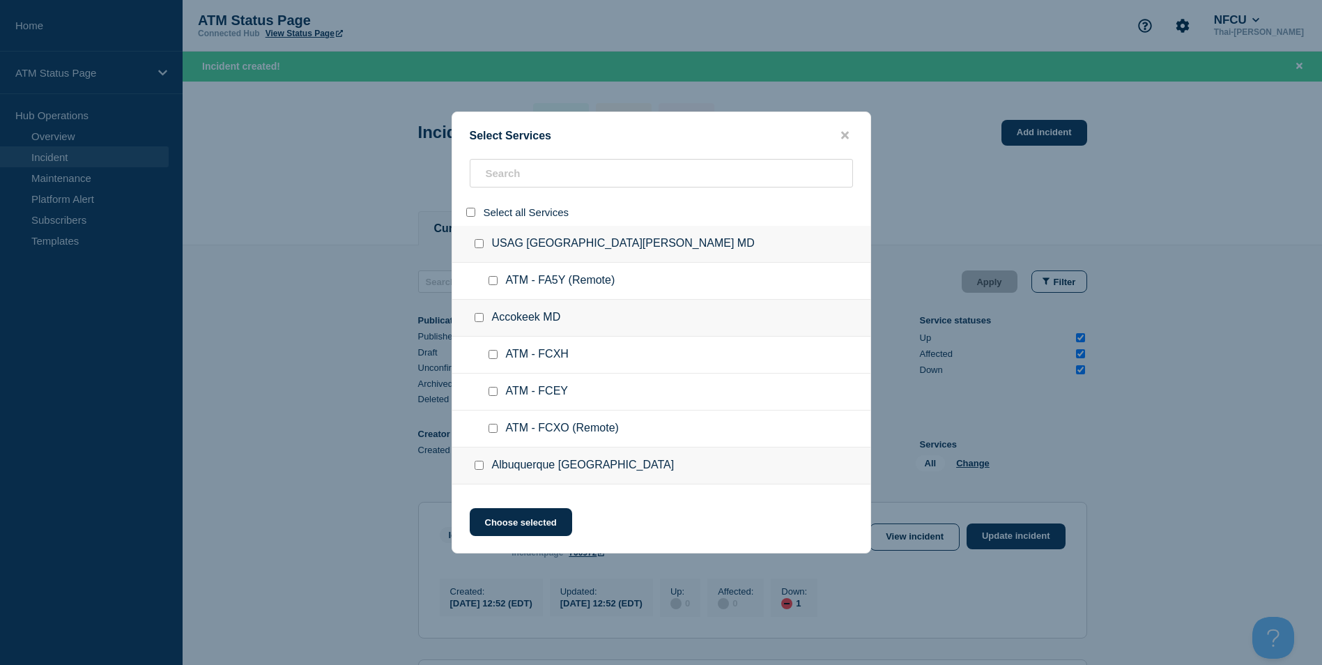
checkbox input "false"
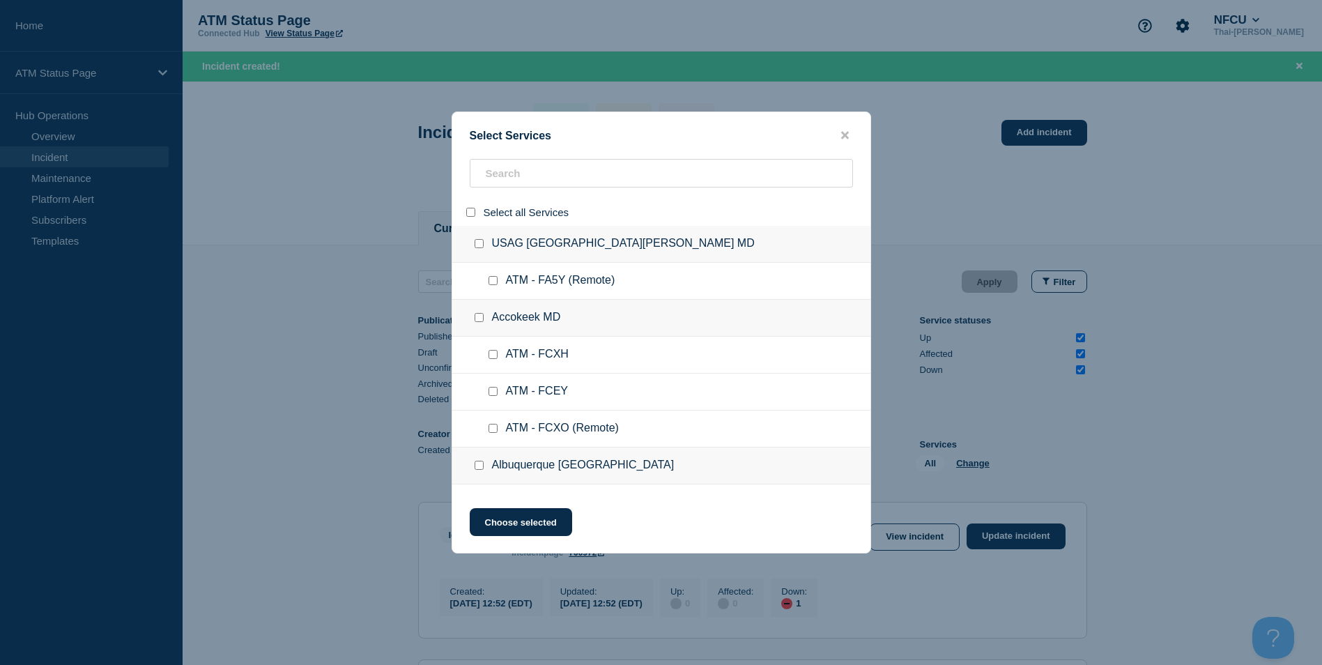
checkbox input "false"
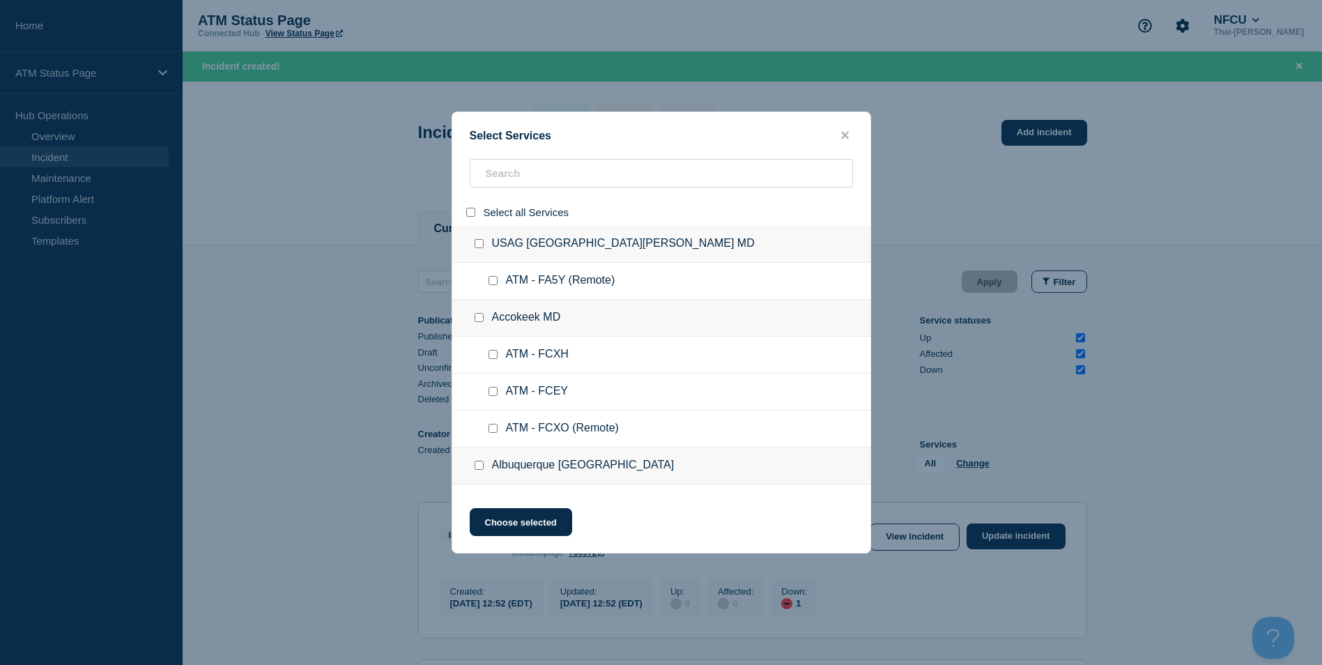
checkbox input "false"
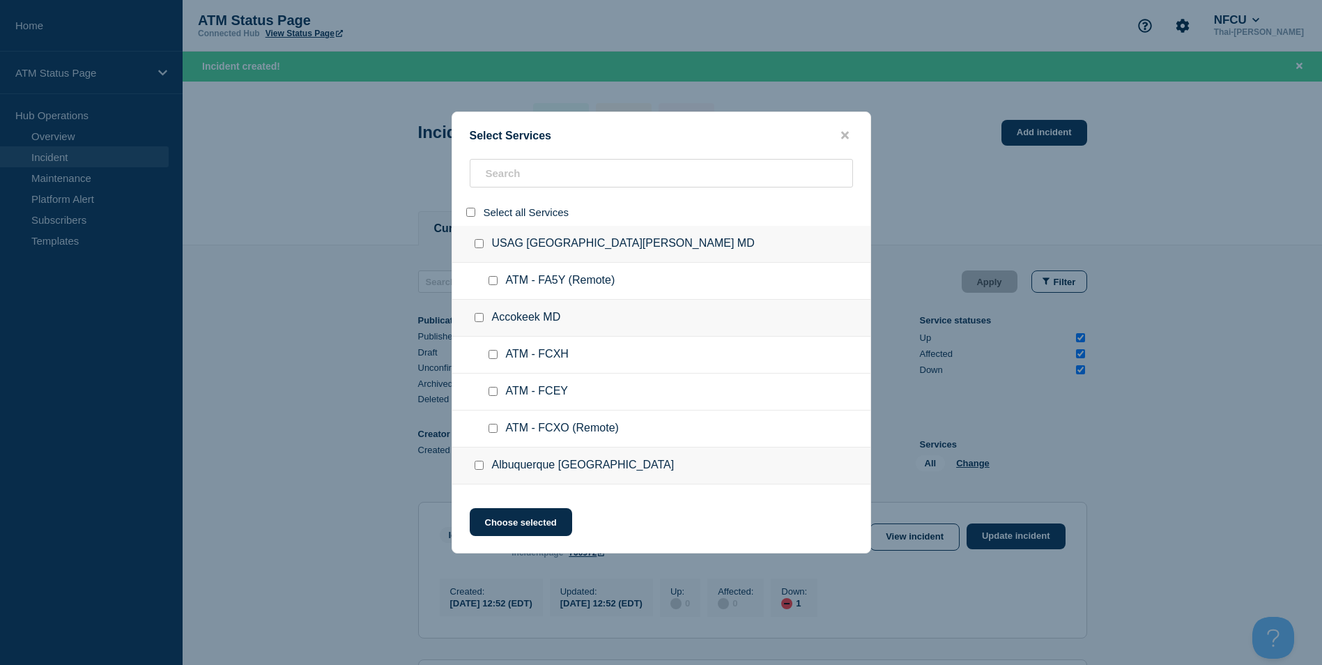
checkbox input "false"
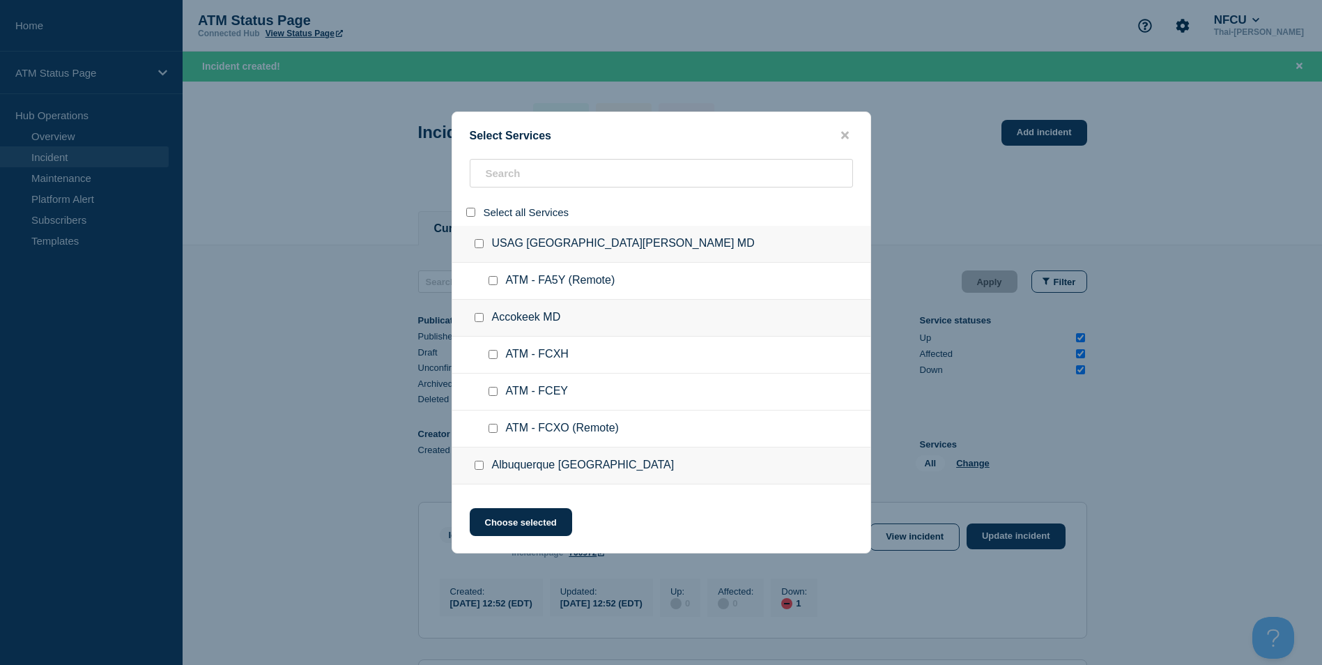
checkbox input "false"
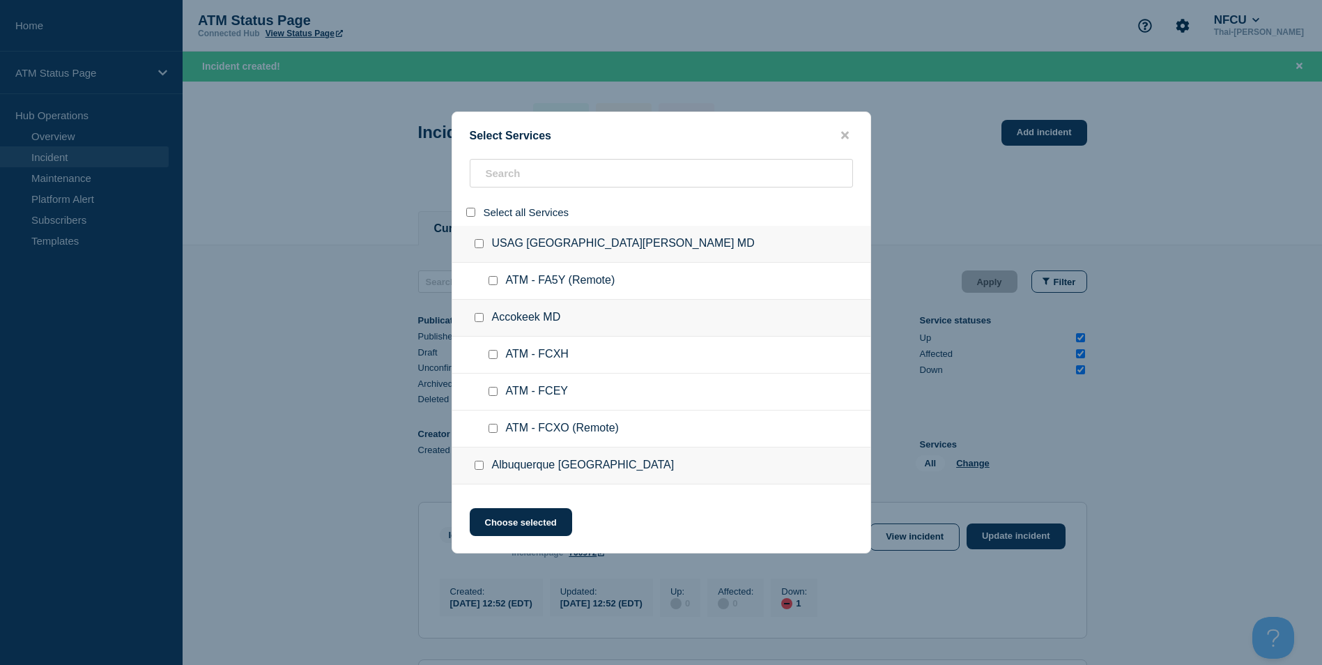
checkbox input "false"
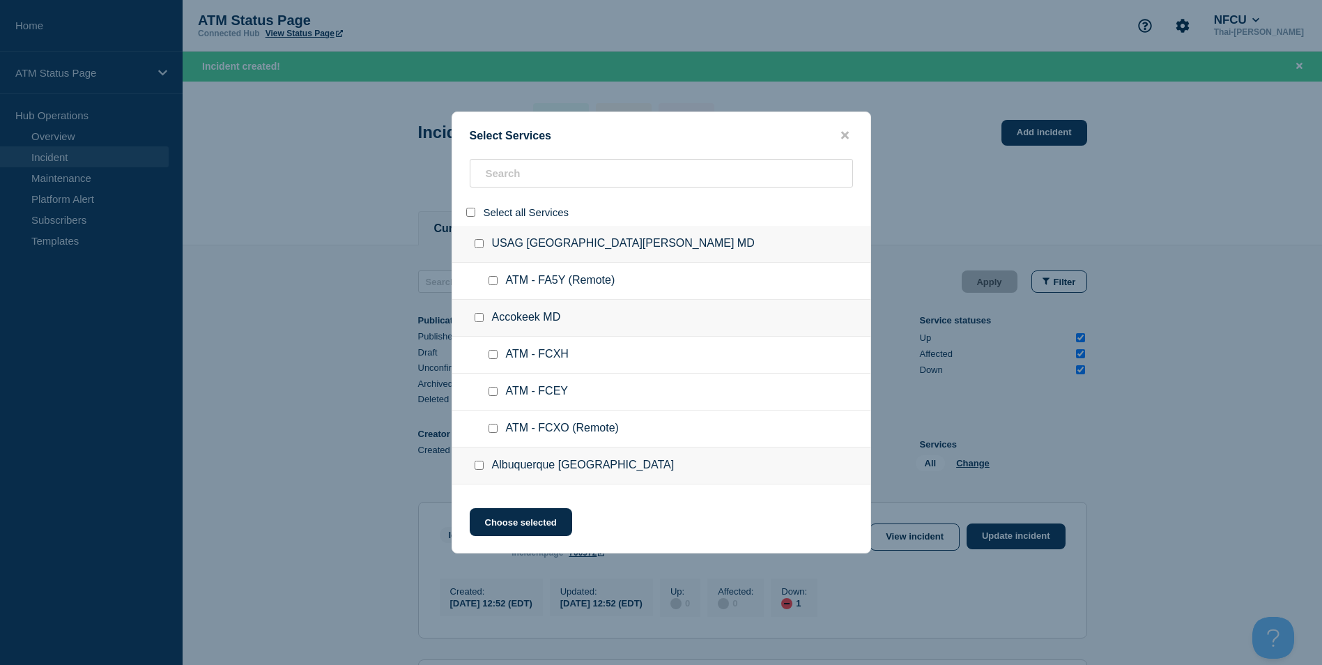
checkbox input "false"
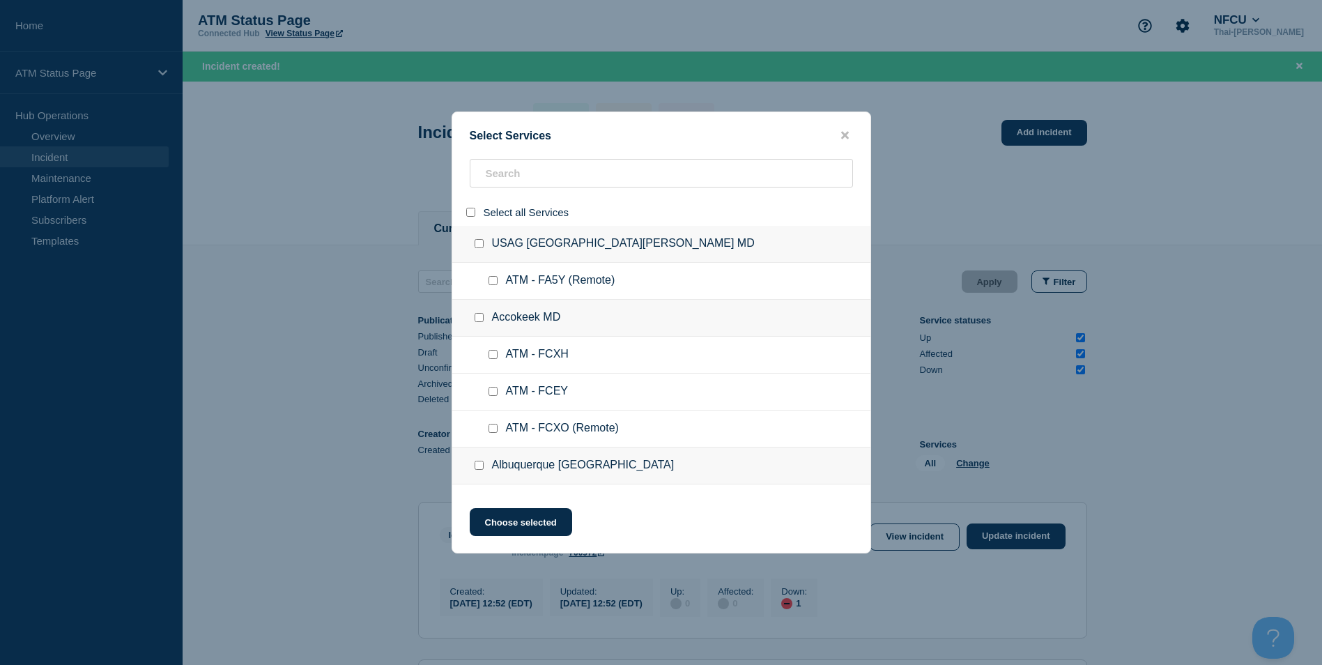
checkbox input "false"
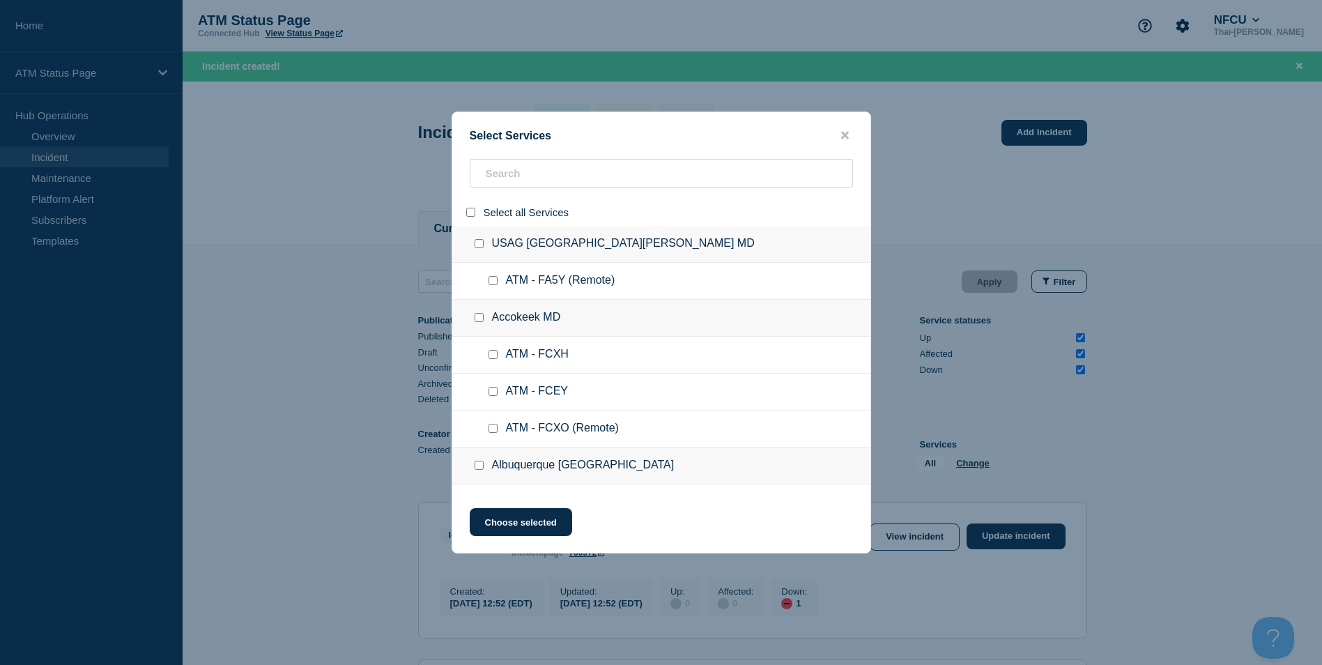
checkbox input "false"
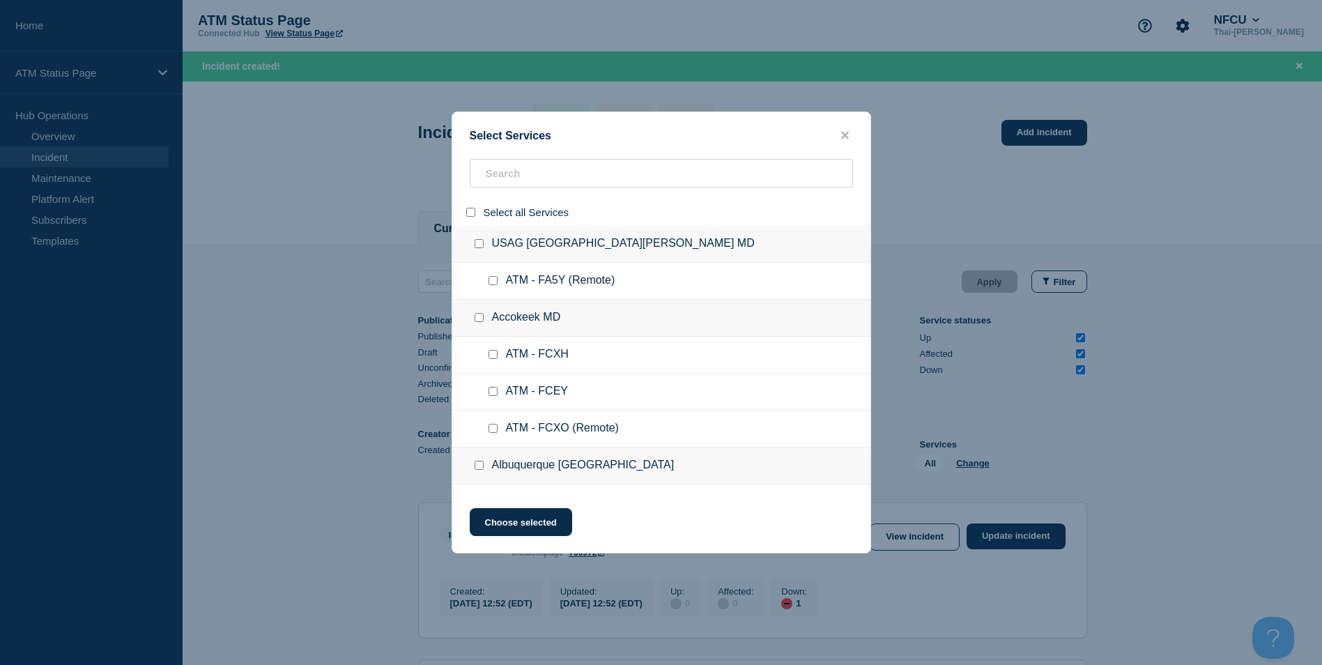
checkbox input "false"
click at [569, 168] on input "search" at bounding box center [661, 173] width 383 height 29
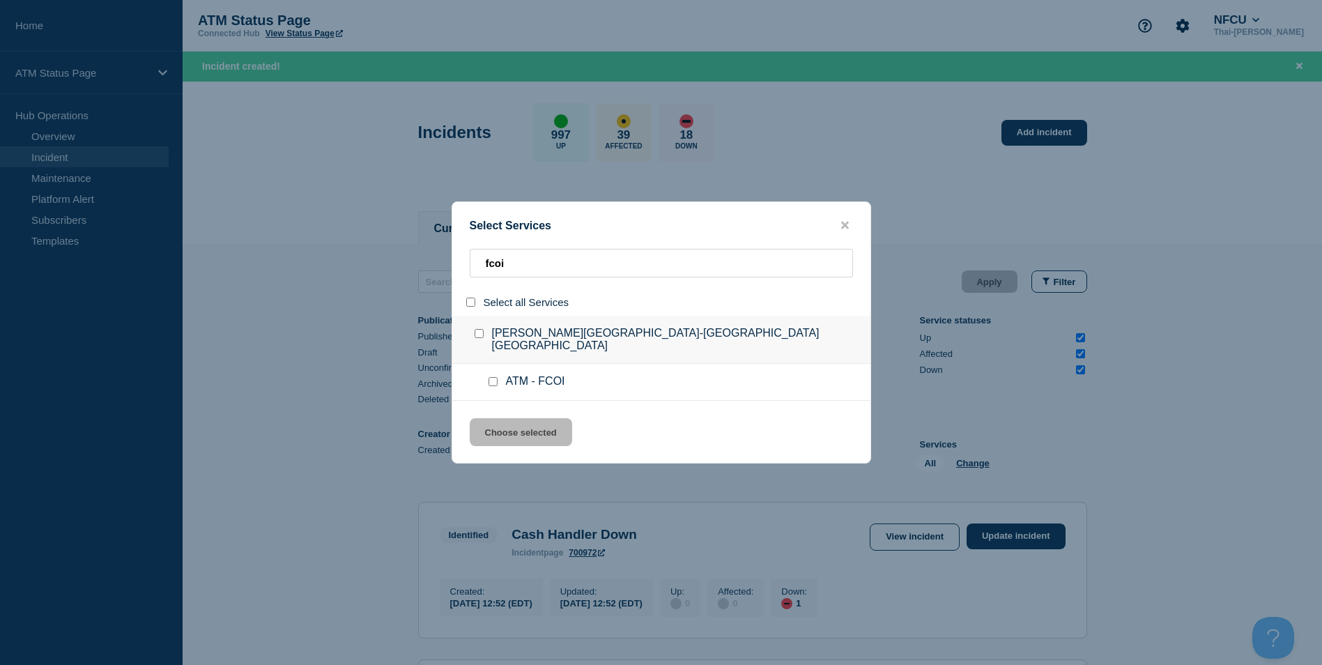
click at [496, 379] on input "service: ATM - FCOI" at bounding box center [492, 381] width 9 height 9
click at [525, 422] on button "Choose selected" at bounding box center [521, 432] width 102 height 28
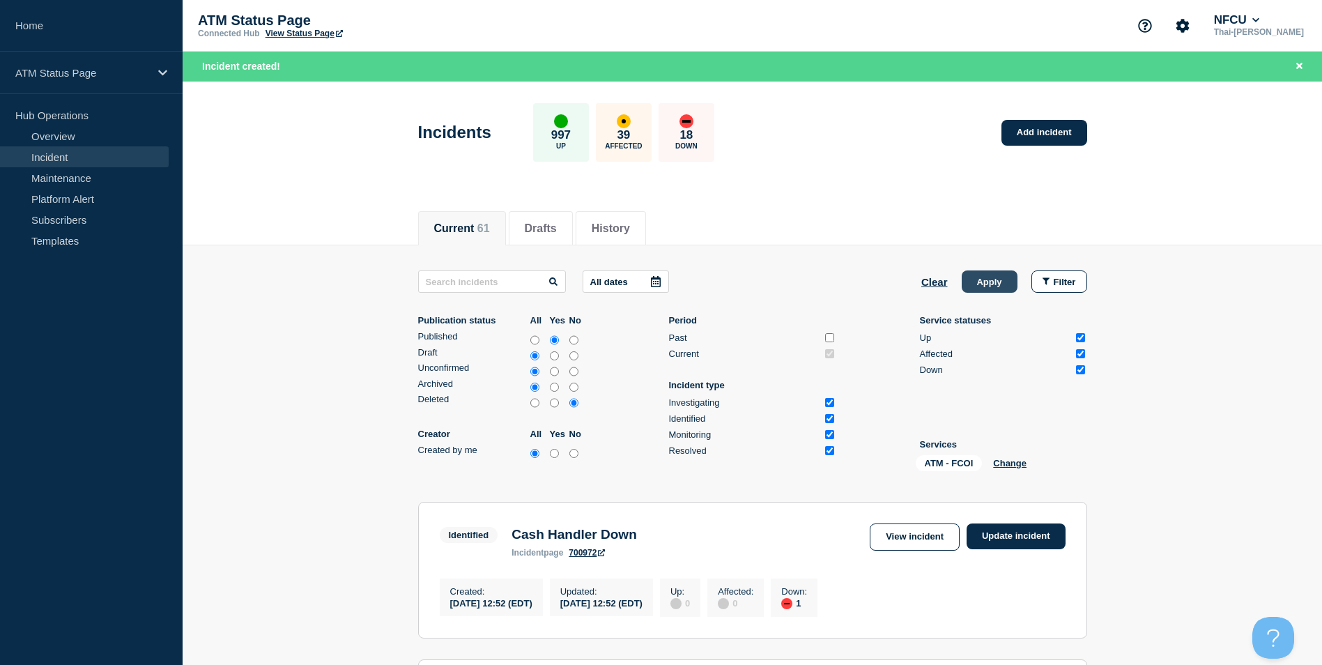
click at [992, 286] on button "Apply" at bounding box center [990, 281] width 56 height 22
click at [1056, 123] on link "Add incident" at bounding box center [1044, 133] width 86 height 26
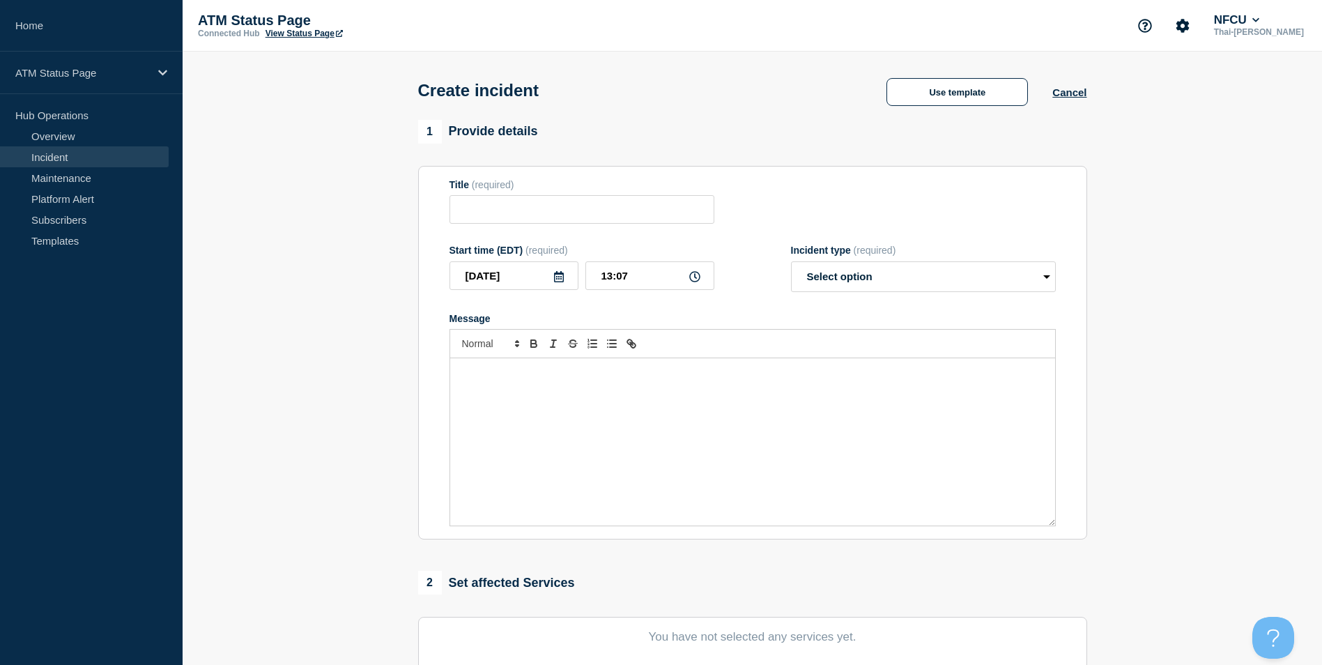
scroll to position [279, 0]
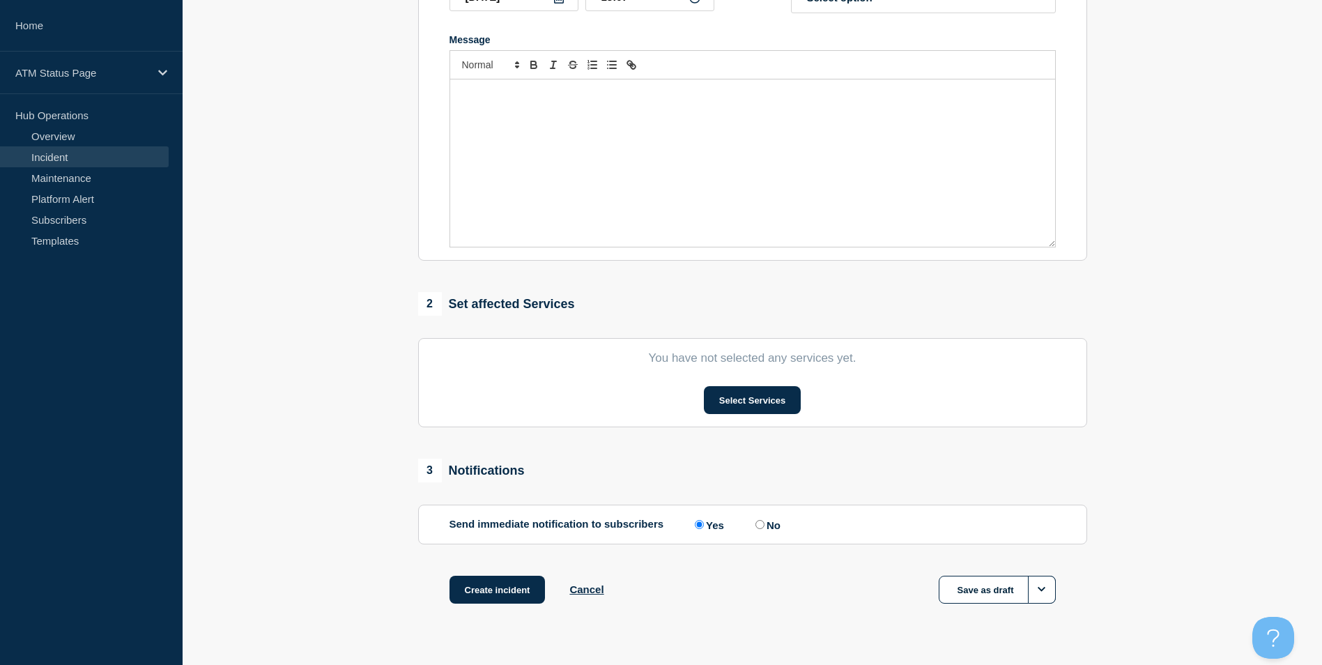
click at [760, 382] on section "You have not selected any services yet. Select Services" at bounding box center [752, 382] width 669 height 89
click at [758, 402] on button "Select Services" at bounding box center [752, 400] width 97 height 28
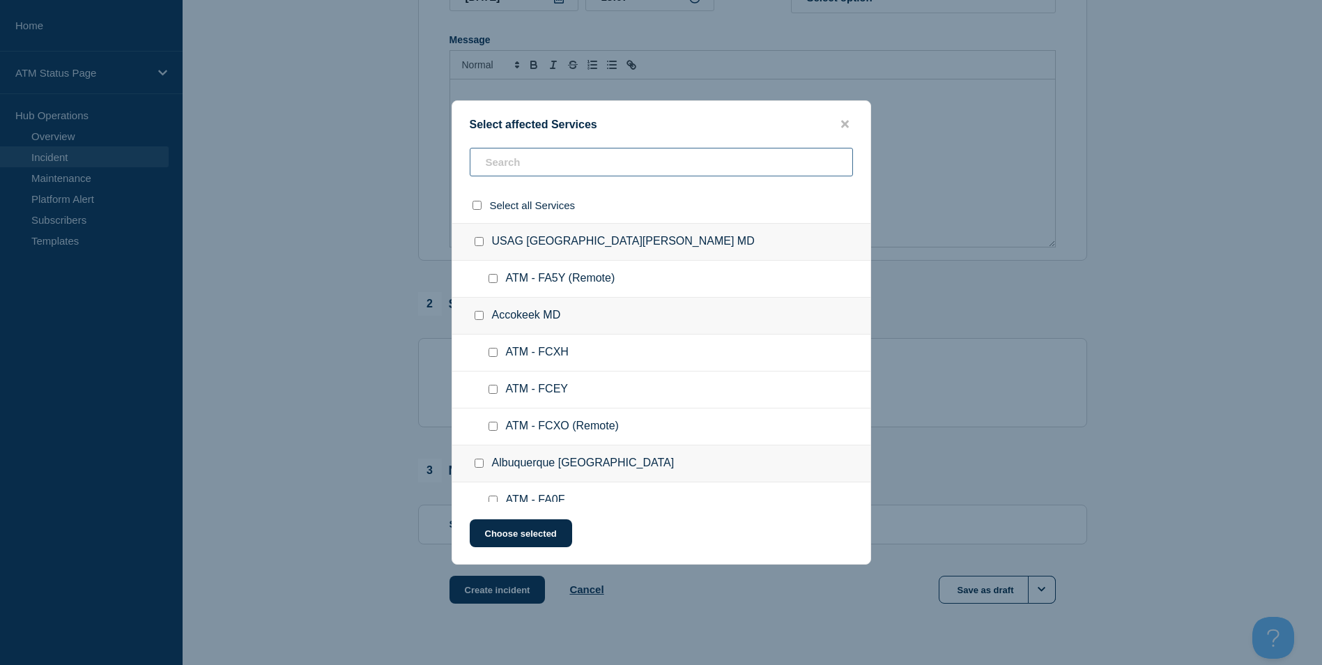
click at [528, 160] on input "text" at bounding box center [661, 162] width 383 height 29
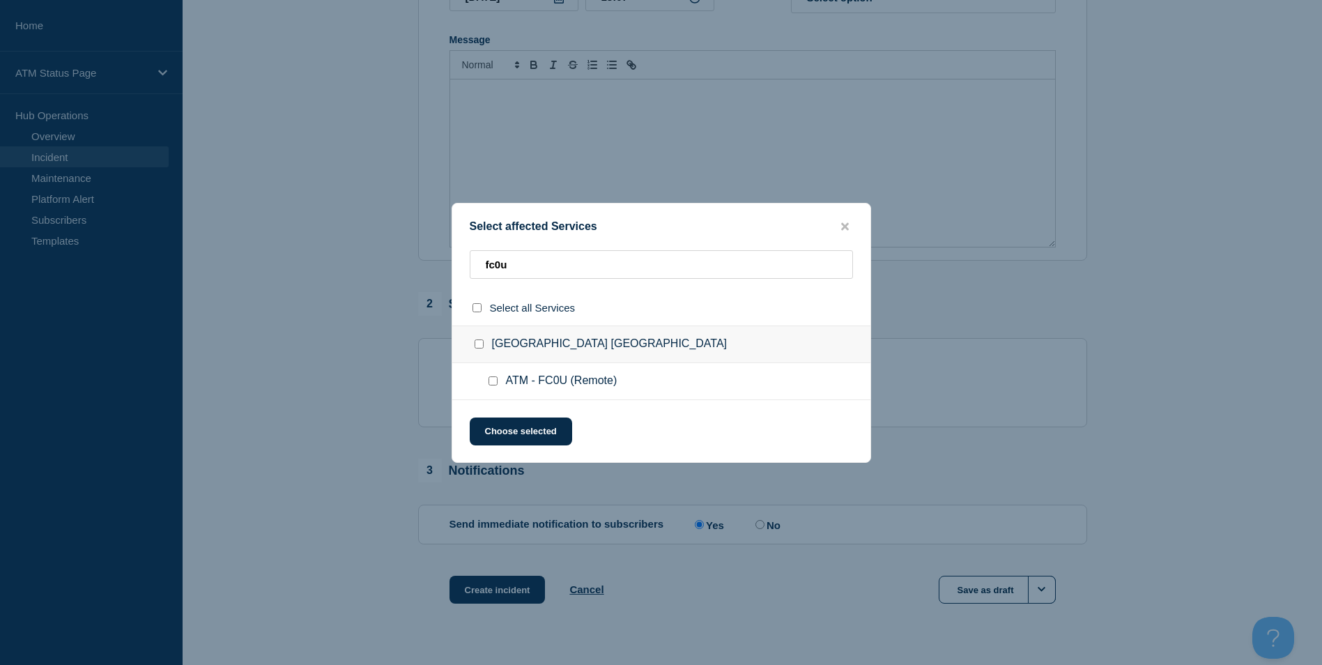
click at [500, 382] on div at bounding box center [496, 381] width 20 height 14
click at [498, 382] on div at bounding box center [496, 381] width 20 height 14
click at [487, 382] on div at bounding box center [496, 381] width 20 height 14
click at [492, 384] on input "ATM - FC0U (Remote) checkbox" at bounding box center [492, 380] width 9 height 9
click at [537, 428] on button "Choose selected" at bounding box center [521, 431] width 102 height 28
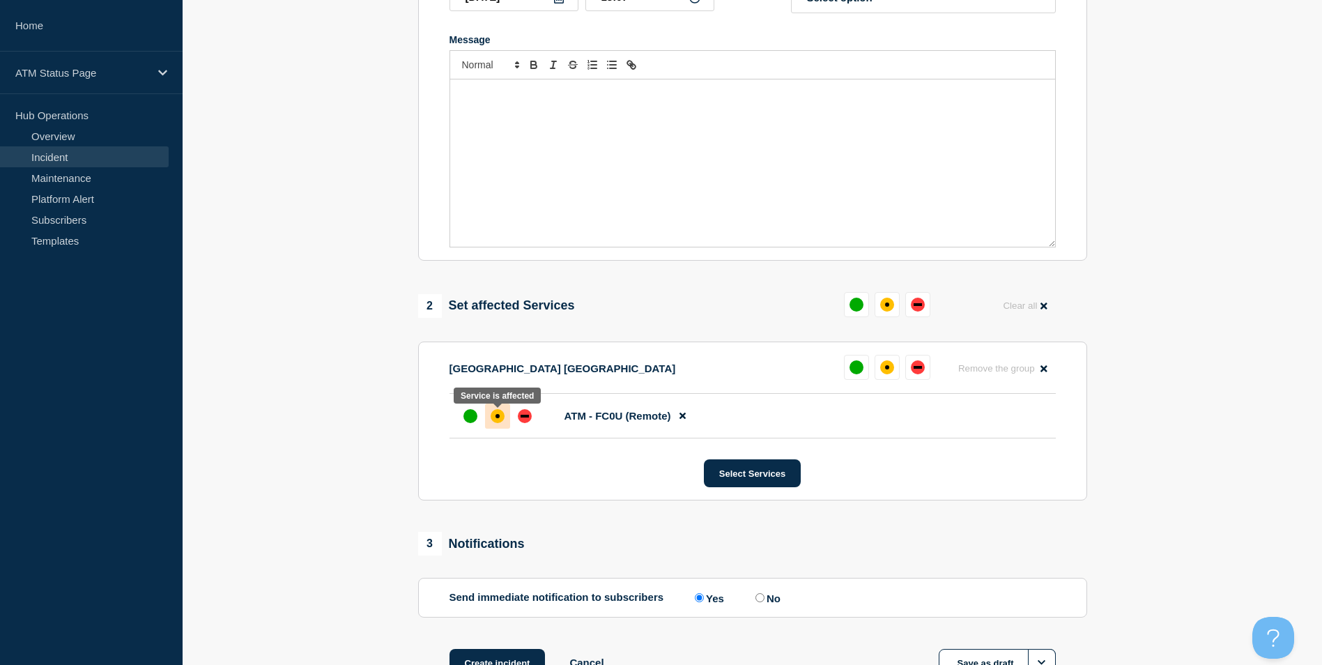
click at [498, 422] on div "affected" at bounding box center [498, 416] width 14 height 14
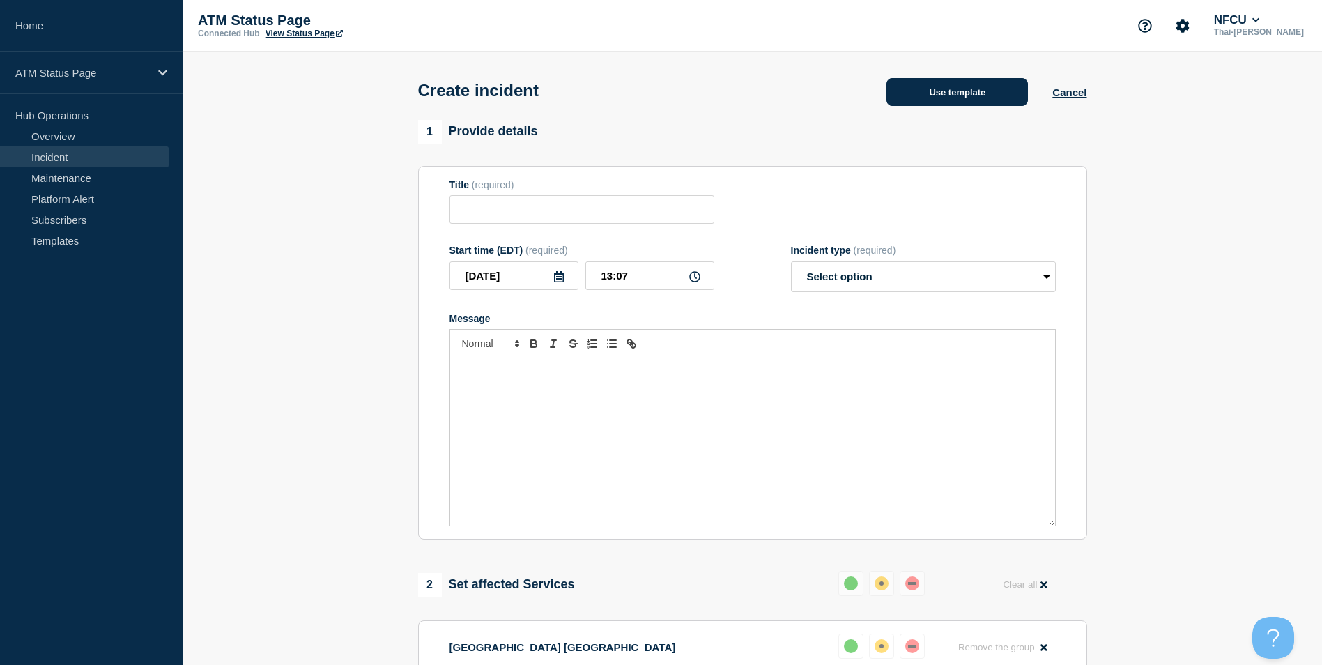
click at [971, 98] on button "Use template" at bounding box center [956, 92] width 141 height 28
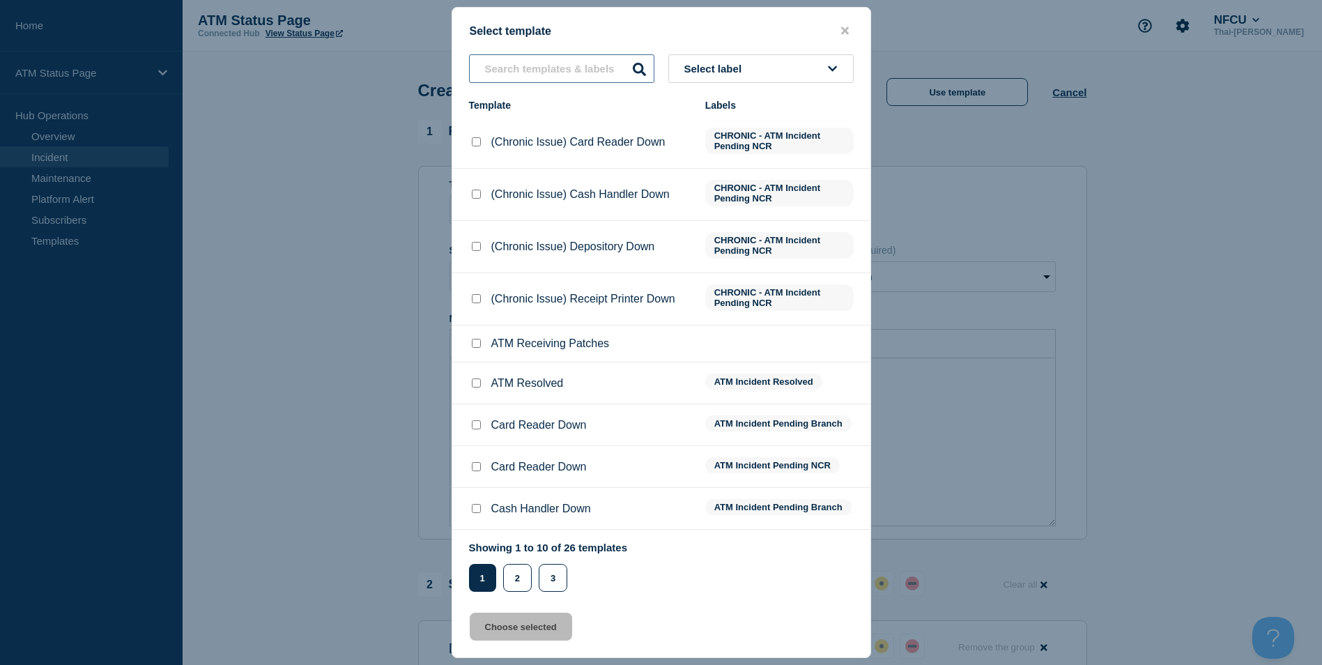
click at [564, 78] on input "text" at bounding box center [561, 68] width 185 height 29
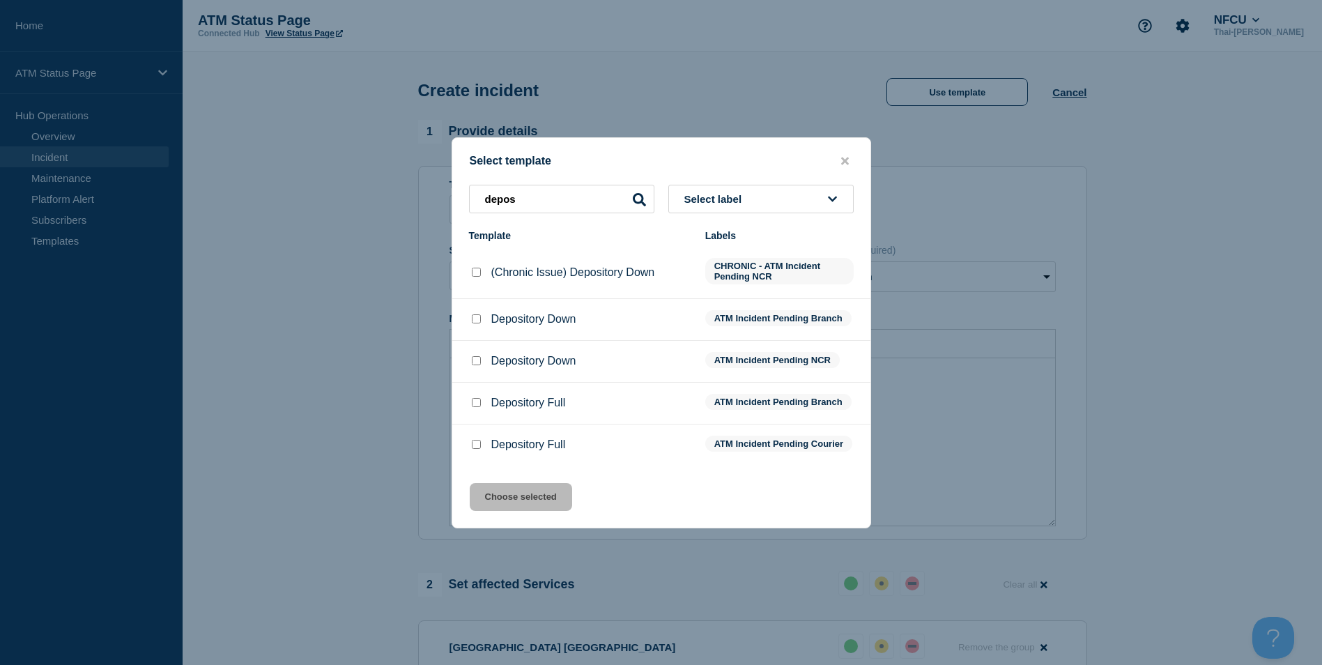
click at [480, 318] on input "Depository Down checkbox" at bounding box center [476, 318] width 9 height 9
click at [523, 509] on button "Choose selected" at bounding box center [521, 497] width 102 height 28
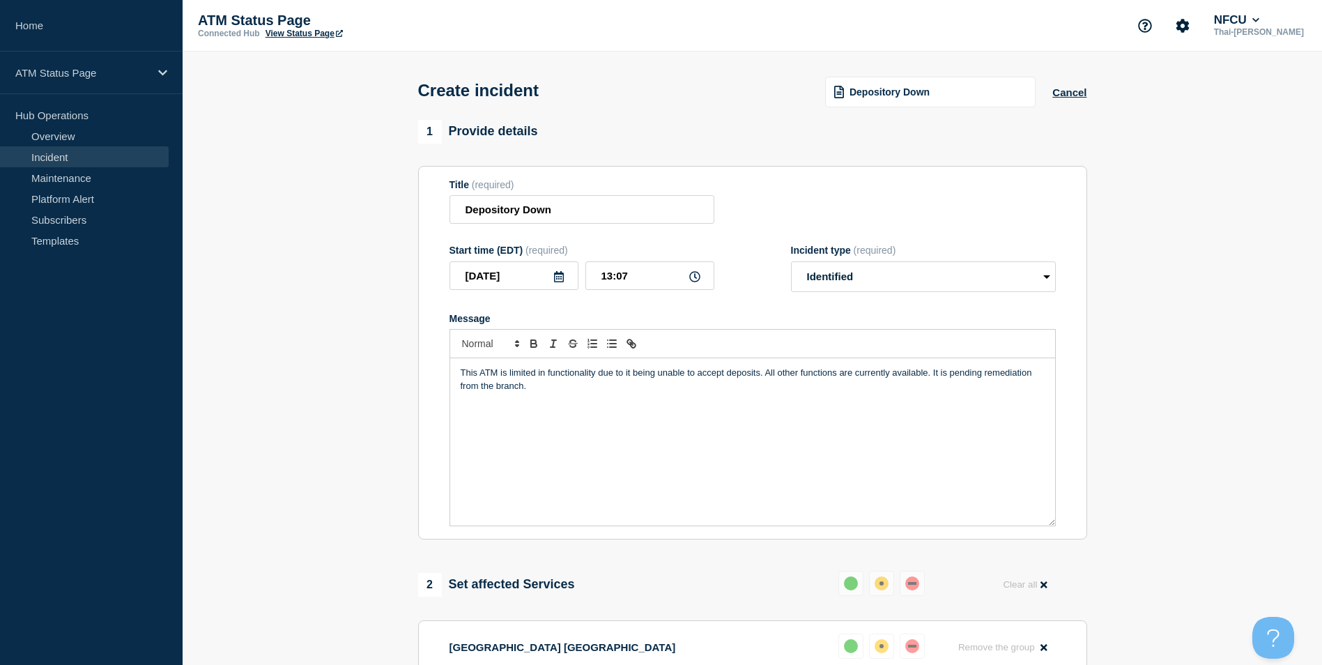
scroll to position [348, 0]
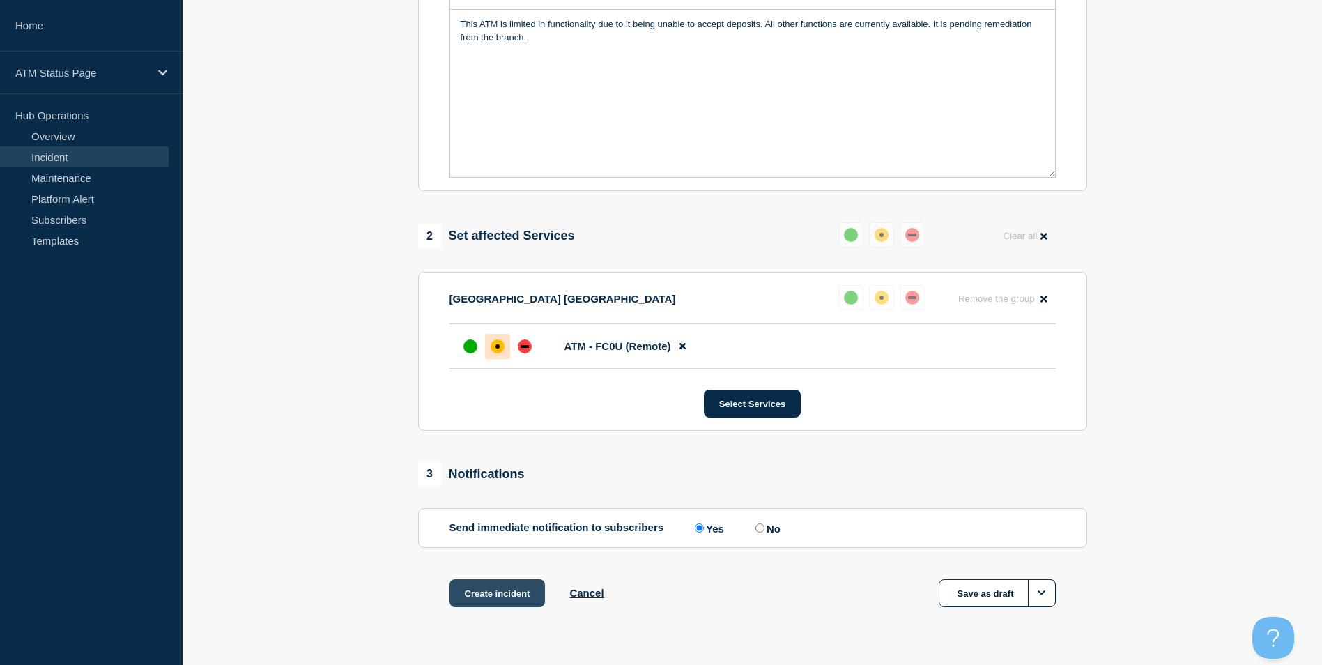
click at [496, 601] on button "Create incident" at bounding box center [497, 593] width 96 height 28
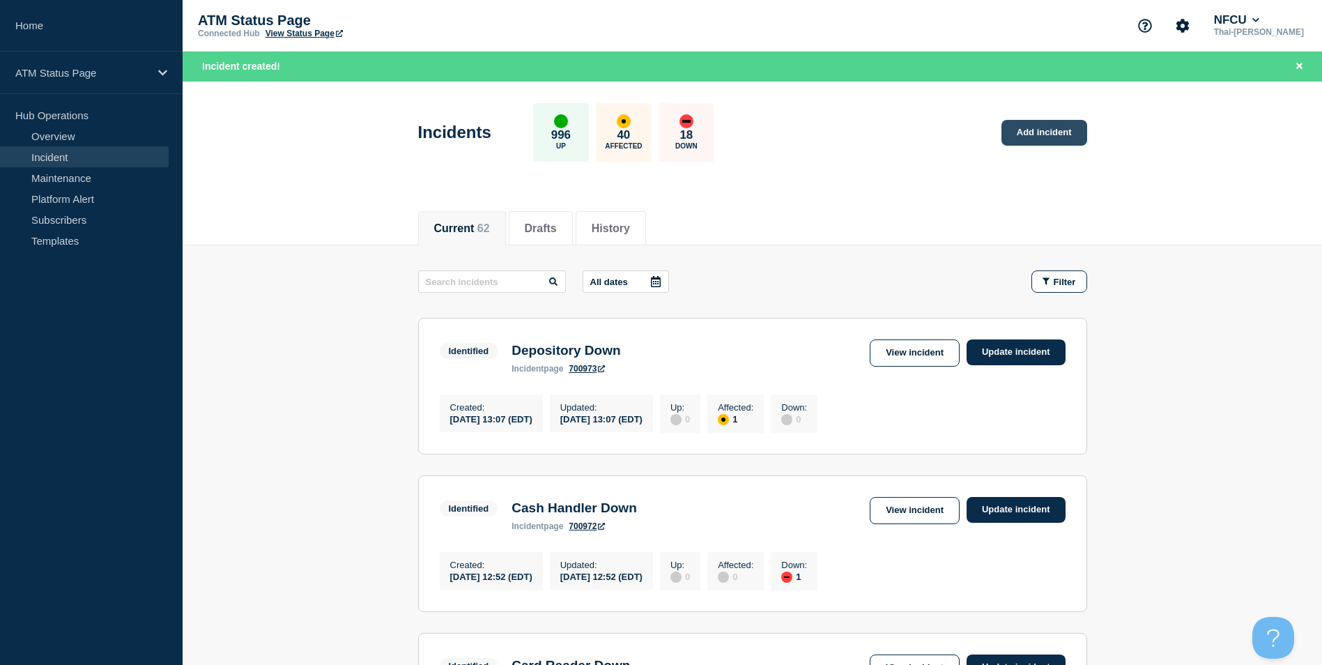
click at [1063, 131] on link "Add incident" at bounding box center [1044, 133] width 86 height 26
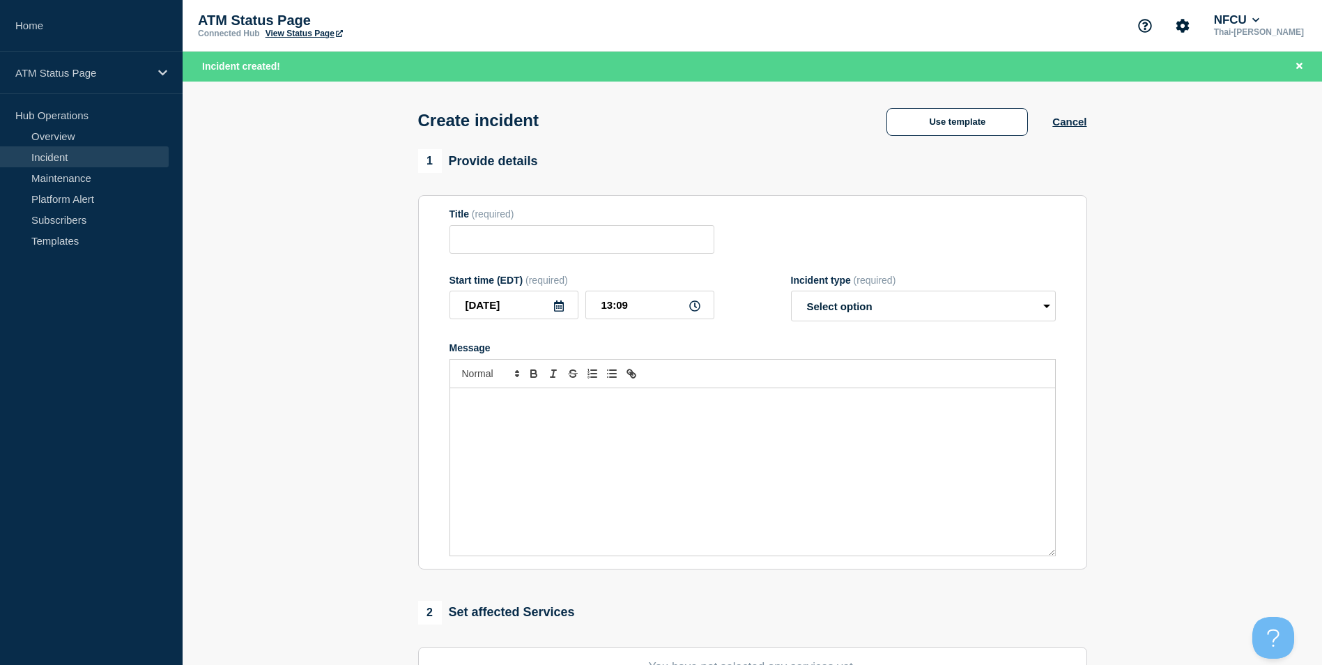
scroll to position [279, 0]
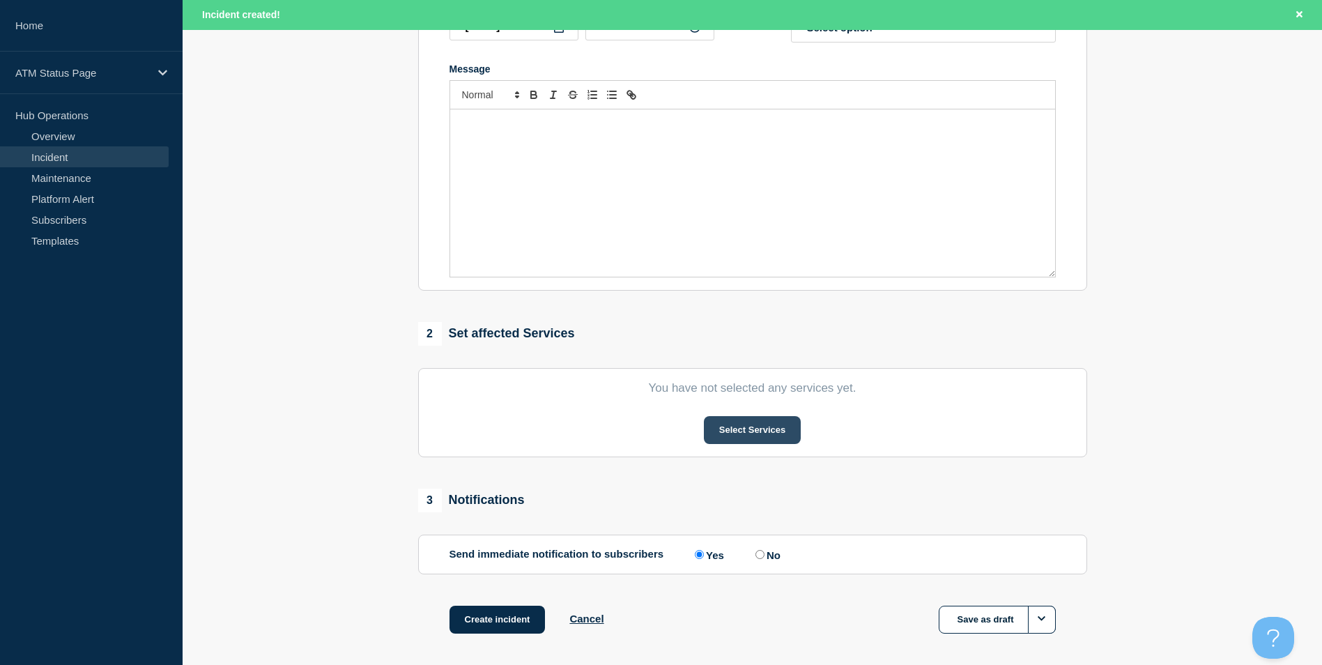
click at [769, 436] on button "Select Services" at bounding box center [752, 430] width 97 height 28
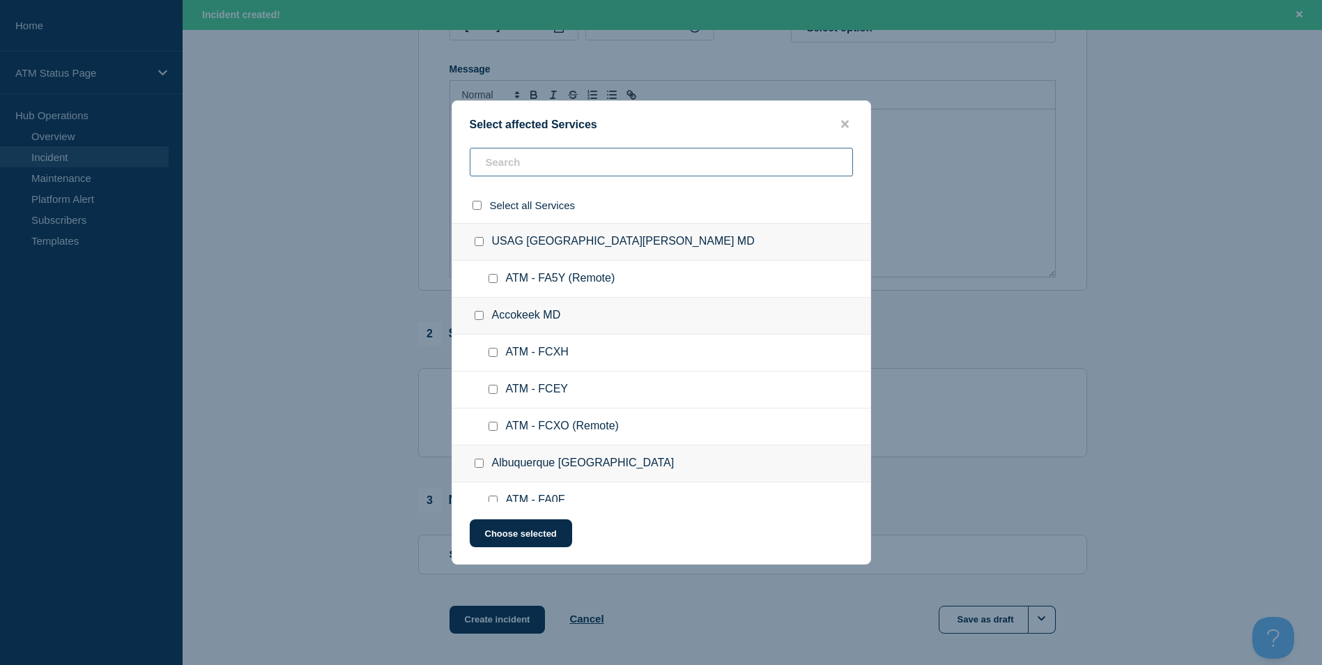
click at [529, 163] on input "text" at bounding box center [661, 162] width 383 height 29
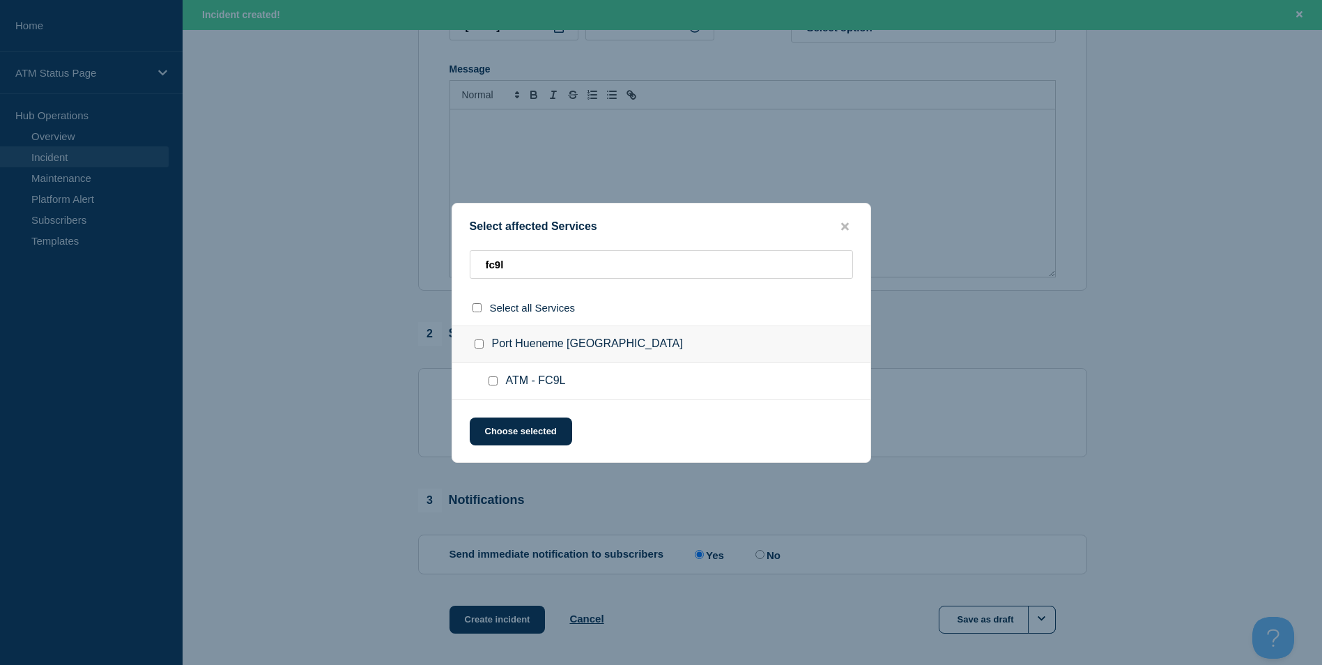
click at [494, 383] on input "ATM - FC9L checkbox" at bounding box center [492, 380] width 9 height 9
click at [541, 434] on button "Choose selected" at bounding box center [521, 431] width 102 height 28
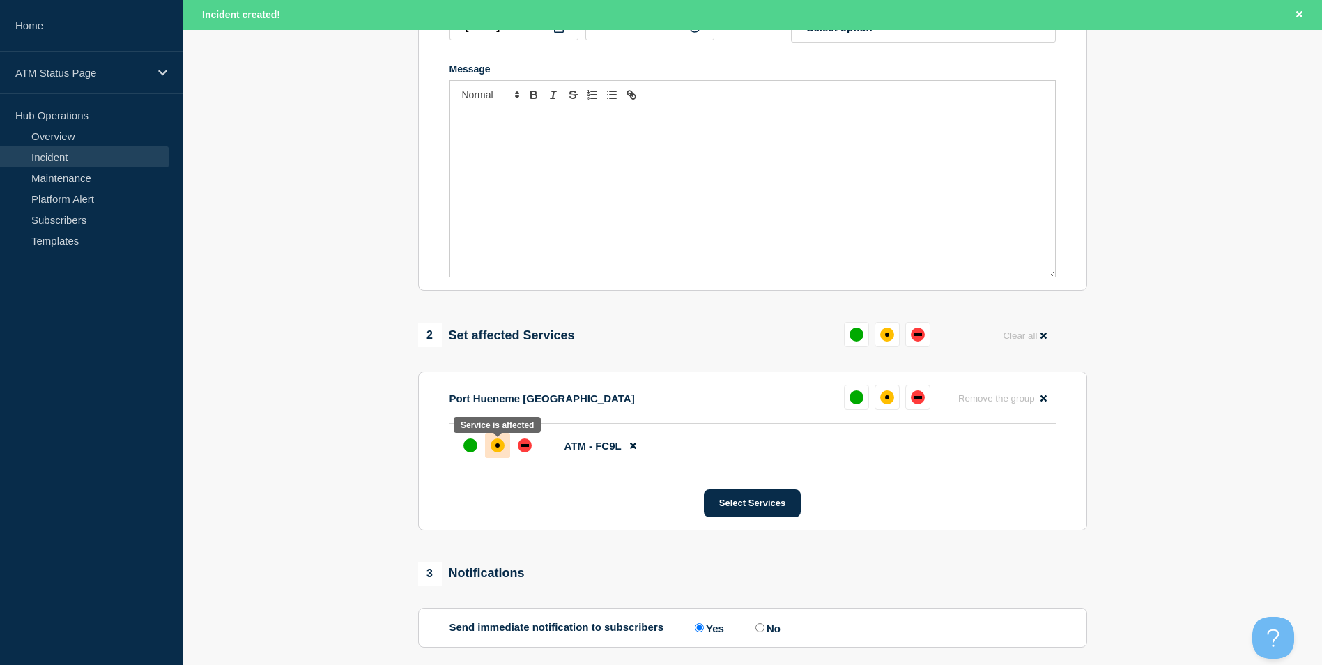
click at [491, 449] on div "affected" at bounding box center [498, 445] width 14 height 14
click at [522, 452] on div "down" at bounding box center [525, 445] width 14 height 14
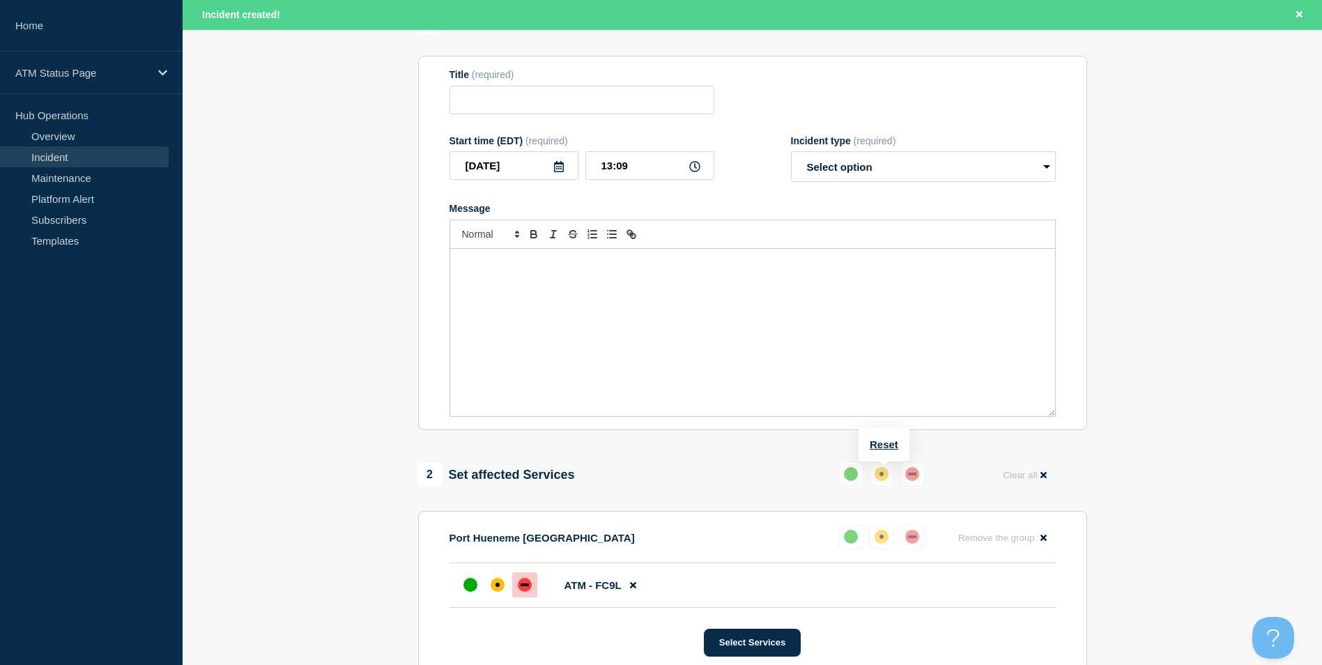
scroll to position [70, 0]
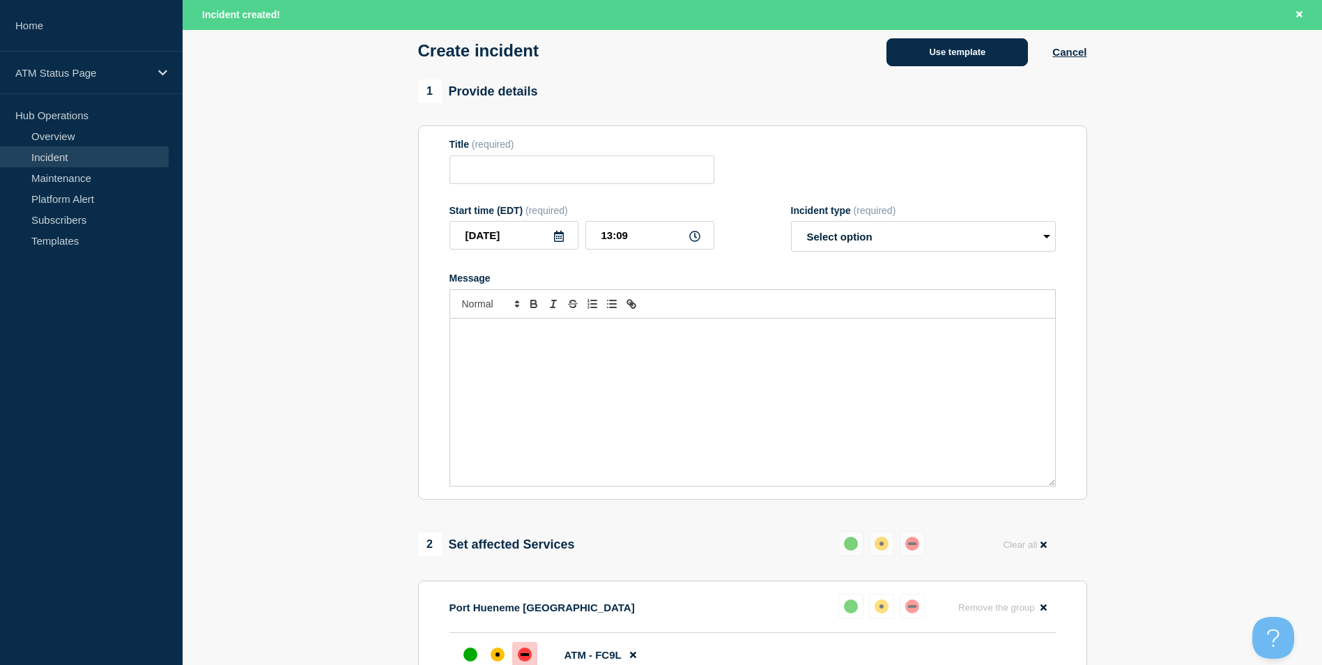
click at [948, 60] on button "Use template" at bounding box center [956, 52] width 141 height 28
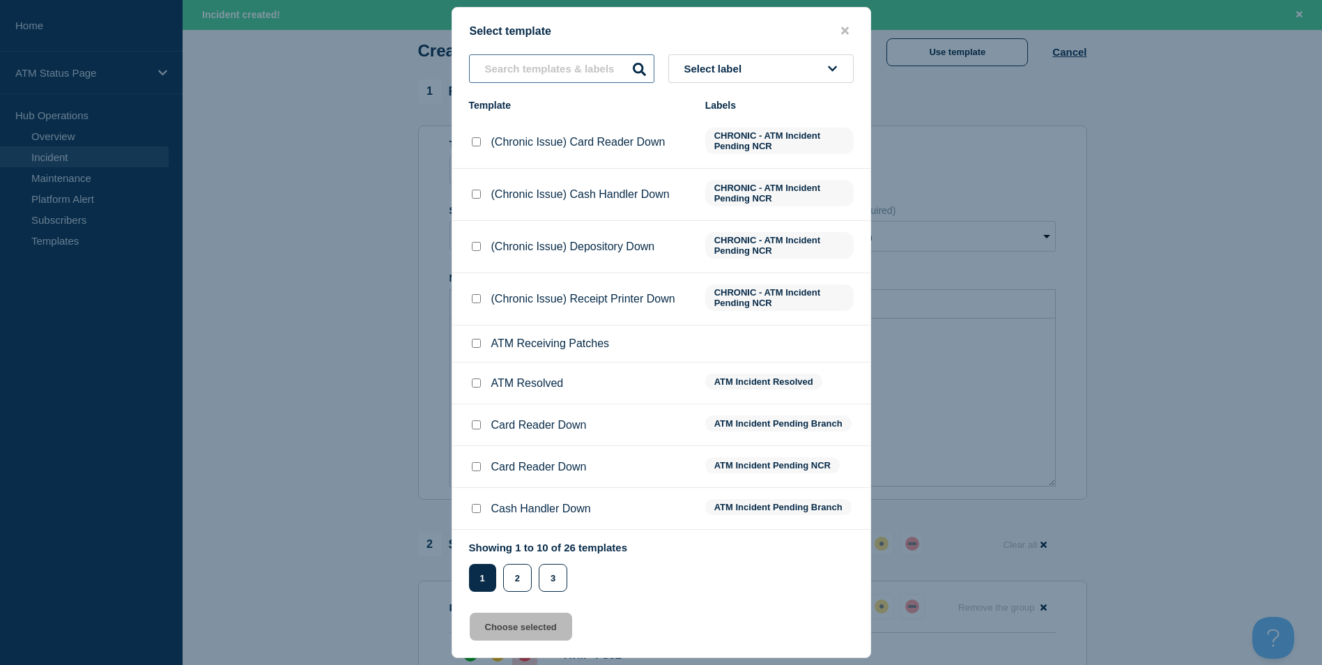
click at [521, 73] on input "text" at bounding box center [561, 68] width 185 height 29
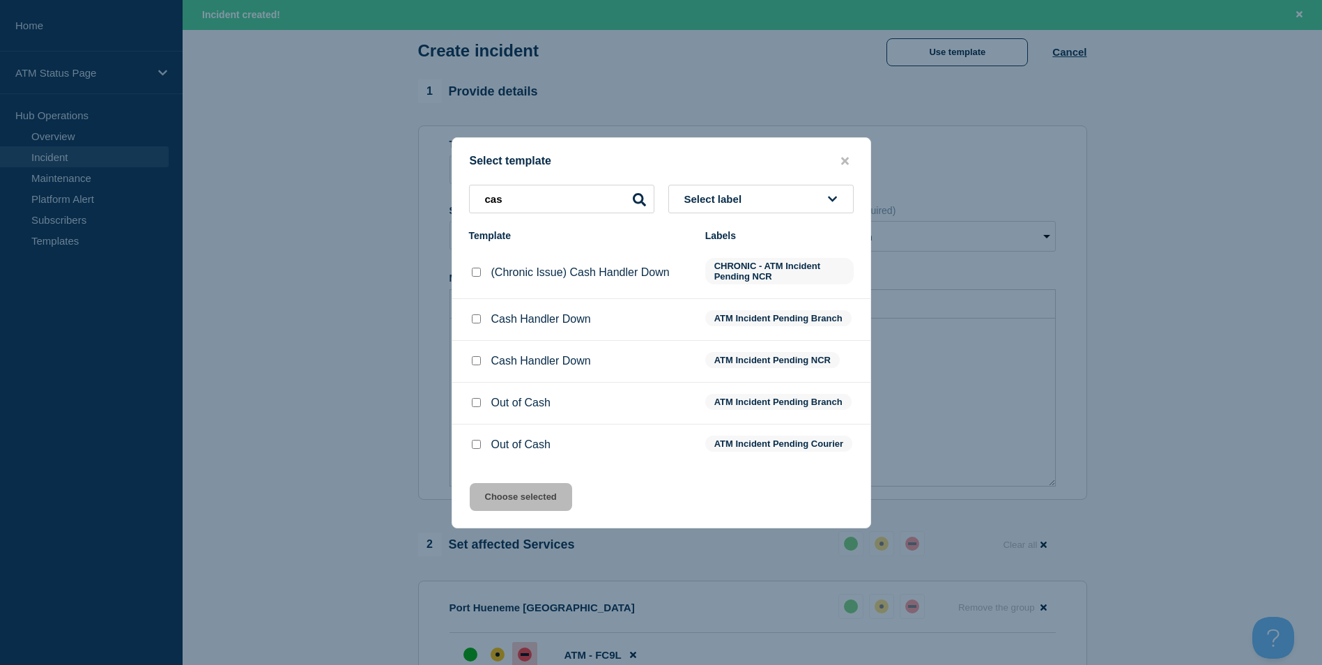
click at [472, 402] on input "Out of Cash checkbox" at bounding box center [476, 402] width 9 height 9
click at [527, 507] on button "Choose selected" at bounding box center [521, 497] width 102 height 28
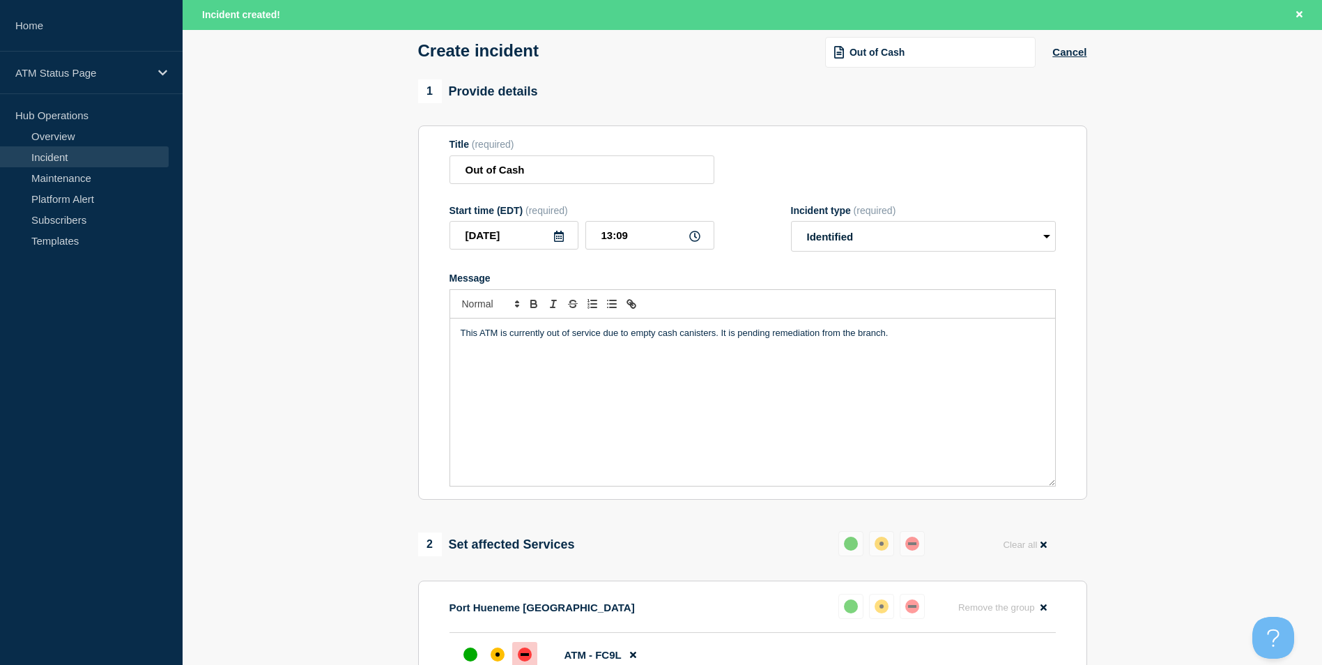
scroll to position [415, 0]
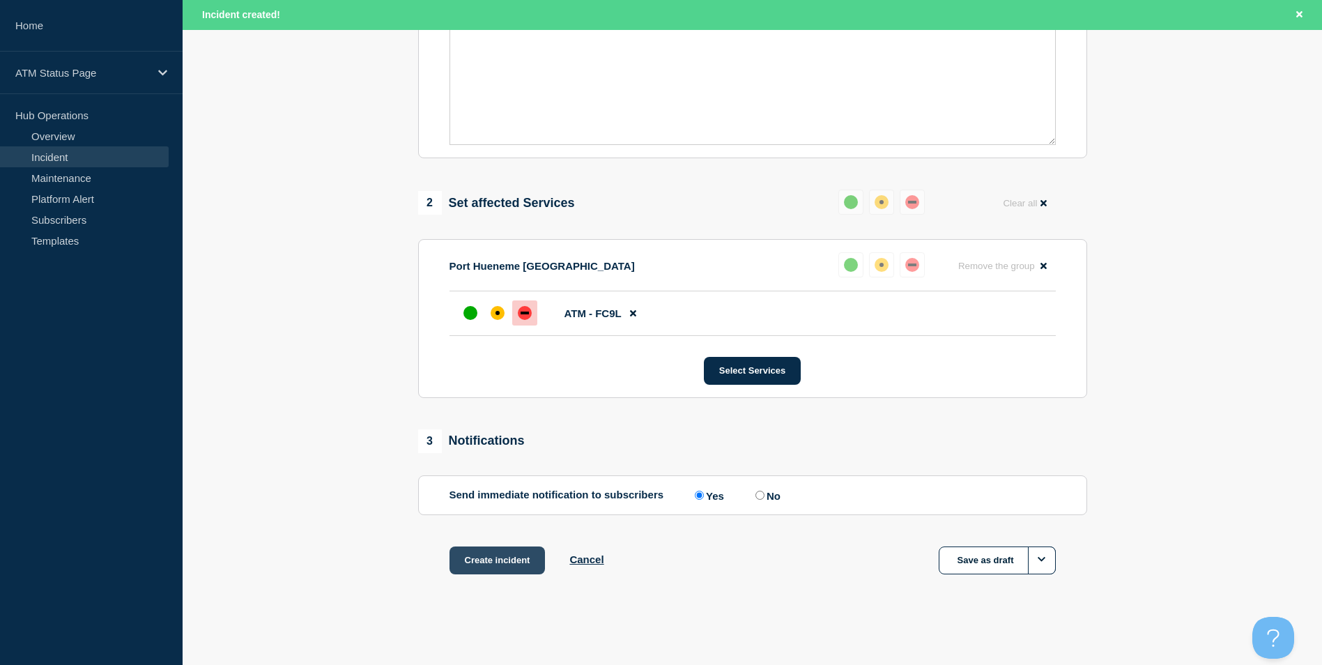
click at [505, 562] on button "Create incident" at bounding box center [497, 560] width 96 height 28
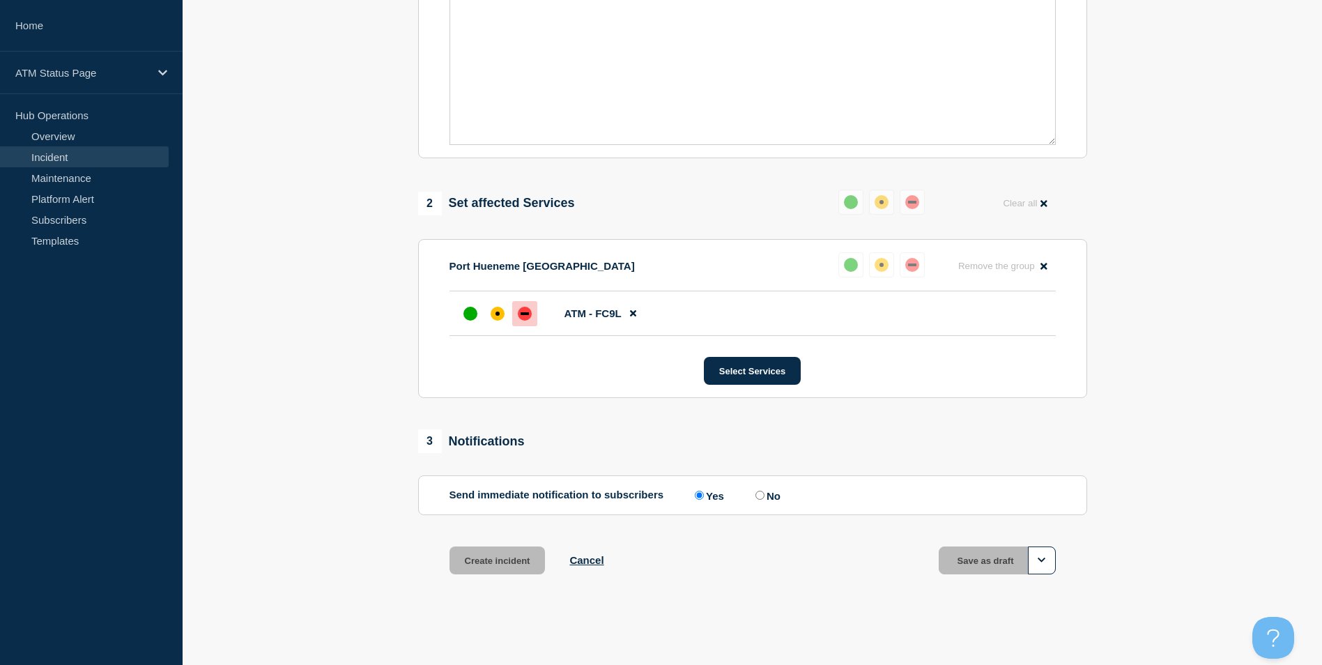
scroll to position [385, 0]
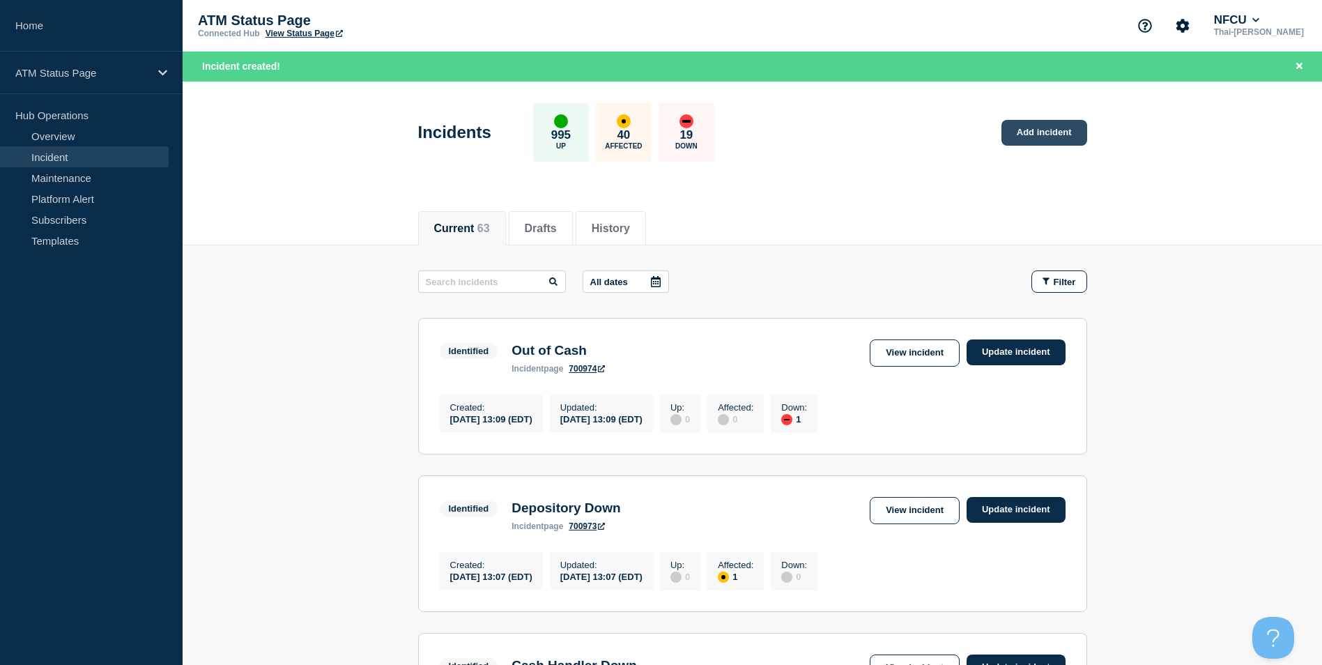
click at [1062, 141] on link "Add incident" at bounding box center [1044, 133] width 86 height 26
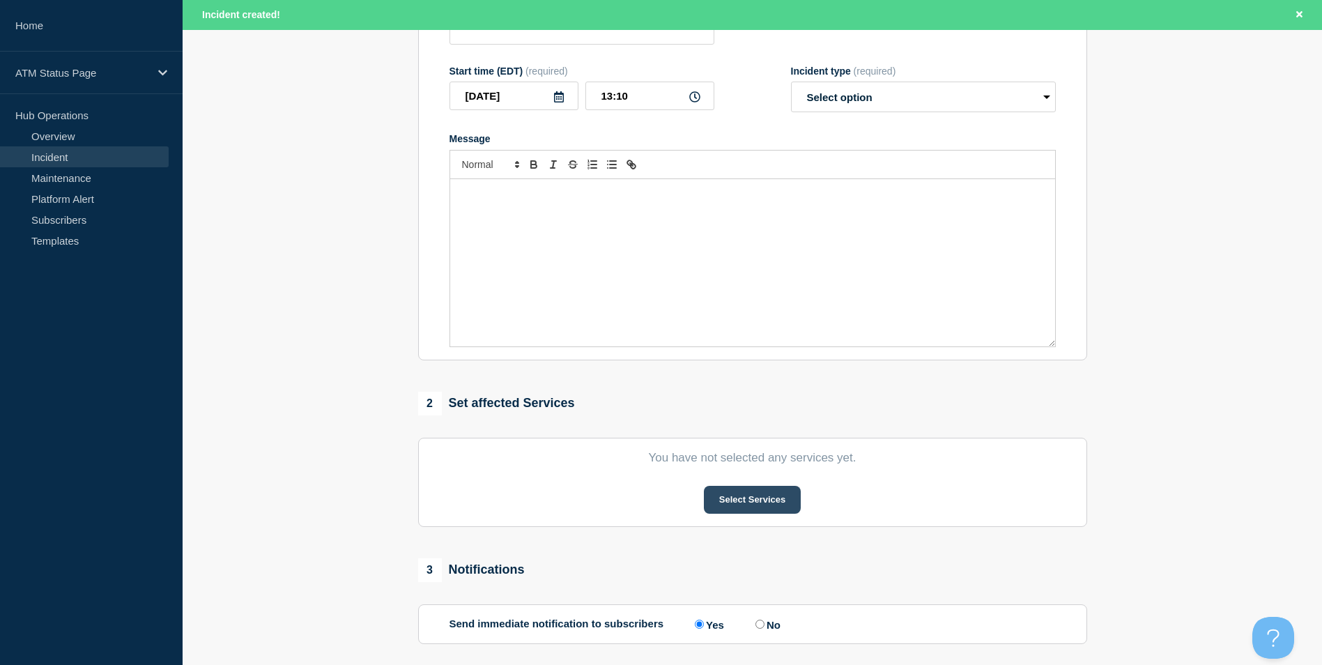
scroll to position [279, 0]
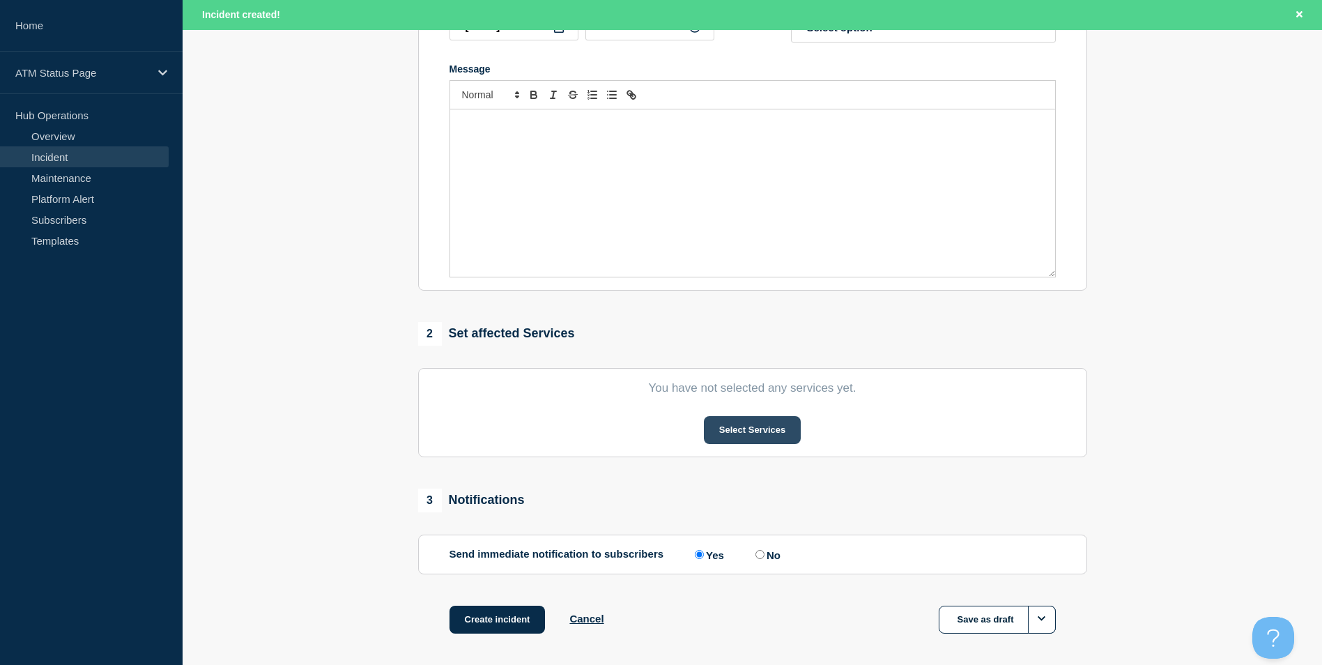
click at [740, 435] on button "Select Services" at bounding box center [752, 430] width 97 height 28
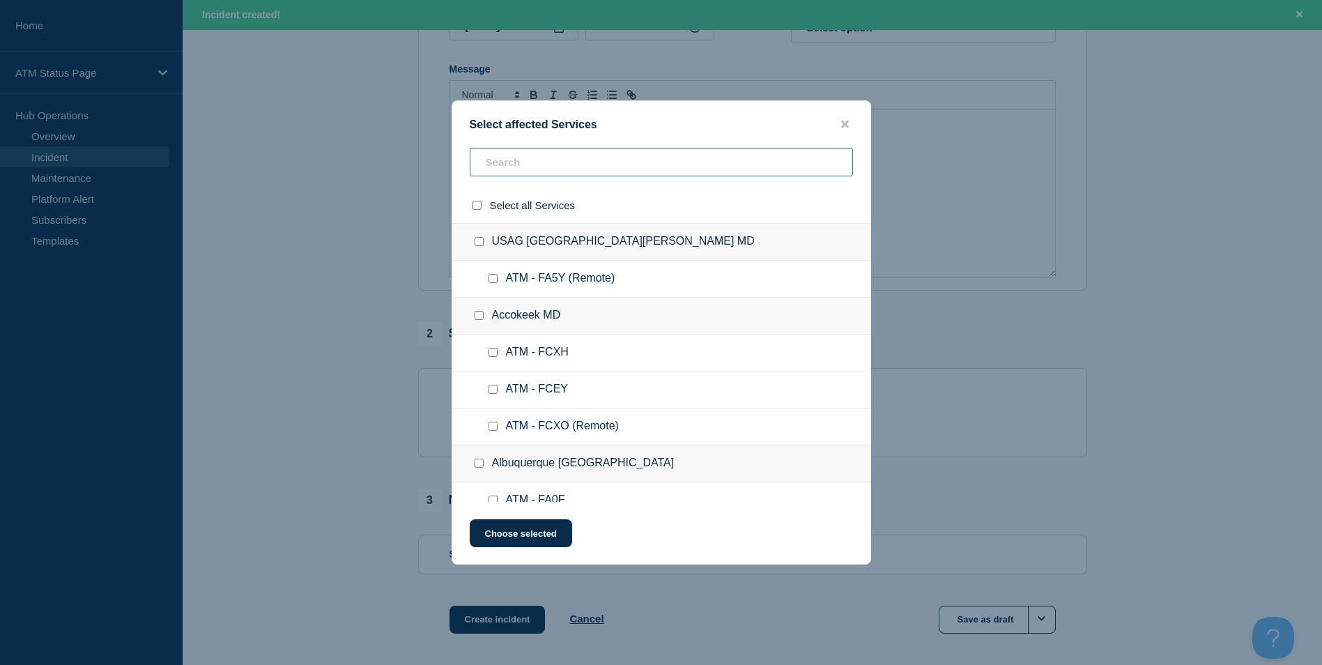
click at [514, 155] on input "text" at bounding box center [661, 162] width 383 height 29
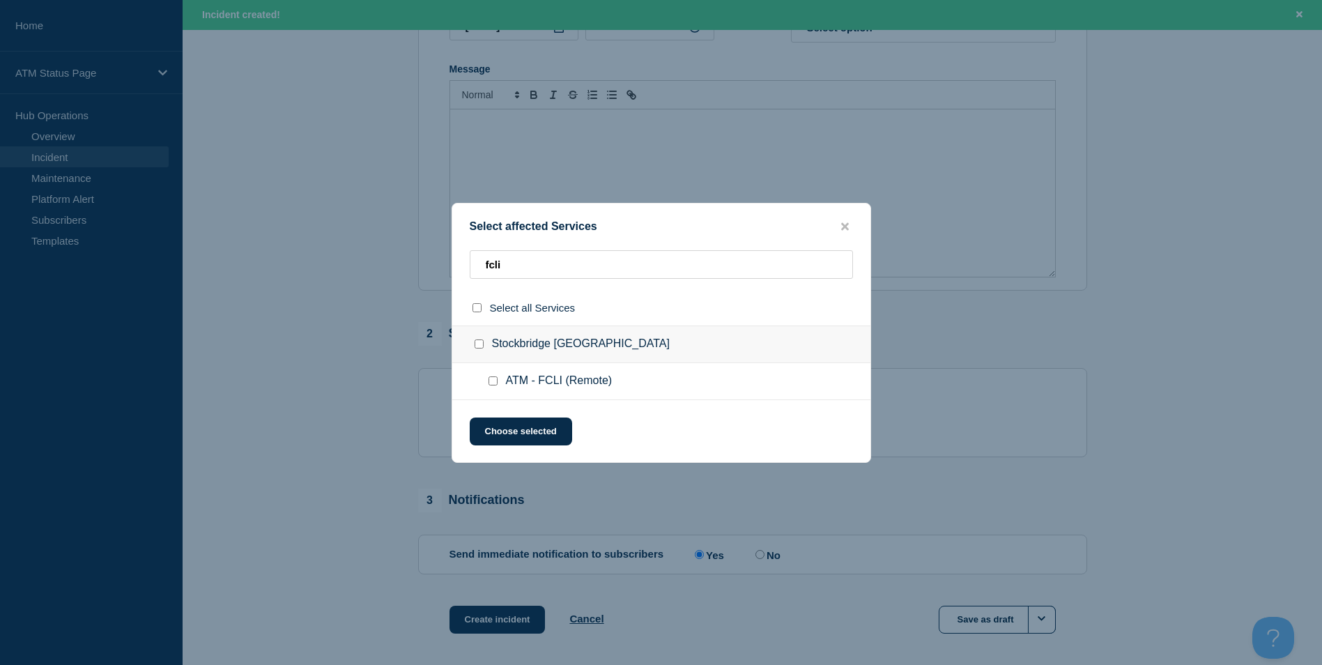
click at [492, 378] on input "ATM - FCLI (Remote) checkbox" at bounding box center [492, 380] width 9 height 9
click at [514, 444] on button "Choose selected" at bounding box center [521, 431] width 102 height 28
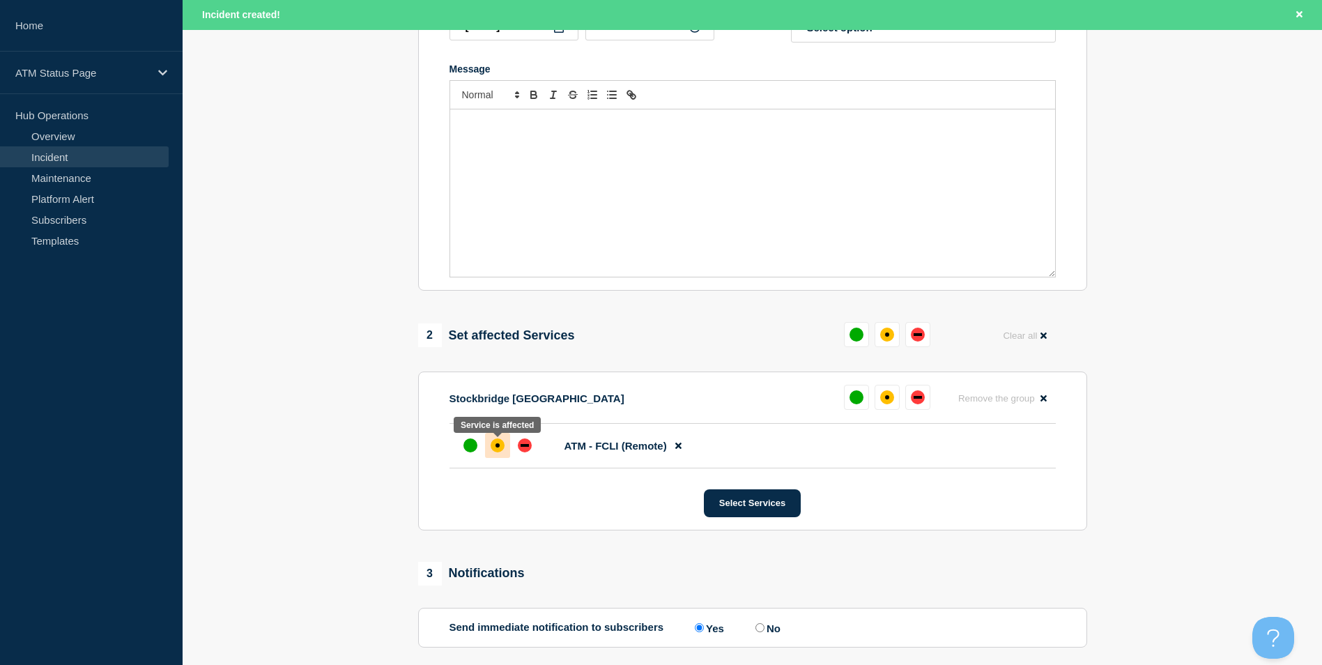
click at [495, 451] on div "affected" at bounding box center [498, 445] width 14 height 14
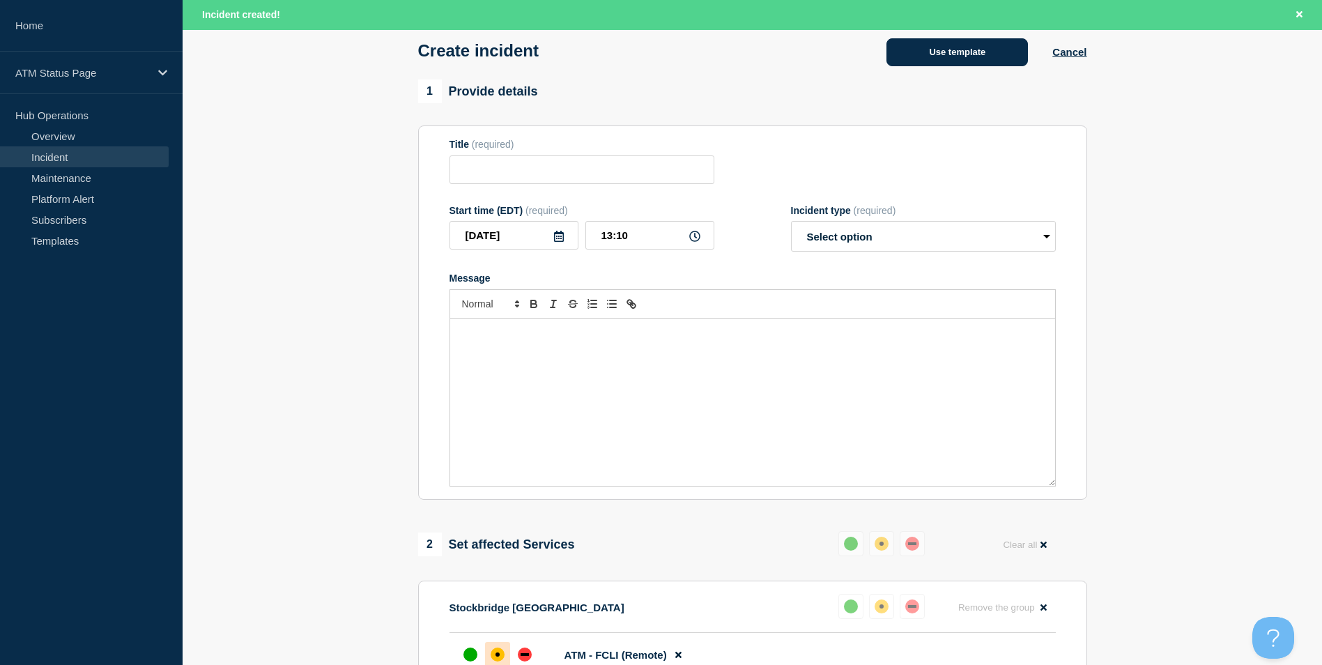
click at [960, 47] on button "Use template" at bounding box center [956, 52] width 141 height 28
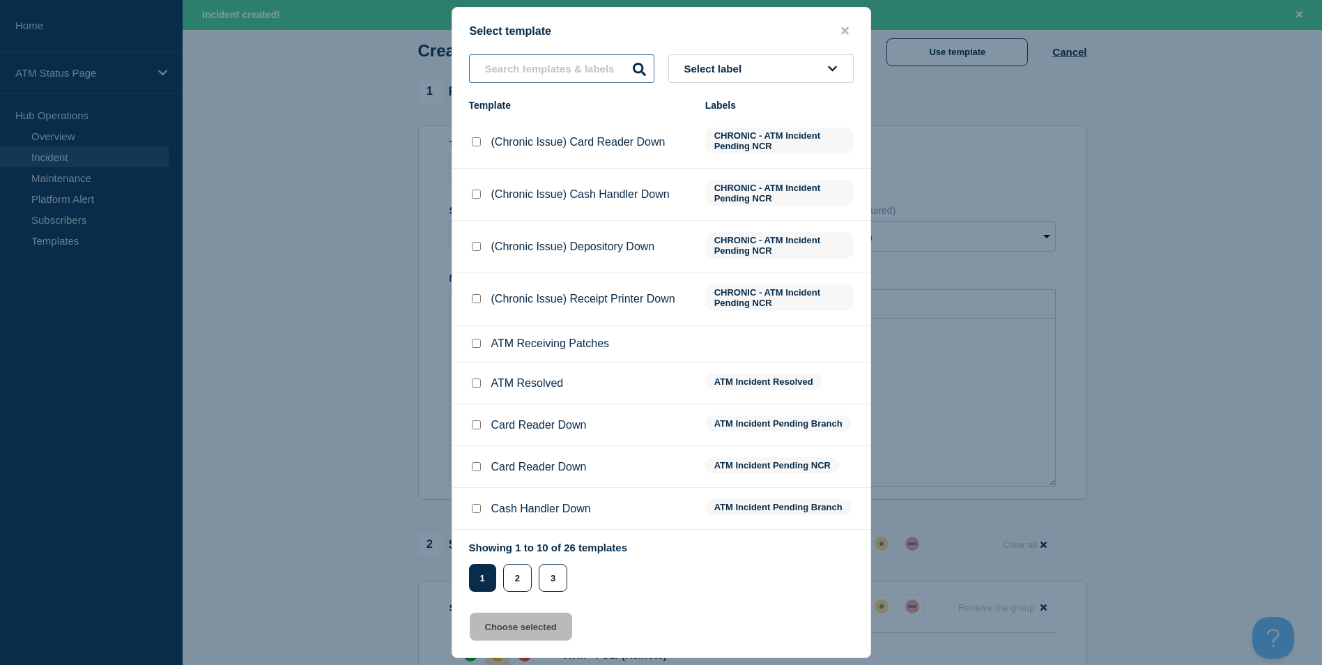
click at [539, 73] on input "text" at bounding box center [561, 68] width 185 height 29
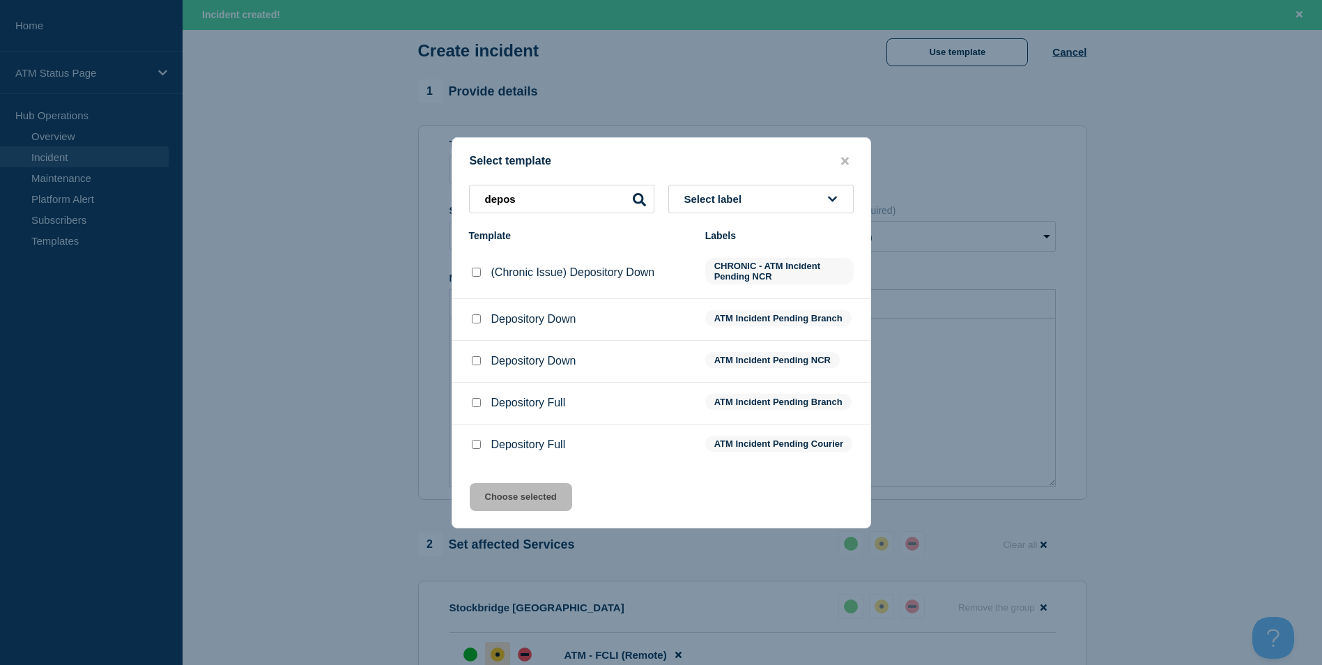
click at [475, 317] on div at bounding box center [476, 319] width 14 height 14
click at [475, 315] on input "Depository Down checkbox" at bounding box center [476, 318] width 9 height 9
click at [499, 494] on button "Choose selected" at bounding box center [521, 497] width 102 height 28
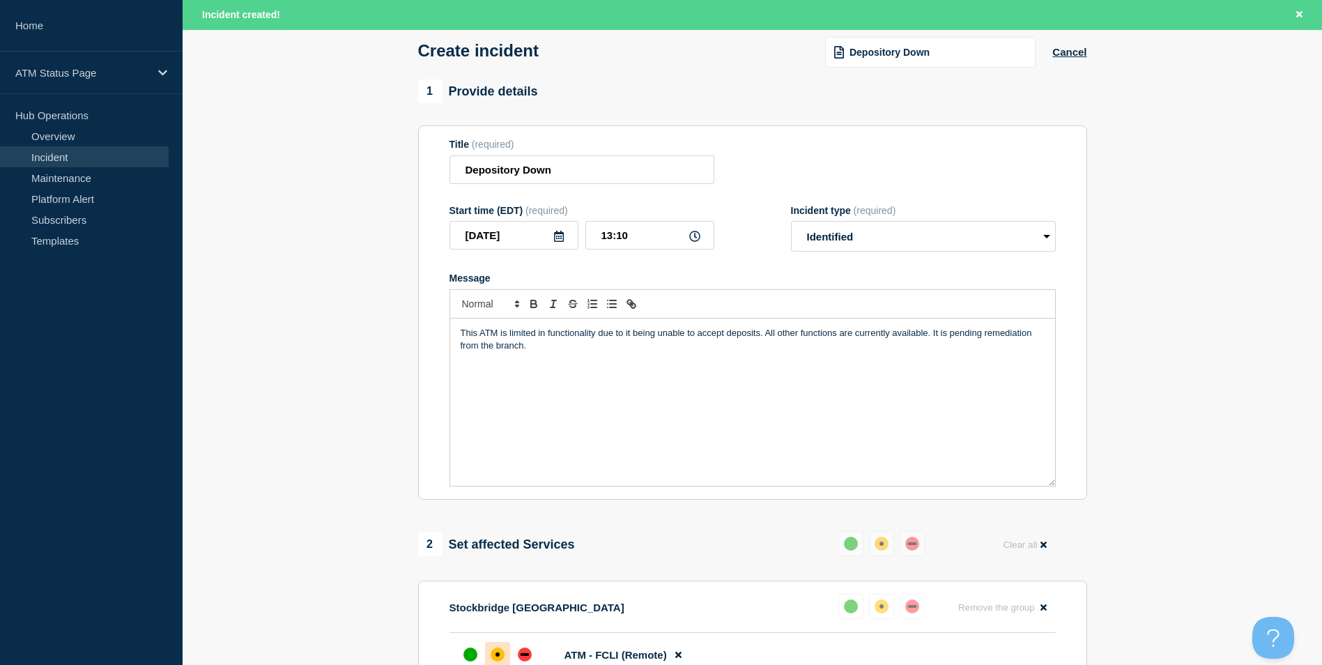
scroll to position [415, 0]
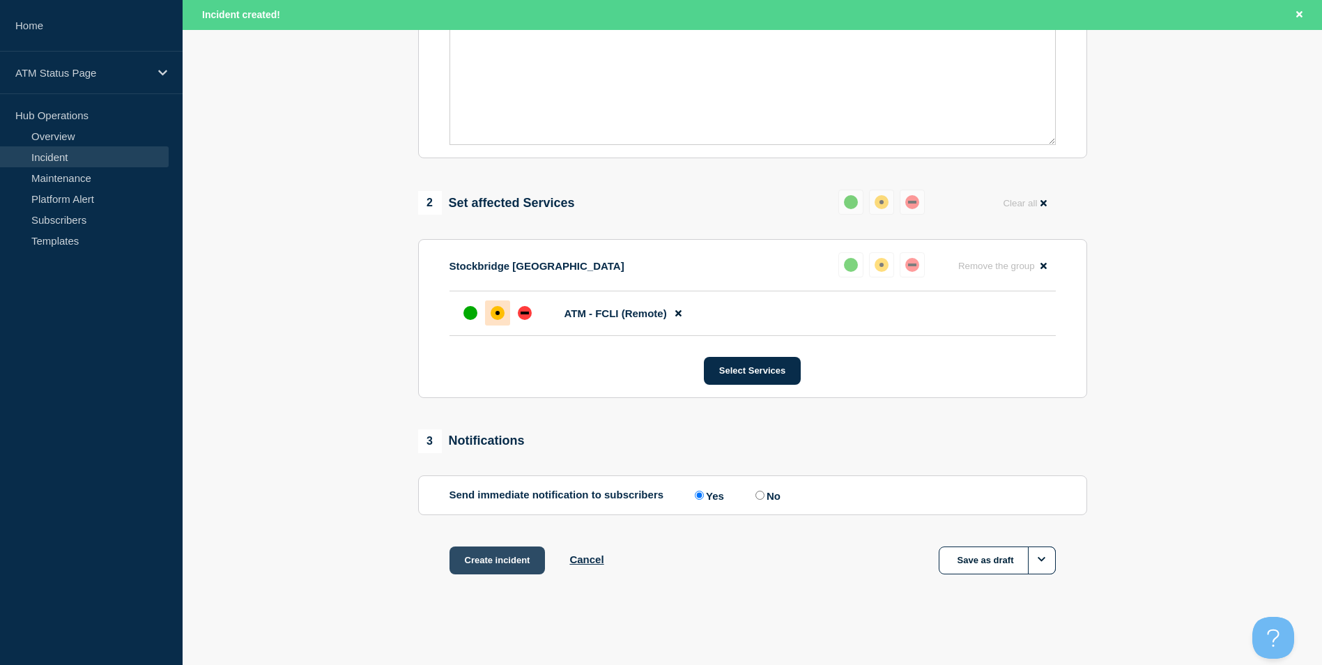
click at [521, 562] on button "Create incident" at bounding box center [497, 560] width 96 height 28
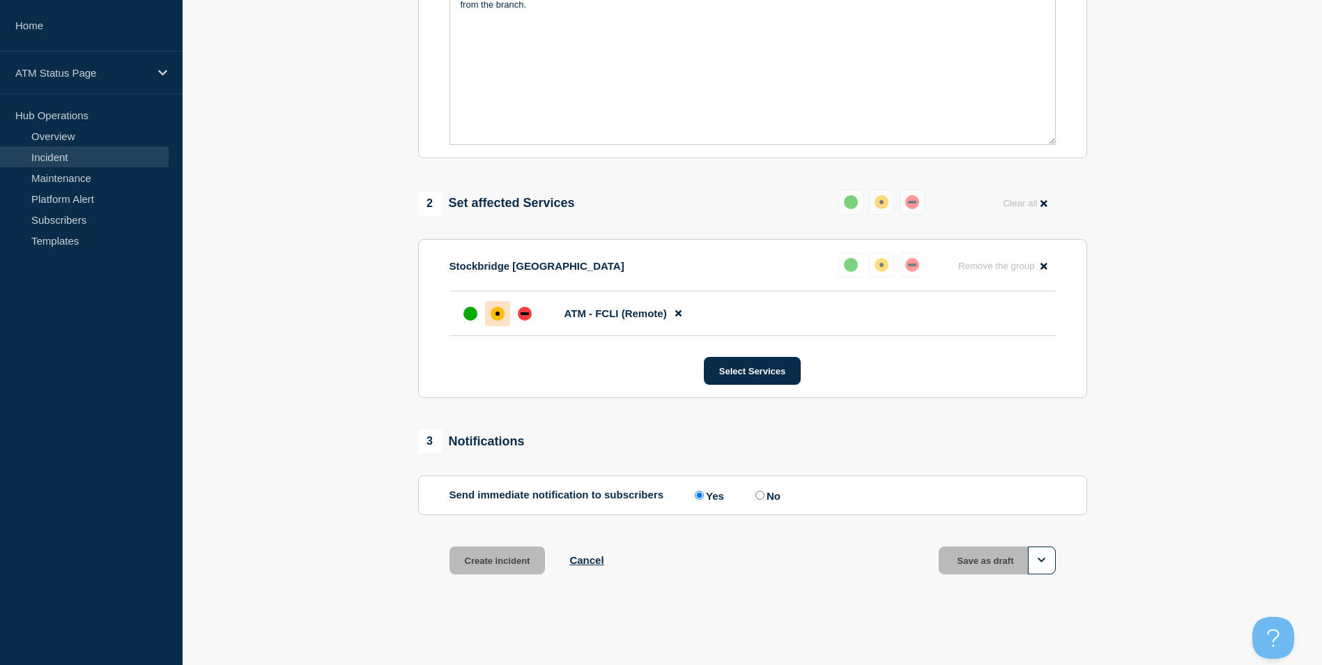
scroll to position [385, 0]
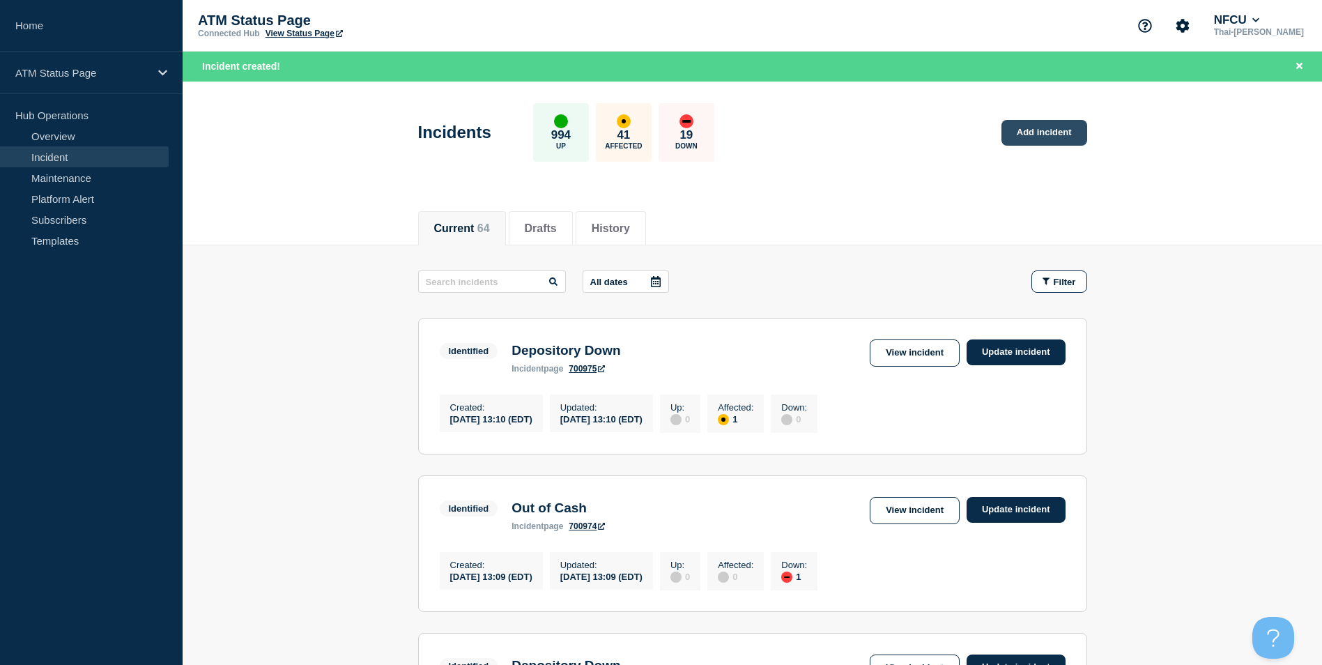
click at [1072, 123] on link "Add incident" at bounding box center [1044, 133] width 86 height 26
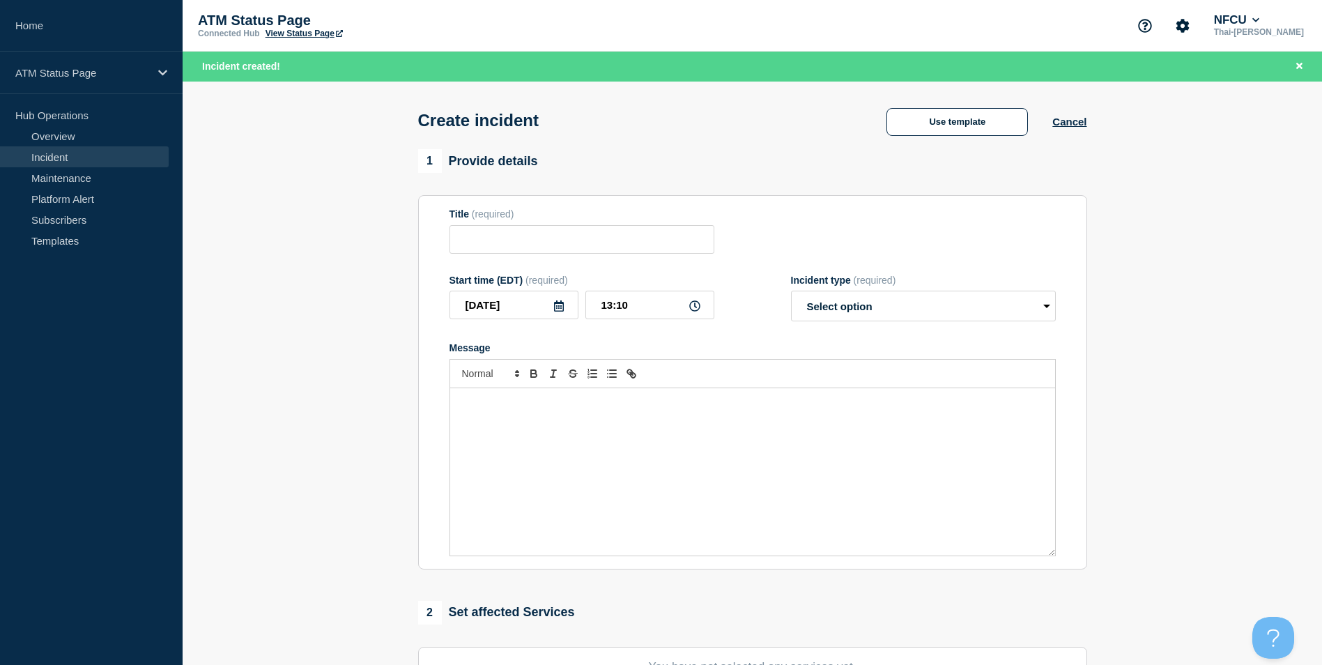
scroll to position [279, 0]
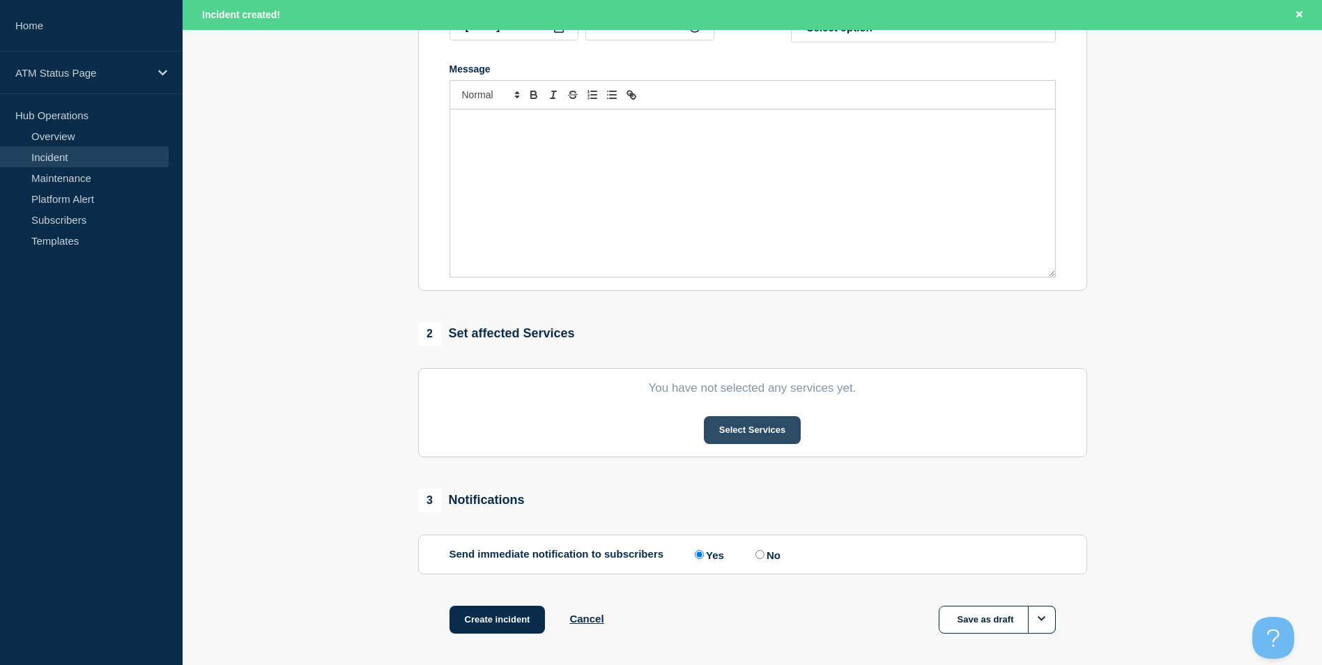
click at [757, 437] on button "Select Services" at bounding box center [752, 430] width 97 height 28
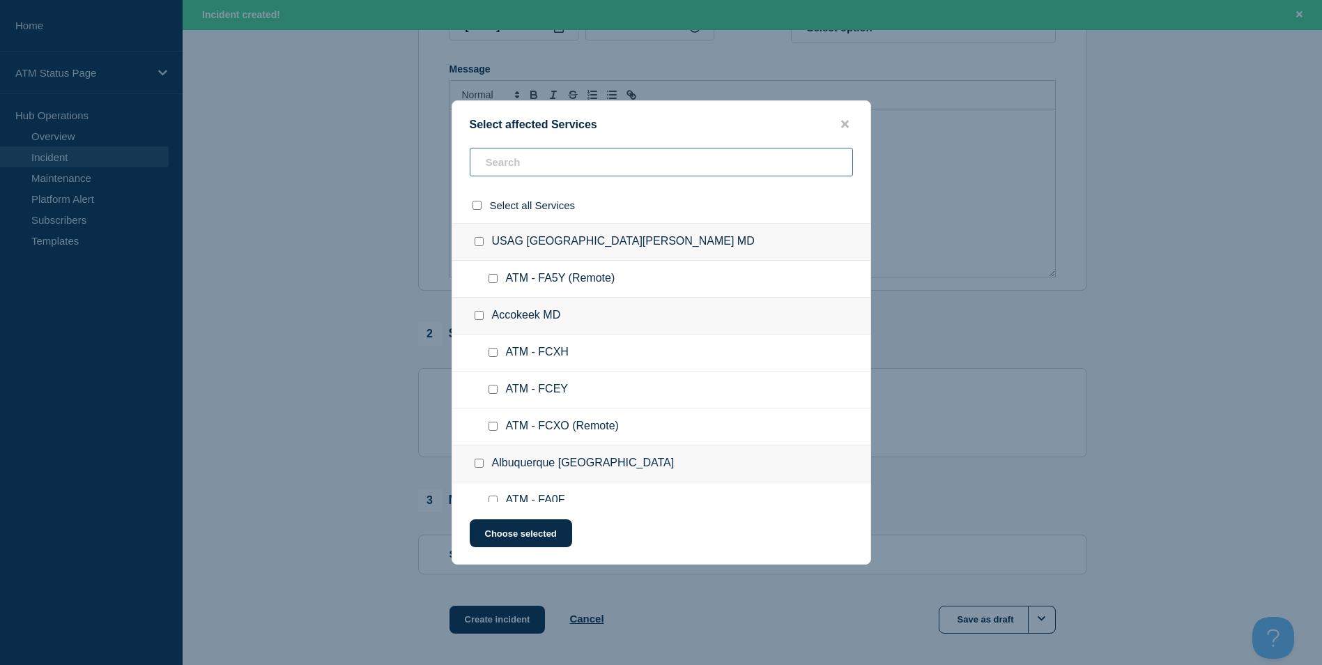
click at [563, 163] on input "text" at bounding box center [661, 162] width 383 height 29
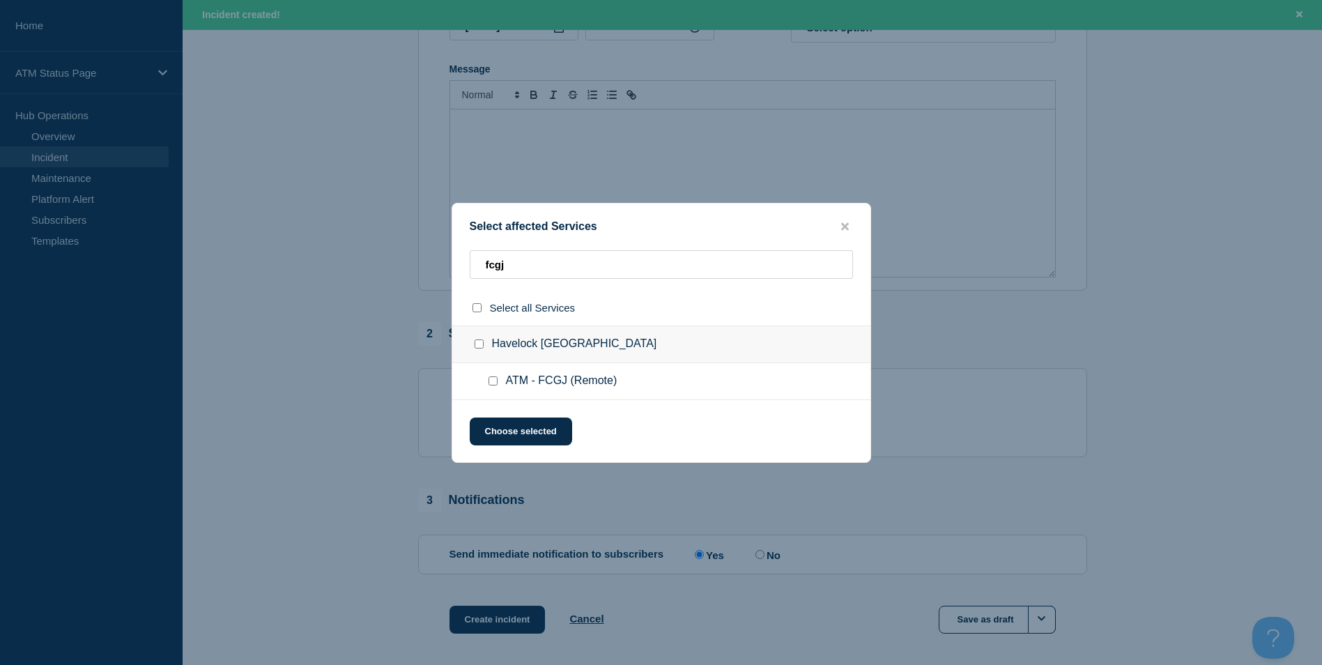
click at [492, 387] on div at bounding box center [496, 381] width 20 height 14
click at [495, 384] on input "ATM - FCGJ (Remote) checkbox" at bounding box center [492, 380] width 9 height 9
click at [520, 424] on button "Choose selected" at bounding box center [521, 431] width 102 height 28
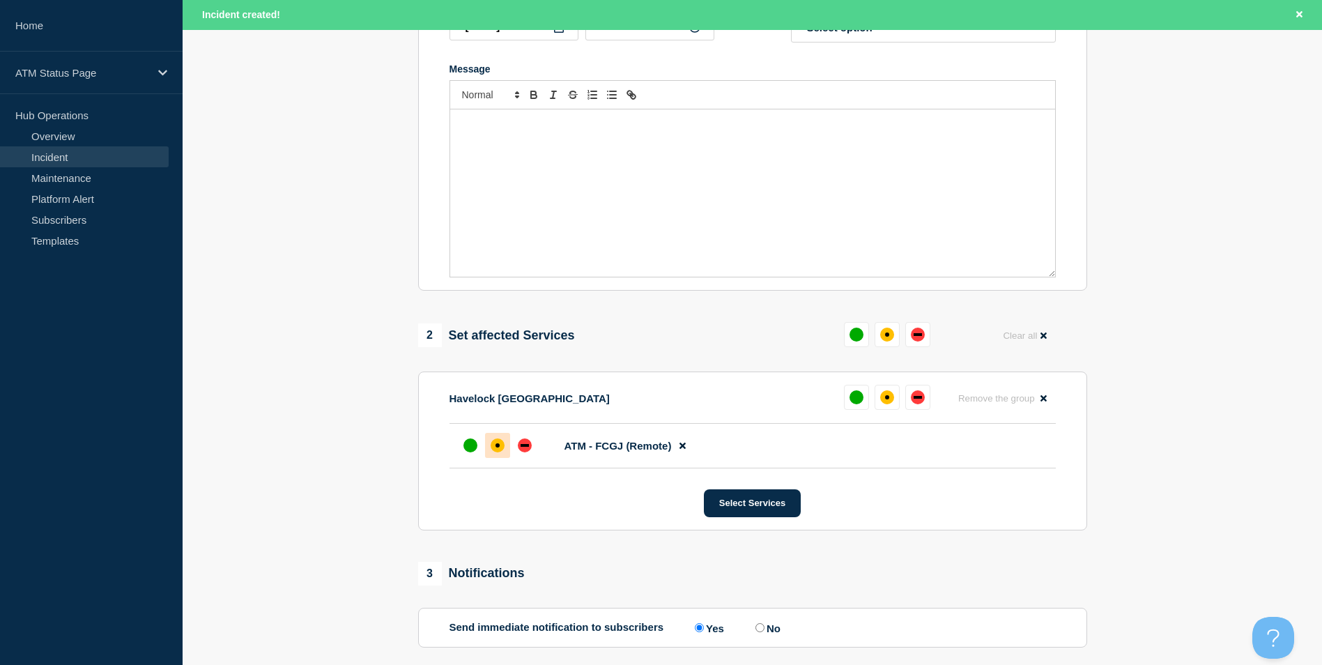
click at [493, 447] on div "affected" at bounding box center [498, 445] width 14 height 14
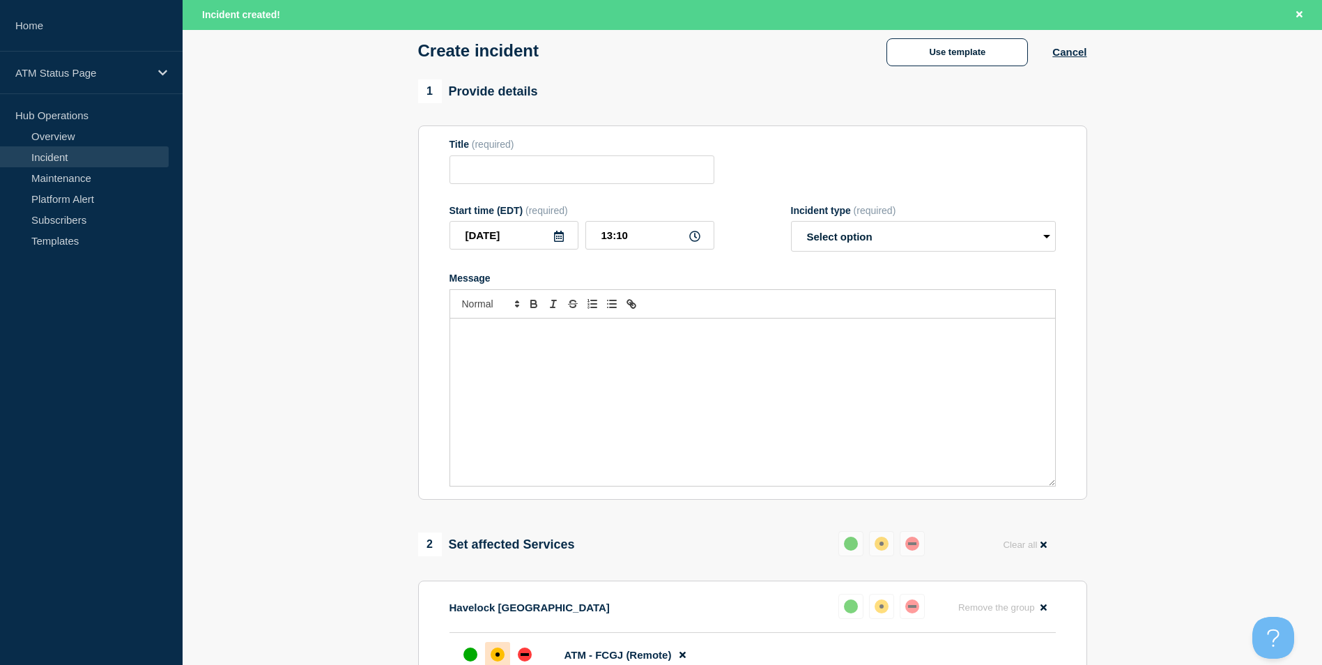
scroll to position [0, 0]
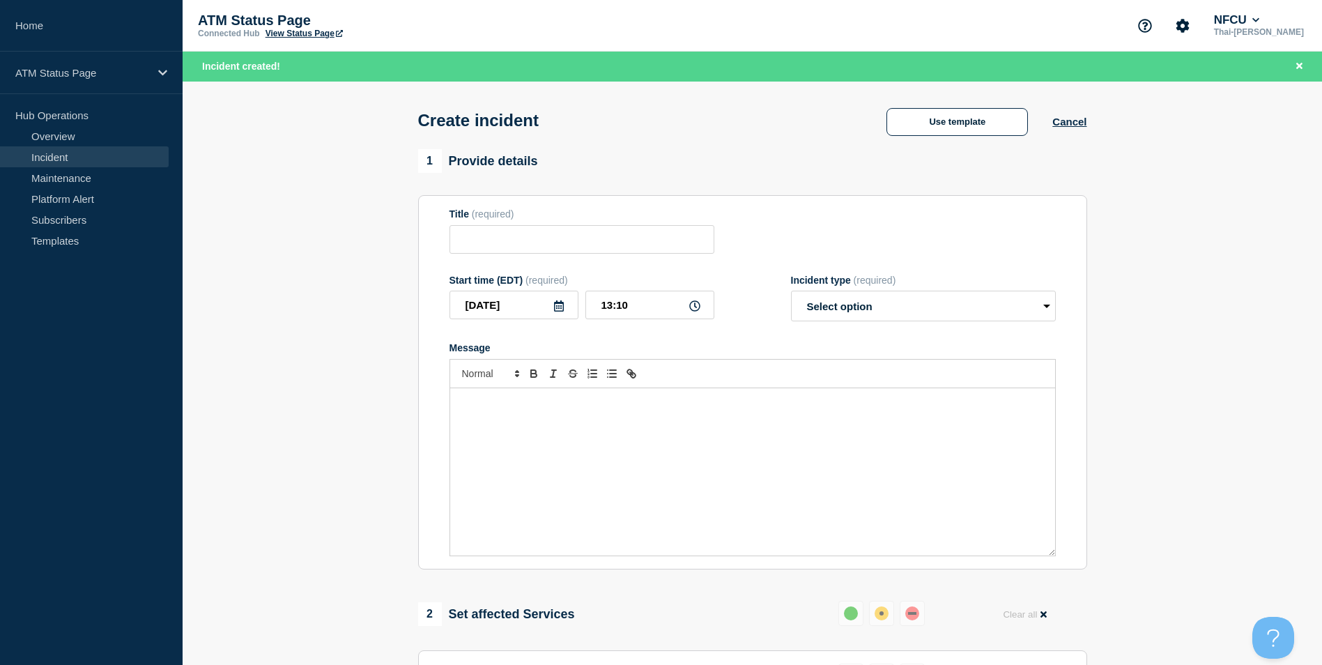
click at [929, 140] on div "Create incident Use template Cancel" at bounding box center [752, 116] width 700 height 68
click at [948, 128] on button "Use template" at bounding box center [956, 122] width 141 height 28
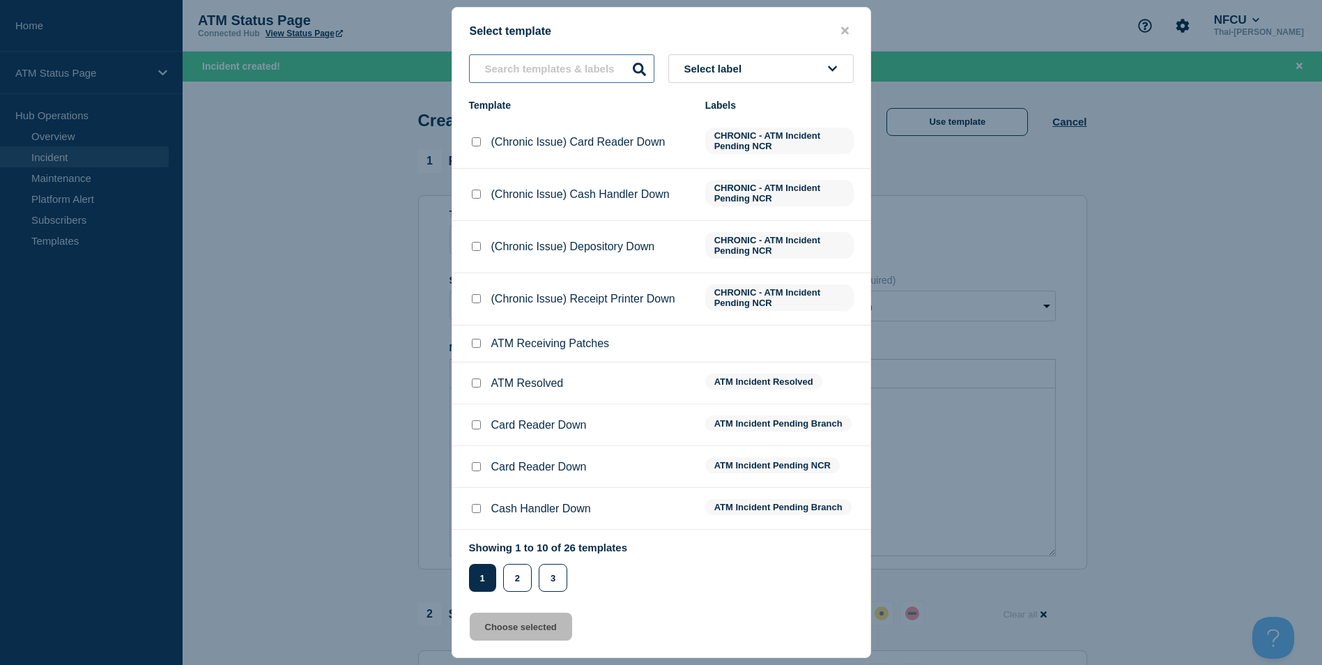
click at [519, 59] on input "text" at bounding box center [561, 68] width 185 height 29
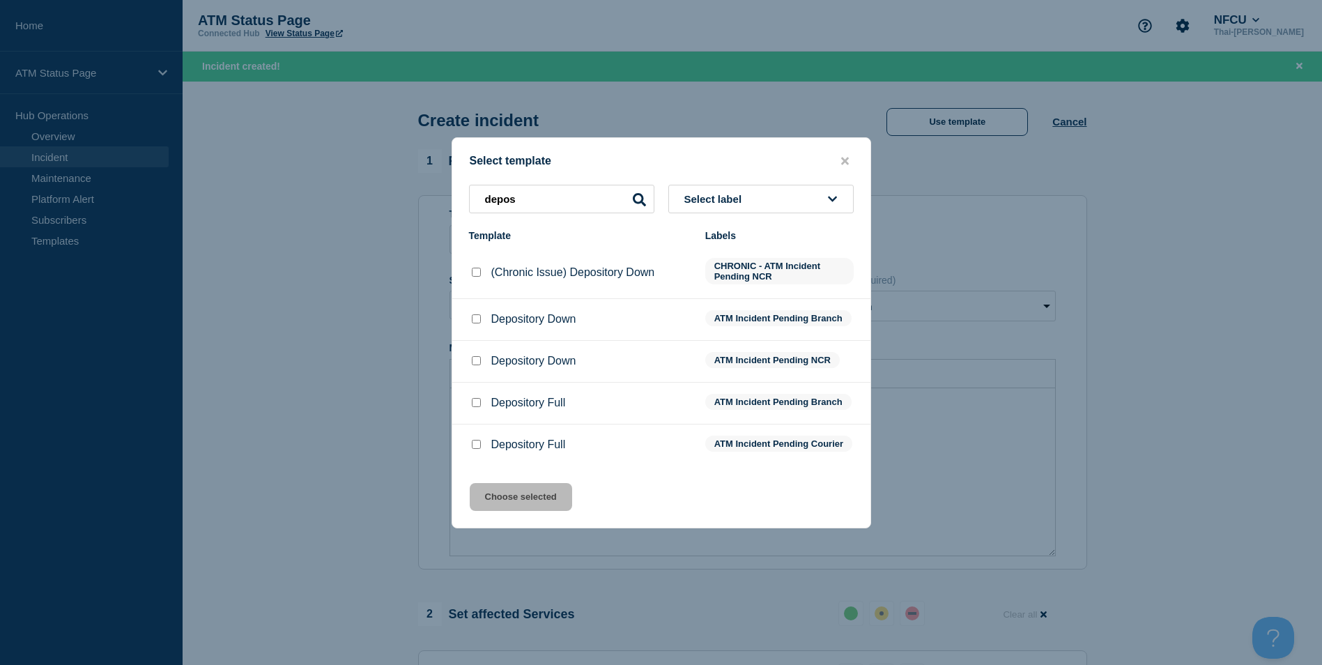
click at [479, 360] on input "Depository Down checkbox" at bounding box center [476, 360] width 9 height 9
click at [526, 504] on button "Choose selected" at bounding box center [521, 497] width 102 height 28
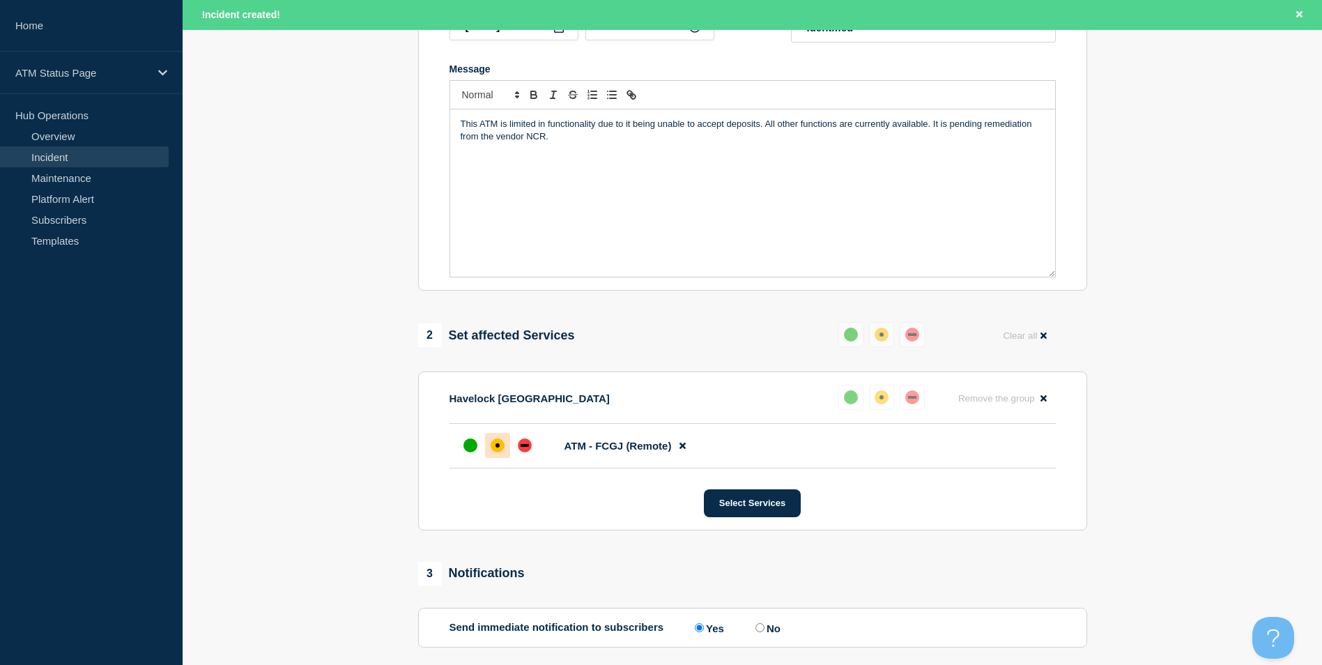
scroll to position [415, 0]
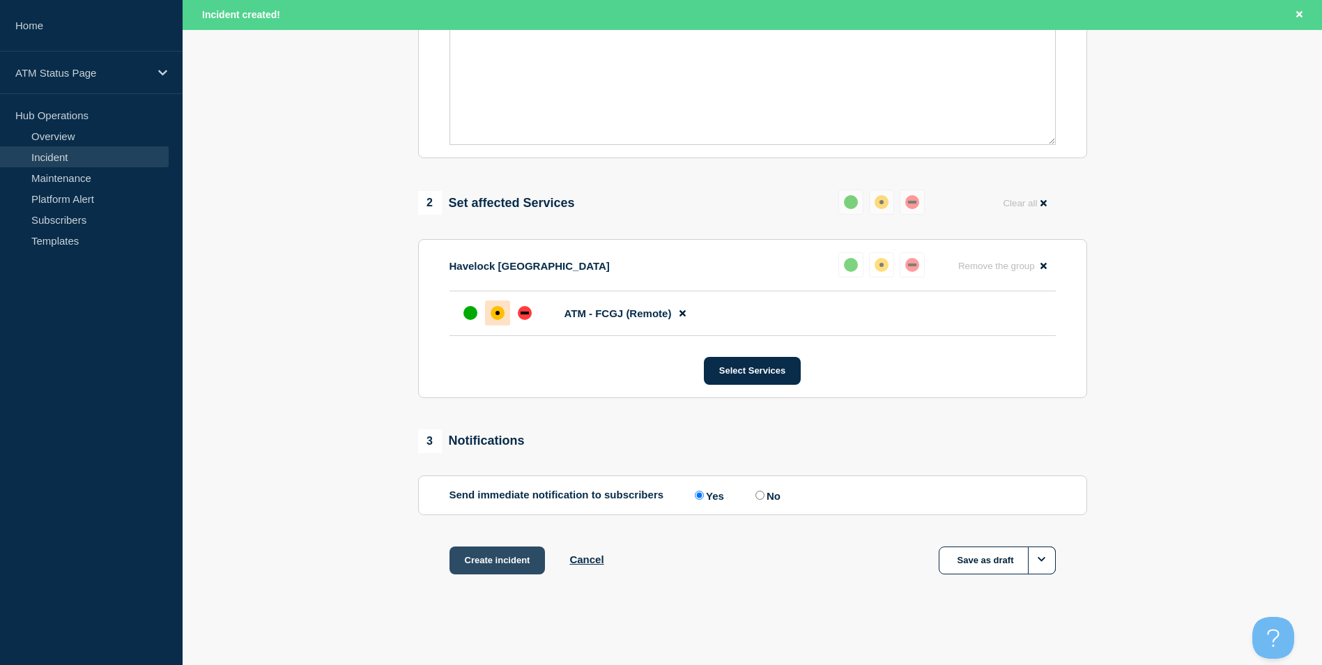
click at [512, 566] on button "Create incident" at bounding box center [497, 560] width 96 height 28
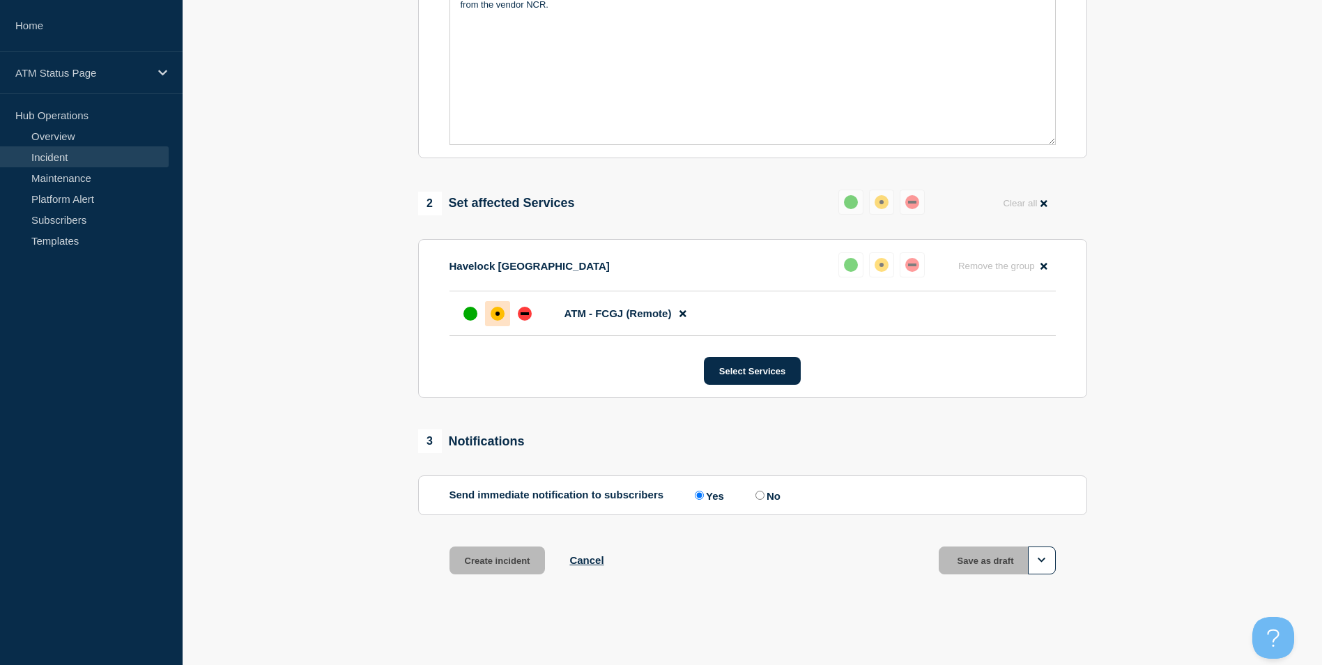
scroll to position [385, 0]
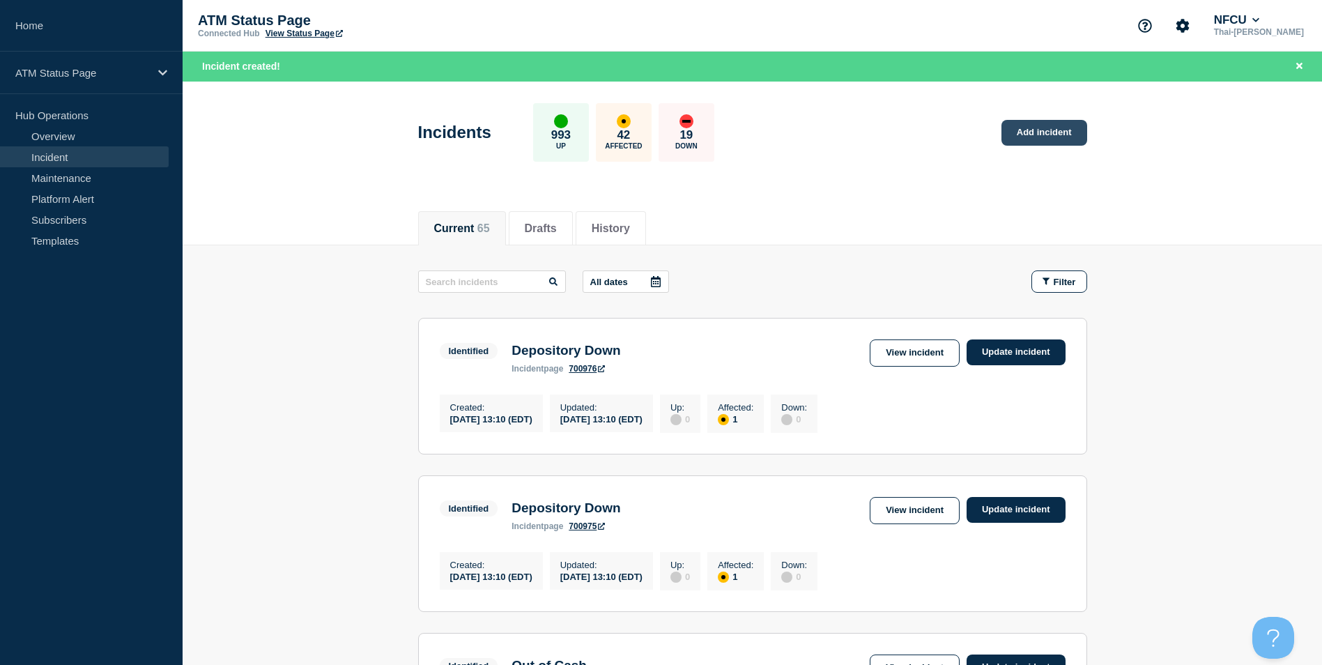
click at [1037, 132] on link "Add incident" at bounding box center [1044, 133] width 86 height 26
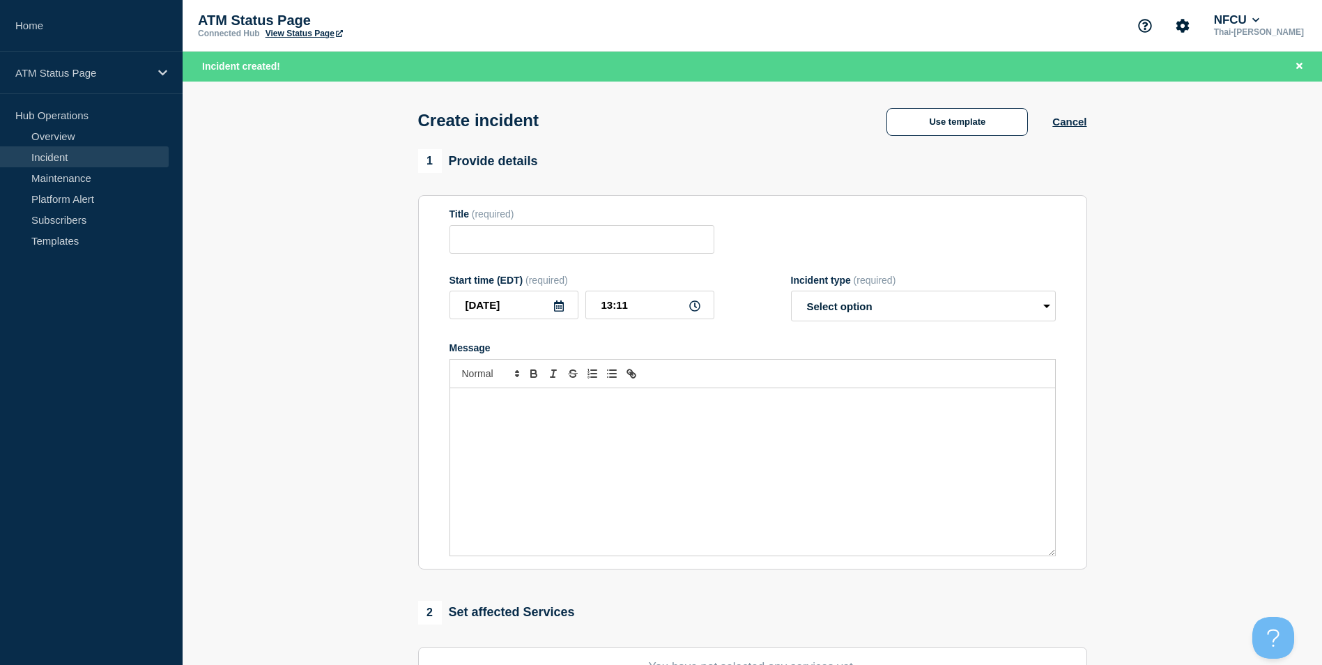
scroll to position [341, 0]
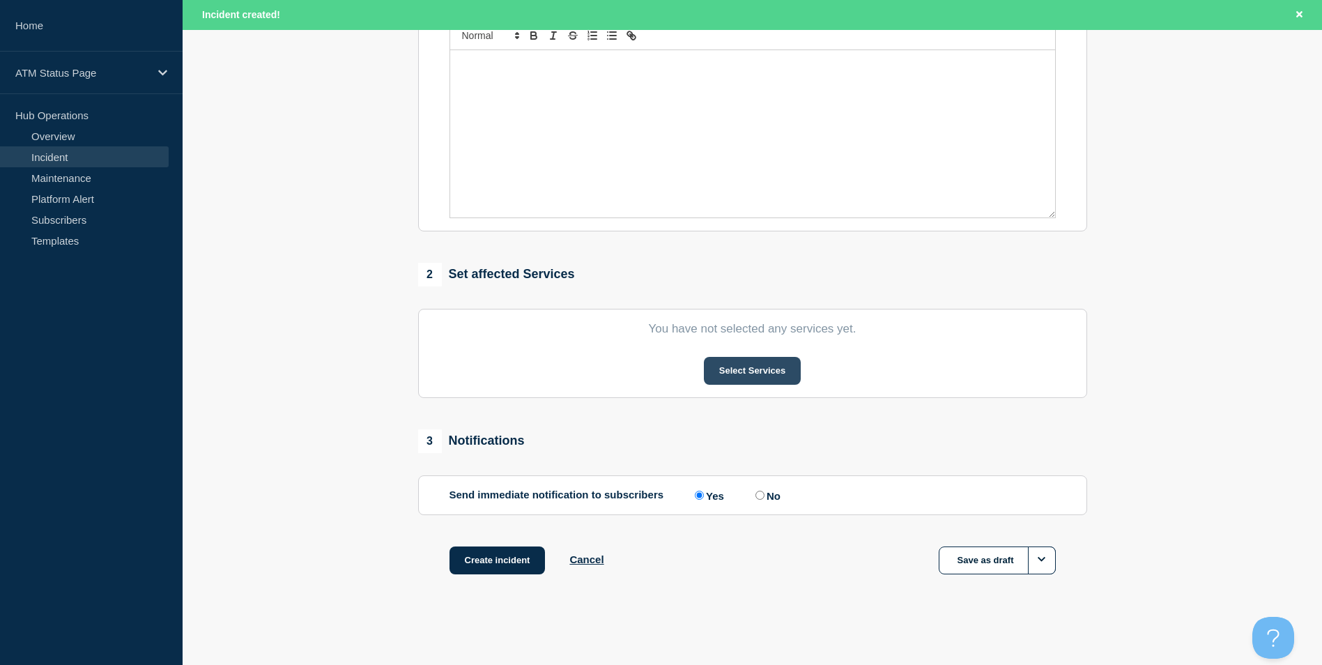
click at [758, 370] on button "Select Services" at bounding box center [752, 371] width 97 height 28
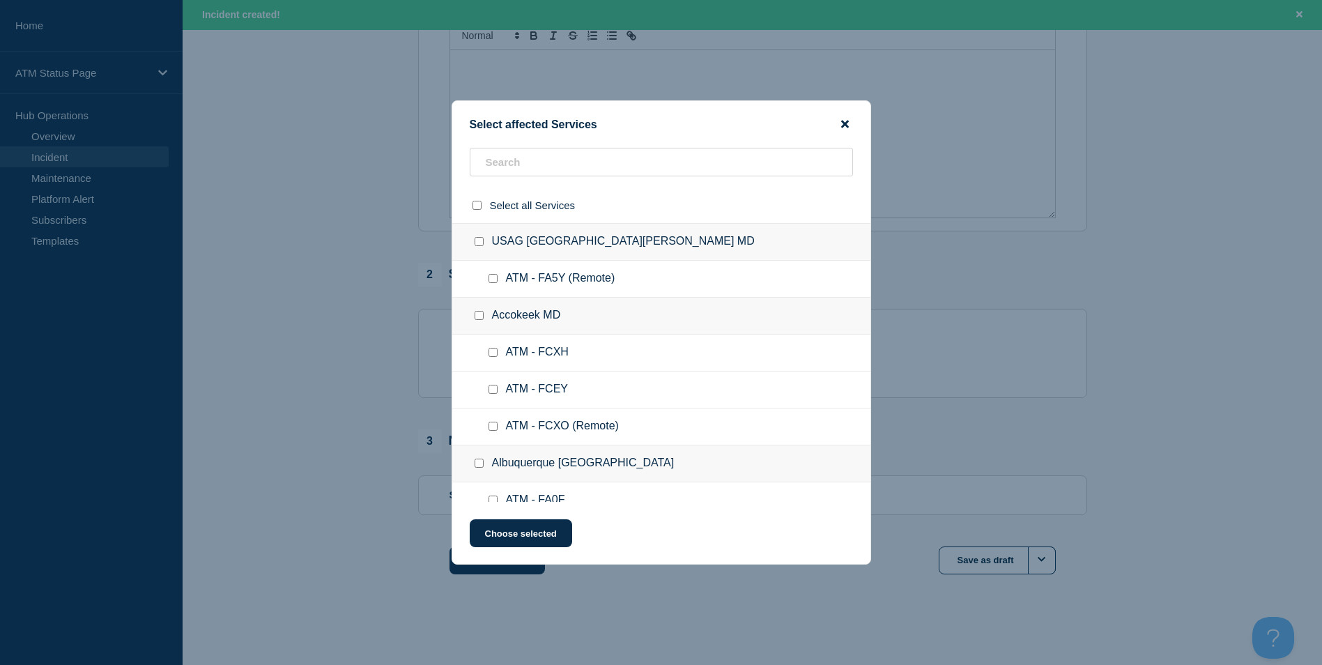
click at [841, 121] on icon "close button" at bounding box center [845, 123] width 8 height 11
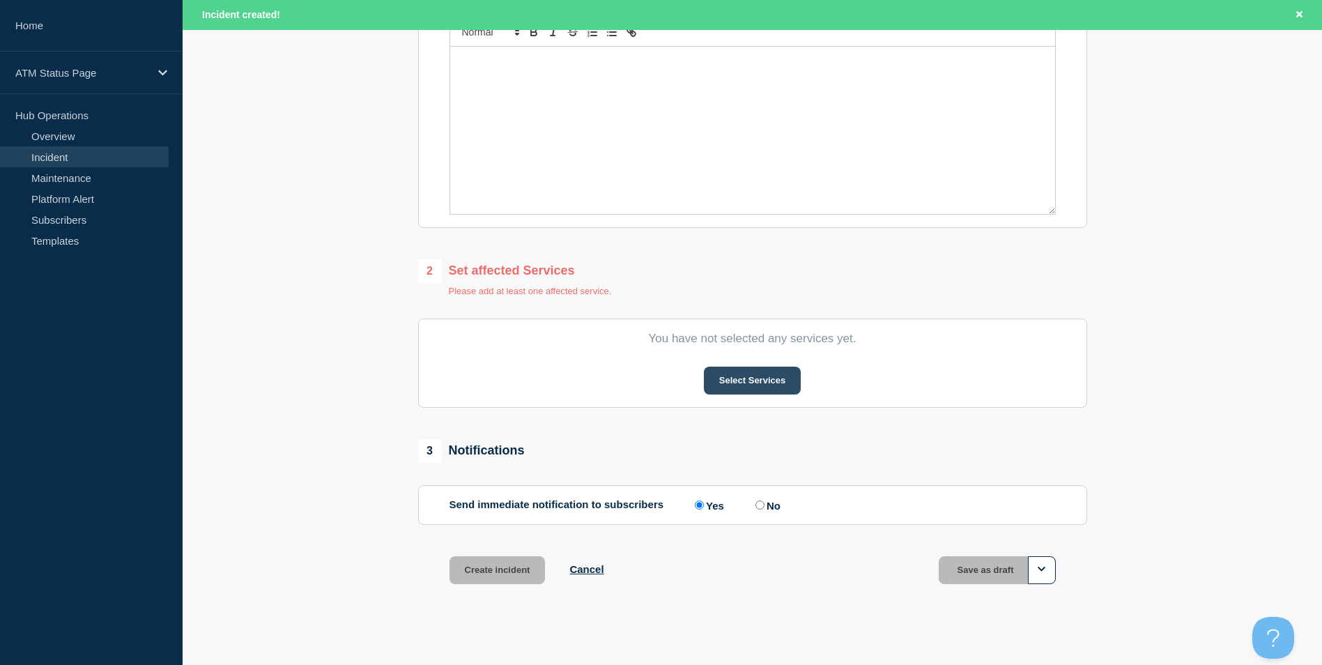
click at [751, 392] on button "Select Services" at bounding box center [752, 381] width 97 height 28
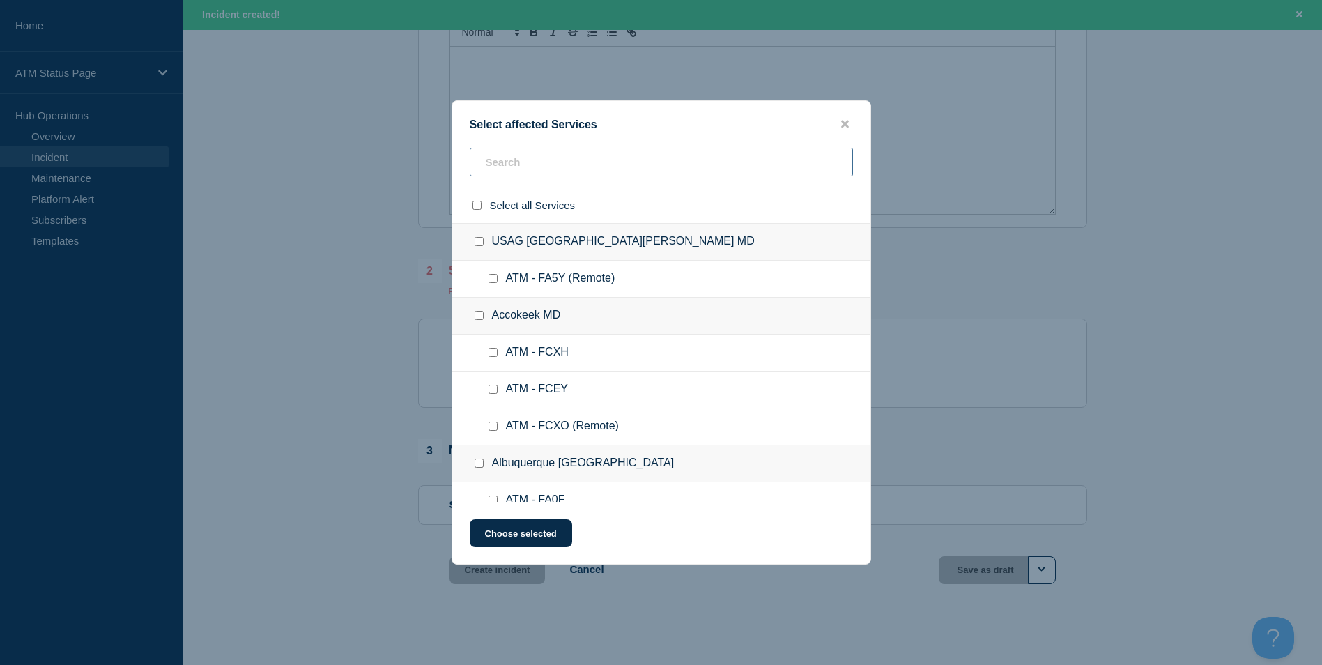
click at [532, 173] on input "text" at bounding box center [661, 162] width 383 height 29
click at [534, 164] on input "text" at bounding box center [661, 162] width 383 height 29
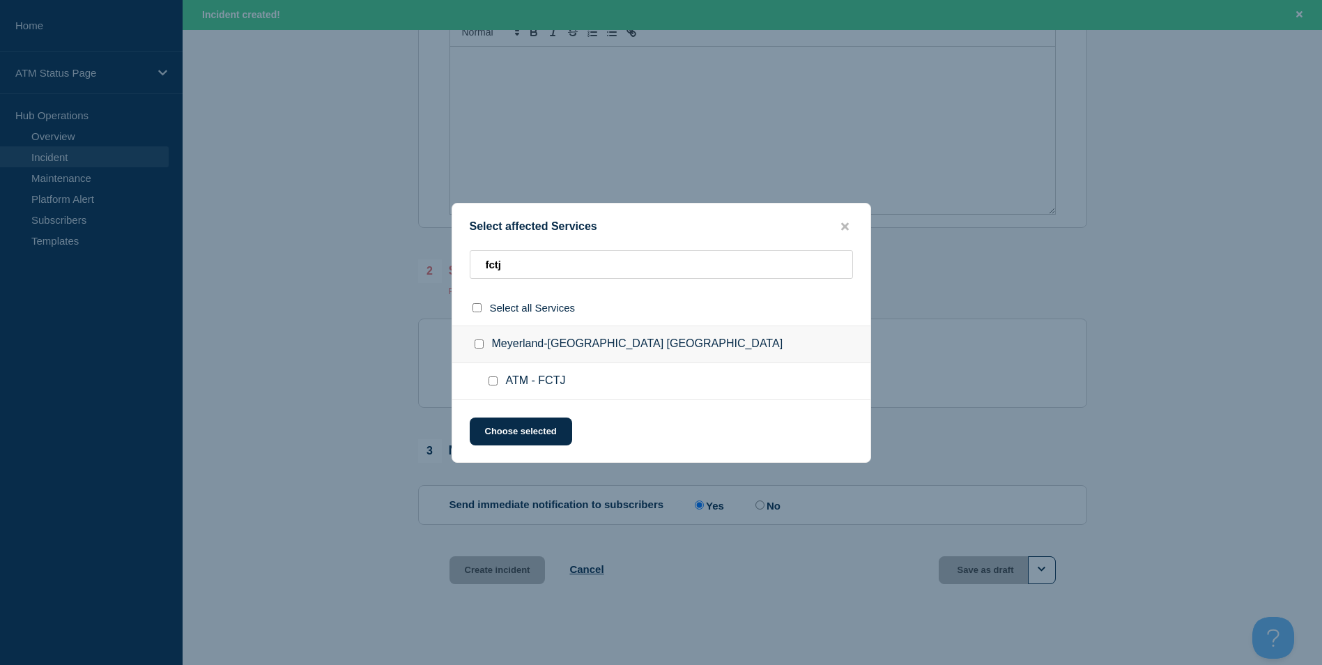
click at [491, 384] on input "ATM - FCTJ checkbox" at bounding box center [492, 380] width 9 height 9
click at [522, 433] on button "Choose selected" at bounding box center [521, 431] width 102 height 28
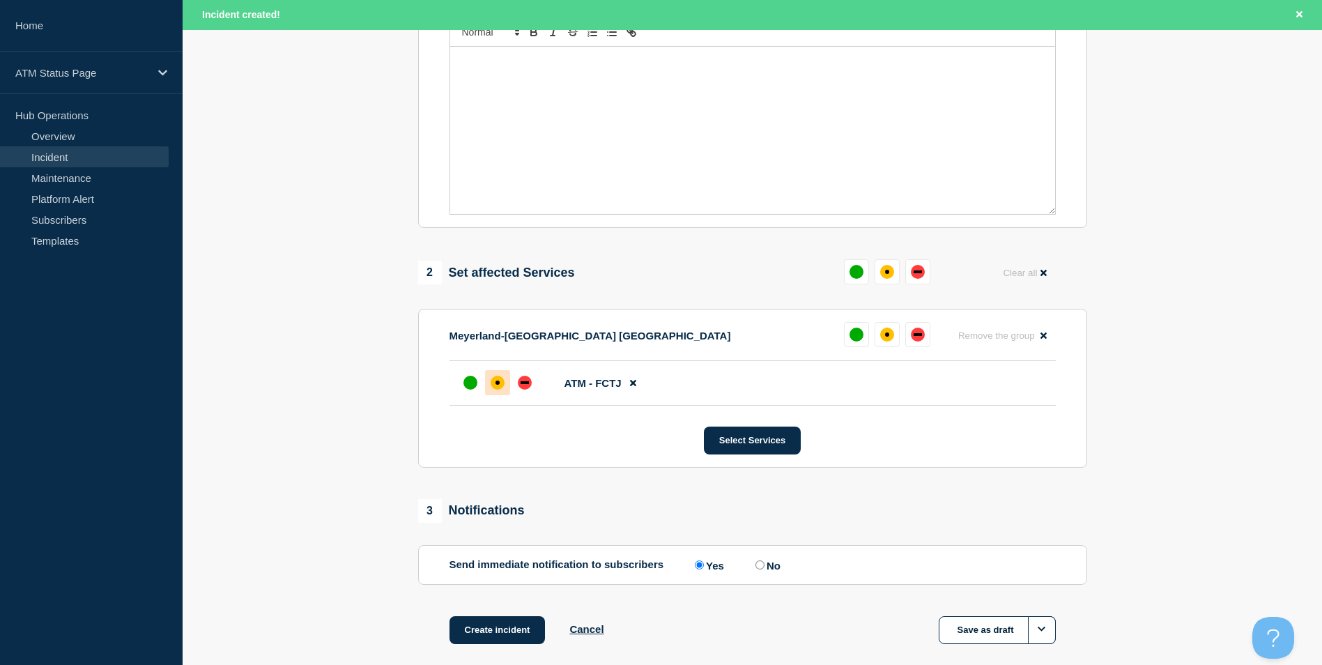
click at [503, 392] on div at bounding box center [497, 382] width 25 height 25
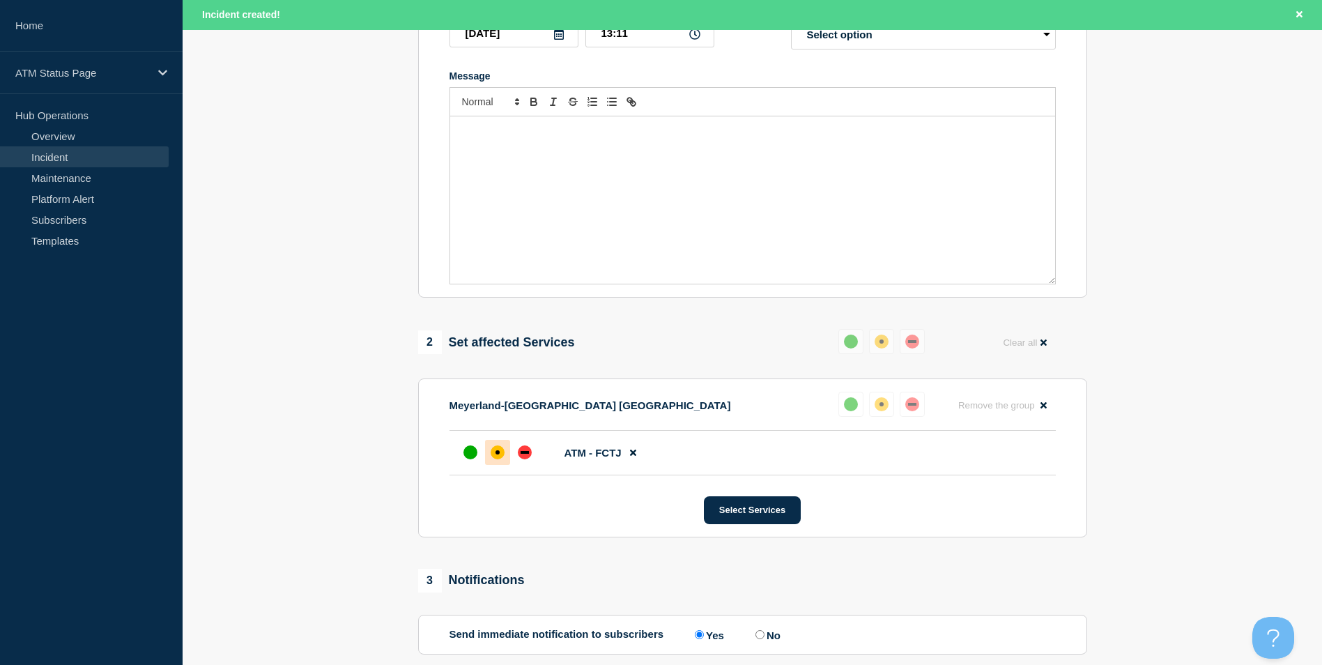
scroll to position [63, 0]
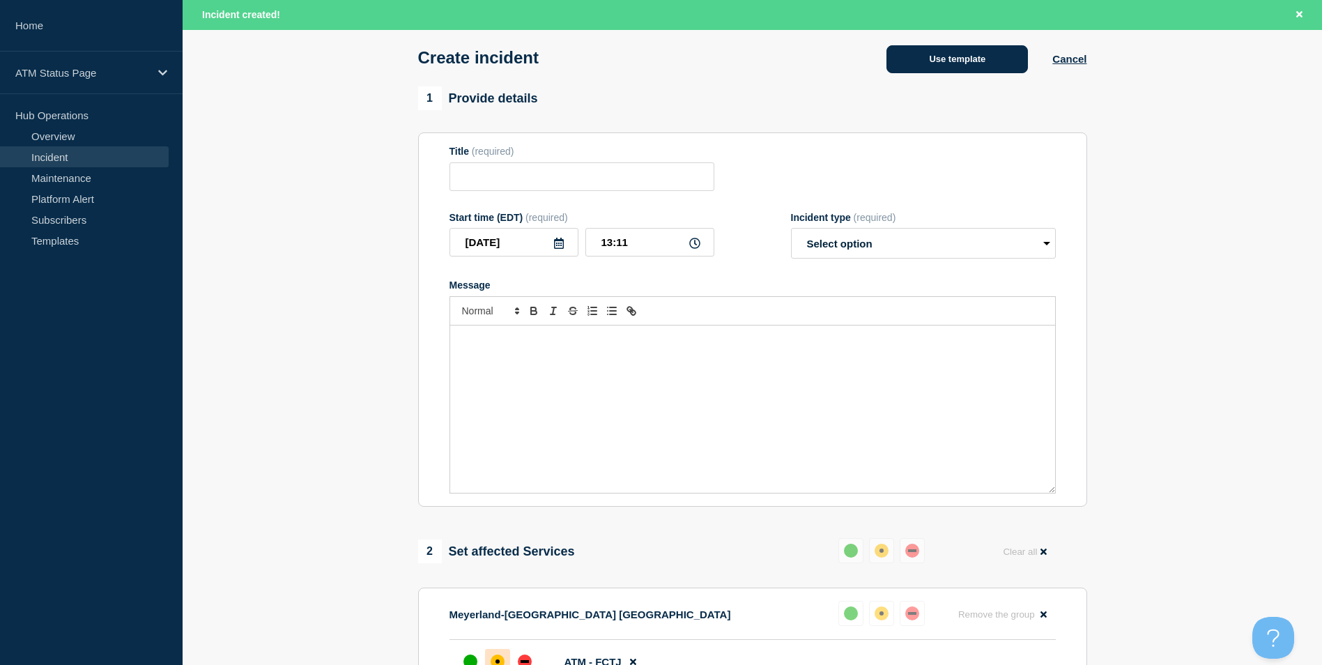
click at [980, 68] on button "Use template" at bounding box center [956, 59] width 141 height 28
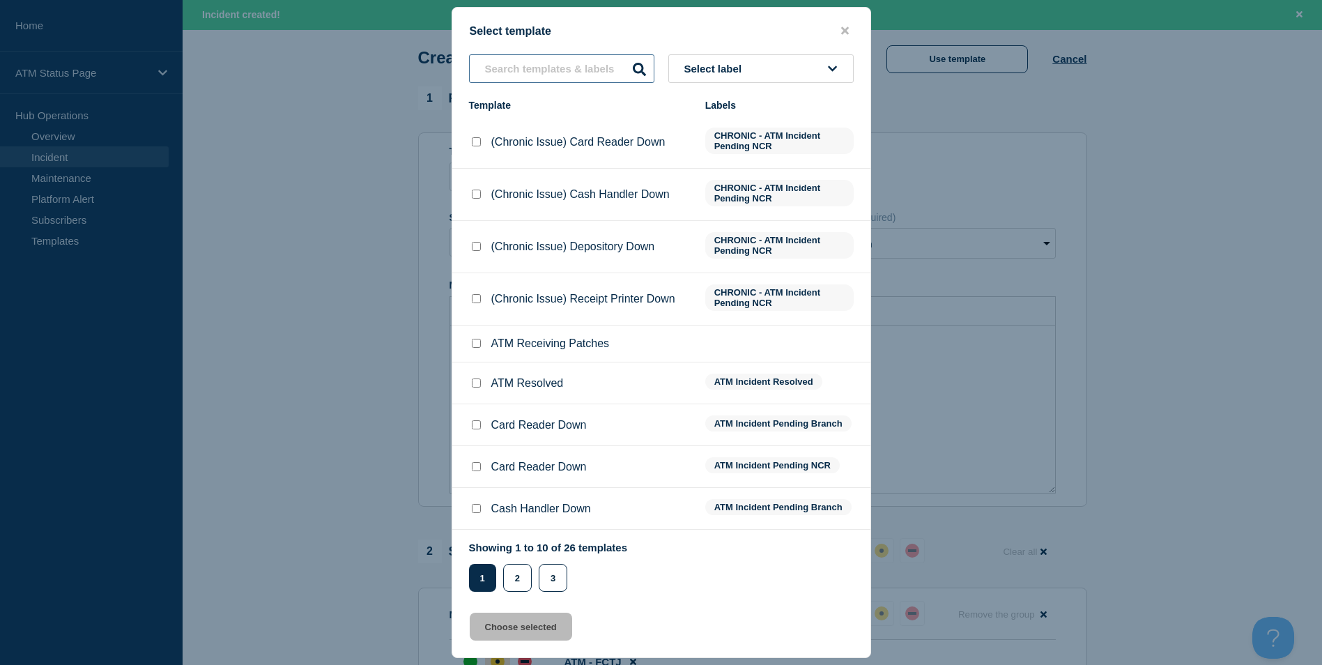
click at [525, 63] on input "text" at bounding box center [561, 68] width 185 height 29
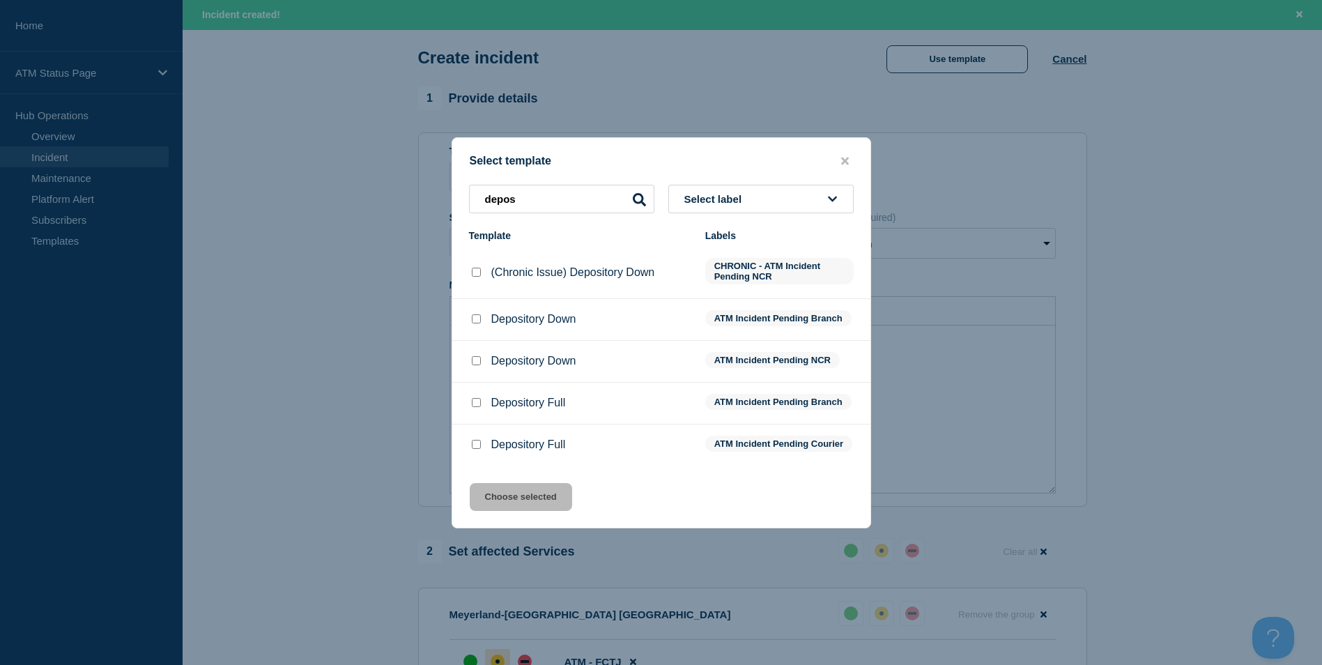
click at [476, 315] on input "Depository Down checkbox" at bounding box center [476, 318] width 9 height 9
click at [510, 504] on button "Choose selected" at bounding box center [521, 497] width 102 height 28
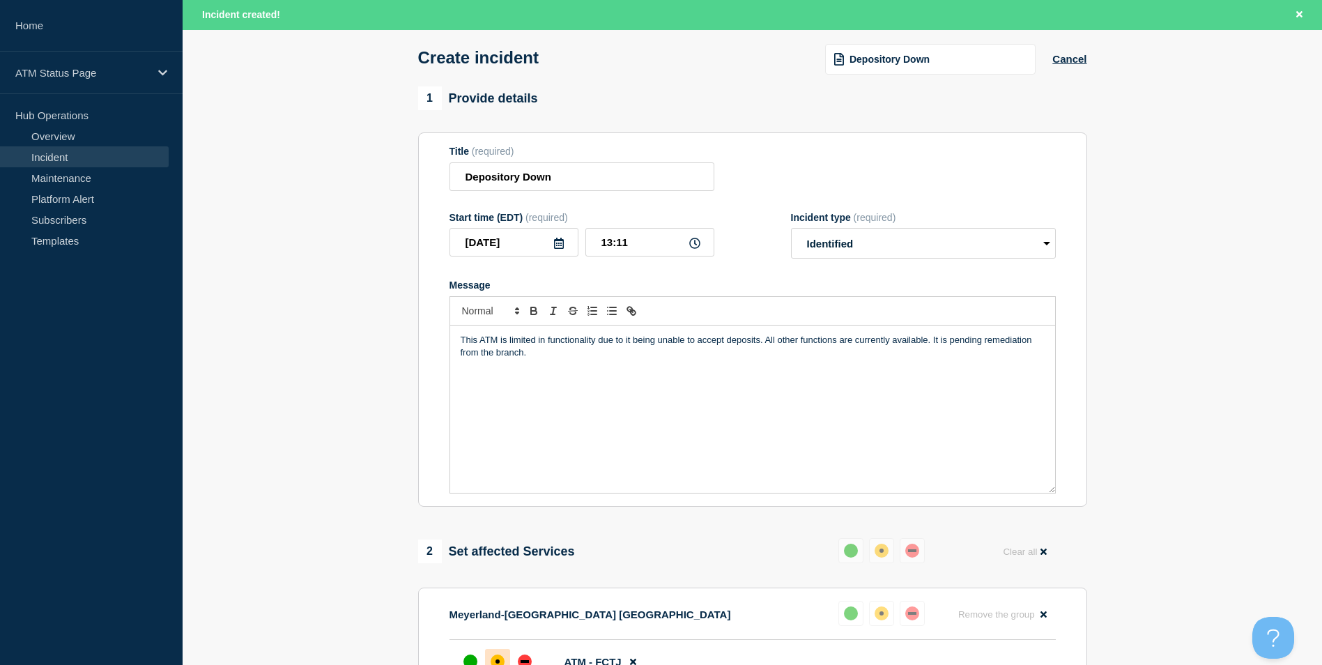
scroll to position [411, 0]
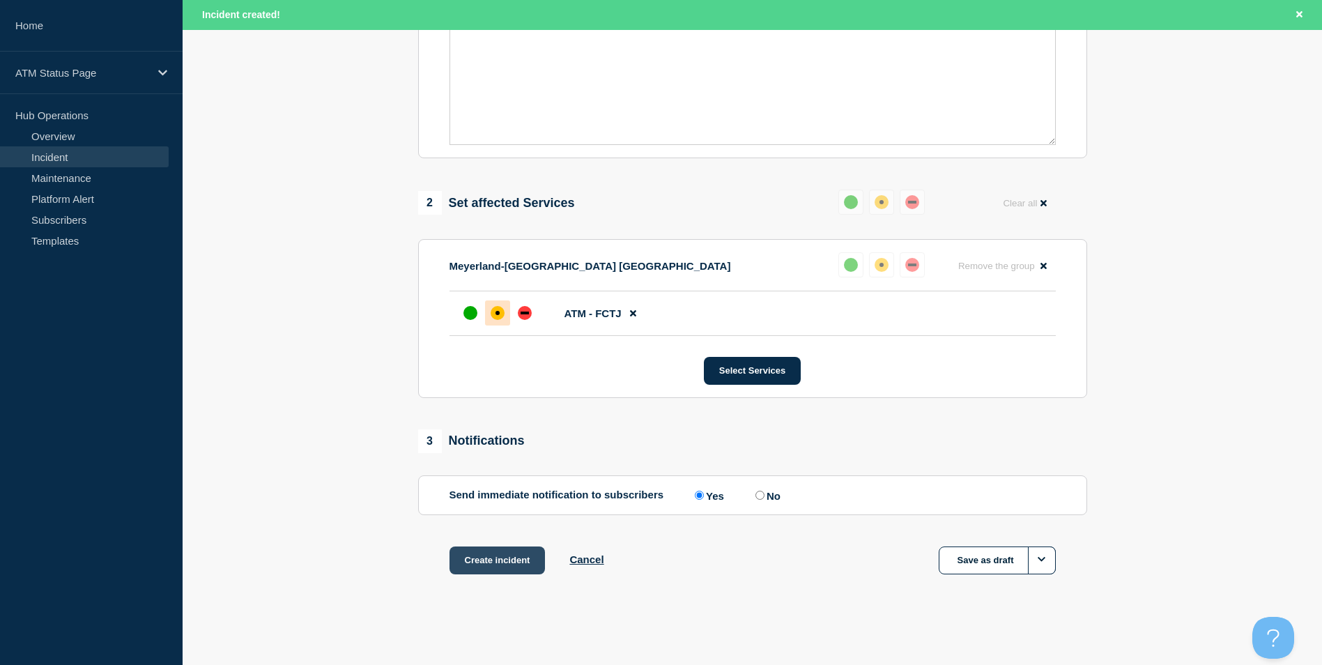
click at [507, 574] on button "Create incident" at bounding box center [497, 560] width 96 height 28
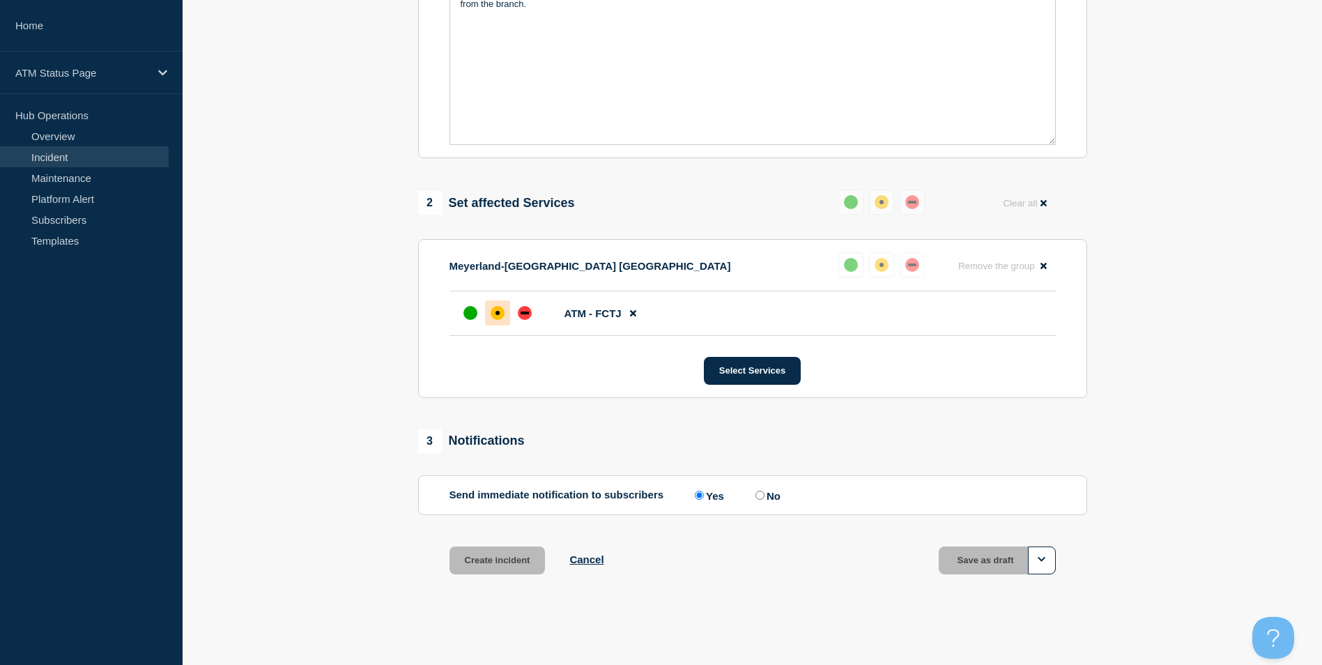
scroll to position [381, 0]
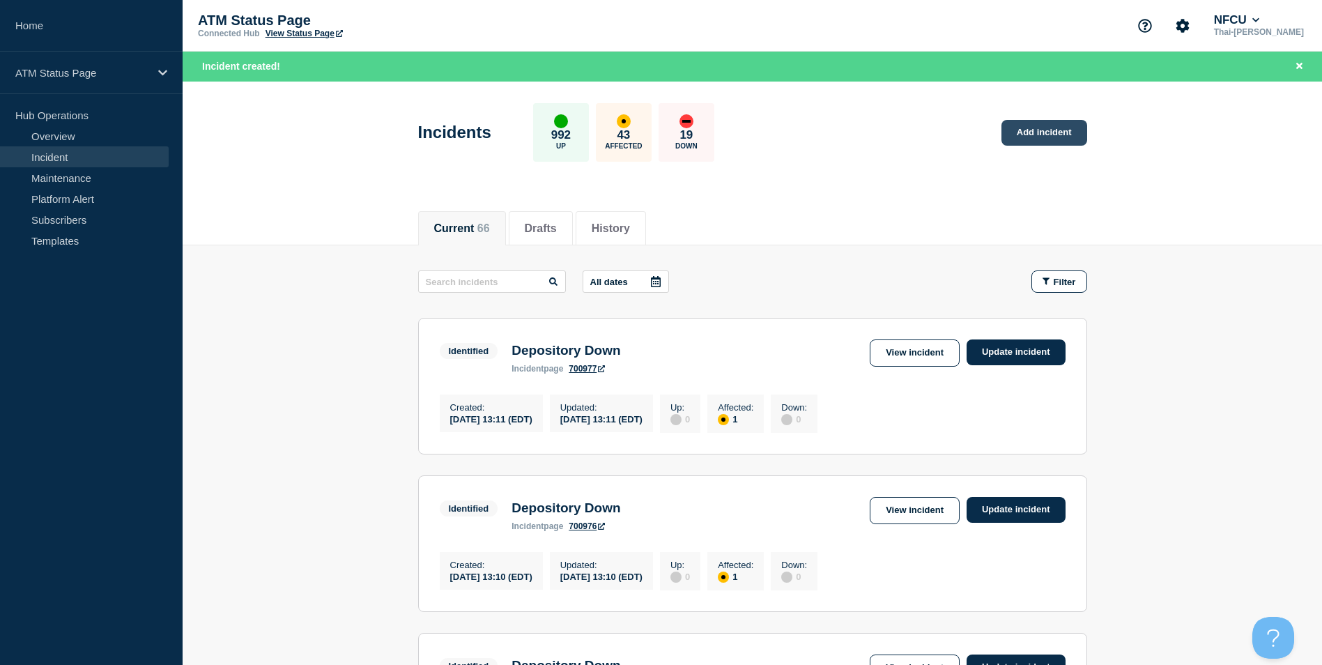
click at [1029, 137] on link "Add incident" at bounding box center [1044, 133] width 86 height 26
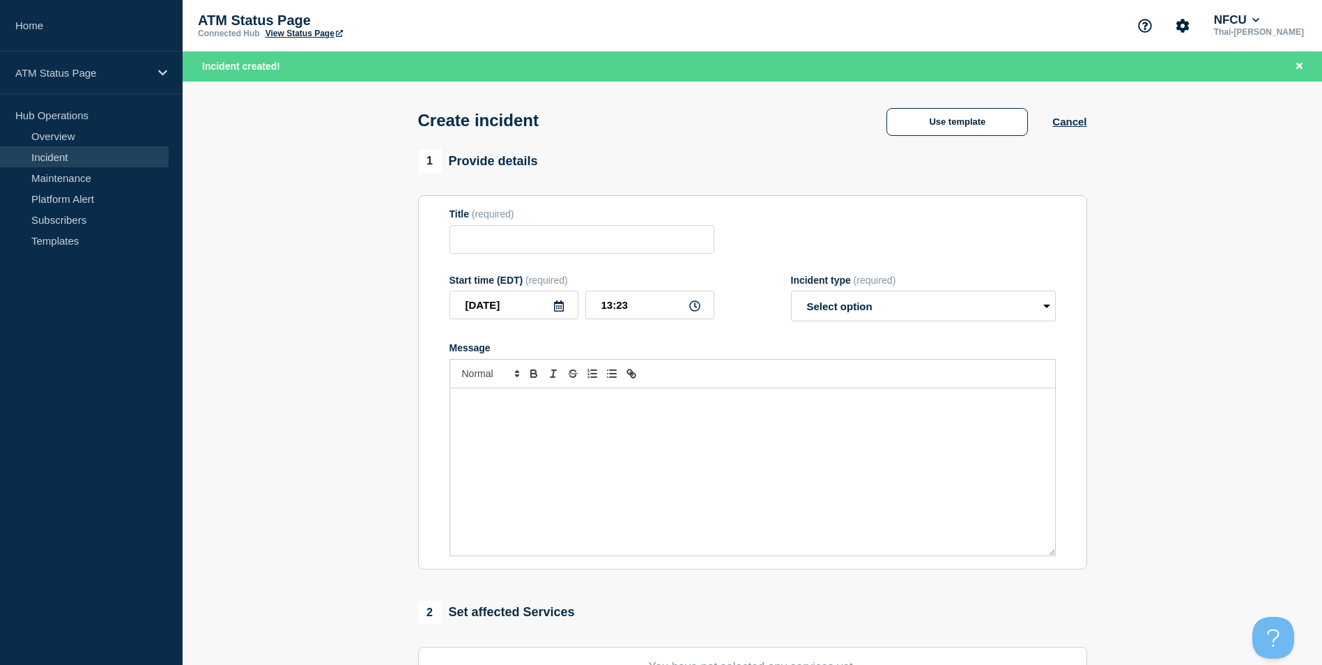
scroll to position [341, 0]
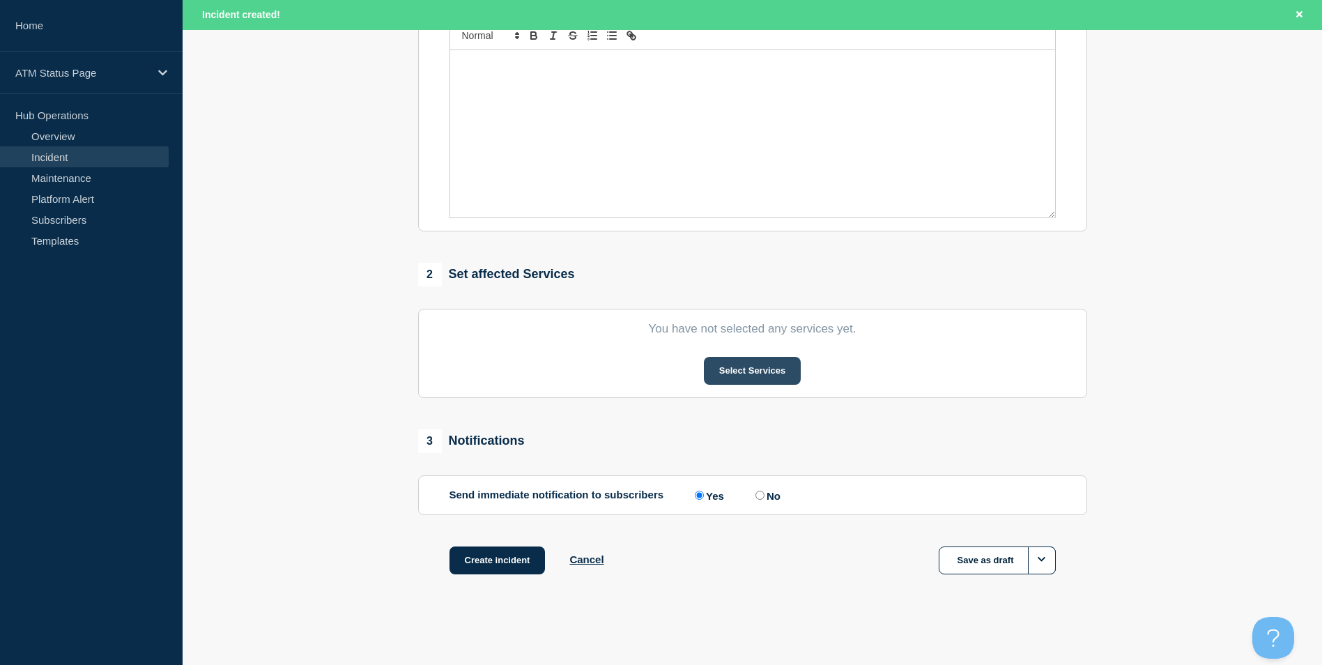
click at [769, 362] on button "Select Services" at bounding box center [752, 371] width 97 height 28
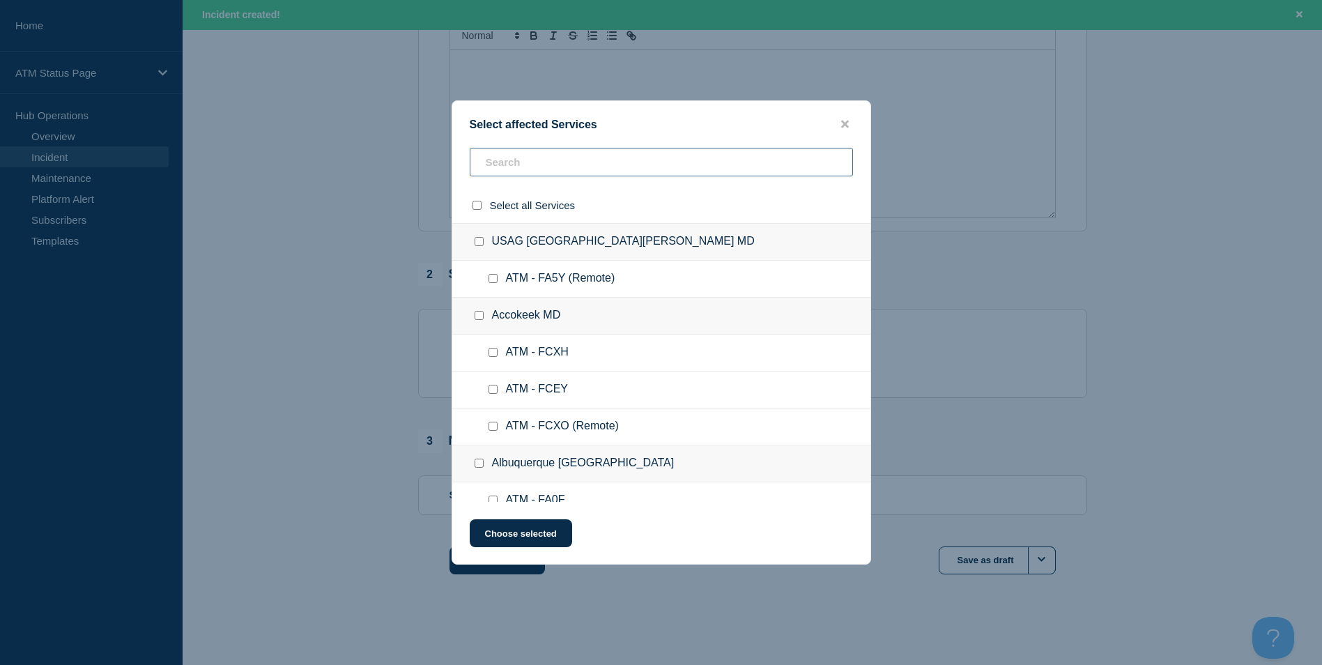
click at [552, 169] on input "text" at bounding box center [661, 162] width 383 height 29
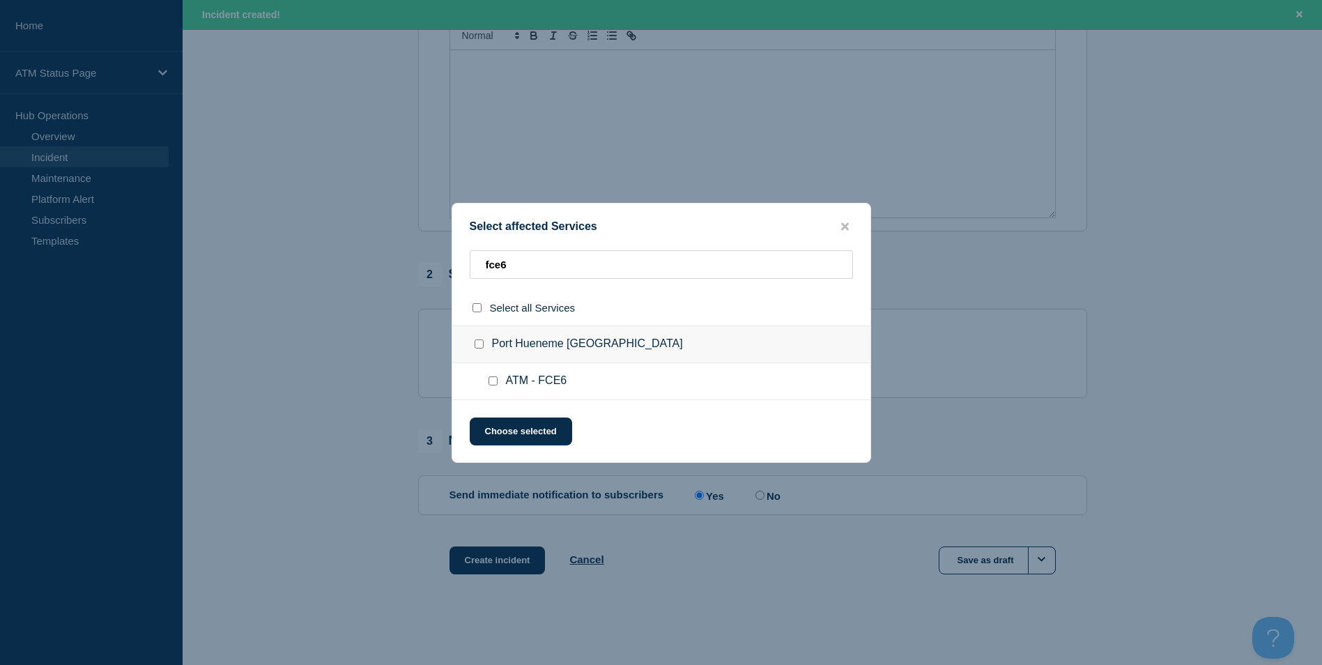
click at [488, 380] on input "ATM - FCE6 checkbox" at bounding box center [492, 380] width 9 height 9
click at [520, 426] on button "Choose selected" at bounding box center [521, 431] width 102 height 28
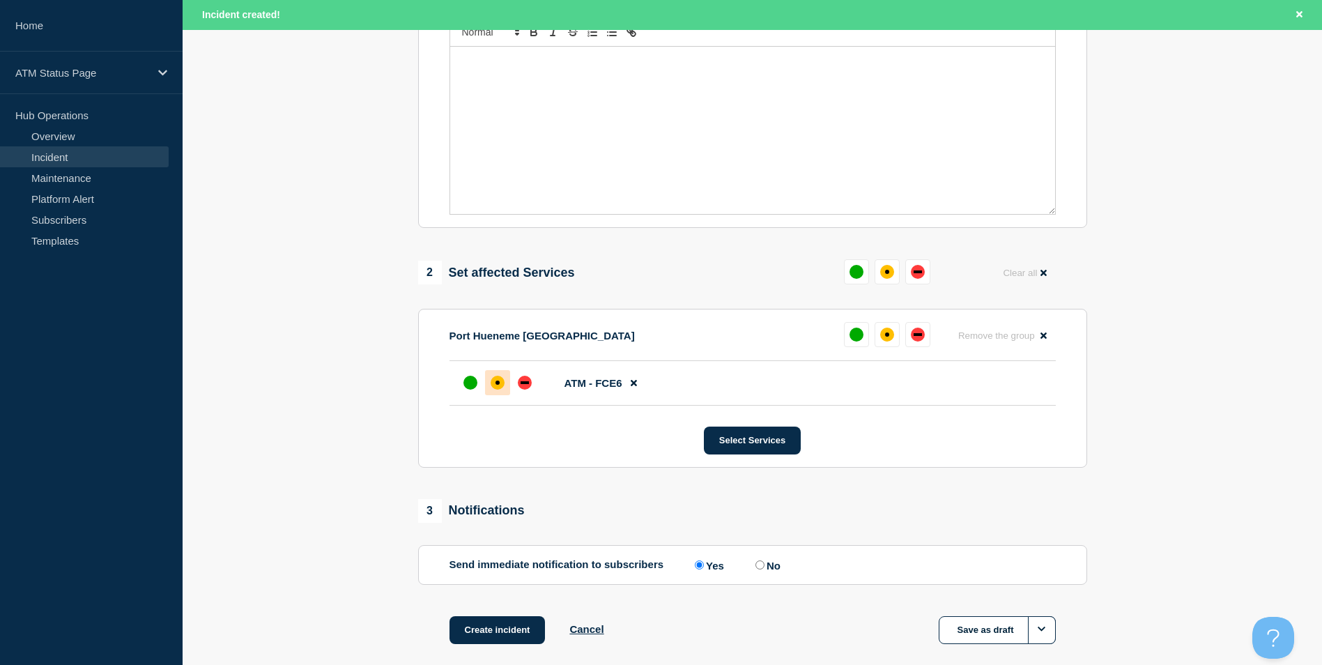
click at [500, 390] on div "affected" at bounding box center [498, 383] width 14 height 14
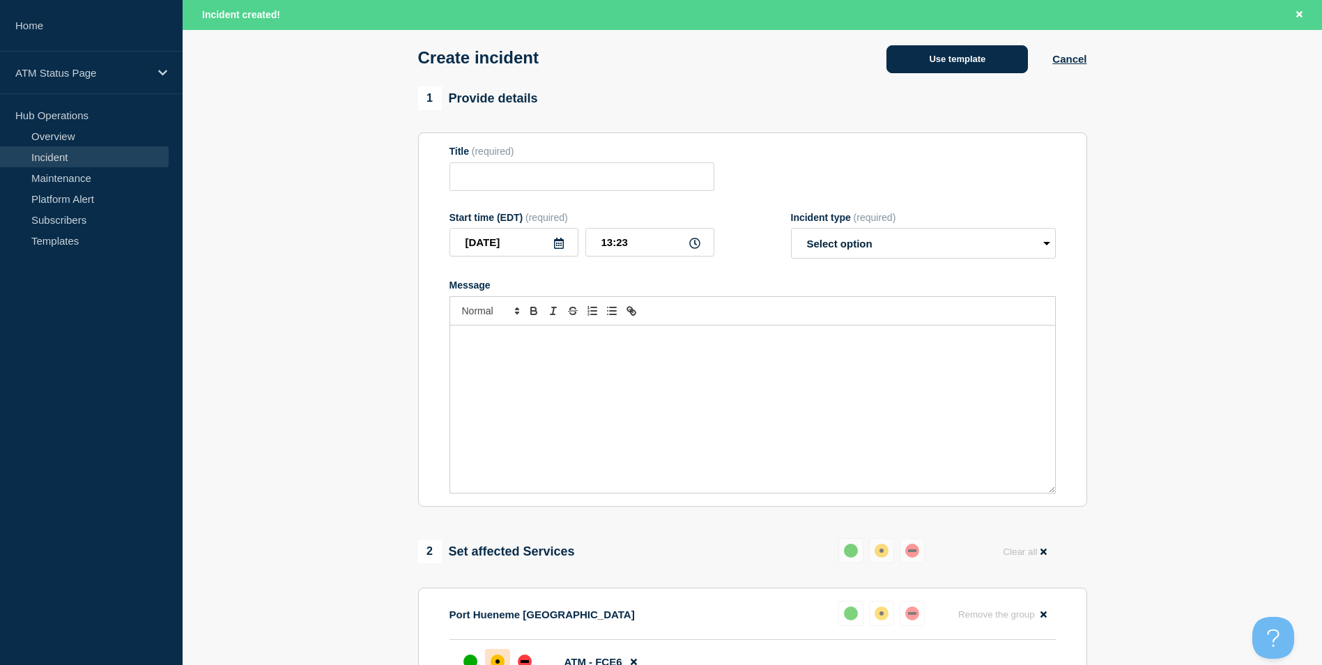
click at [935, 63] on button "Use template" at bounding box center [956, 59] width 141 height 28
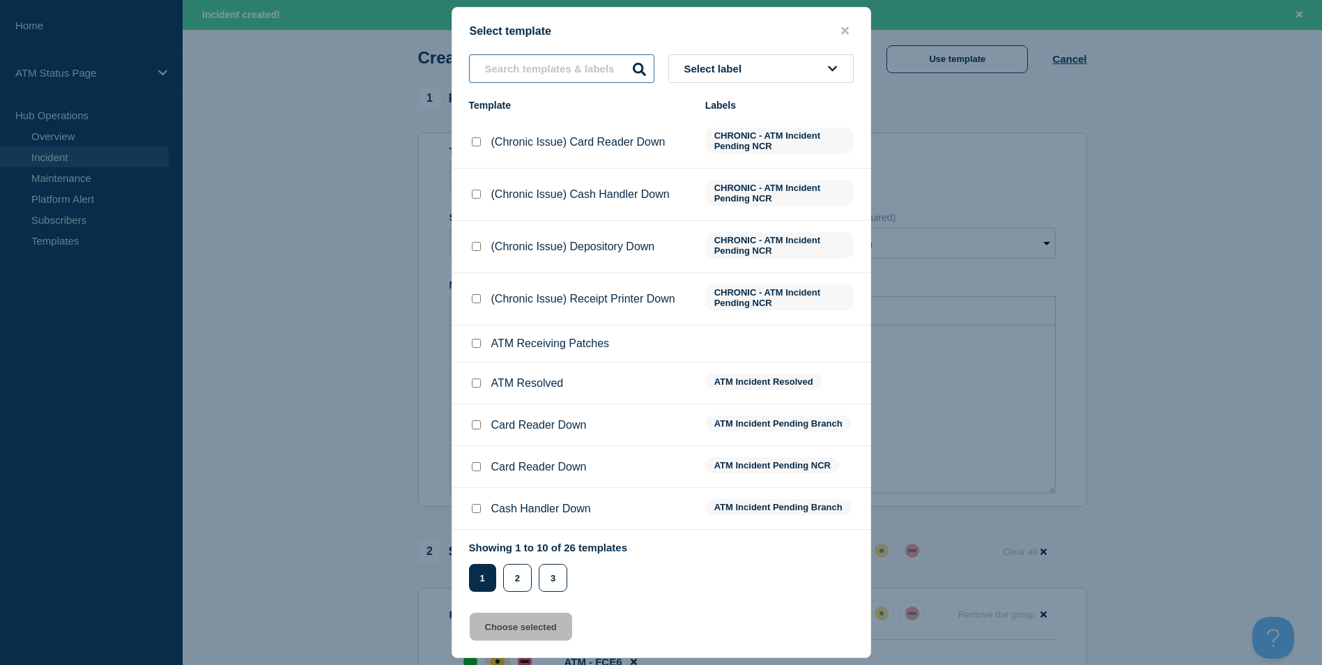
click at [555, 65] on input "text" at bounding box center [561, 68] width 185 height 29
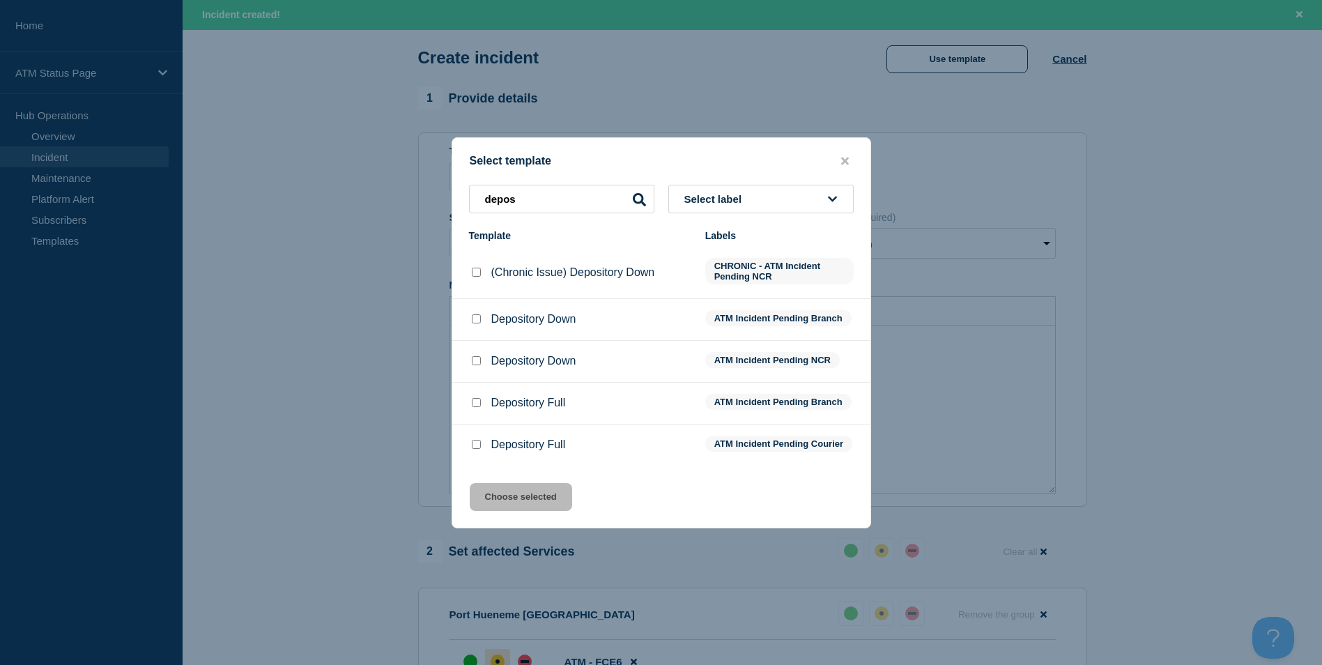
click at [472, 318] on input "Depository Down checkbox" at bounding box center [476, 318] width 9 height 9
click at [545, 509] on button "Choose selected" at bounding box center [521, 497] width 102 height 28
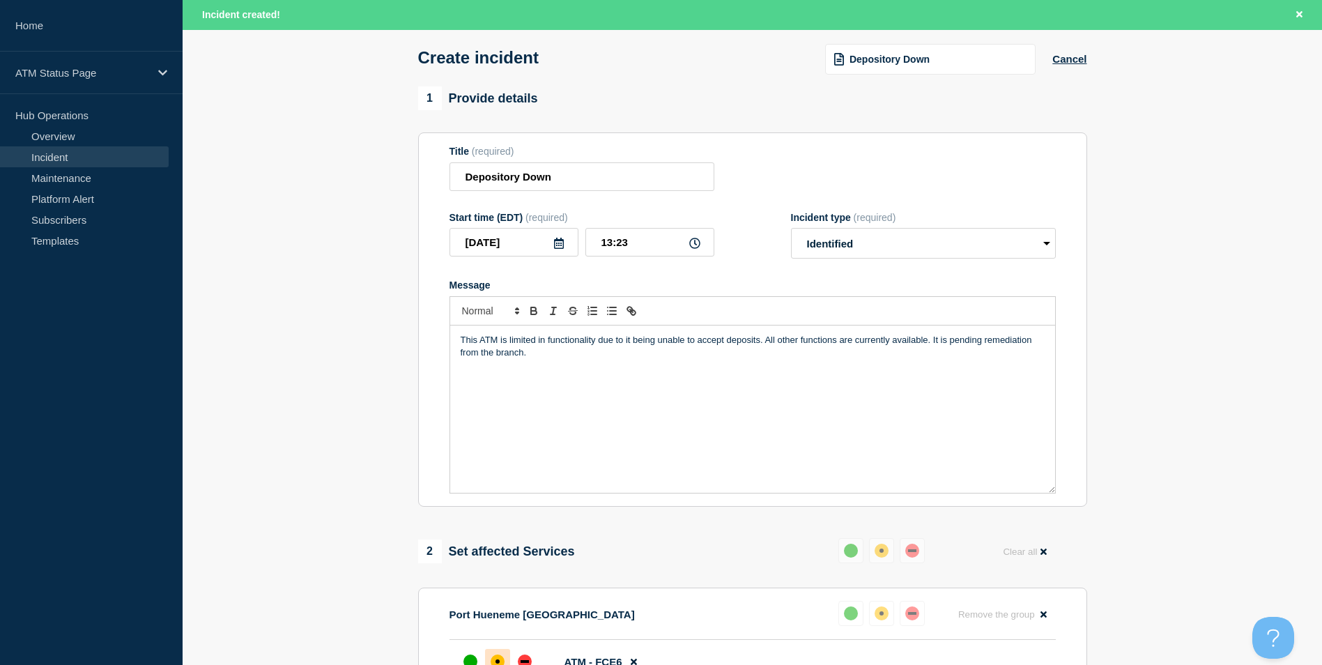
scroll to position [415, 0]
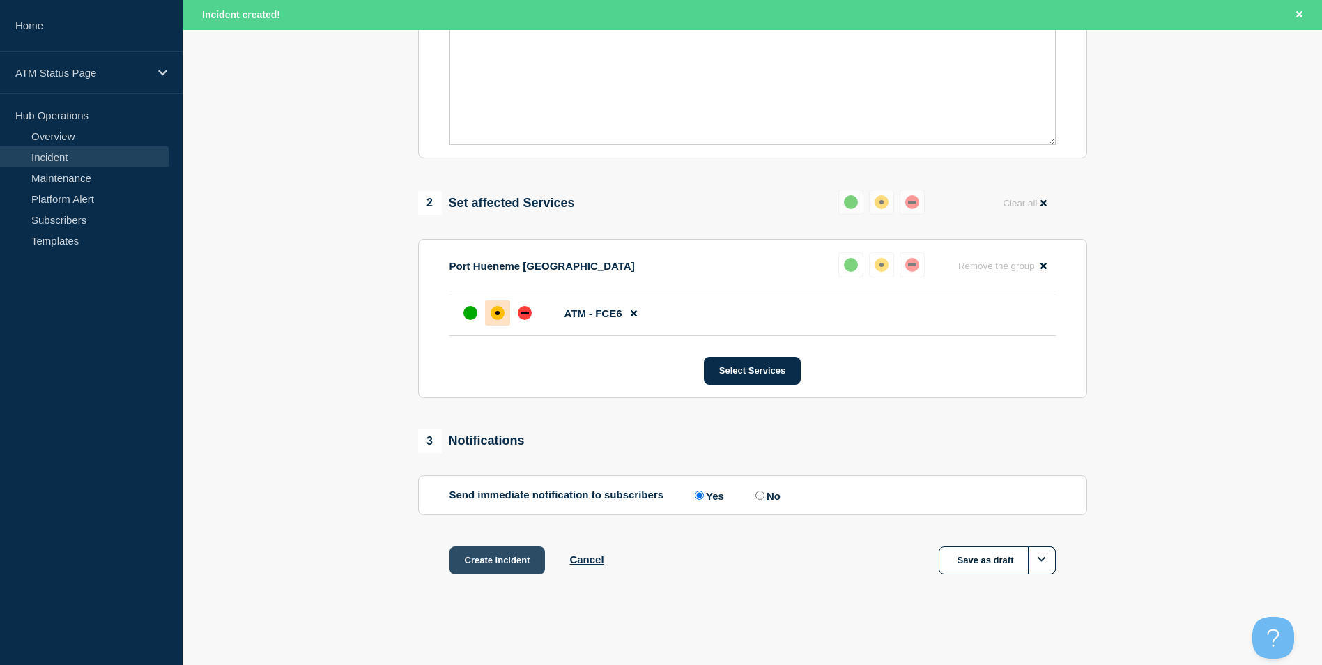
click at [507, 565] on button "Create incident" at bounding box center [497, 560] width 96 height 28
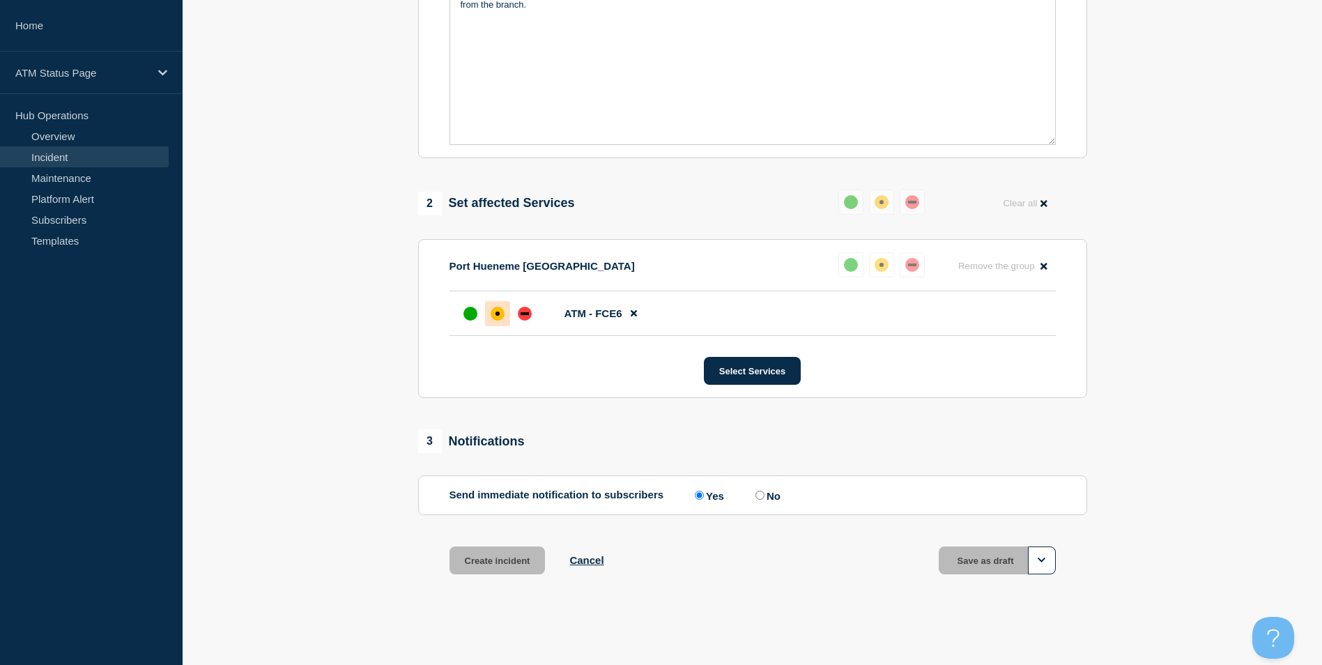
scroll to position [385, 0]
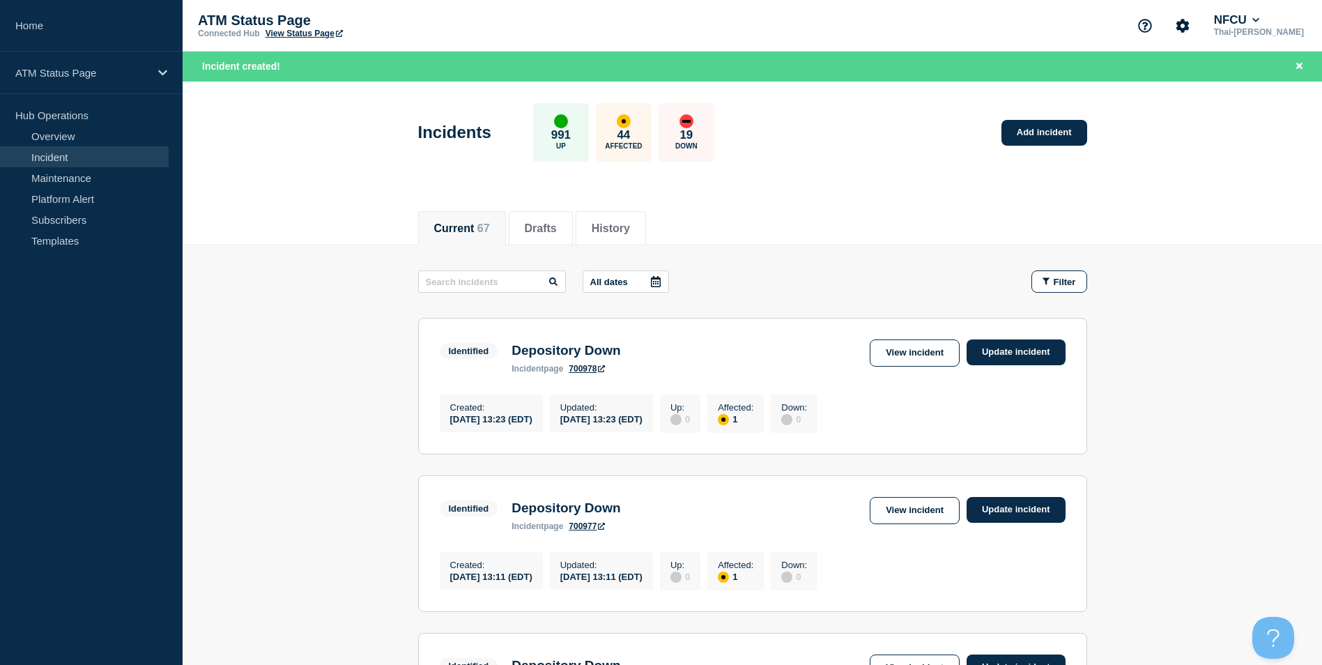
click at [1075, 113] on div "Incidents 991 Up 44 Affected 19 Down Add incident" at bounding box center [752, 127] width 700 height 85
click at [1061, 123] on link "Add incident" at bounding box center [1044, 133] width 86 height 26
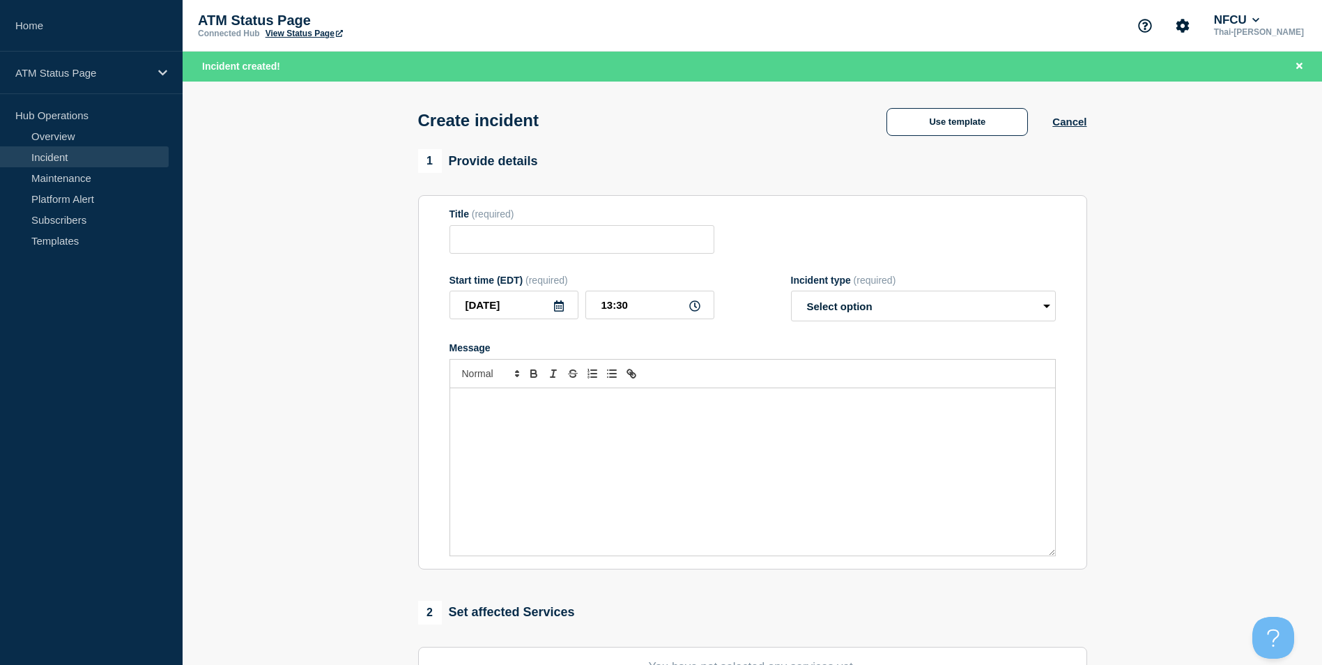
scroll to position [279, 0]
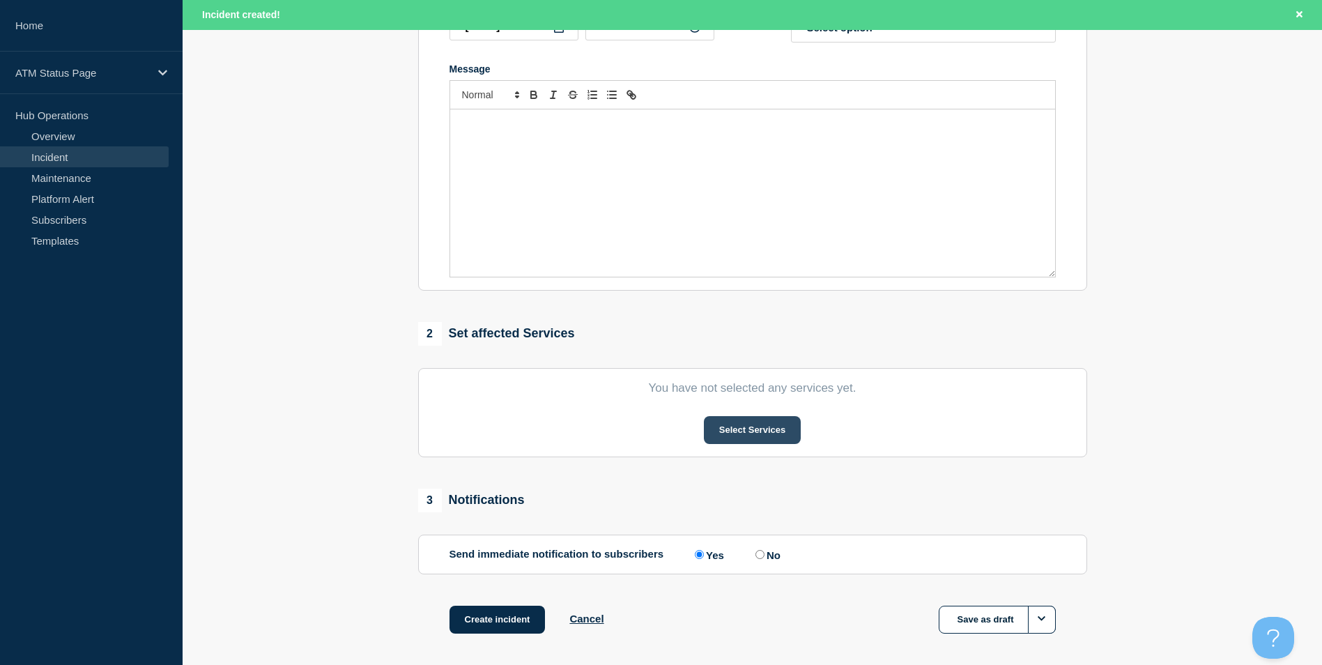
click at [766, 432] on button "Select Services" at bounding box center [752, 430] width 97 height 28
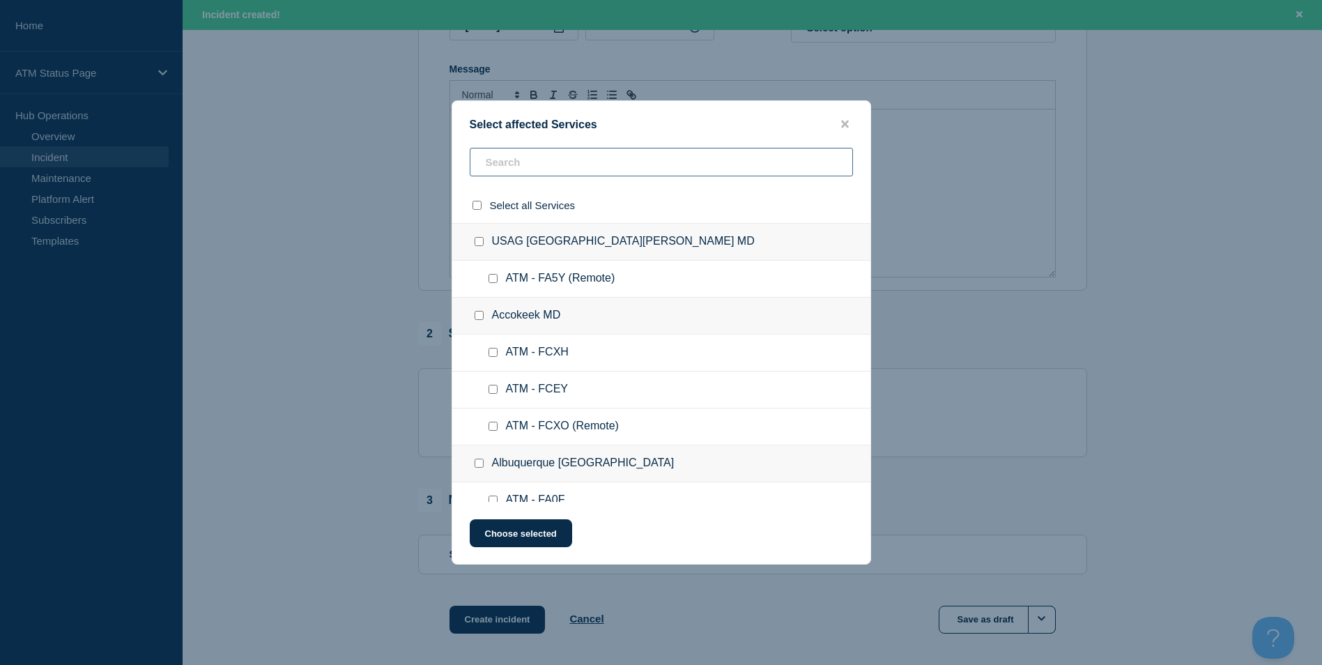
click at [551, 162] on input "text" at bounding box center [661, 162] width 383 height 29
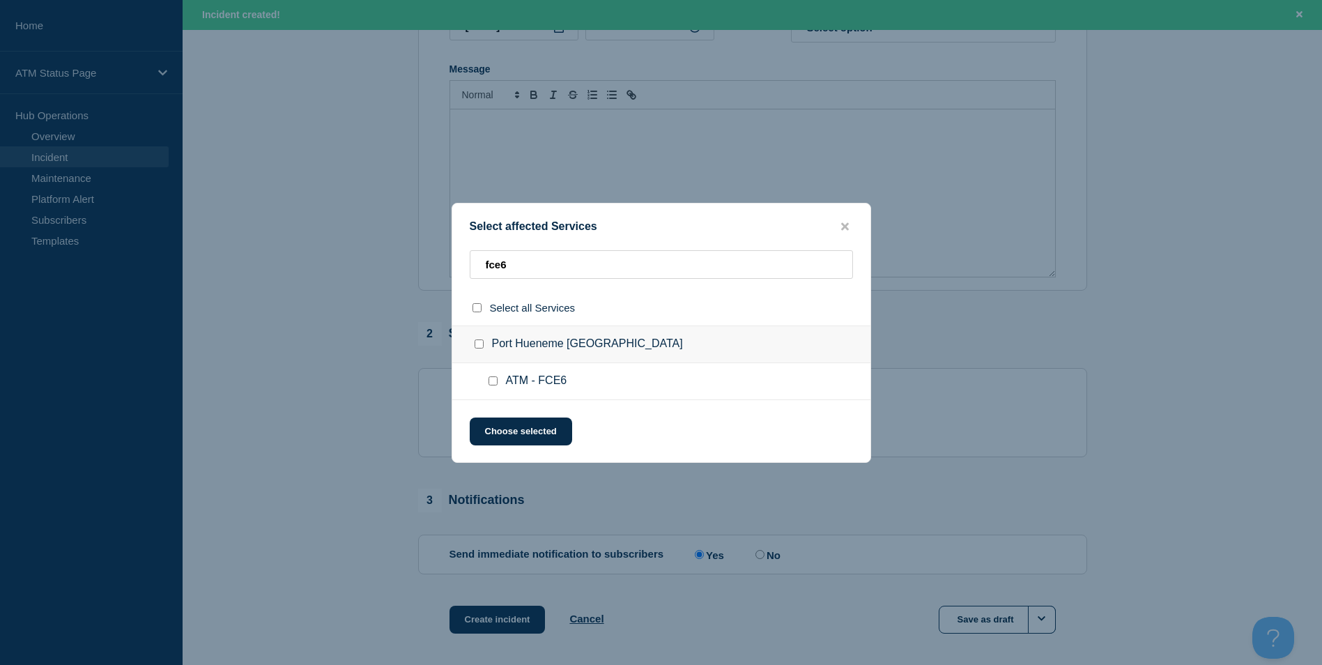
click at [491, 382] on input "ATM - FCE6 checkbox" at bounding box center [492, 380] width 9 height 9
click at [508, 422] on button "Choose selected" at bounding box center [521, 431] width 102 height 28
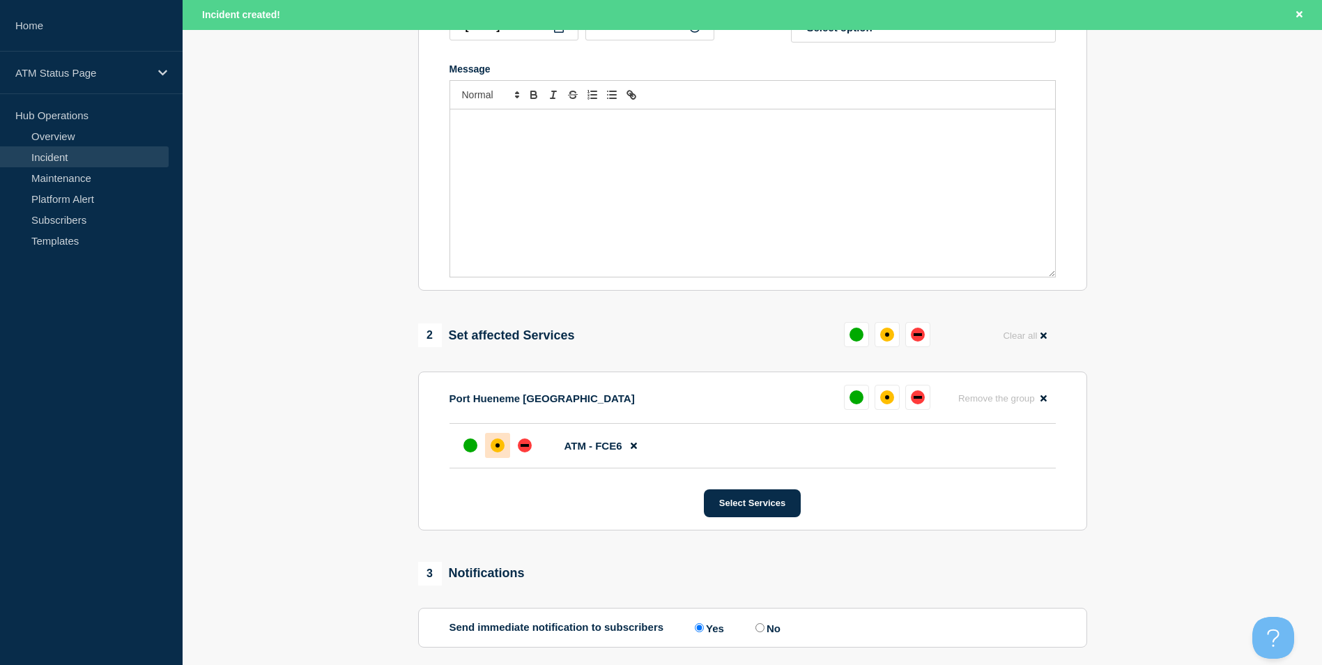
click at [501, 440] on div at bounding box center [497, 445] width 25 height 25
click at [521, 447] on div "down" at bounding box center [525, 445] width 8 height 3
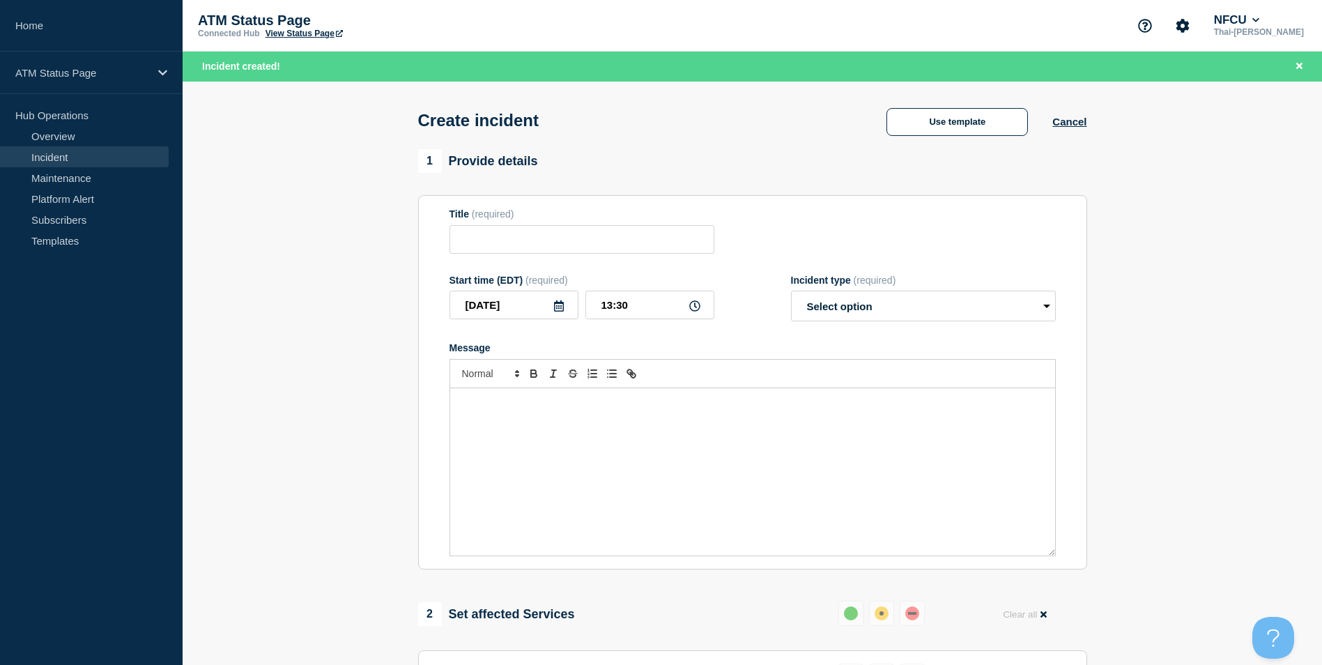
click at [943, 144] on div "Create incident Use template Cancel" at bounding box center [752, 116] width 700 height 68
click at [946, 125] on button "Use template" at bounding box center [956, 122] width 141 height 28
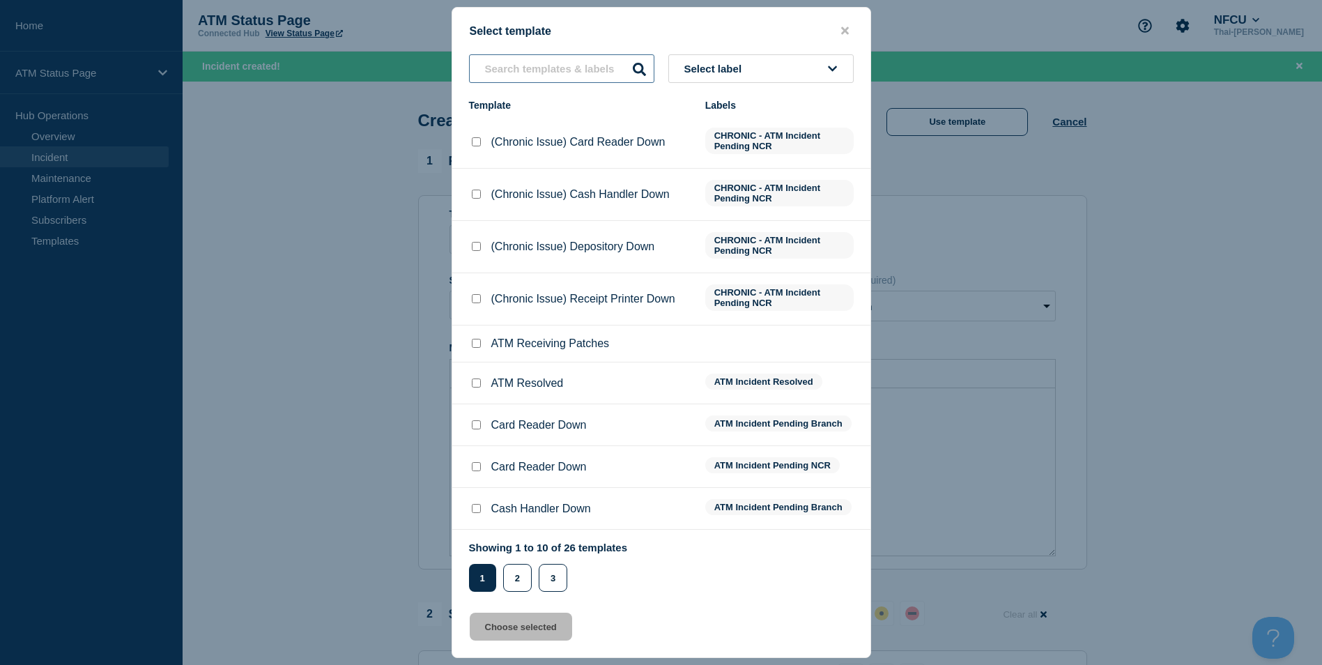
click at [521, 61] on input "text" at bounding box center [561, 68] width 185 height 29
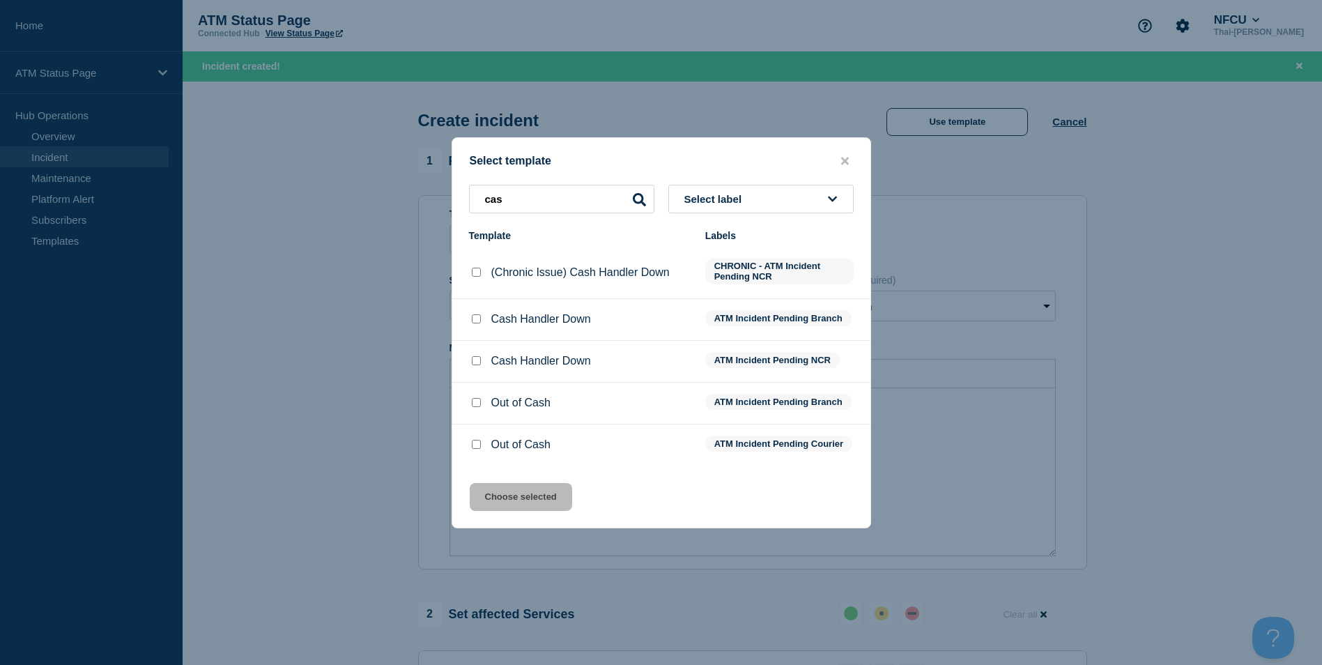
click at [480, 316] on input "Cash Handler Down checkbox" at bounding box center [476, 318] width 9 height 9
click at [514, 501] on button "Choose selected" at bounding box center [521, 497] width 102 height 28
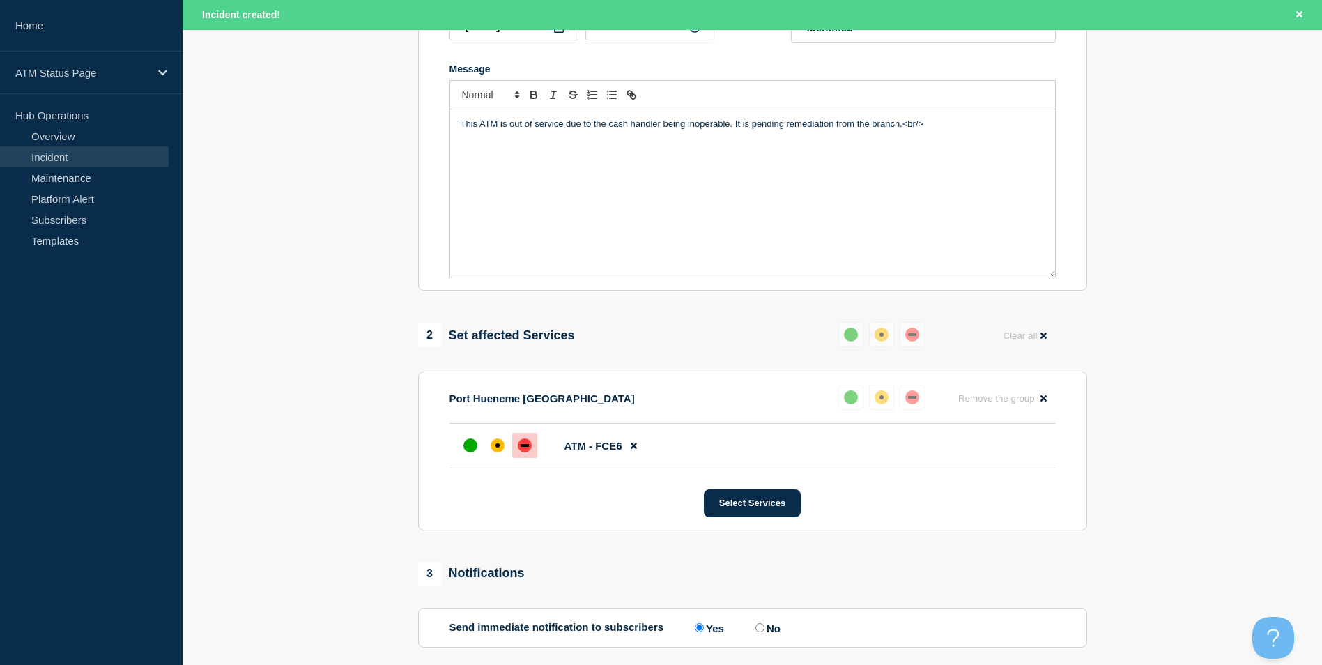
scroll to position [415, 0]
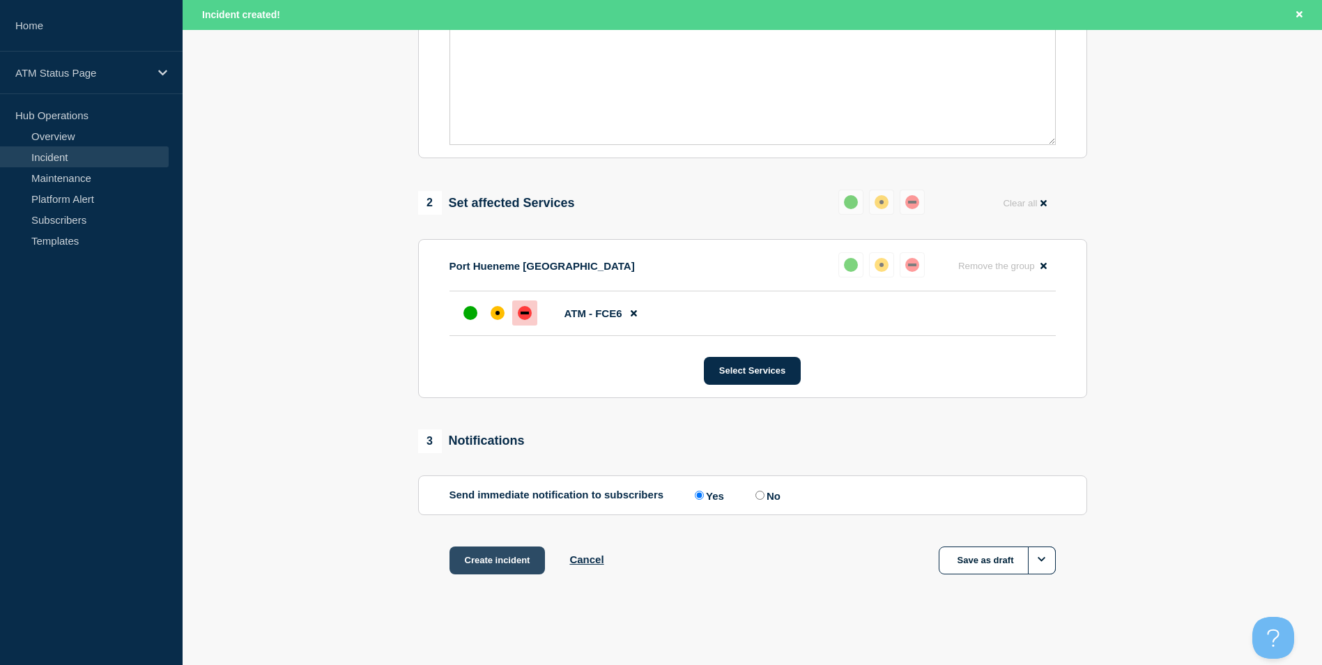
click at [513, 560] on button "Create incident" at bounding box center [497, 560] width 96 height 28
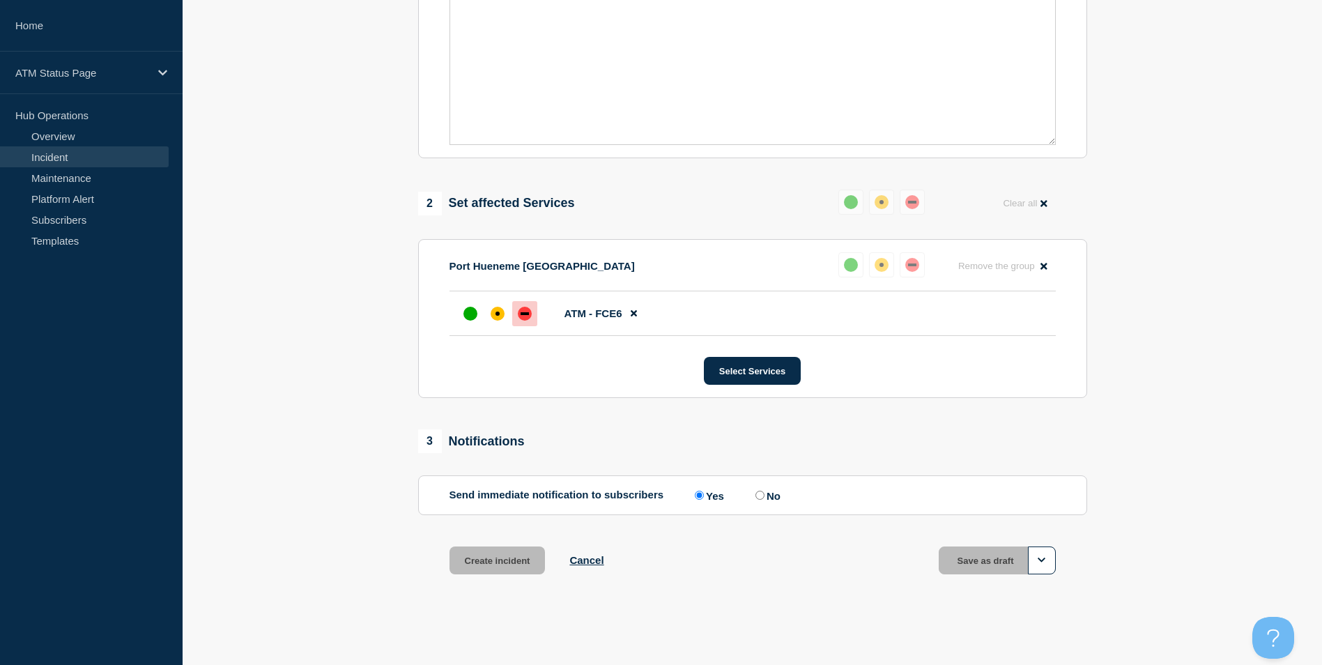
scroll to position [385, 0]
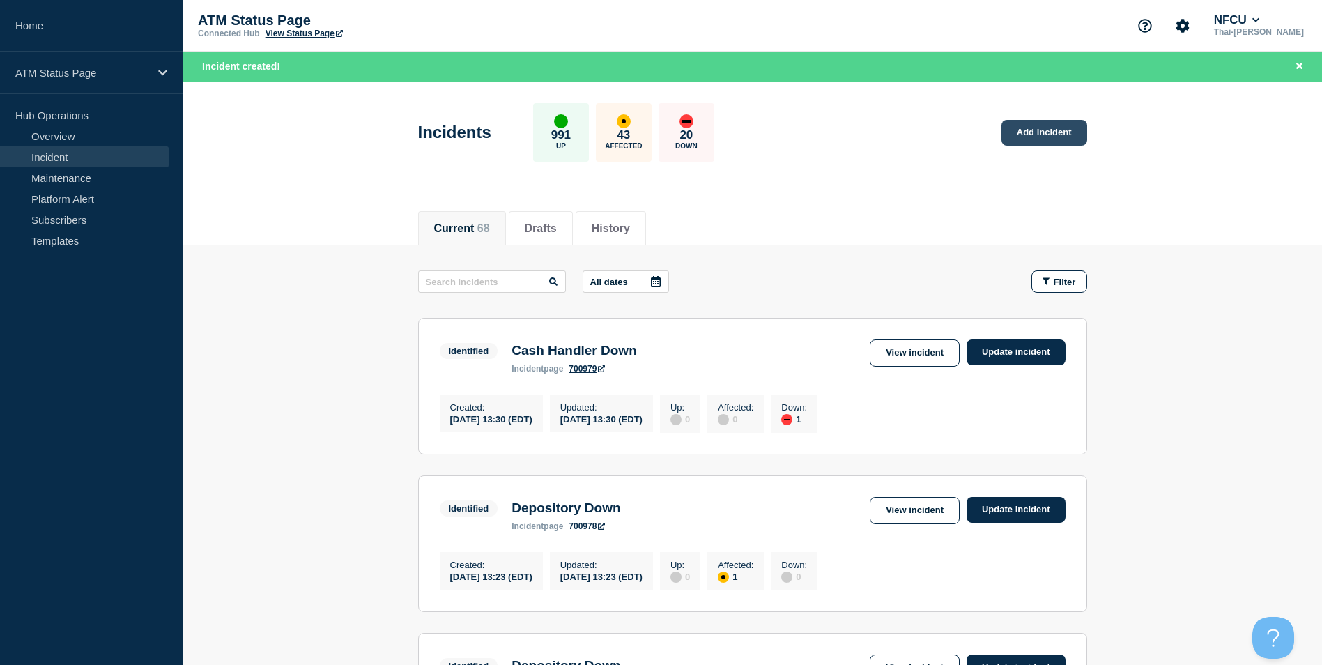
click at [1019, 131] on link "Add incident" at bounding box center [1044, 133] width 86 height 26
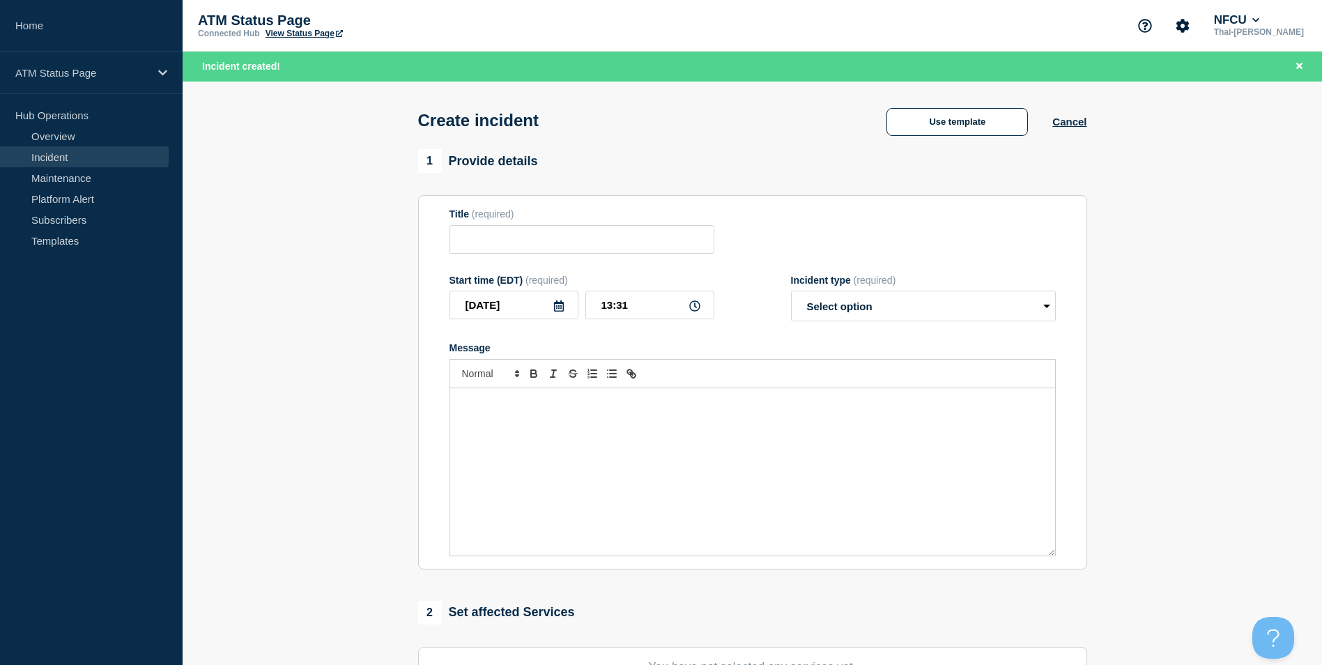
scroll to position [341, 0]
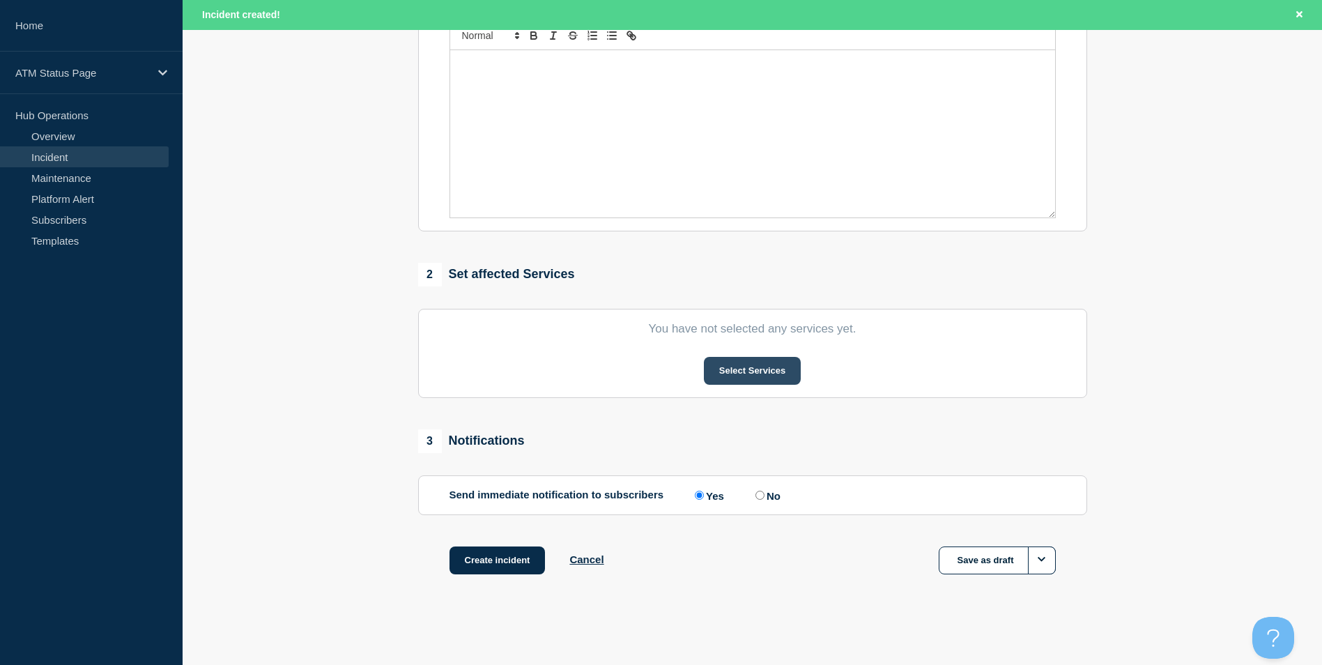
click at [757, 369] on button "Select Services" at bounding box center [752, 371] width 97 height 28
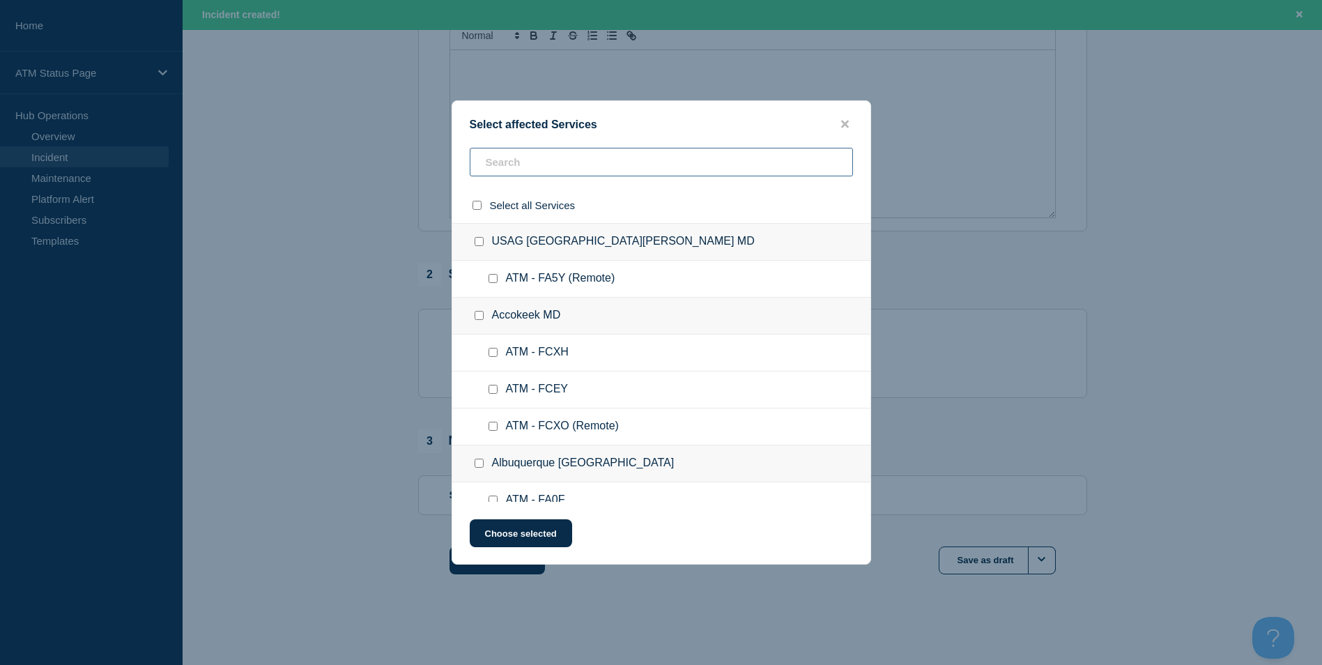
click at [525, 152] on input "text" at bounding box center [661, 162] width 383 height 29
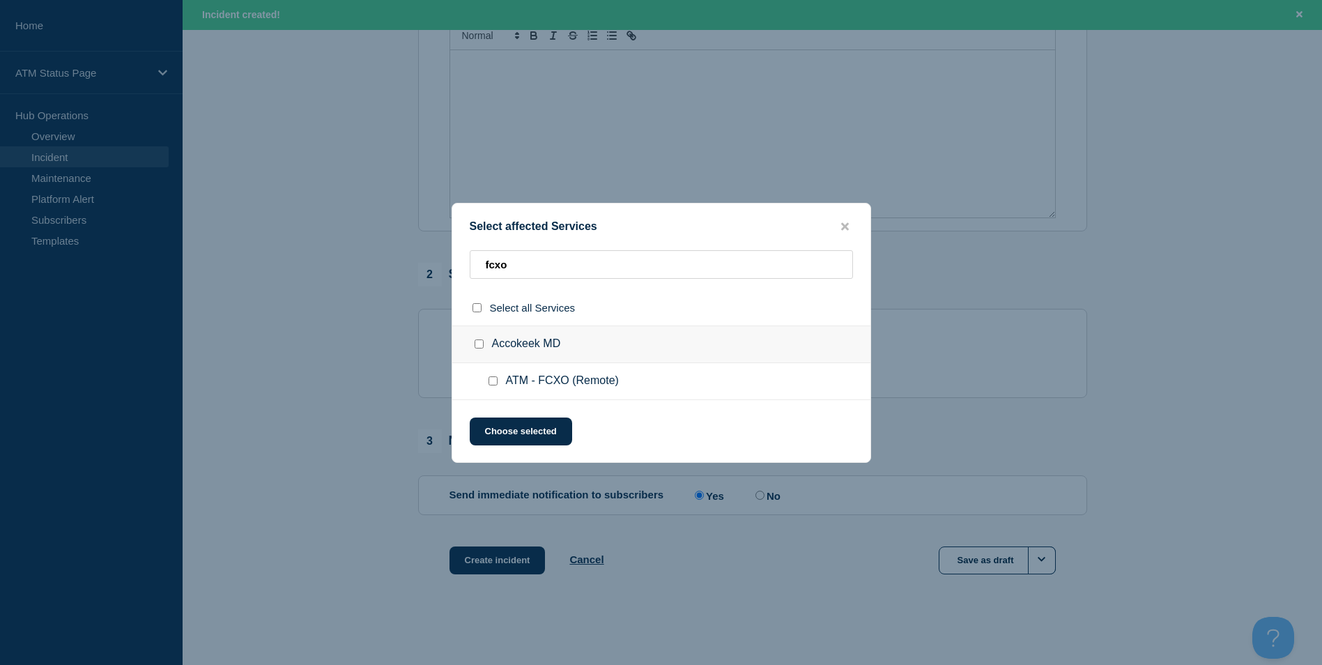
click at [493, 382] on input "ATM - FCXO (Remote) checkbox" at bounding box center [492, 380] width 9 height 9
click at [509, 425] on button "Choose selected" at bounding box center [521, 431] width 102 height 28
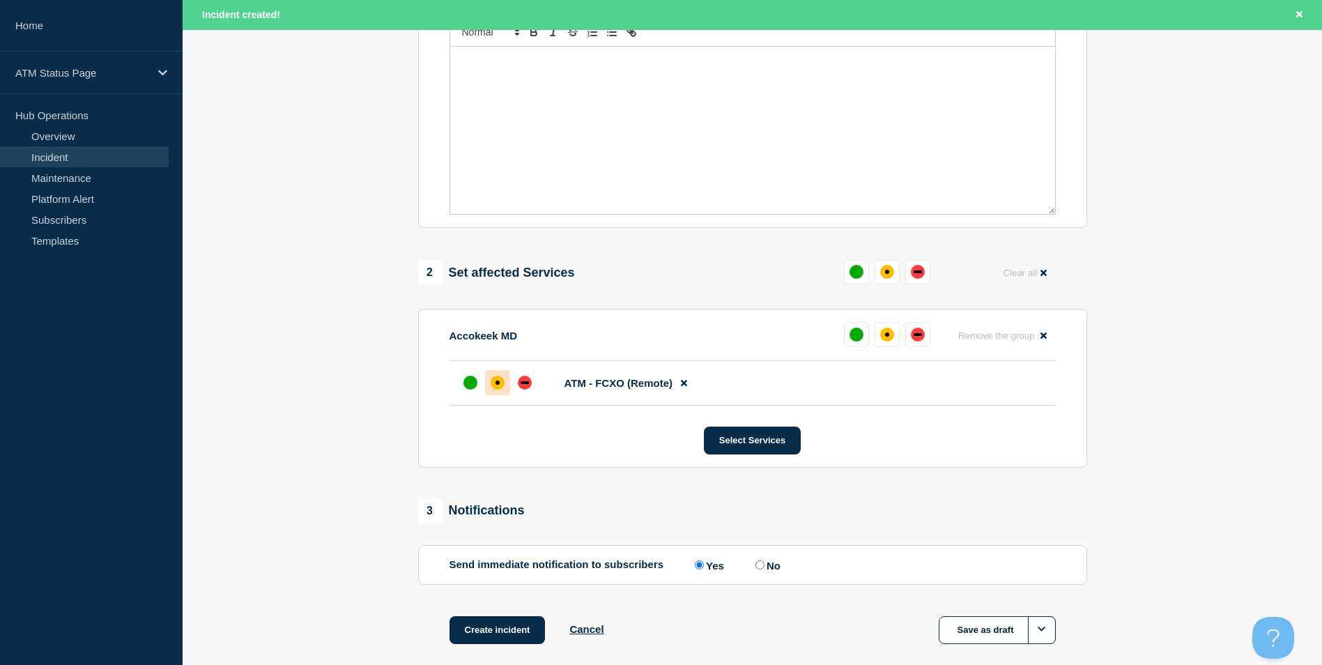
click at [501, 385] on div "affected" at bounding box center [498, 383] width 14 height 14
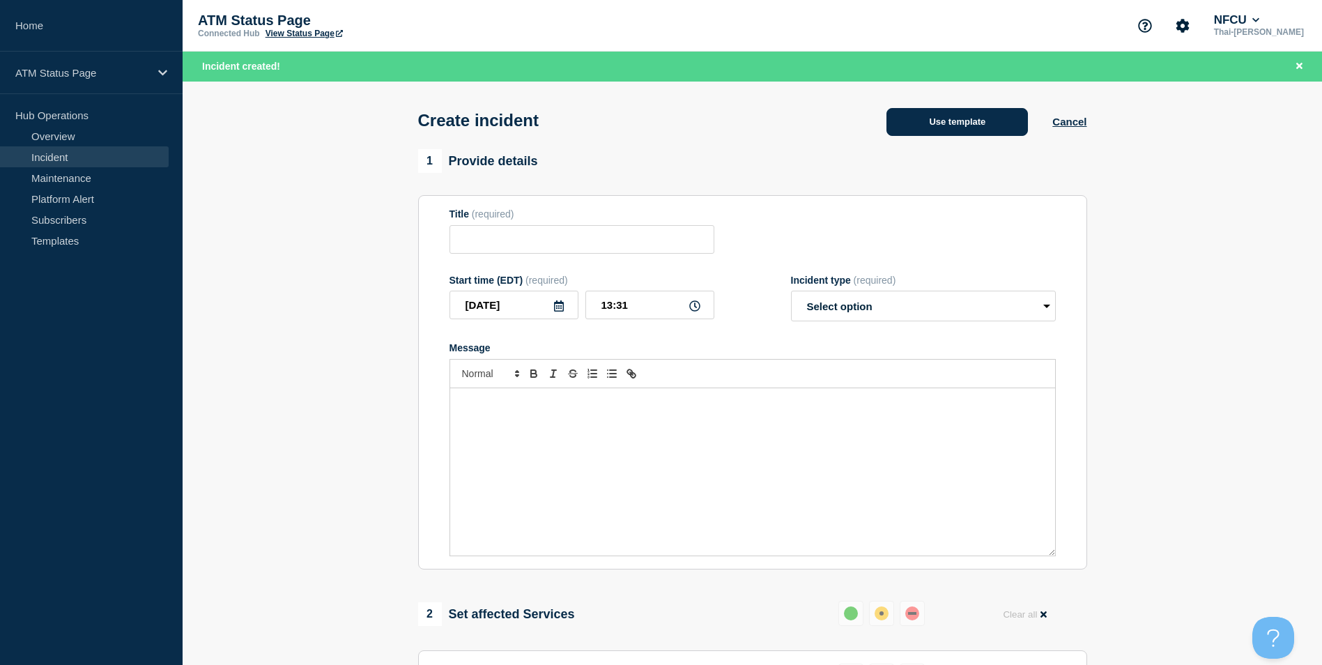
click at [944, 115] on button "Use template" at bounding box center [956, 122] width 141 height 28
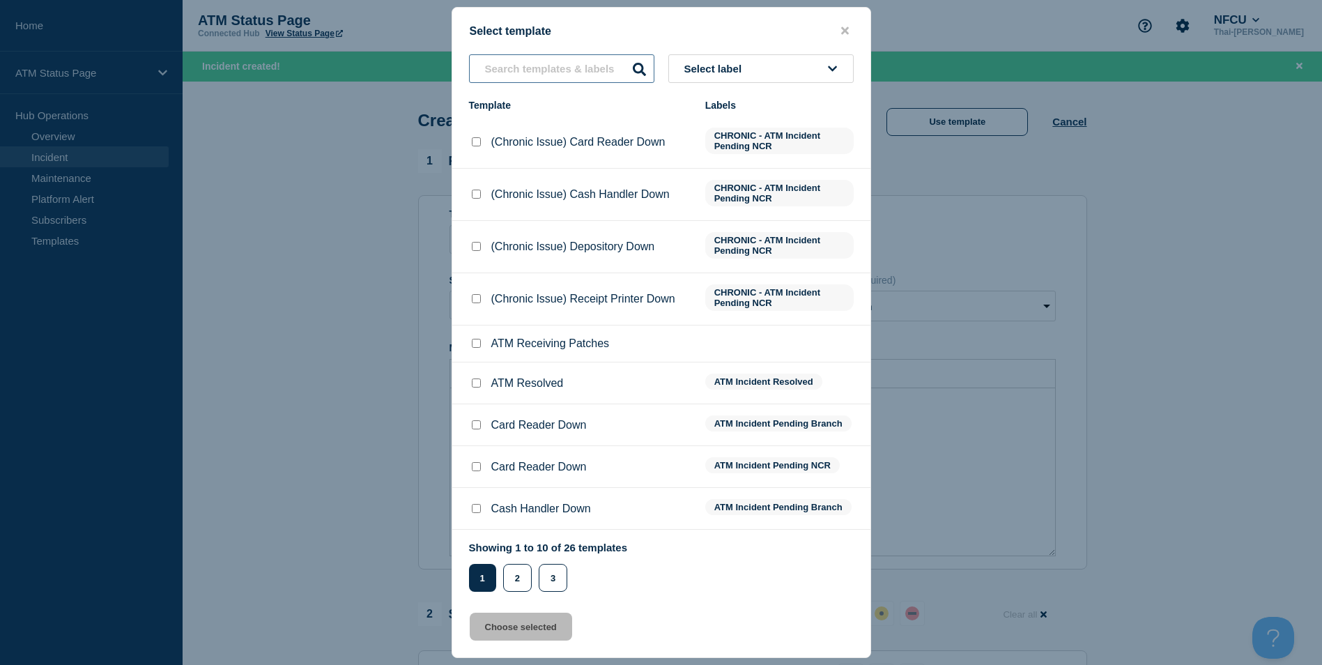
click at [542, 66] on input "text" at bounding box center [561, 68] width 185 height 29
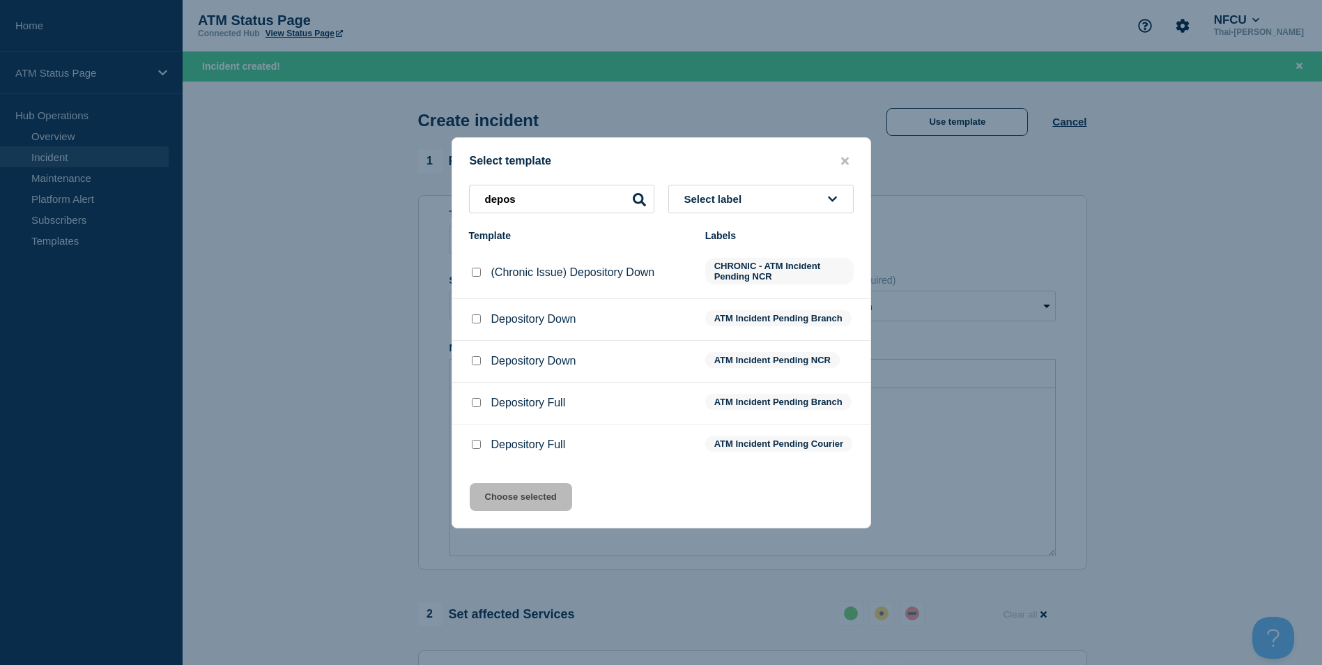
click at [472, 356] on input "Depository Down checkbox" at bounding box center [476, 360] width 9 height 9
click at [521, 488] on div "Select template depos Select label Template Labels (Chronic Issue) Depository D…" at bounding box center [662, 332] width 420 height 391
click at [532, 511] on button "Choose selected" at bounding box center [521, 497] width 102 height 28
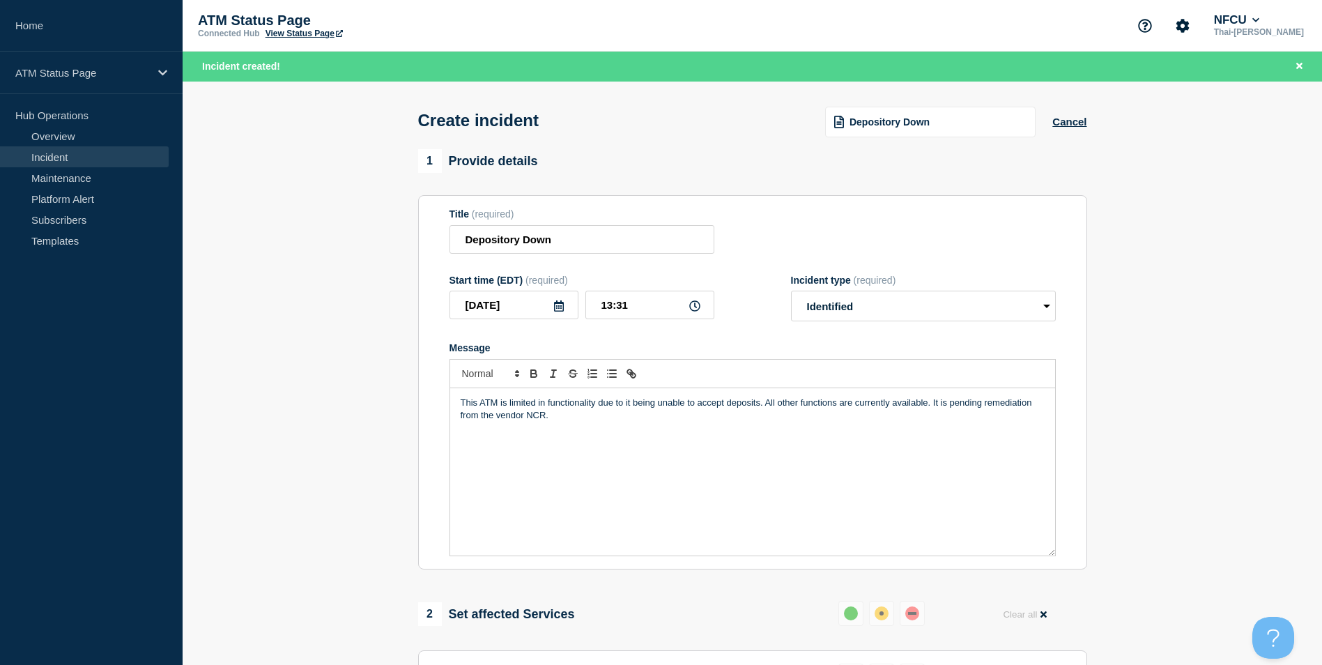
scroll to position [348, 0]
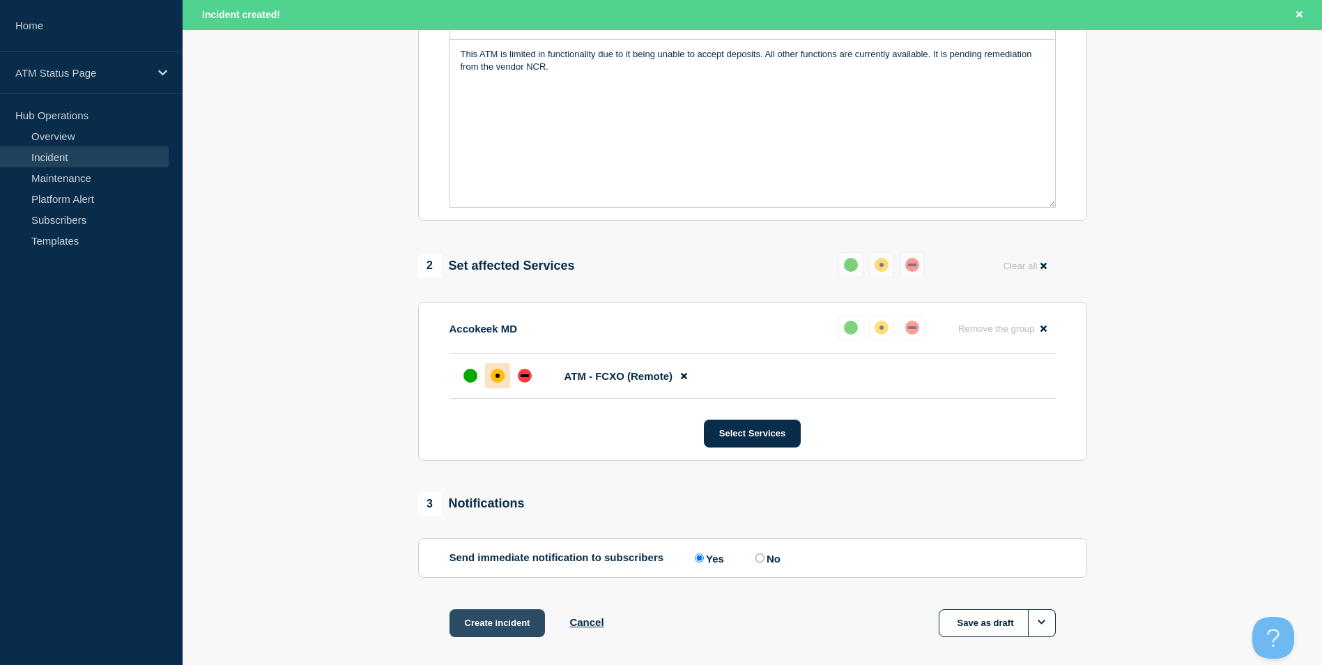
click at [512, 615] on button "Create incident" at bounding box center [497, 623] width 96 height 28
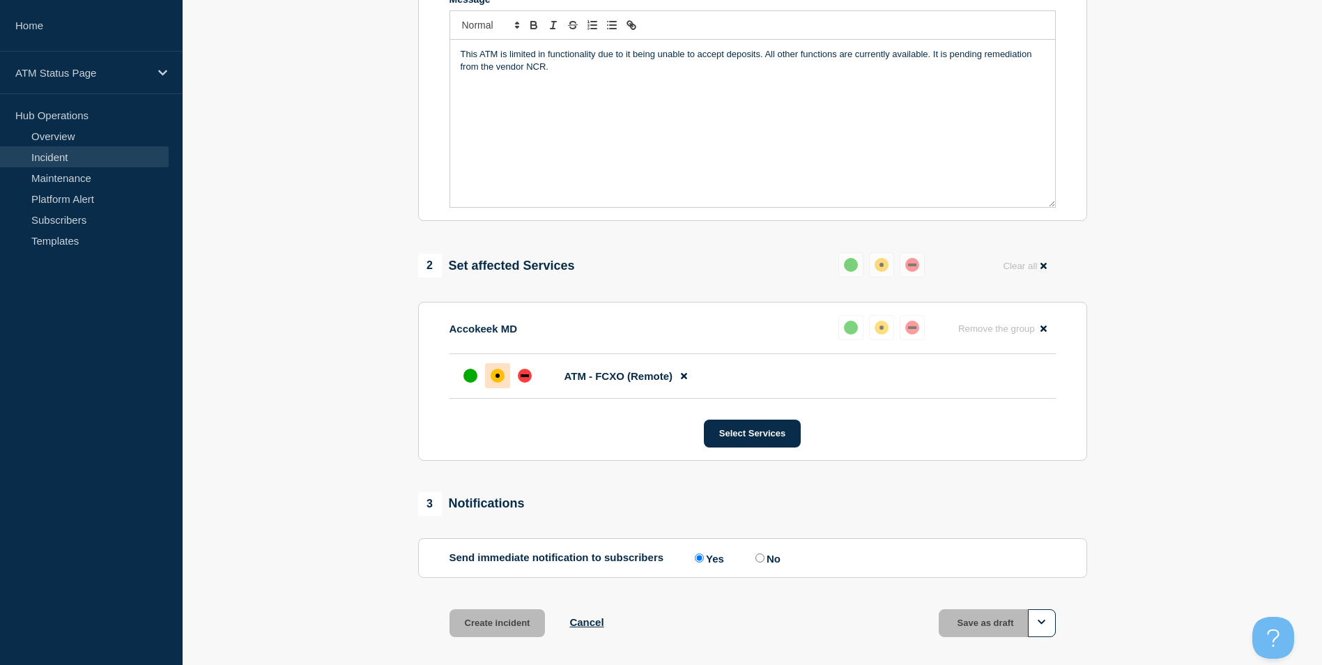
scroll to position [319, 0]
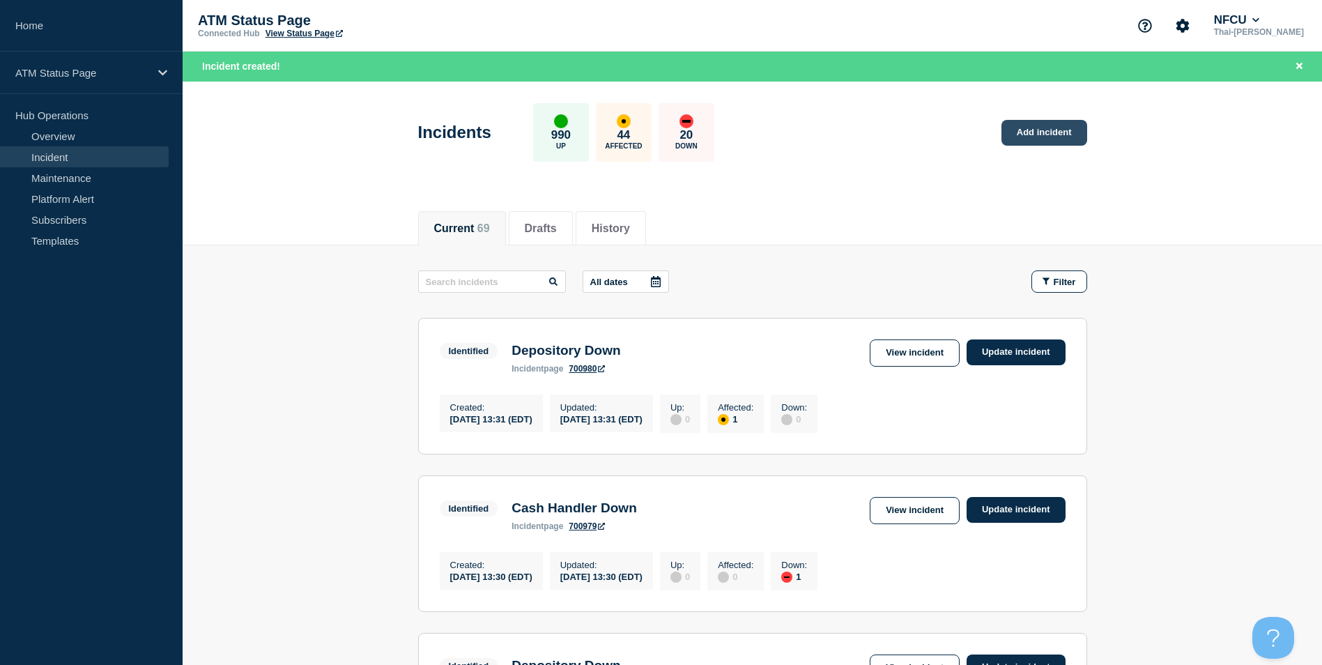
click at [1045, 123] on link "Add incident" at bounding box center [1044, 133] width 86 height 26
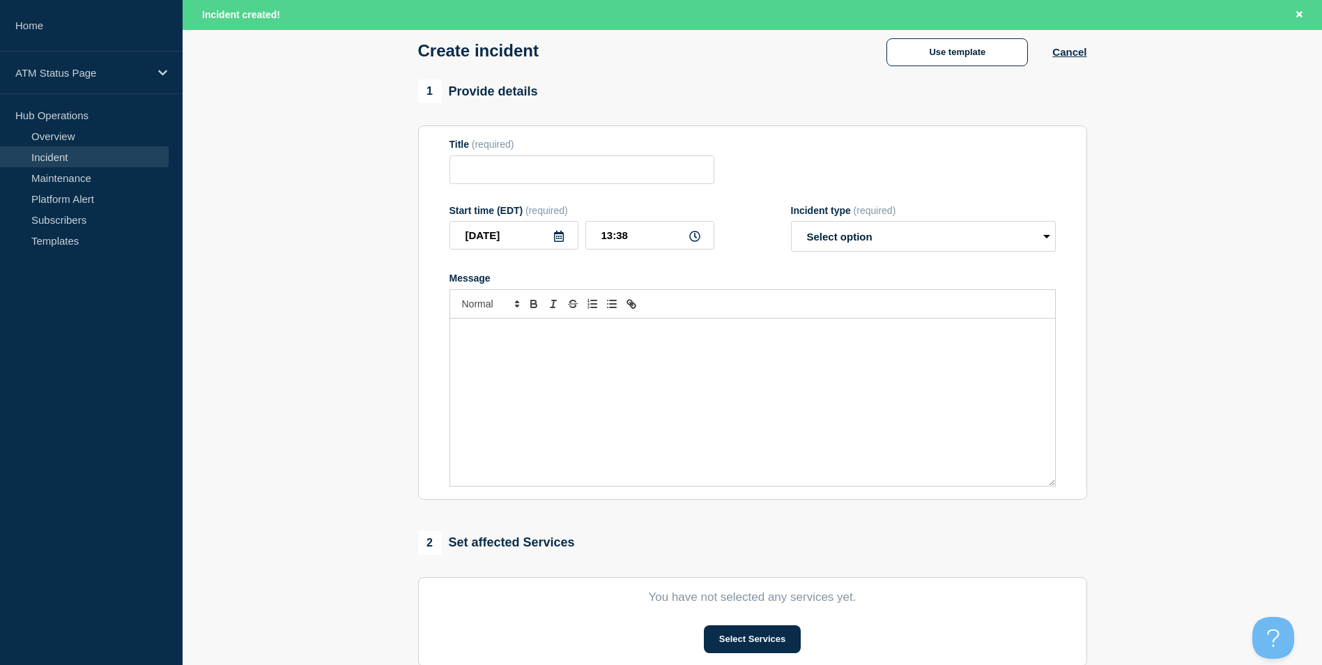
scroll to position [209, 0]
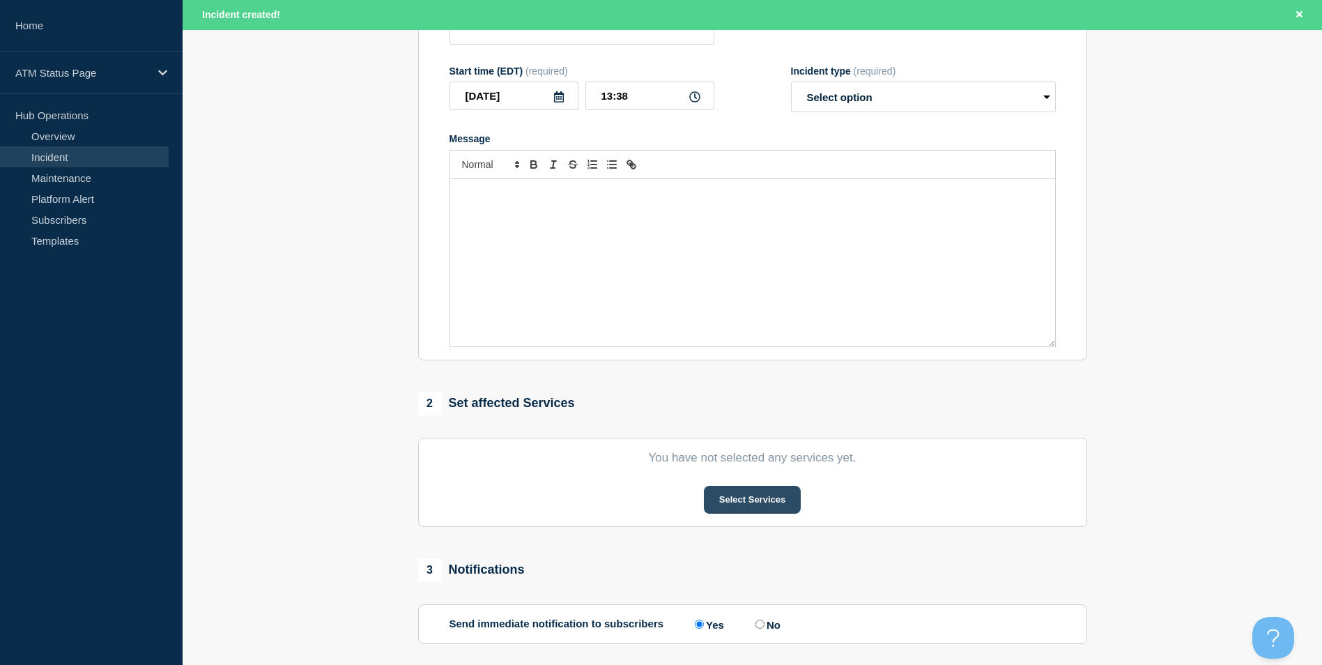
click at [748, 505] on button "Select Services" at bounding box center [752, 500] width 97 height 28
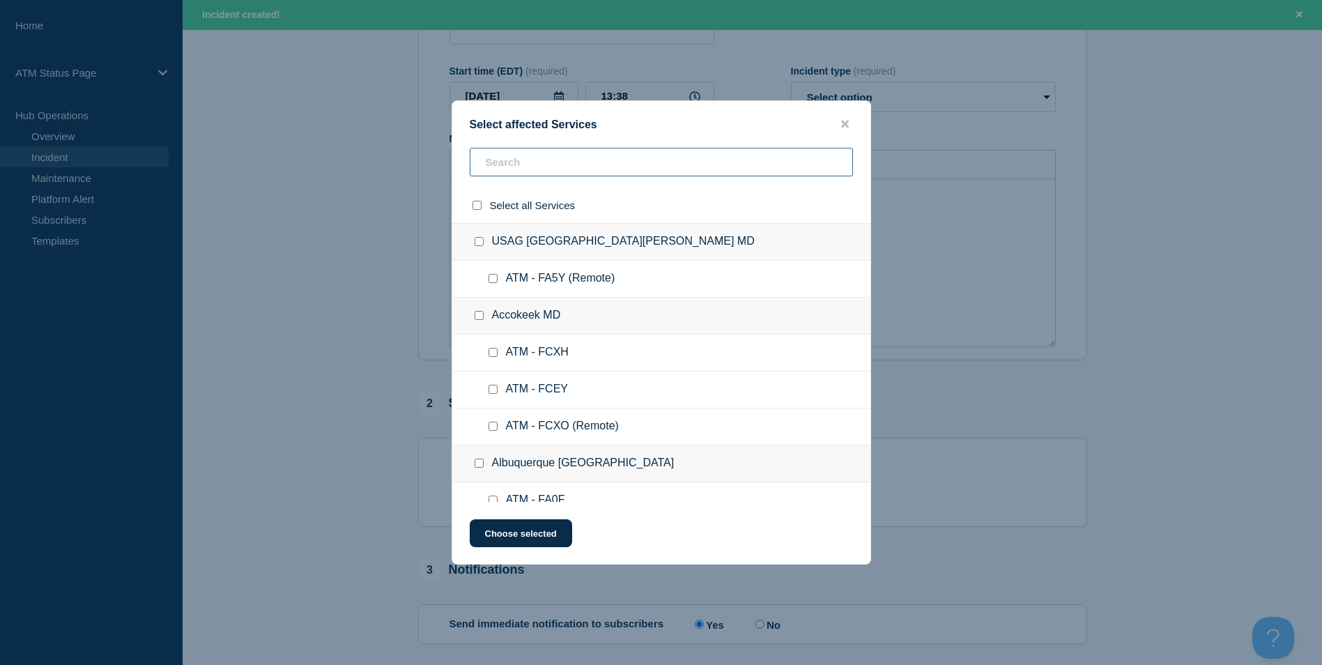
click at [541, 161] on input "text" at bounding box center [661, 162] width 383 height 29
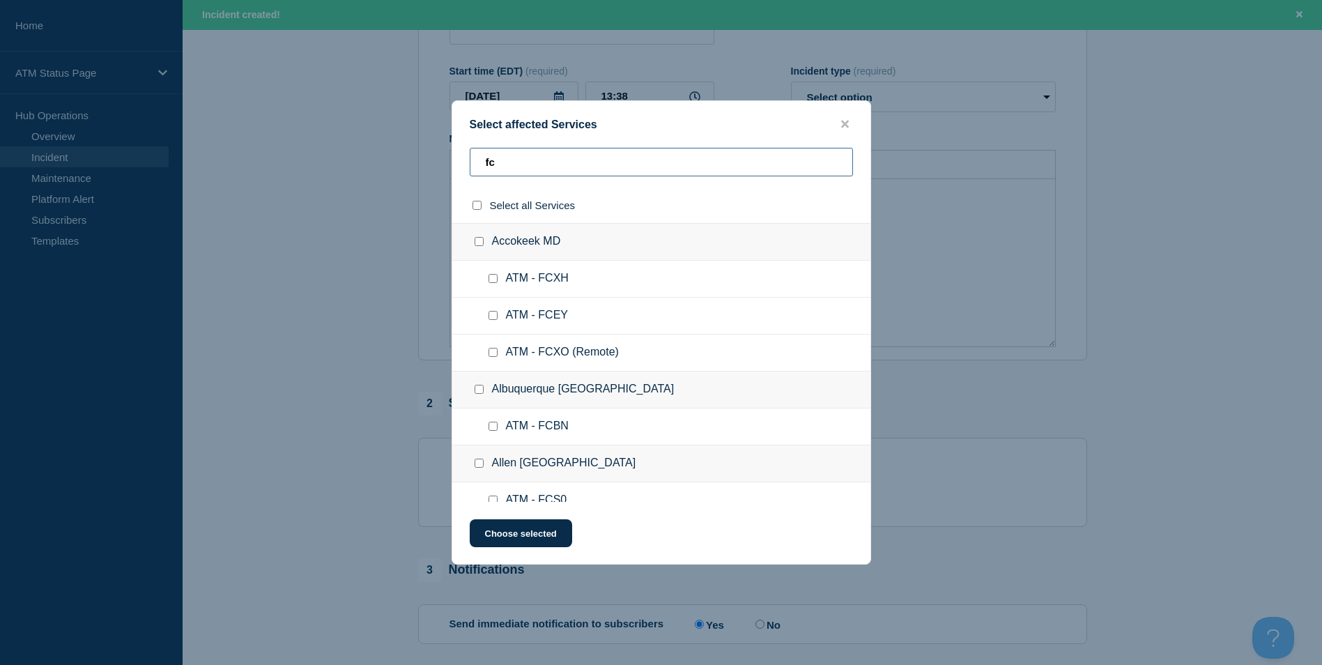
click at [583, 165] on input "fc" at bounding box center [661, 162] width 383 height 29
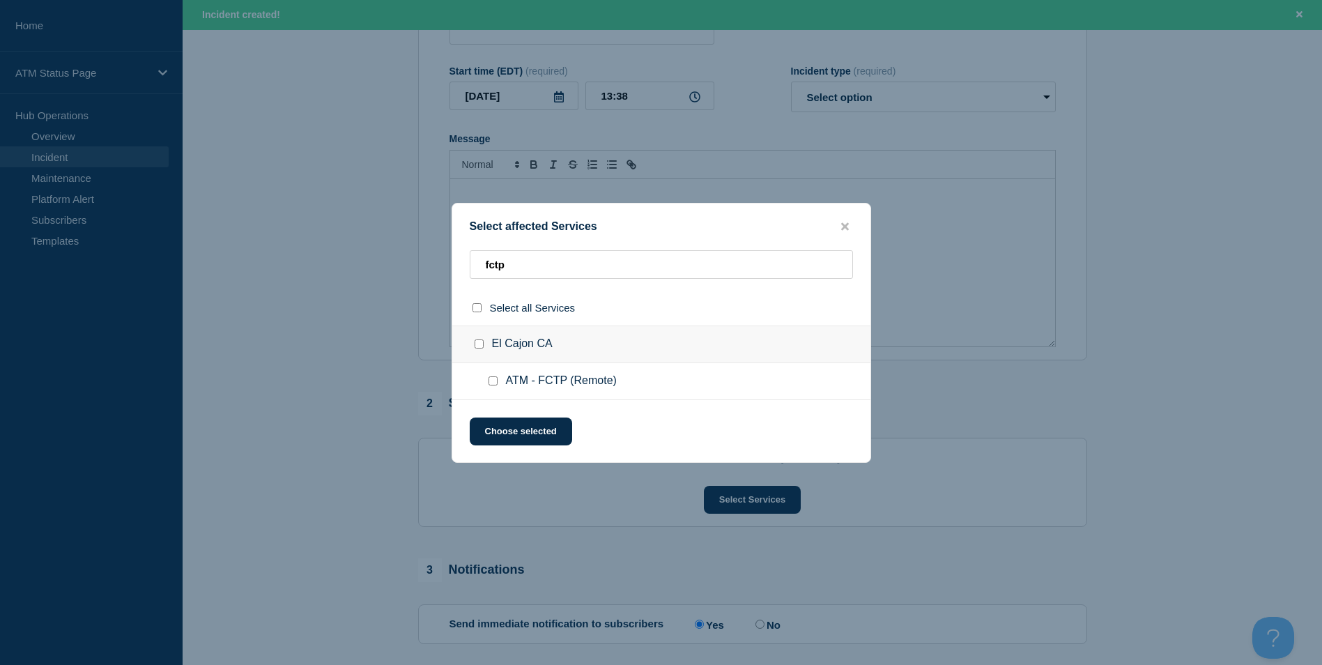
click at [492, 387] on div at bounding box center [496, 381] width 20 height 14
click at [492, 378] on input "ATM - FCTP (Remote) checkbox" at bounding box center [492, 380] width 9 height 9
click at [516, 435] on button "Choose selected" at bounding box center [521, 431] width 102 height 28
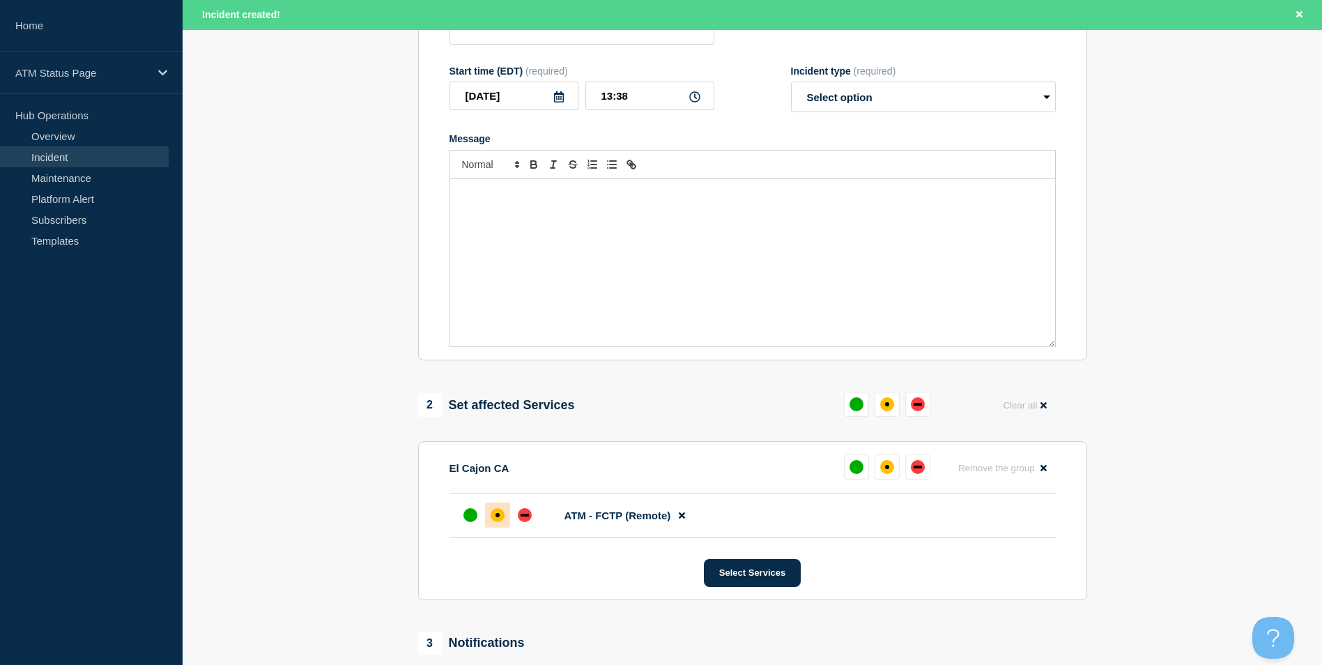
click at [484, 518] on div at bounding box center [497, 514] width 79 height 25
click at [491, 516] on div "affected" at bounding box center [498, 515] width 14 height 14
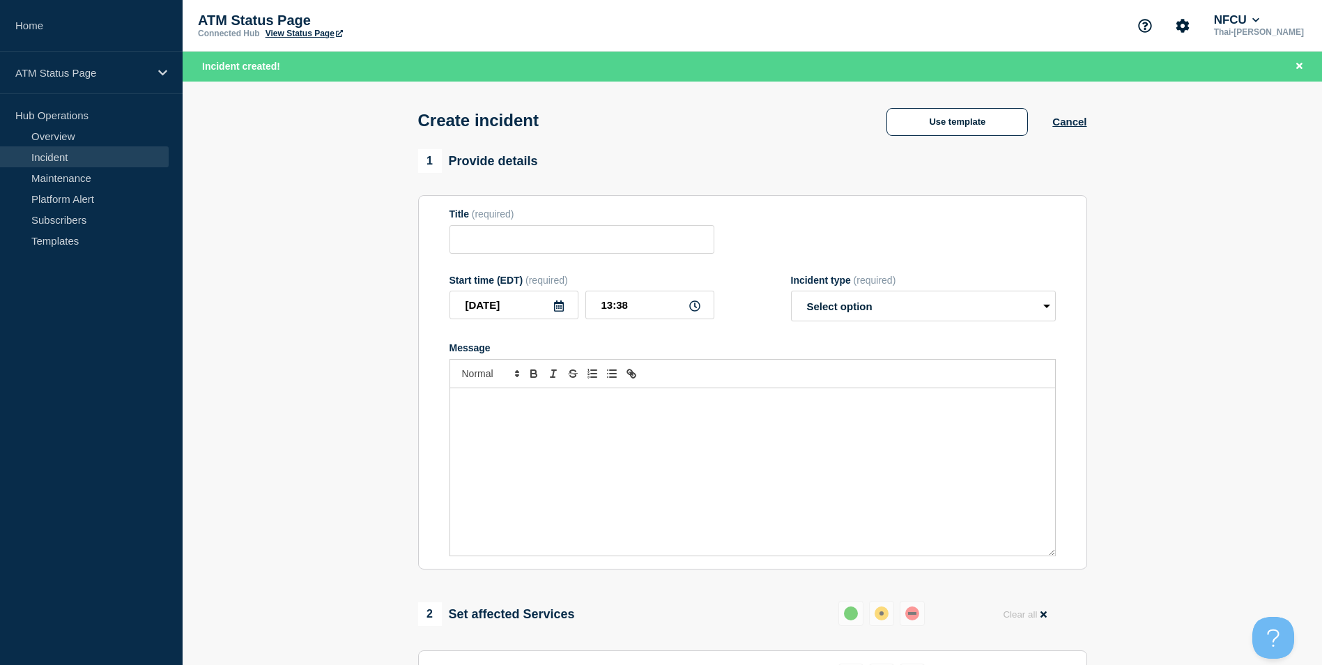
click at [957, 146] on div "Create incident Use template Cancel" at bounding box center [752, 116] width 700 height 68
click at [957, 136] on button "Use template" at bounding box center [956, 122] width 141 height 28
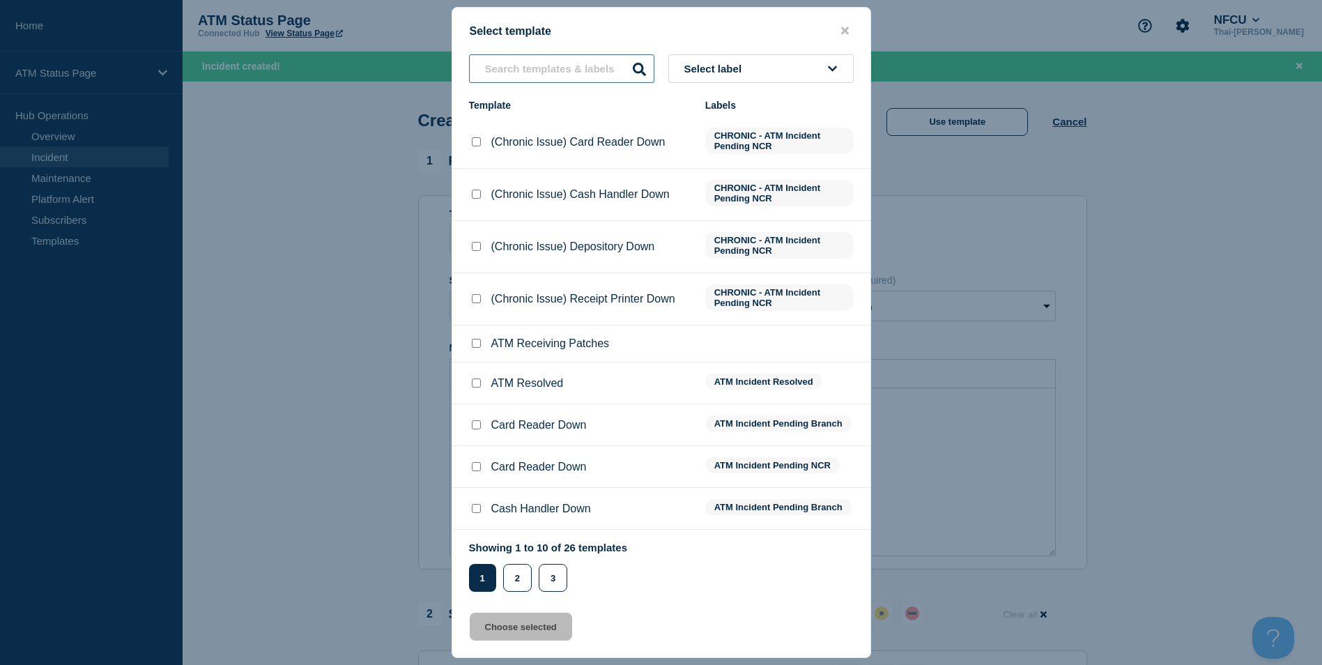
click at [525, 66] on input "text" at bounding box center [561, 68] width 185 height 29
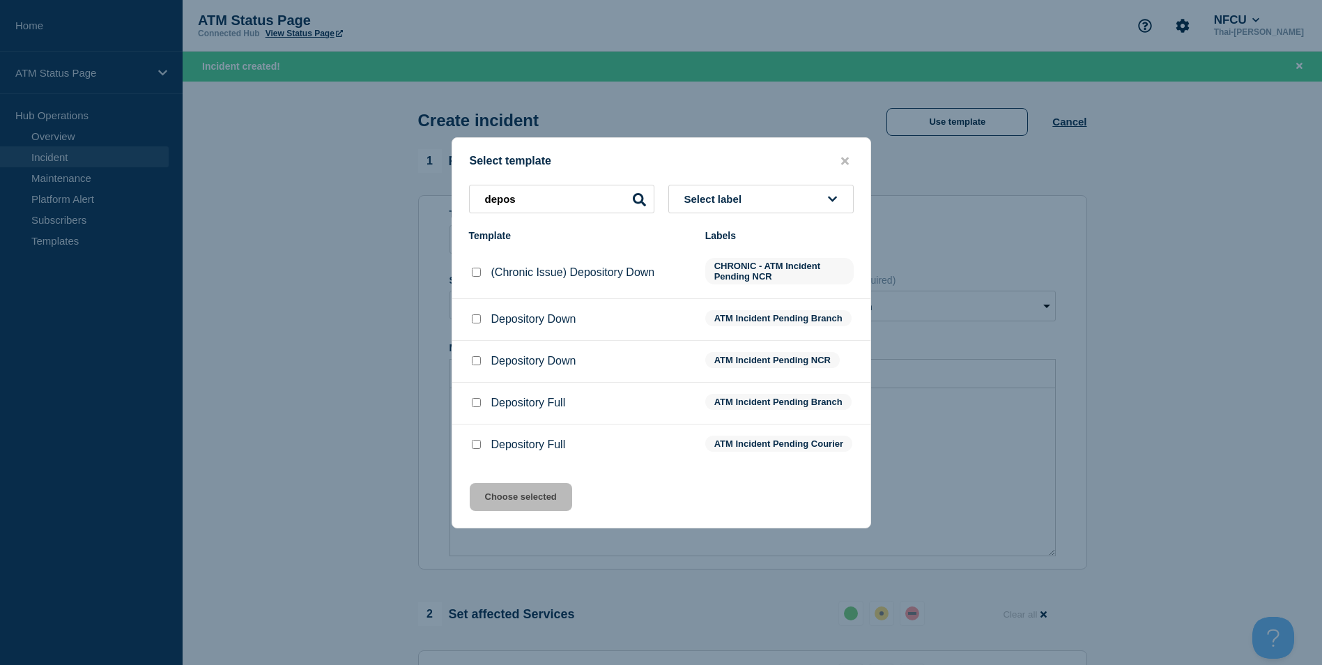
click at [475, 320] on input "Depository Down checkbox" at bounding box center [476, 318] width 9 height 9
click at [516, 495] on button "Choose selected" at bounding box center [521, 497] width 102 height 28
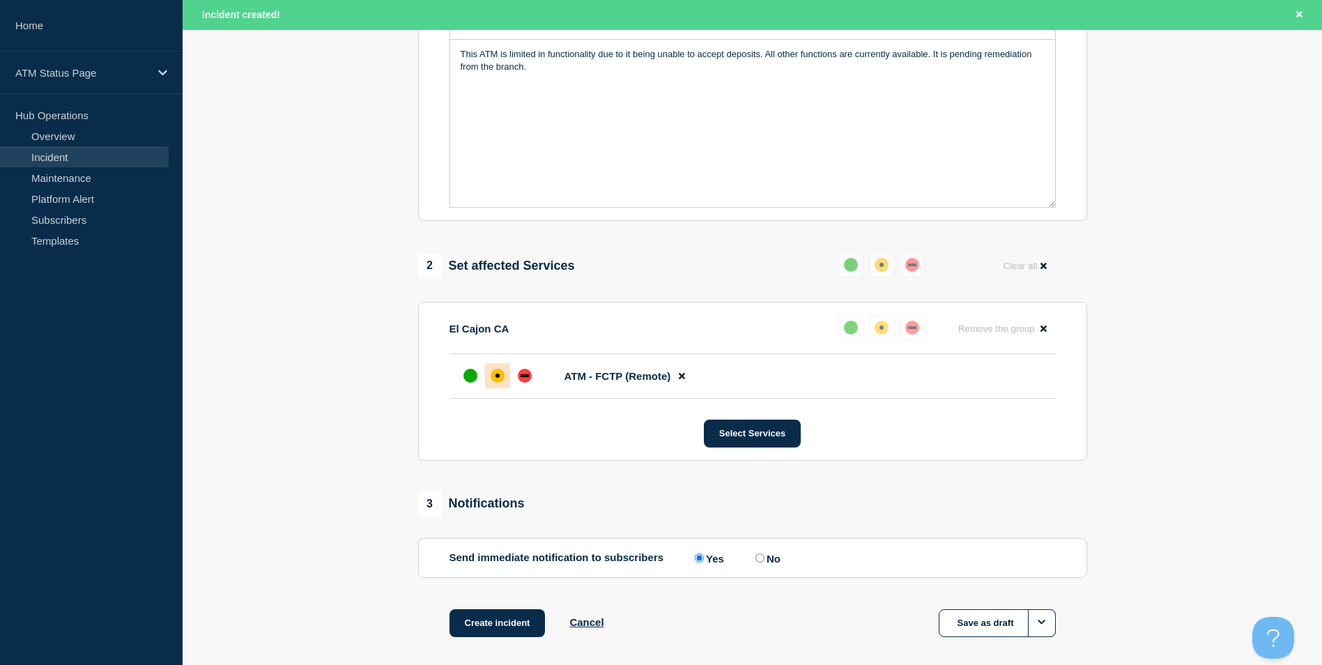
scroll to position [415, 0]
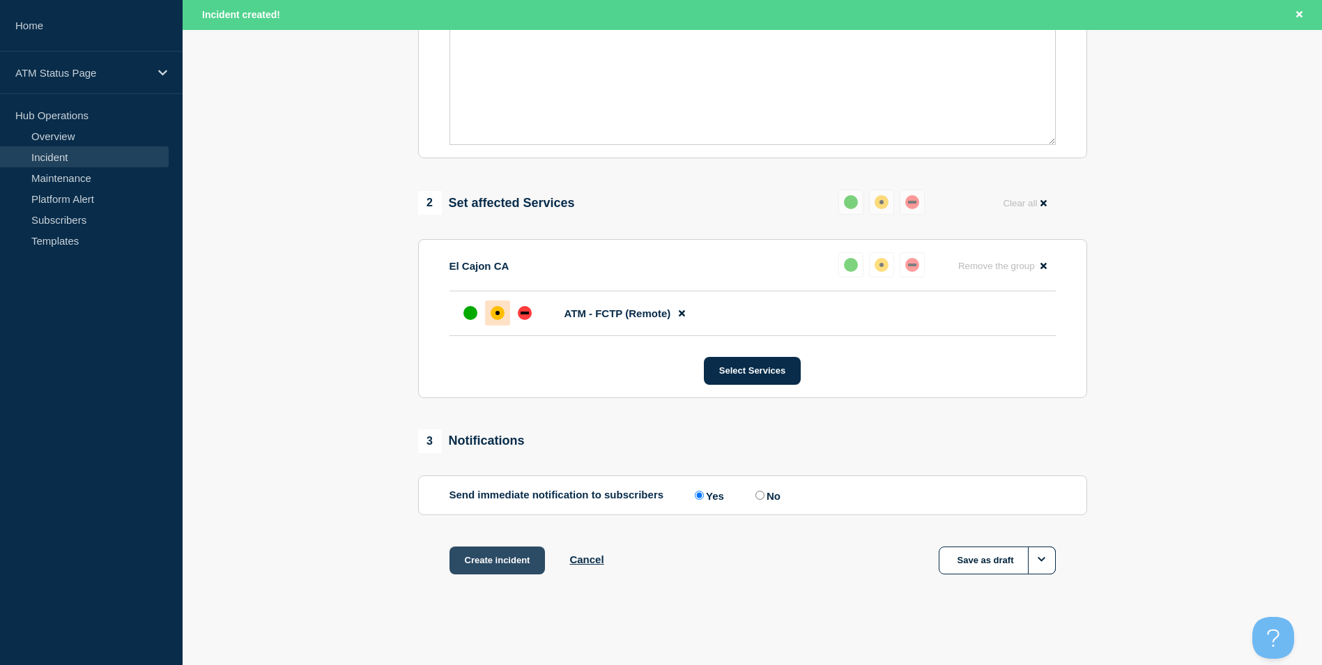
click at [502, 553] on button "Create incident" at bounding box center [497, 560] width 96 height 28
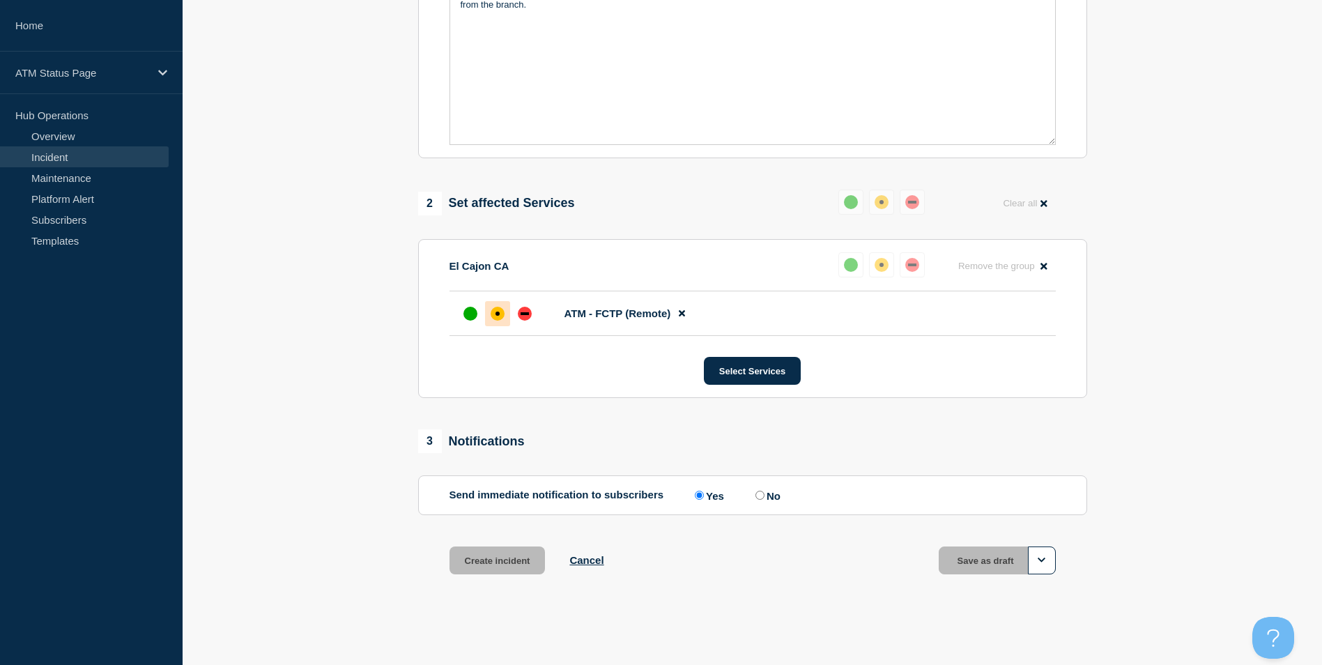
scroll to position [385, 0]
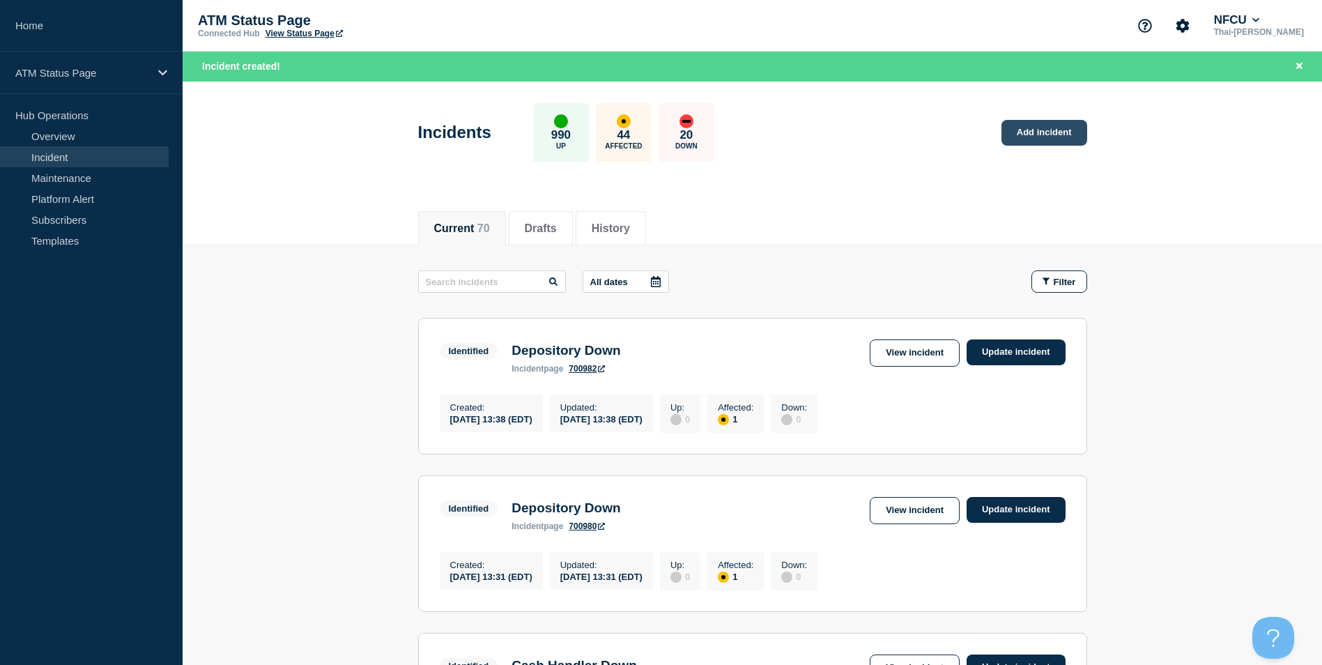
click at [1042, 134] on link "Add incident" at bounding box center [1044, 133] width 86 height 26
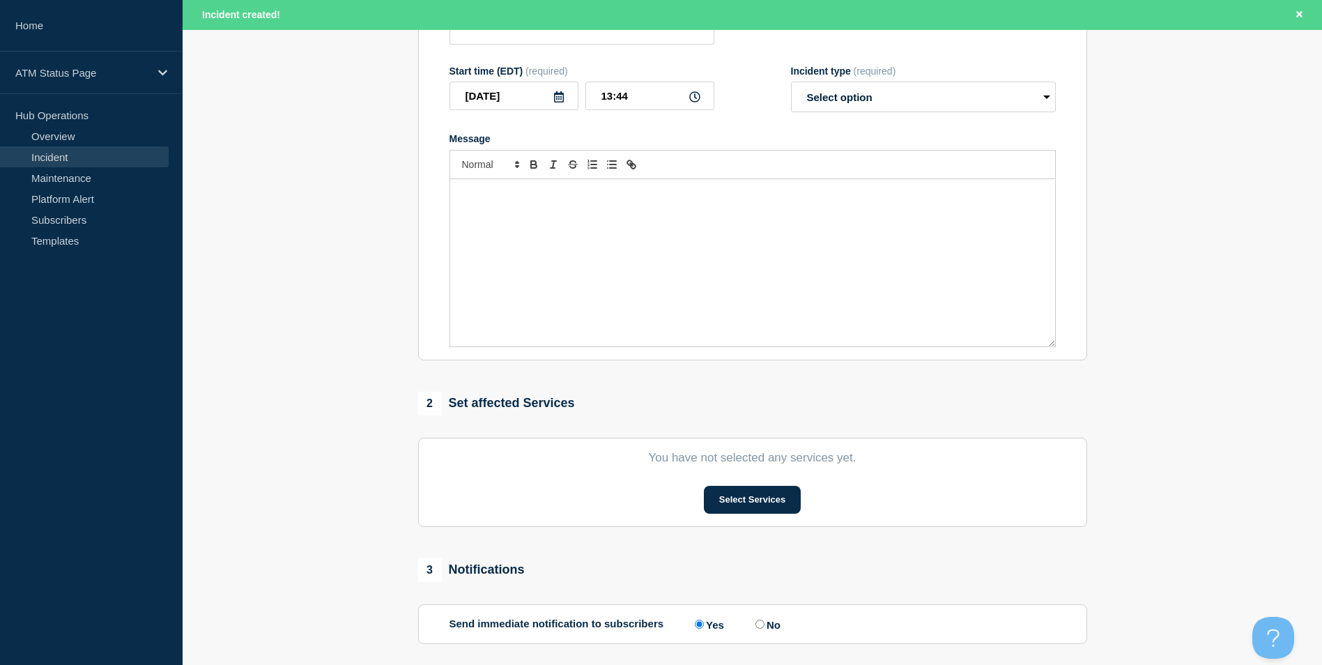
scroll to position [279, 0]
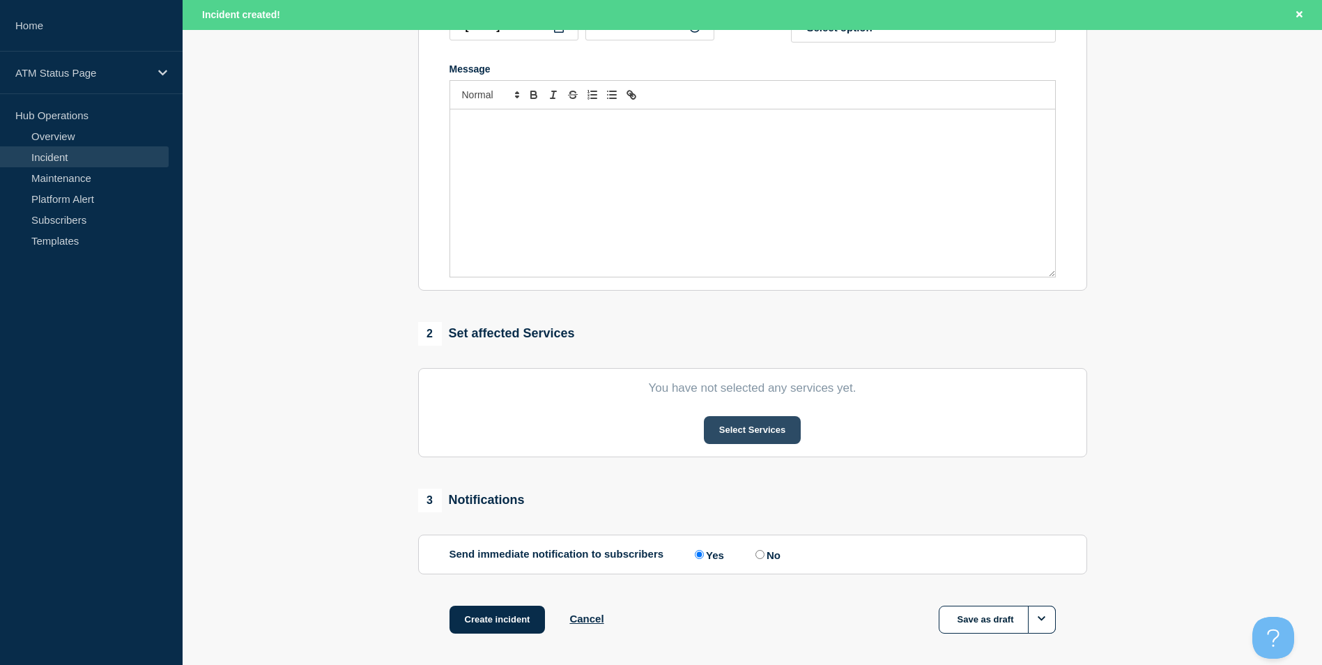
click at [751, 436] on button "Select Services" at bounding box center [752, 430] width 97 height 28
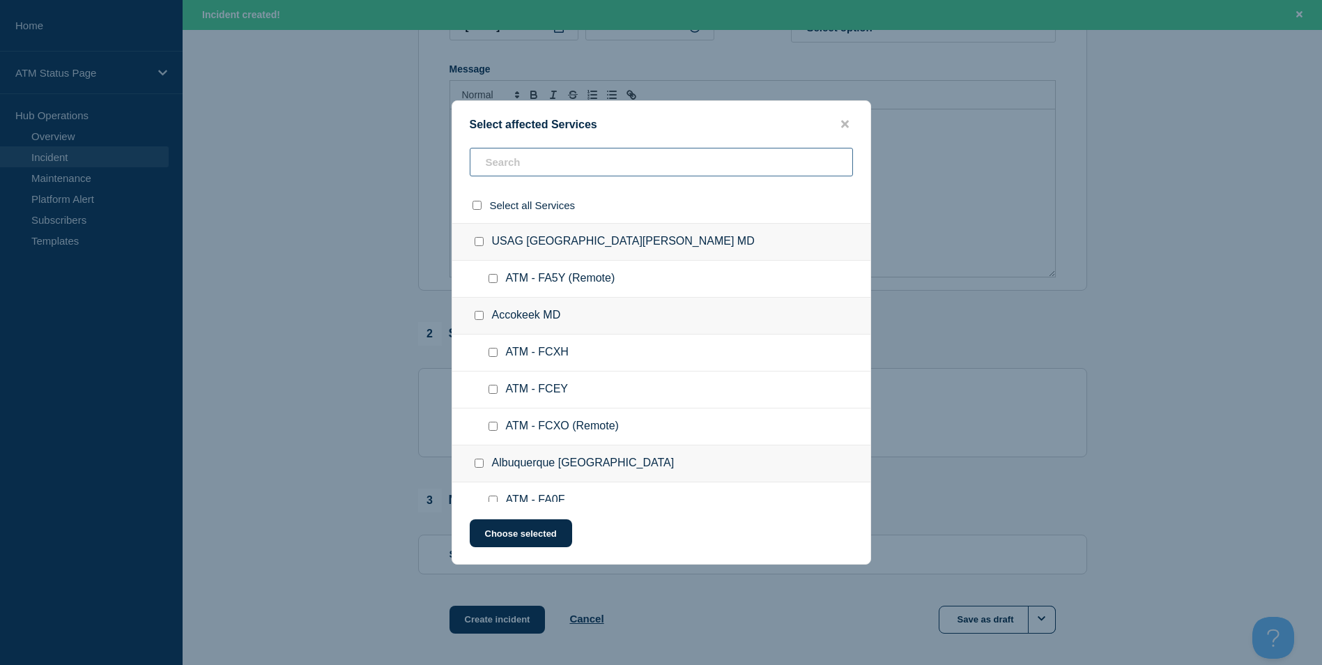
click at [525, 167] on input "text" at bounding box center [661, 162] width 383 height 29
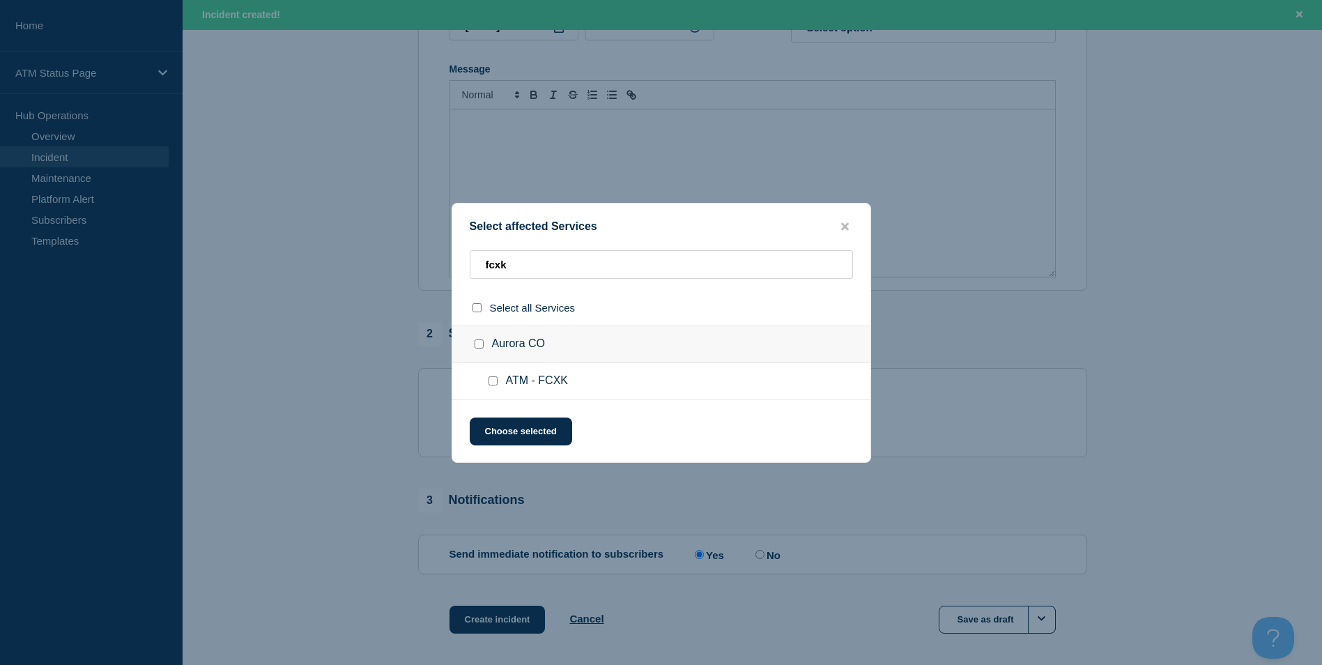
click at [491, 382] on input "ATM - FCXK checkbox" at bounding box center [492, 380] width 9 height 9
click at [518, 431] on button "Choose selected" at bounding box center [521, 431] width 102 height 28
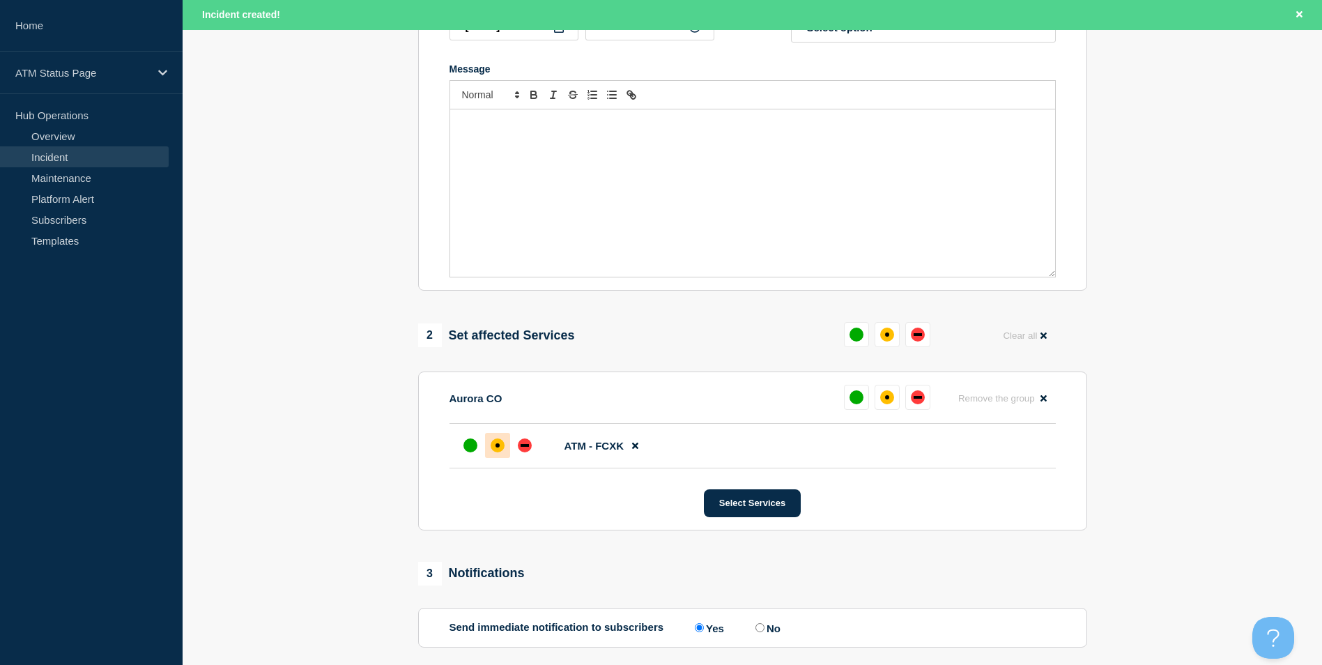
click at [493, 444] on div "affected" at bounding box center [498, 445] width 14 height 14
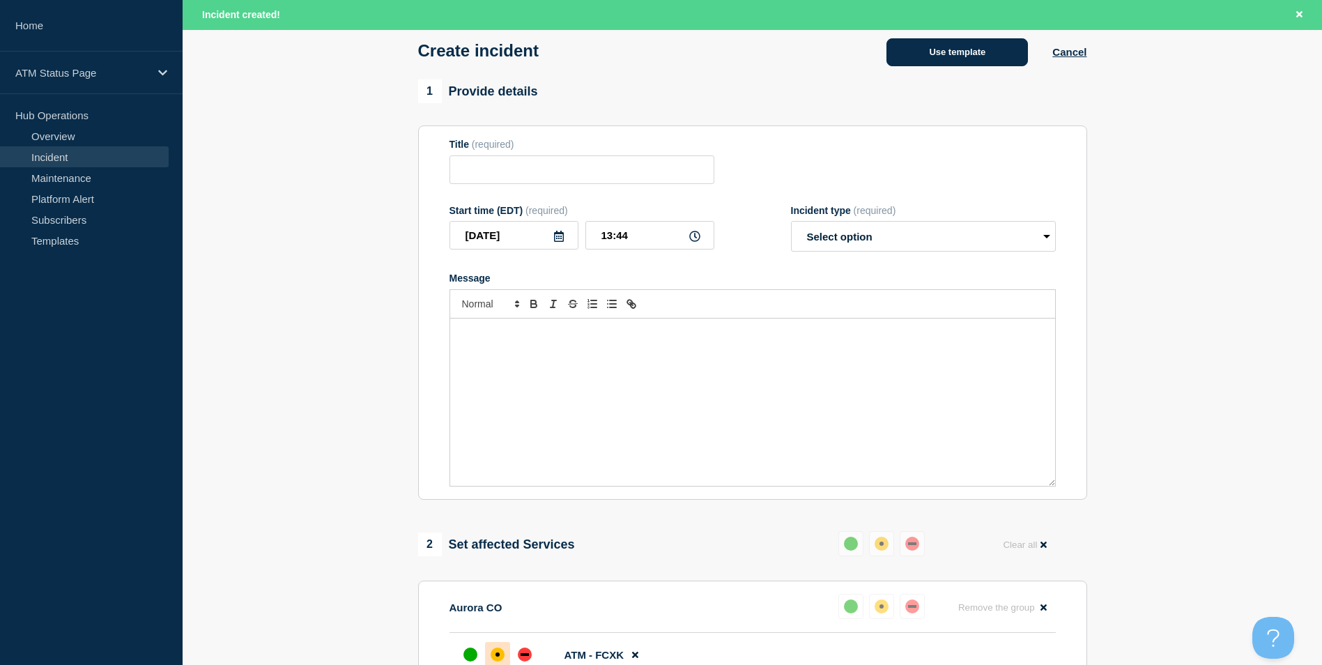
click at [939, 61] on button "Use template" at bounding box center [956, 52] width 141 height 28
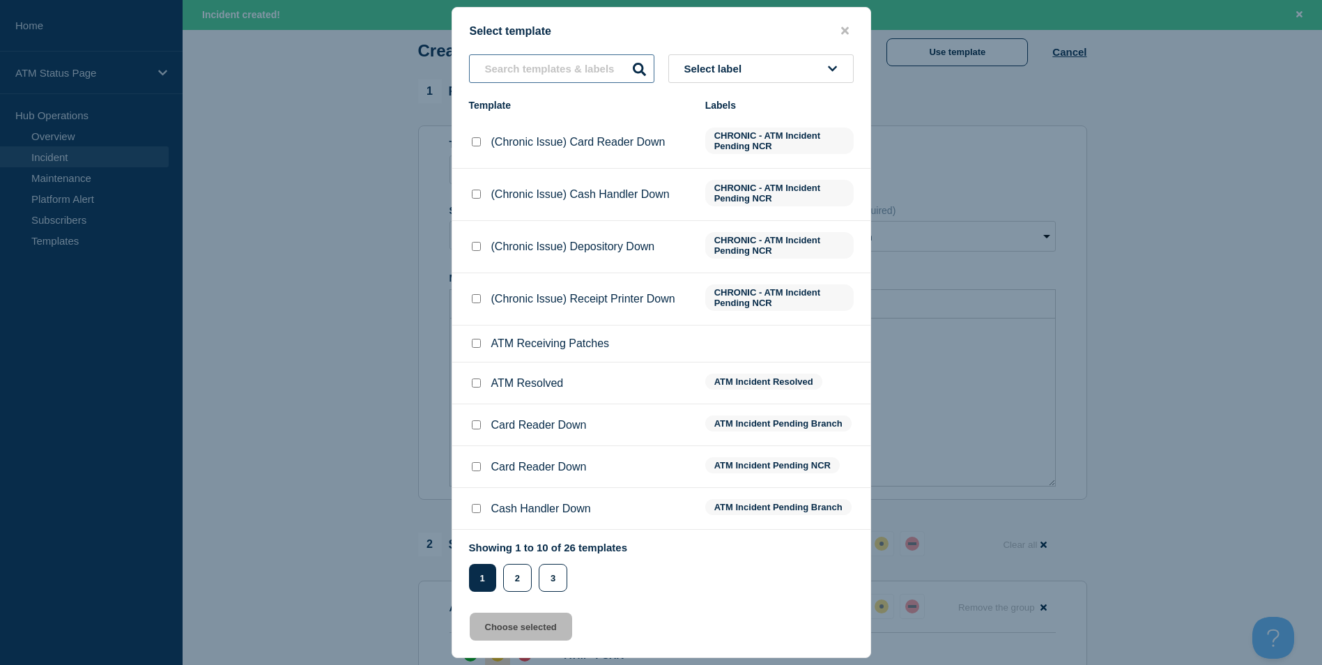
click at [521, 63] on input "text" at bounding box center [561, 68] width 185 height 29
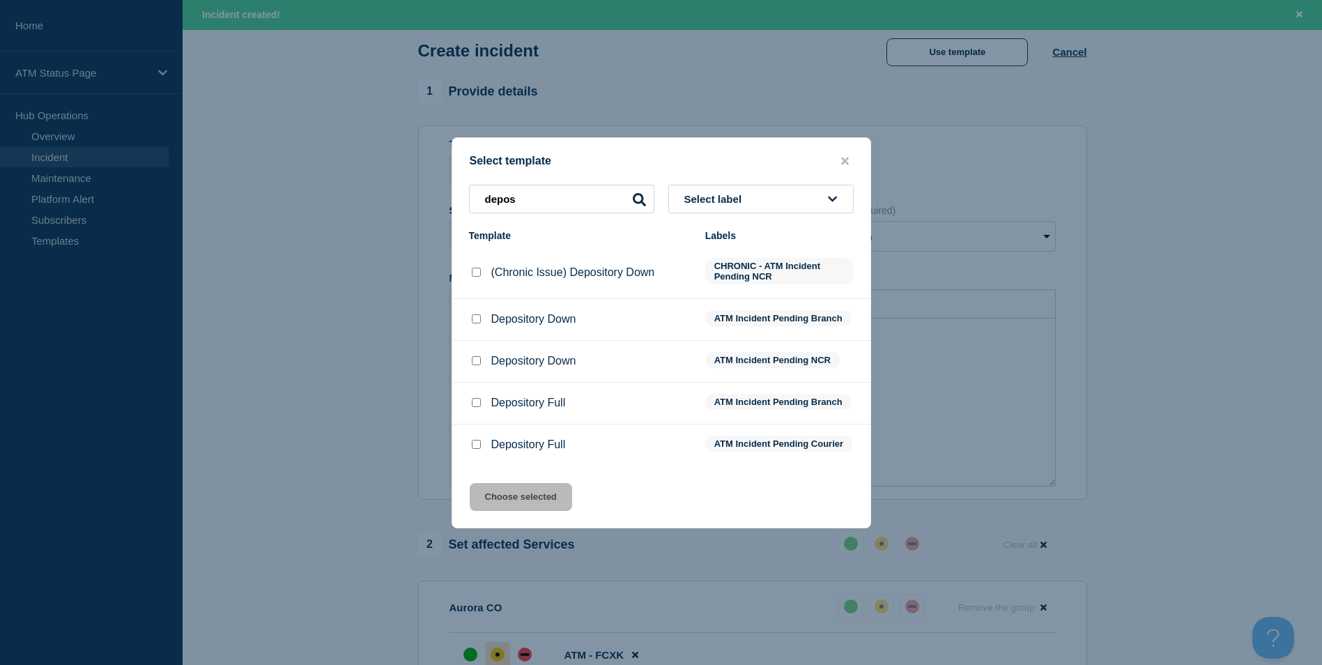
click at [479, 320] on input "Depository Down checkbox" at bounding box center [476, 318] width 9 height 9
click at [553, 525] on div "Select template depos Select label Template Labels (Chronic Issue) Depository D…" at bounding box center [662, 332] width 420 height 391
click at [553, 510] on button "Choose selected" at bounding box center [521, 497] width 102 height 28
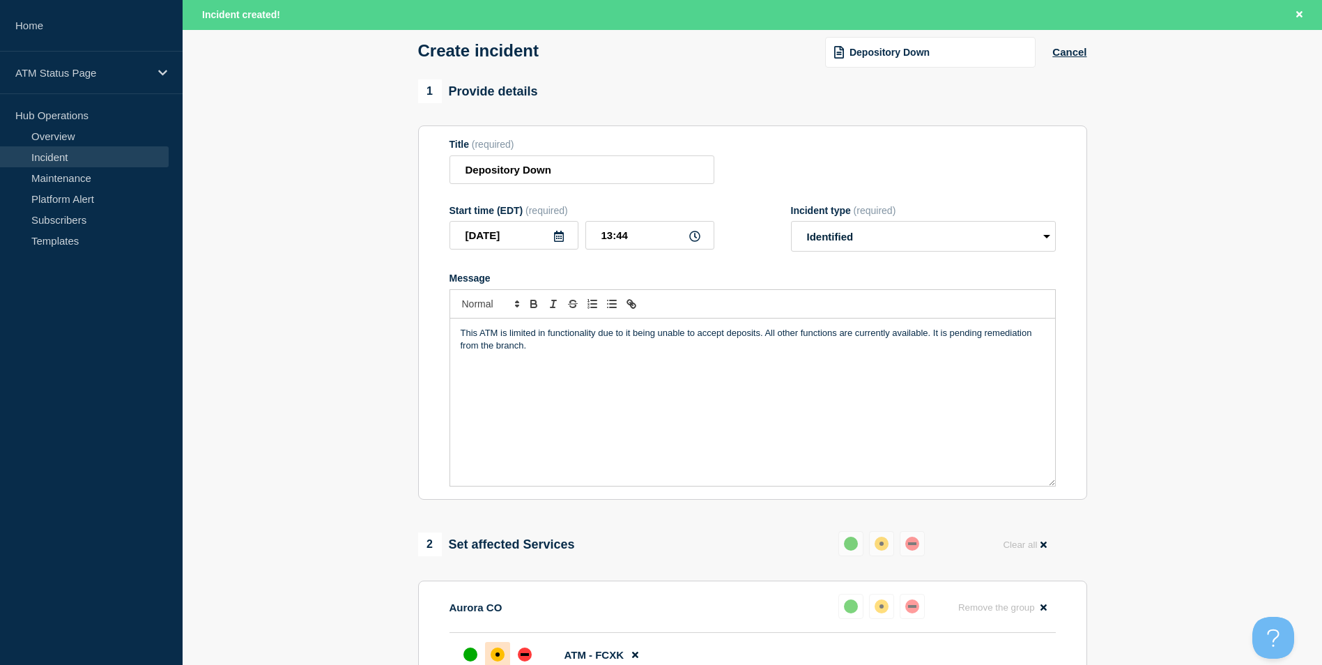
scroll to position [415, 0]
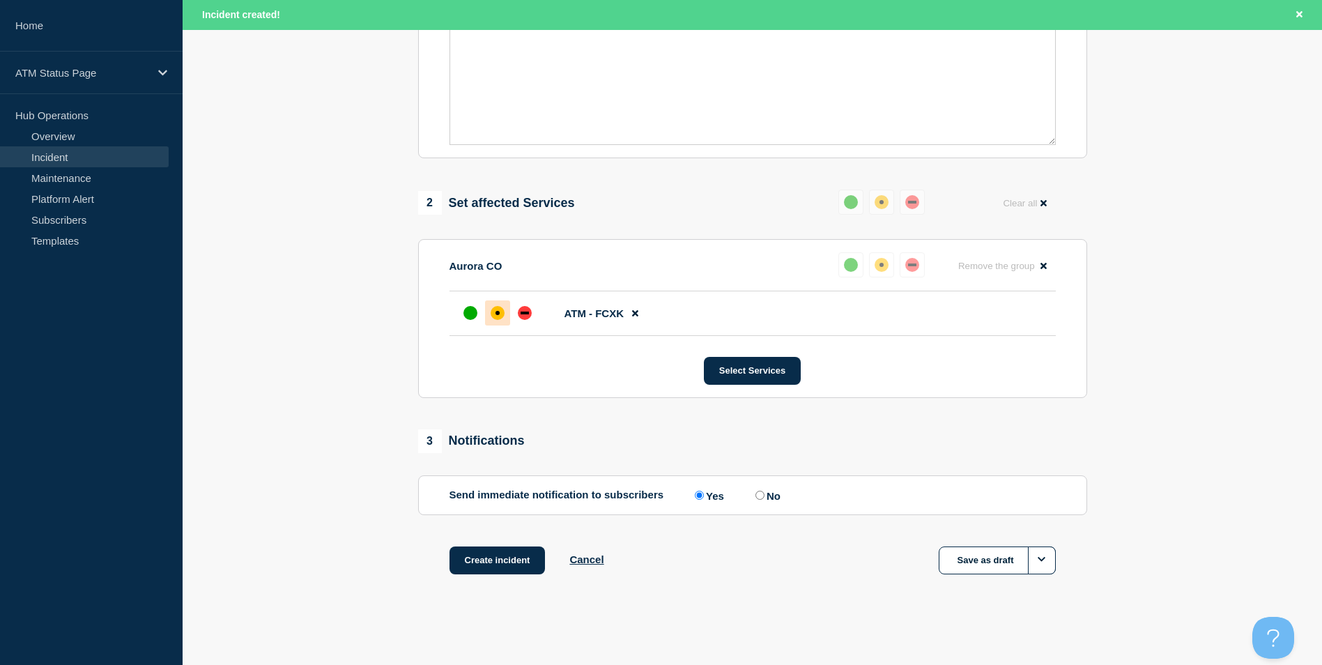
click at [500, 539] on div "1 Provide details Title (required) Depository Down Start time (EDT) (required) …" at bounding box center [752, 173] width 685 height 871
click at [500, 551] on button "Create incident" at bounding box center [497, 560] width 96 height 28
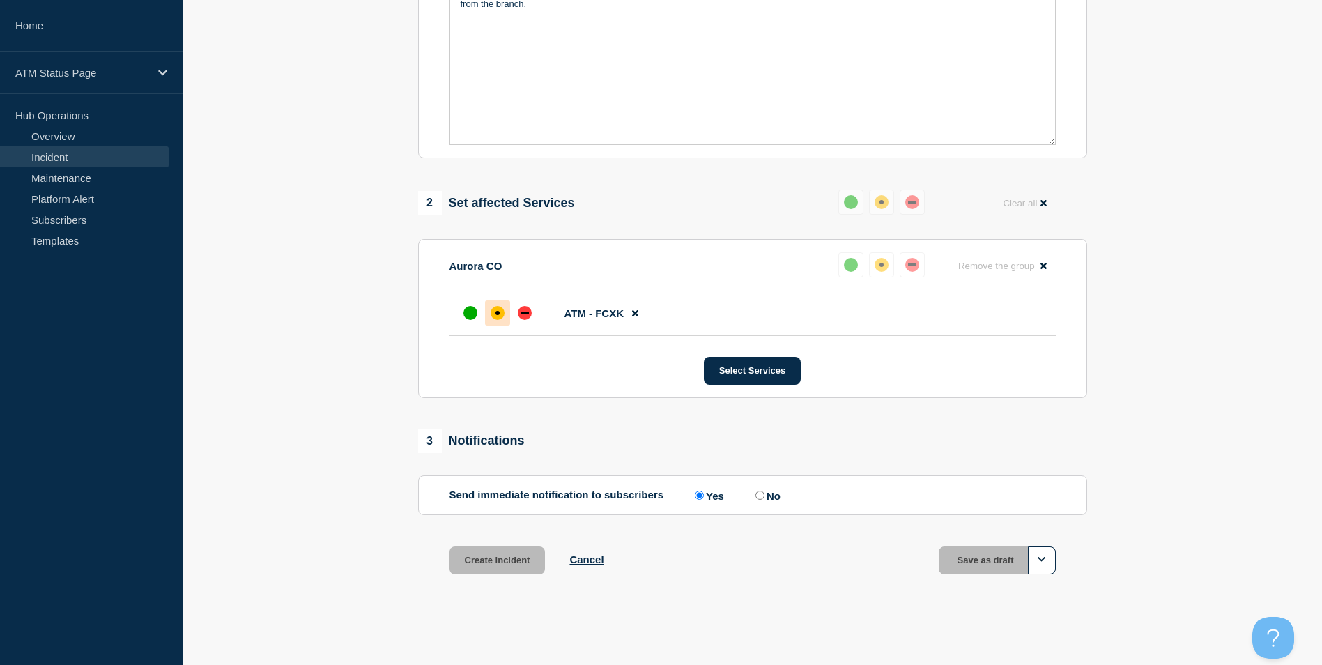
scroll to position [385, 0]
